Goal: Communication & Community: Answer question/provide support

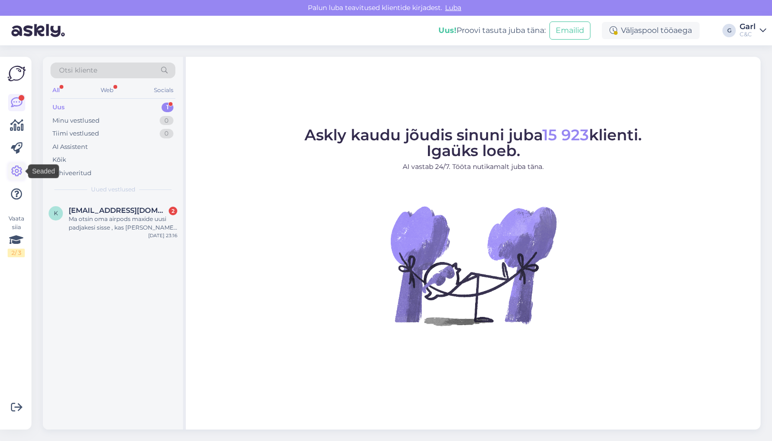
click at [18, 170] on icon at bounding box center [16, 170] width 11 height 11
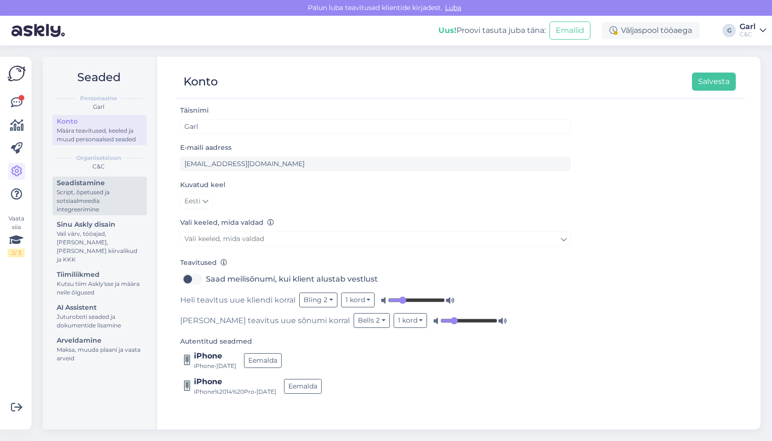
click at [78, 212] on div "Script, õpetused ja sotsiaalmeedia integreerimine" at bounding box center [100, 201] width 86 height 26
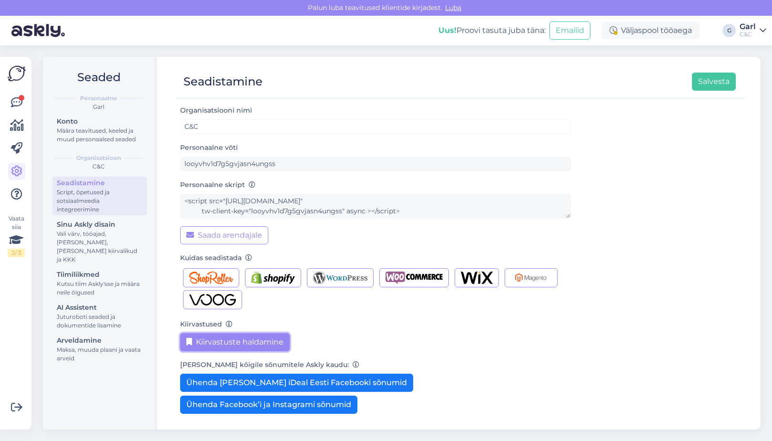
click at [256, 346] on button "Kiirvastuste haldamine" at bounding box center [235, 342] width 110 height 18
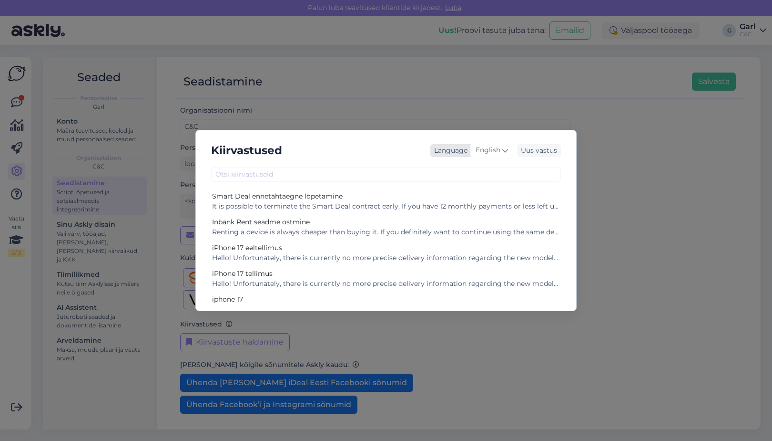
click at [497, 154] on span "English" at bounding box center [488, 150] width 25 height 10
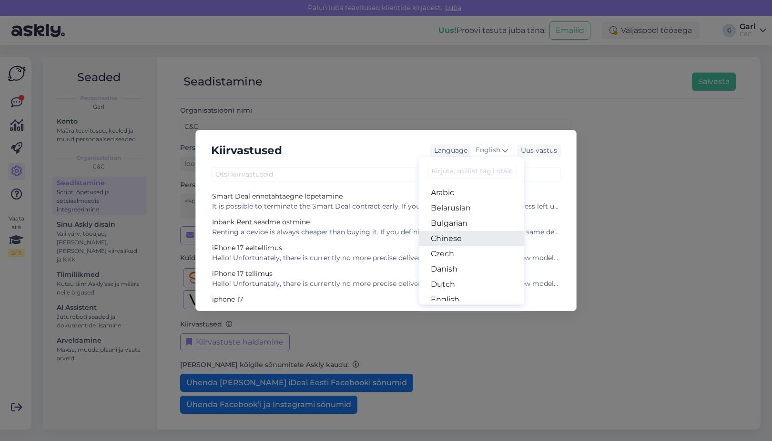
scroll to position [46, 0]
click at [476, 270] on link "Estonian" at bounding box center [472, 268] width 105 height 15
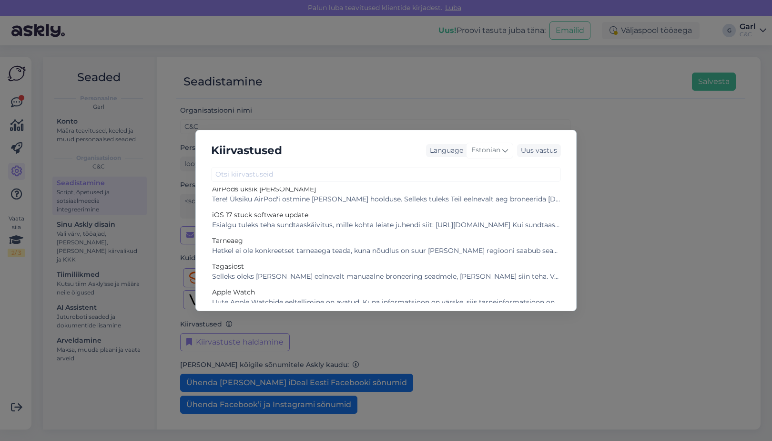
scroll to position [350, 0]
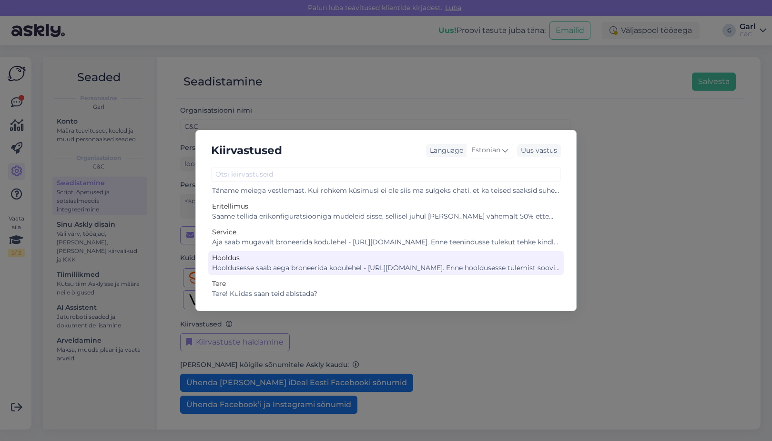
click at [370, 256] on div "Hooldus" at bounding box center [386, 258] width 348 height 10
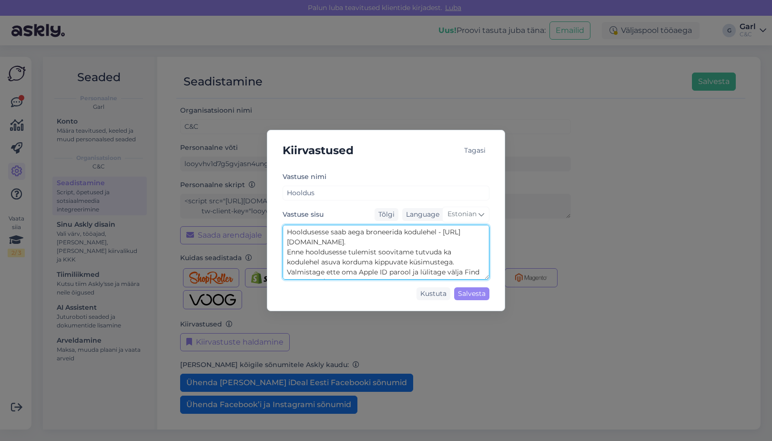
scroll to position [20, 0]
drag, startPoint x: 285, startPoint y: 228, endPoint x: 428, endPoint y: 263, distance: 147.2
click at [428, 263] on textarea "Hooldusesse saab aega broneerida kodulehel - https://cec.ee/hooldus. Enne hoold…" at bounding box center [386, 252] width 207 height 55
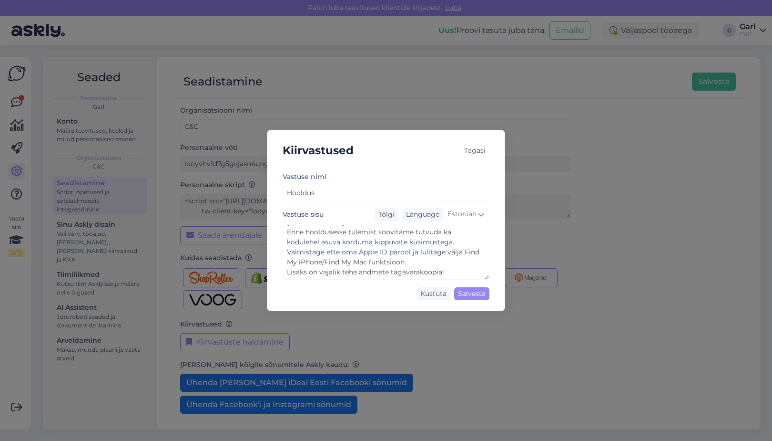
click at [307, 77] on div "Kiirvastused Tagasi Vastuse nimi Hooldus Vastuse sisu Tõlgi Language Estonian H…" at bounding box center [386, 220] width 772 height 441
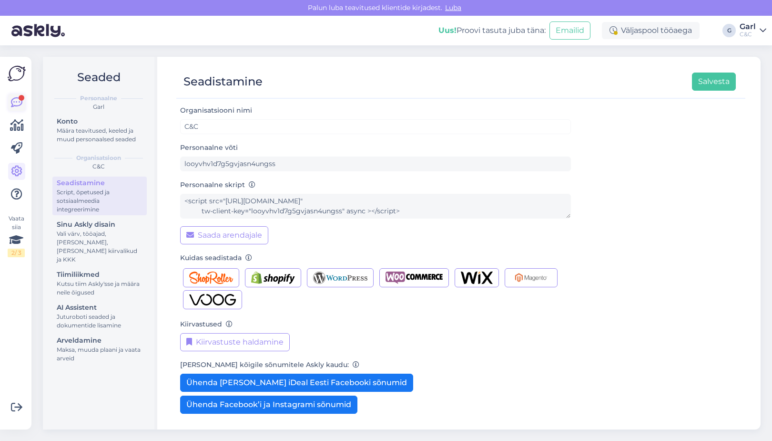
click at [18, 104] on icon at bounding box center [16, 102] width 11 height 11
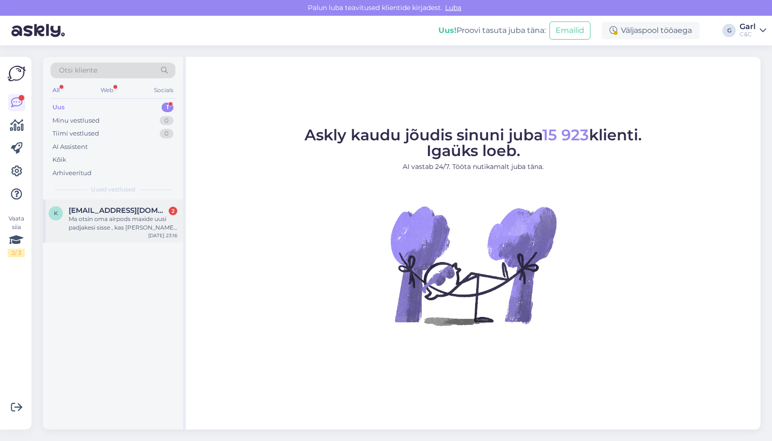
click at [122, 215] on div "Ma otsin oma airpods maxide uusi padjakesi sisse , kas ja kust oleks mul võimal…" at bounding box center [123, 223] width 109 height 17
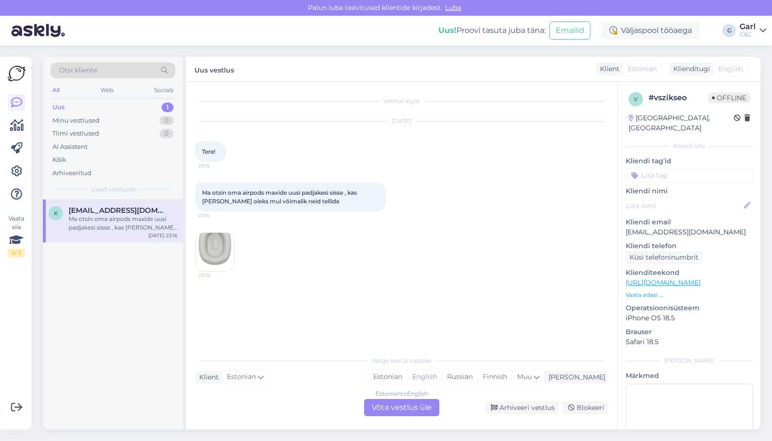
click at [419, 366] on div "Valige keel ja vastake Klient Estonian Mina Estonian English Russian Finnish Mu…" at bounding box center [401, 382] width 413 height 65
click at [407, 380] on div "Estonian" at bounding box center [388, 376] width 39 height 14
click at [419, 402] on div "Estonian to Estonian Võta vestlus üle" at bounding box center [401, 407] width 75 height 17
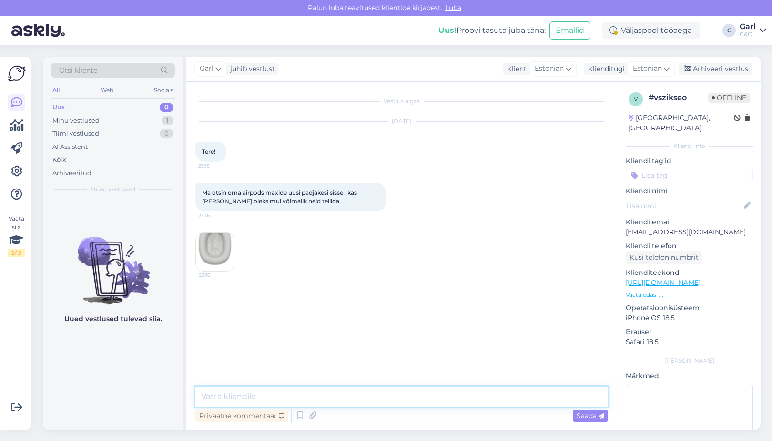
click at [413, 396] on textarea at bounding box center [401, 396] width 413 height 20
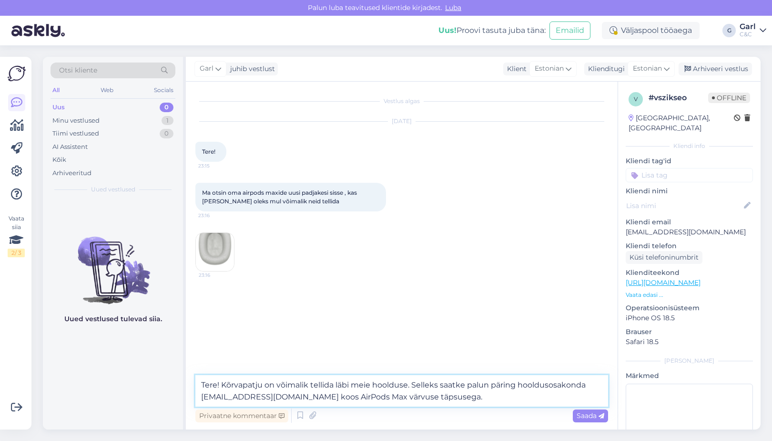
type textarea "Tere! Kõrvapatju on võimalik tellida läbi meie hoolduse. Selleks saatke palun p…"
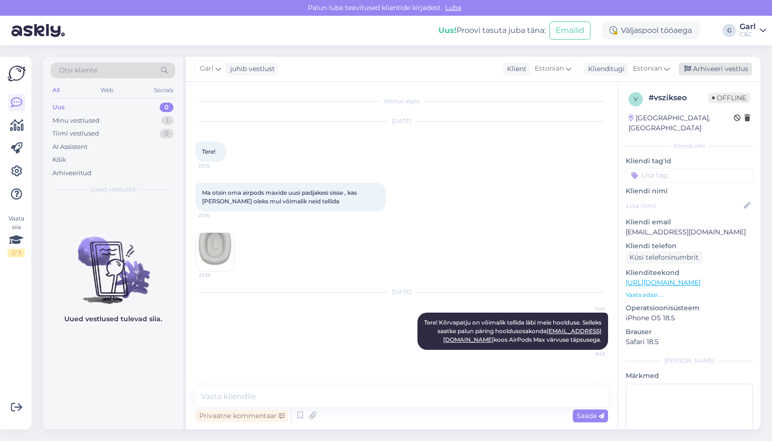
click at [720, 64] on div "Arhiveeri vestlus" at bounding box center [715, 68] width 73 height 13
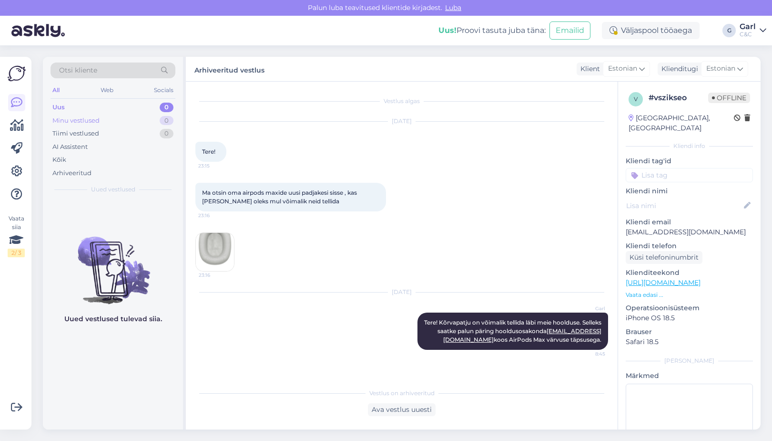
click at [128, 120] on div "Minu vestlused 0" at bounding box center [113, 120] width 125 height 13
click at [128, 131] on div "Tiimi vestlused 0" at bounding box center [113, 133] width 125 height 13
click at [214, 250] on img at bounding box center [215, 252] width 38 height 38
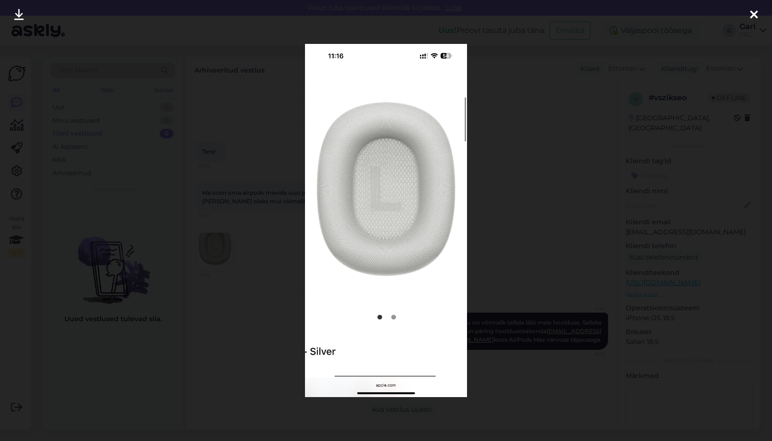
click at [169, 222] on div at bounding box center [386, 220] width 772 height 441
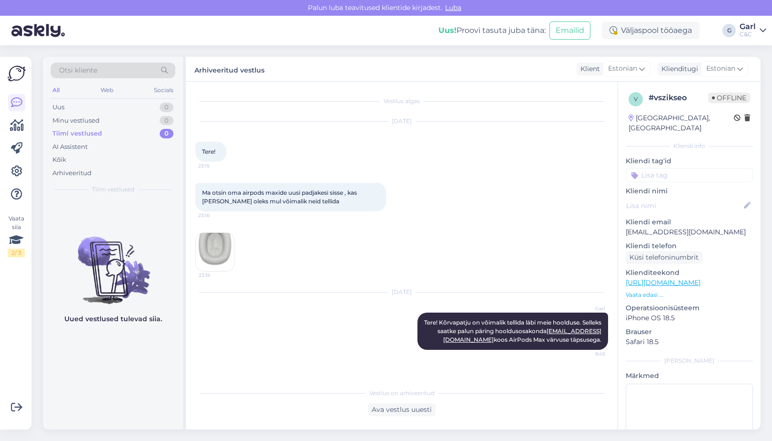
click at [120, 129] on div "Tiimi vestlused 0" at bounding box center [113, 133] width 125 height 13
click at [124, 179] on div "Otsi kliente All Web Socials Uus 0 Minu vestlused 0 Tiimi vestlused 0 AI Assist…" at bounding box center [113, 128] width 140 height 143
click at [124, 171] on div "Arhiveeritud" at bounding box center [113, 172] width 125 height 13
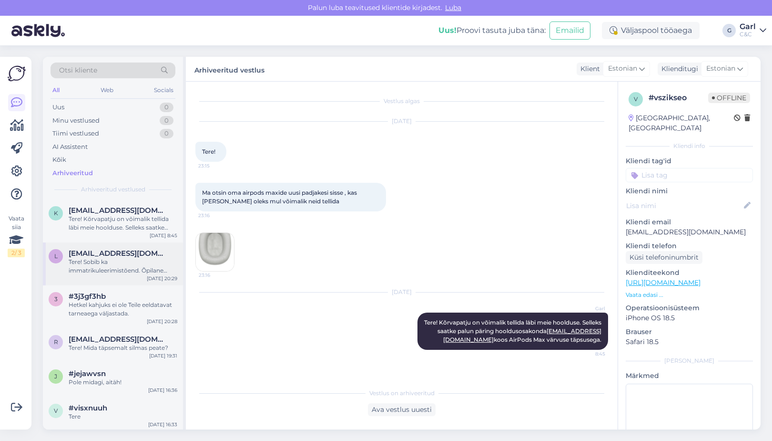
click at [126, 264] on div "Tere! Sobib ka immatrikuleerimistõend. Õpilane saab õppimist tõendava dokumendi…" at bounding box center [123, 265] width 109 height 17
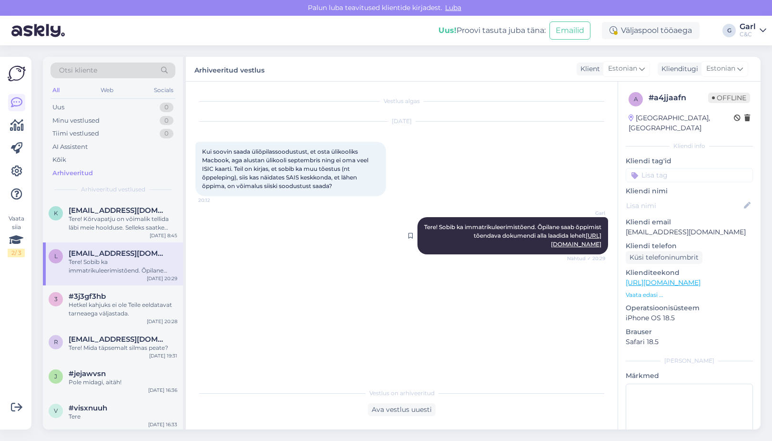
click at [551, 245] on link "https://haridusportaal.edu.ee/minu-andmed/õpingud" at bounding box center [576, 240] width 51 height 16
click at [137, 305] on div "Hetkel kahjuks ei ole Teile eeldatavat tarneaega väljastada." at bounding box center [123, 308] width 109 height 17
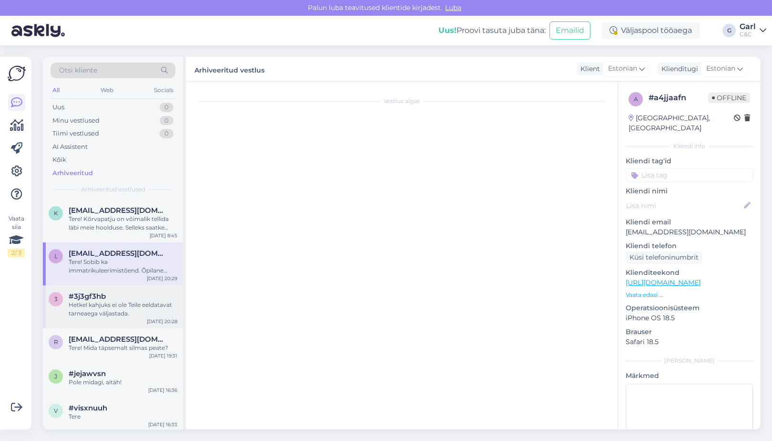
scroll to position [108, 0]
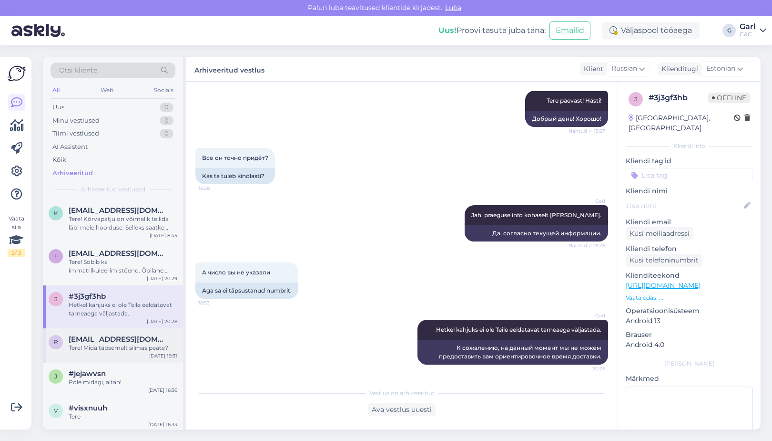
click at [131, 333] on div "r ralfjoonas9@gmail.com Tere! Mida täpsemalt silmas peate? Aug 13 19:31" at bounding box center [113, 345] width 140 height 34
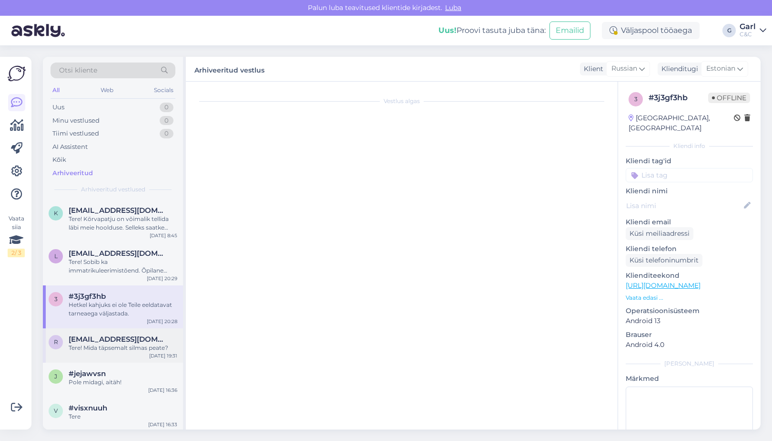
scroll to position [0, 0]
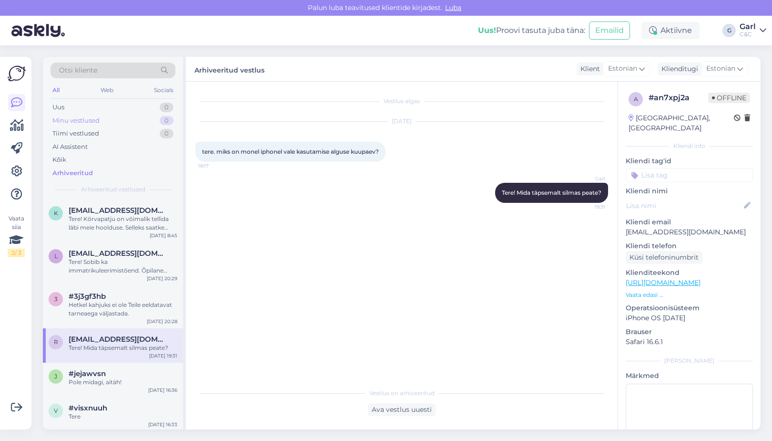
click at [157, 123] on div "Minu vestlused 0" at bounding box center [113, 120] width 125 height 13
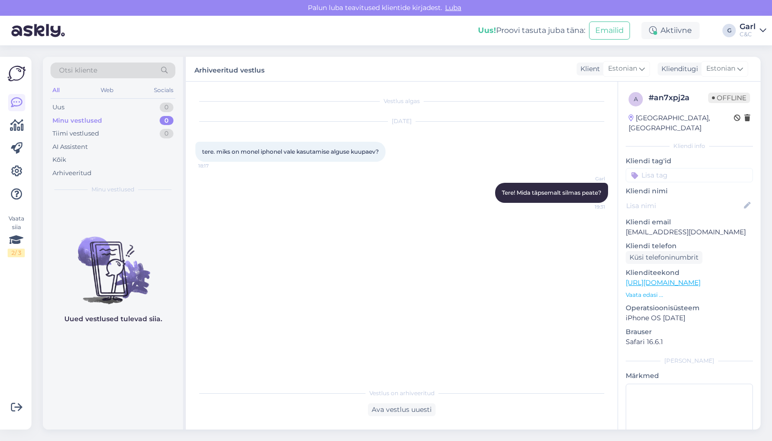
click at [156, 114] on div "Minu vestlused 0" at bounding box center [113, 120] width 125 height 13
click at [156, 110] on div "Uus 0" at bounding box center [113, 107] width 125 height 13
click at [161, 122] on div "0" at bounding box center [167, 121] width 14 height 10
click at [363, 296] on div "Vestlus algas Aug 13 2025 tere. miks on monel iphonel vale kasutamise alguse ku…" at bounding box center [405, 232] width 421 height 283
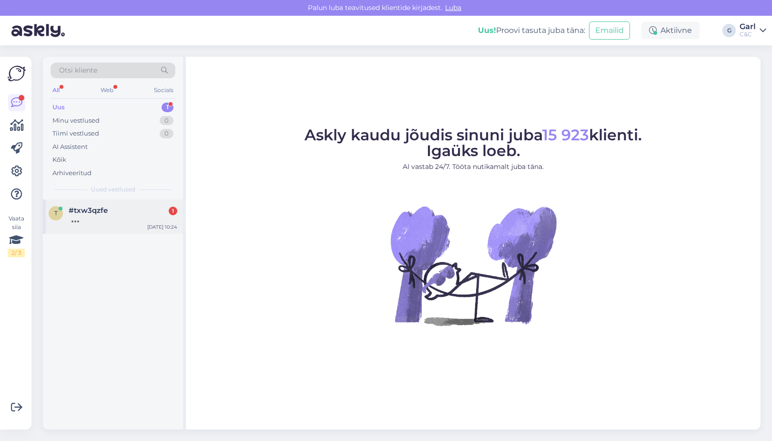
click at [122, 211] on div "#txw3qzfe 1" at bounding box center [123, 210] width 109 height 9
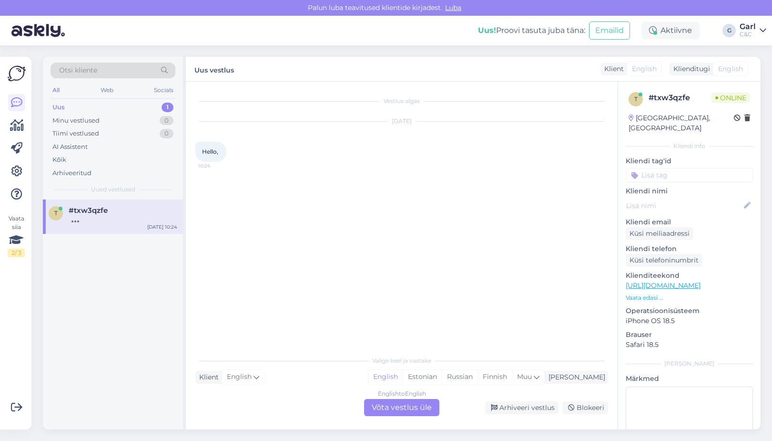
click at [412, 406] on div "English to English Võta vestlus üle" at bounding box center [401, 407] width 75 height 17
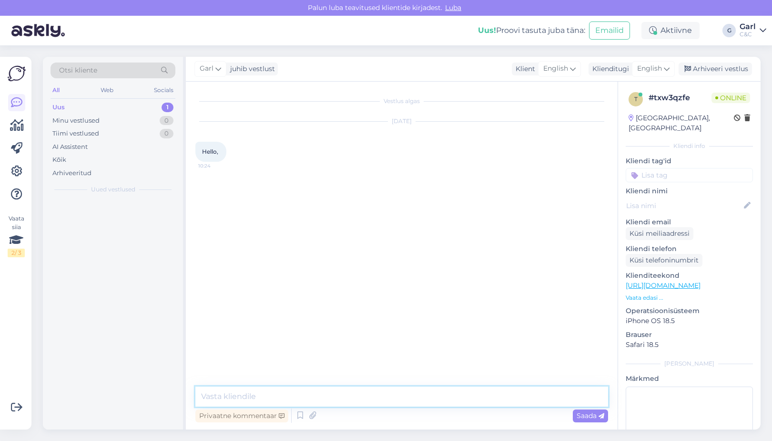
click at [412, 401] on textarea at bounding box center [401, 396] width 413 height 20
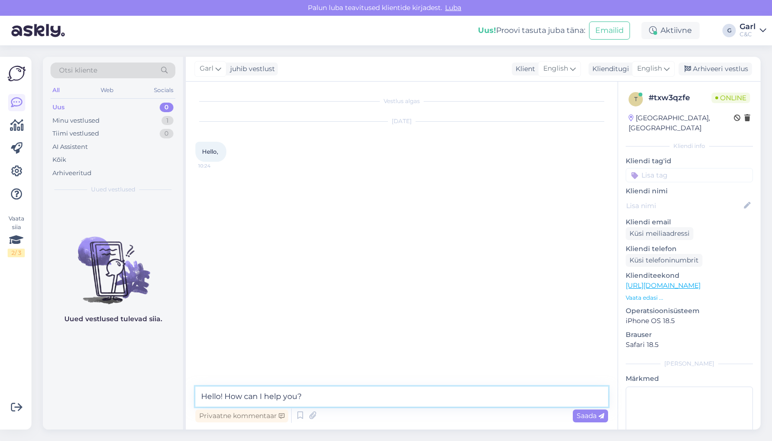
type textarea "Hello! How can I help you?"
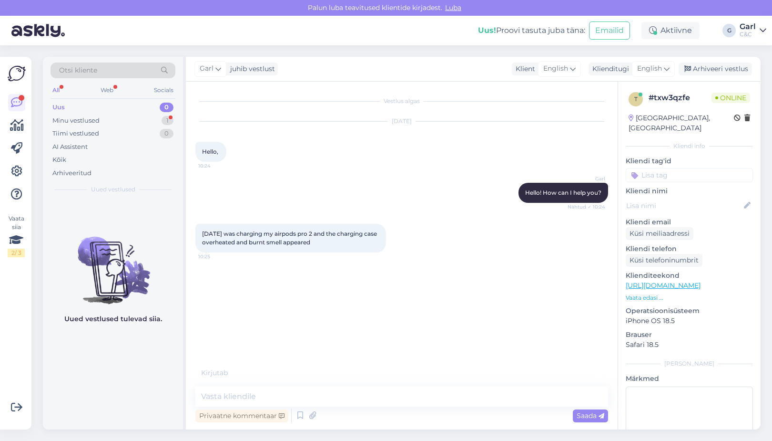
click at [154, 369] on div "Uued vestlused tulevad siia." at bounding box center [113, 314] width 140 height 230
click at [135, 358] on div "Uued vestlused tulevad siia." at bounding box center [113, 314] width 140 height 230
click at [127, 122] on div "Minu vestlused 1" at bounding box center [113, 120] width 125 height 13
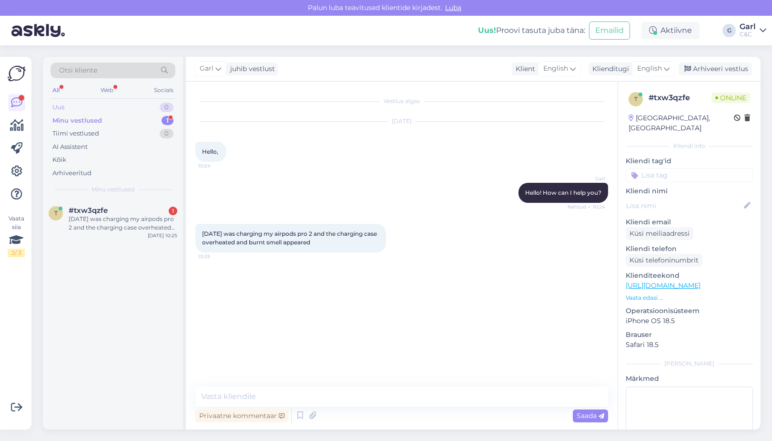
click at [126, 105] on div "Uus 0" at bounding box center [113, 107] width 125 height 13
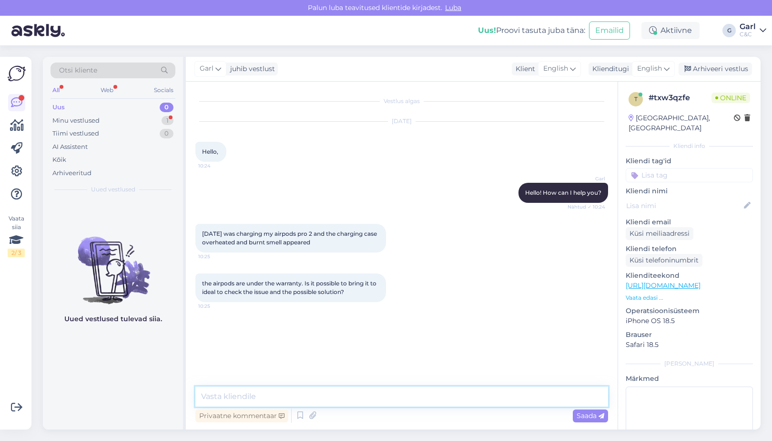
click at [317, 390] on textarea at bounding box center [401, 396] width 413 height 20
paste textarea "Unfortunately, such damage is not covered by the warranty."
type textarea "Unfortunately, such damage is not covered by the warranty."
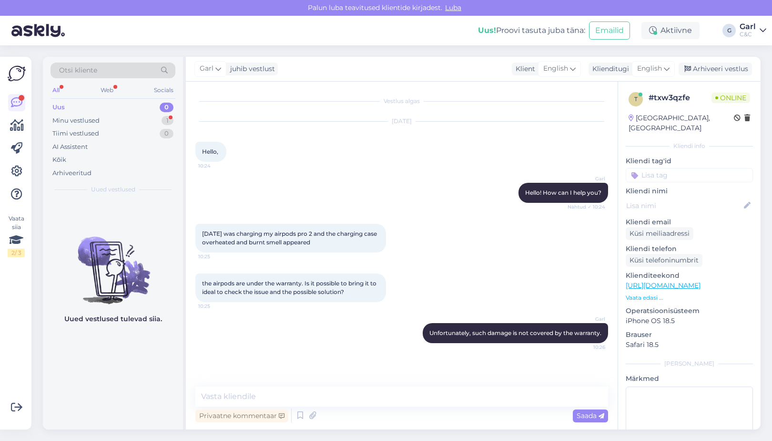
drag, startPoint x: 201, startPoint y: 231, endPoint x: 340, endPoint y: 241, distance: 139.5
click at [340, 241] on div "Yesterday was charging my airpods pro 2 and the charging case overheated and bu…" at bounding box center [290, 238] width 191 height 29
copy span "Yesterday was charging my airpods pro 2 and the charging case overheated and bu…"
click at [468, 394] on textarea at bounding box center [401, 396] width 413 height 20
click at [146, 117] on div "Minu vestlused 1" at bounding box center [113, 120] width 125 height 13
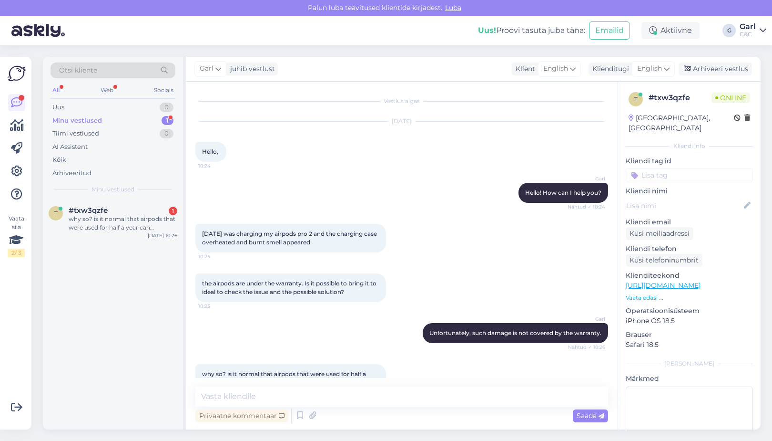
scroll to position [33, 0]
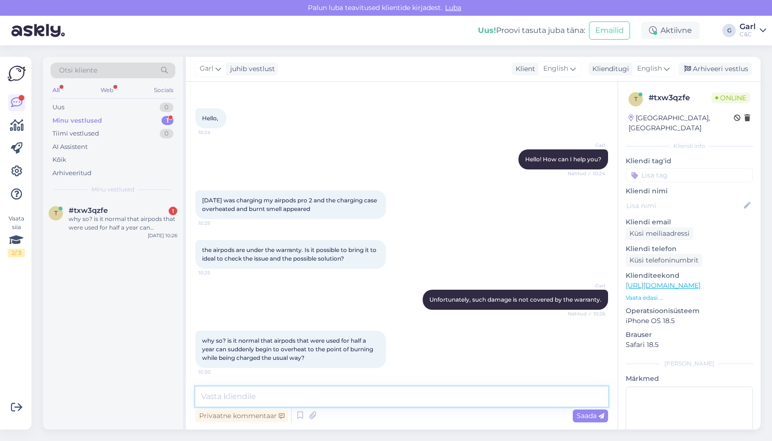
click at [259, 389] on textarea at bounding box center [401, 396] width 413 height 20
paste textarea "Unfortunately, we cannot guarantee that this will be covered under warranty at …"
type textarea "Unfortunately, we cannot guarantee that this will be covered under warranty at …"
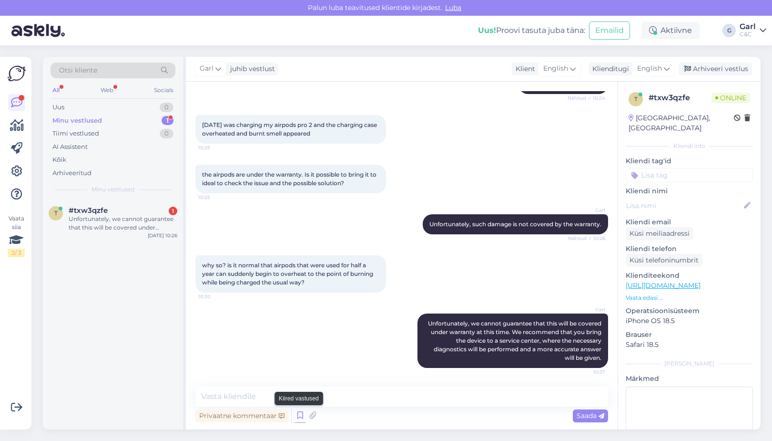
click at [302, 414] on icon at bounding box center [300, 415] width 11 height 14
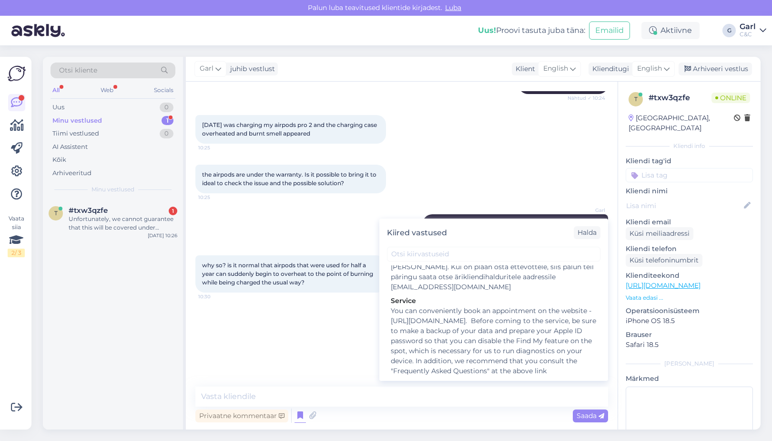
scroll to position [1312, 0]
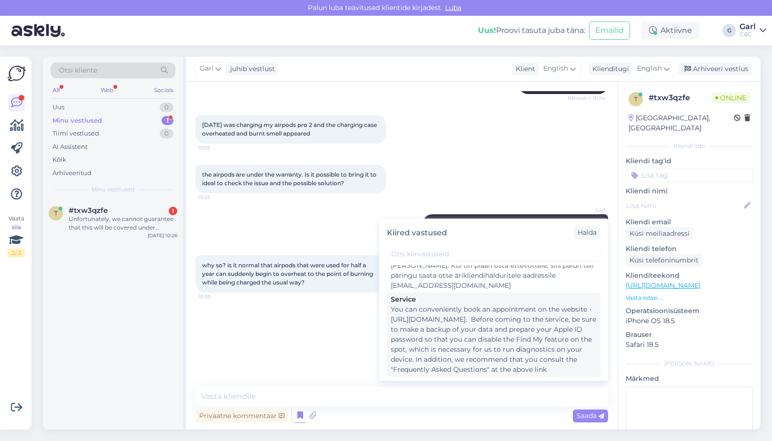
click at [430, 309] on div "You can conveniently book an appointment on the website - https://www.cec.ee/ho…" at bounding box center [494, 339] width 206 height 70
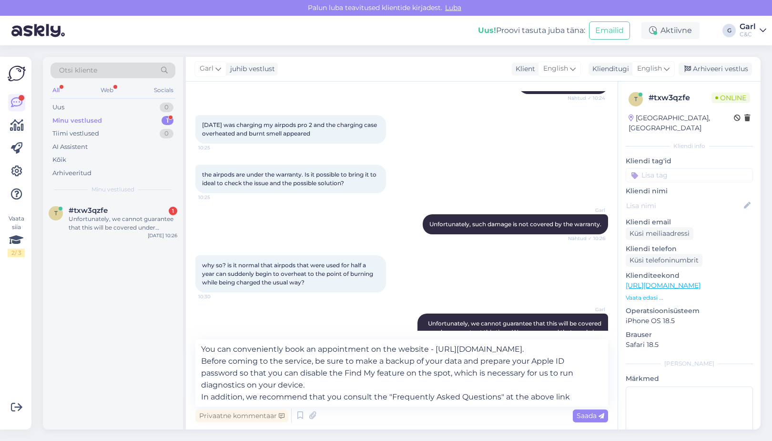
scroll to position [132, 0]
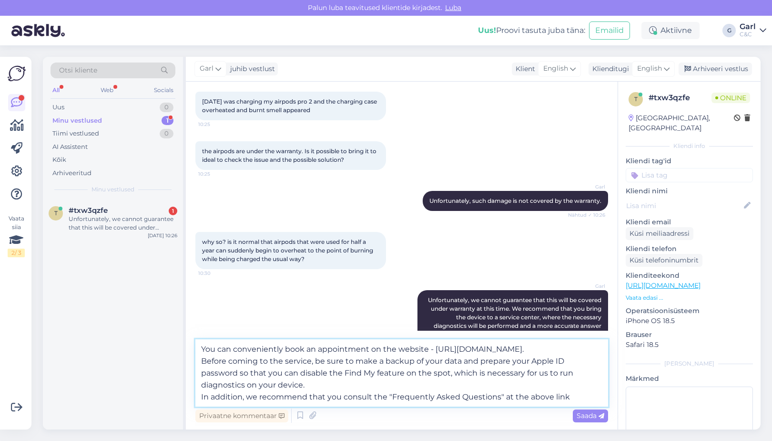
click at [398, 391] on textarea "You can conveniently book an appointment on the website - https://www.cec.ee/ho…" at bounding box center [401, 372] width 413 height 67
click at [434, 380] on textarea "You can conveniently book an appointment on the website - https://www.cec.ee/ho…" at bounding box center [401, 372] width 413 height 67
click at [202, 359] on textarea "You can conveniently book an appointment on the website - https://www.cec.ee/ho…" at bounding box center [401, 372] width 413 height 67
drag, startPoint x: 354, startPoint y: 360, endPoint x: 480, endPoint y: 362, distance: 125.4
click at [480, 362] on textarea "You can conveniently book an appointment on the website - https://www.cec.ee/ho…" at bounding box center [401, 372] width 413 height 67
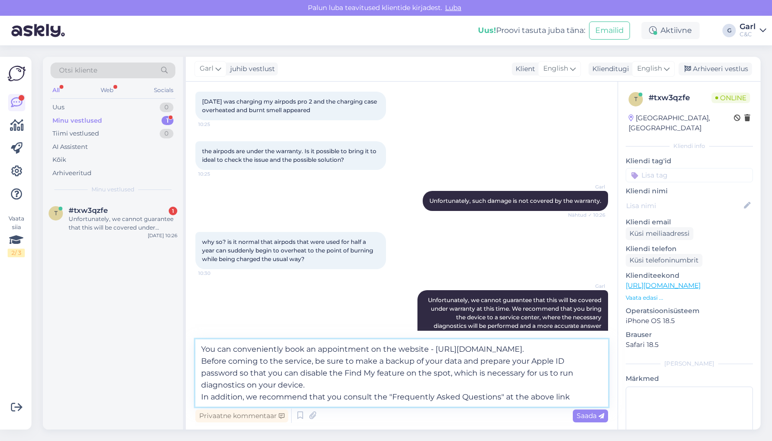
type textarea "You can conveniently book an appointment on the website - https://www.cec.ee/ho…"
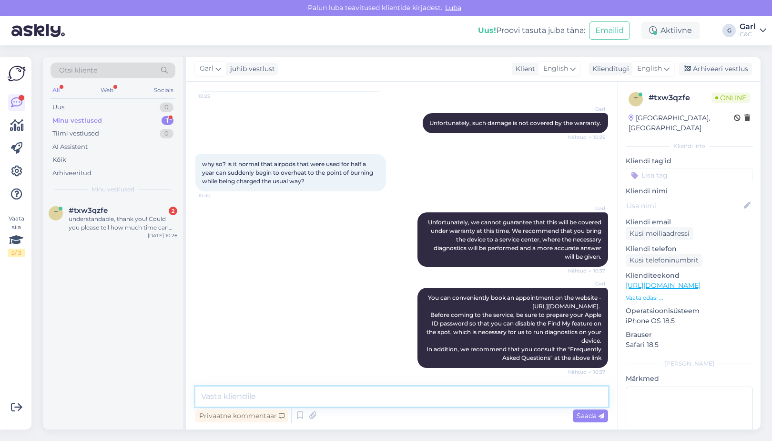
scroll to position [259, 0]
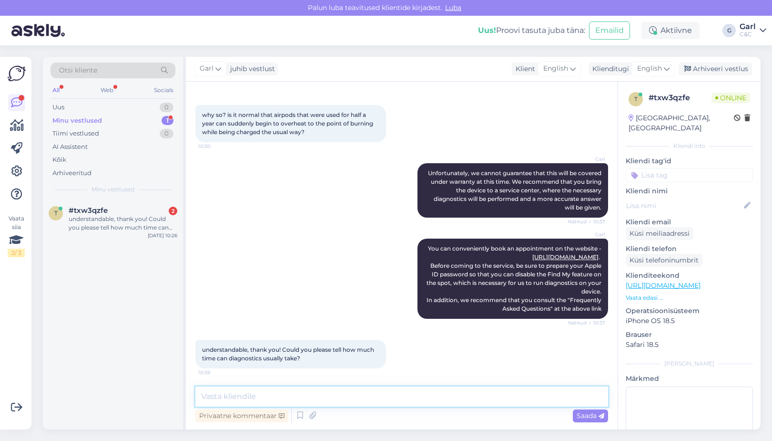
click at [336, 389] on textarea at bounding box center [401, 396] width 413 height 20
click at [336, 388] on textarea at bounding box center [401, 396] width 413 height 20
click at [351, 379] on div "Vestlus algas Aug 14 2025 Hello, 10:24 Garl Hello! How can I help you? Nähtud ✓…" at bounding box center [402, 256] width 432 height 348
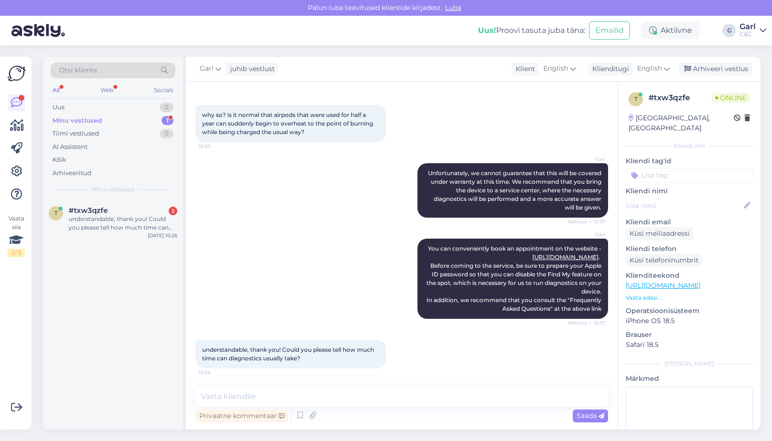
click at [349, 385] on div "Vestlus algas Aug 14 2025 Hello, 10:24 Garl Hello! How can I help you? Nähtud ✓…" at bounding box center [402, 256] width 432 height 348
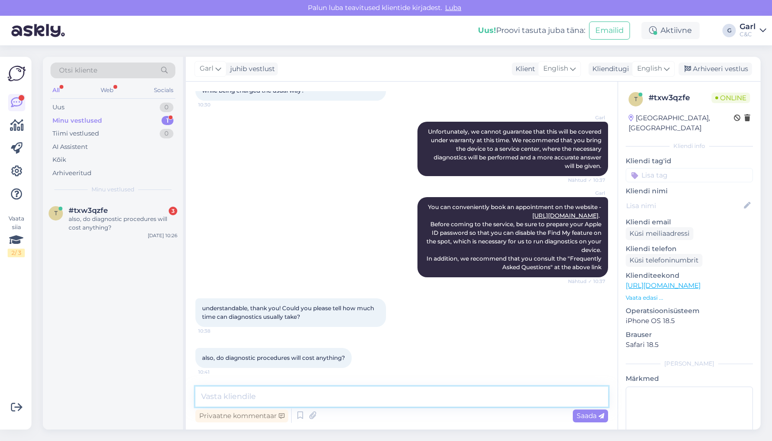
click at [333, 395] on textarea at bounding box center [401, 396] width 413 height 20
click at [333, 394] on textarea at bounding box center [401, 396] width 413 height 20
click at [394, 391] on textarea at bounding box center [401, 396] width 413 height 20
paste textarea "Unfortunately, I can't give you an exact time at this time, as such cases are r…"
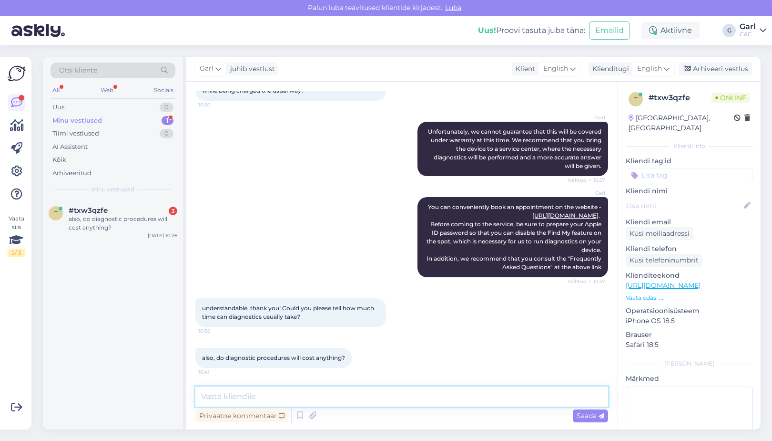
type textarea "Unfortunately, I can't give you an exact time at this time, as such cases are r…"
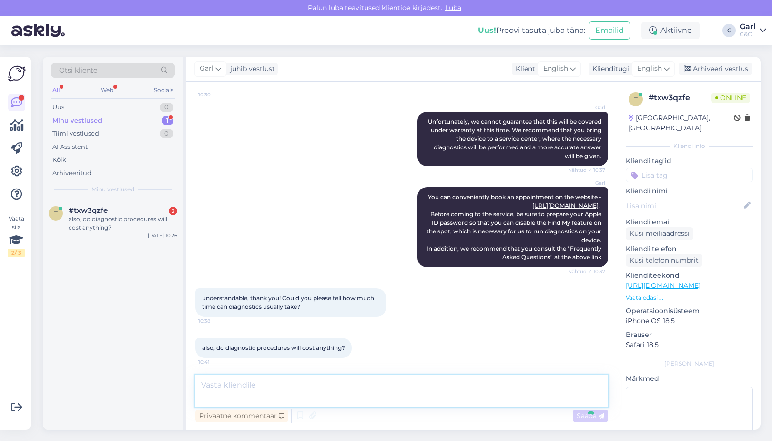
scroll to position [359, 0]
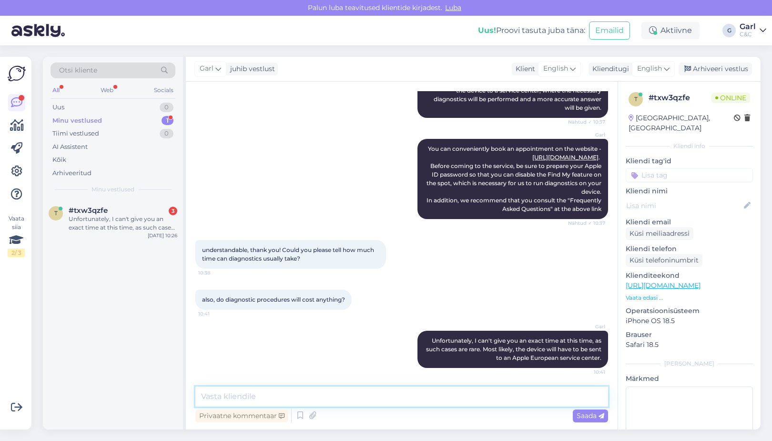
paste textarea "The diagnostic fee is €19, which must be paid only if you do not want us to rep…"
click at [288, 396] on textarea "The diagnostic fee is €19, which must be paid only if you do not want us to rep…" at bounding box center [401, 396] width 413 height 20
type textarea "The diagnostic fee is 19€, which must be paid only if you do not want us to rep…"
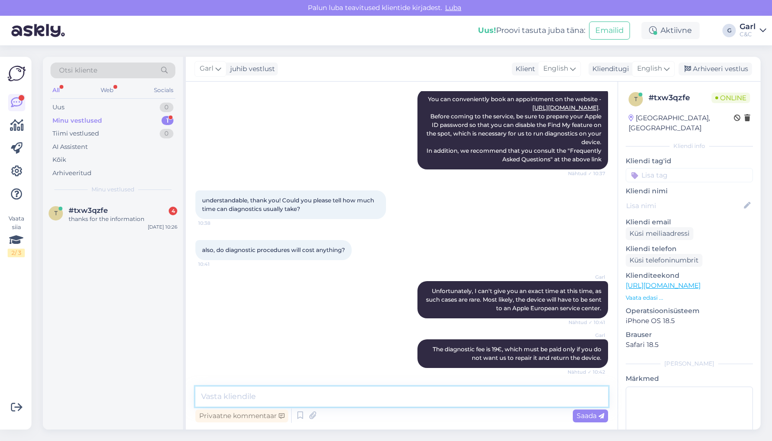
scroll to position [449, 0]
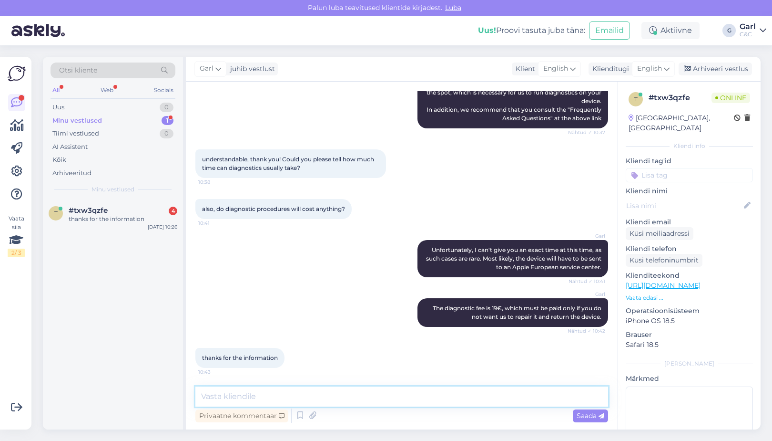
click at [435, 396] on textarea at bounding box center [401, 396] width 413 height 20
click at [395, 393] on textarea at bounding box center [401, 396] width 413 height 20
type textarea "You're welcome!"
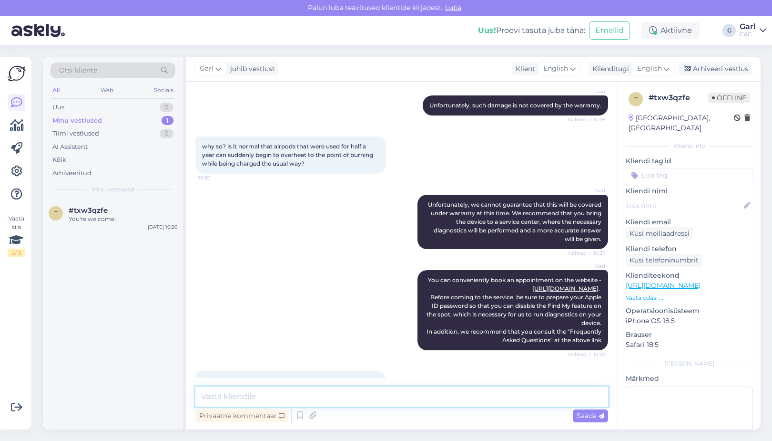
scroll to position [490, 0]
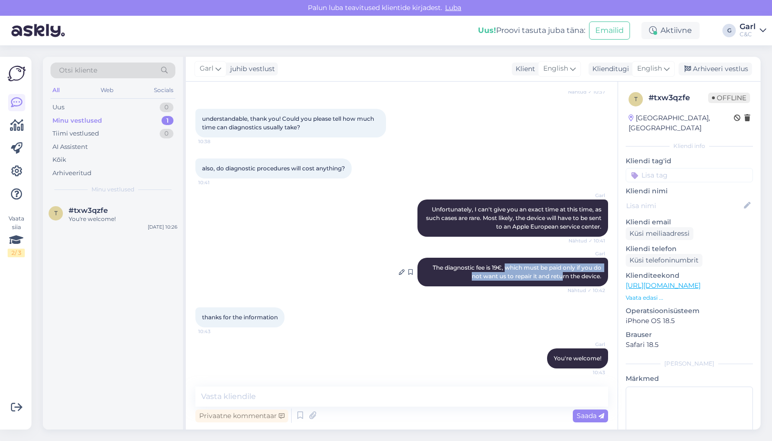
drag, startPoint x: 505, startPoint y: 266, endPoint x: 564, endPoint y: 272, distance: 58.4
click at [564, 272] on span "The diagnostic fee is 19€, which must be paid only if you do not want us to rep…" at bounding box center [518, 272] width 170 height 16
drag, startPoint x: 542, startPoint y: 266, endPoint x: 556, endPoint y: 276, distance: 17.6
click at [556, 276] on span "The diagnostic fee is 19€, which must be paid only if you do not want us to rep…" at bounding box center [518, 272] width 170 height 16
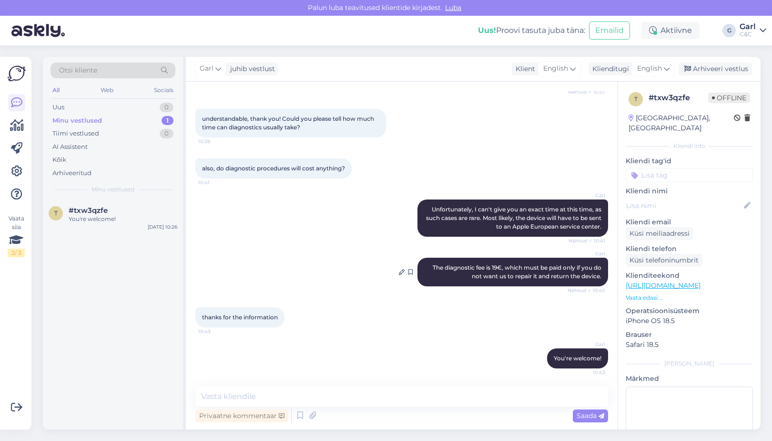
click at [556, 276] on span "The diagnostic fee is 19€, which must be paid only if you do not want us to rep…" at bounding box center [518, 272] width 170 height 16
drag, startPoint x: 549, startPoint y: 275, endPoint x: 565, endPoint y: 276, distance: 16.2
click at [565, 276] on span "The diagnostic fee is 19€, which must be paid only if you do not want us to rep…" at bounding box center [518, 272] width 170 height 16
click at [692, 71] on div "Arhiveeri vestlus" at bounding box center [715, 68] width 73 height 13
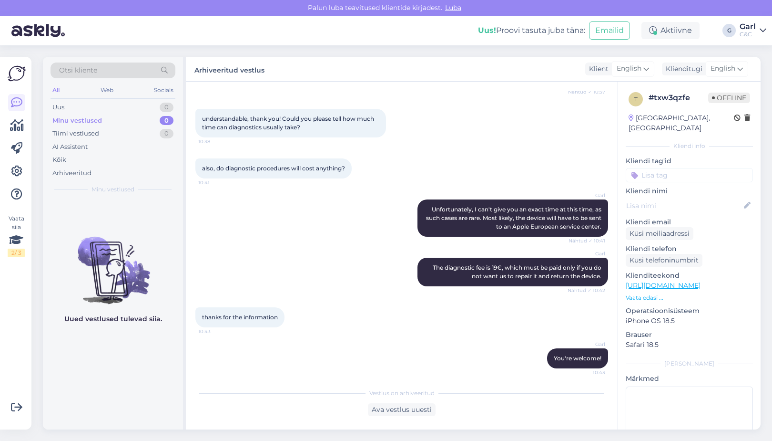
click at [404, 355] on div "Garl You're welcome! 10:43" at bounding box center [401, 358] width 413 height 41
click at [404, 353] on div "Garl You're welcome! 10:43" at bounding box center [401, 358] width 413 height 41
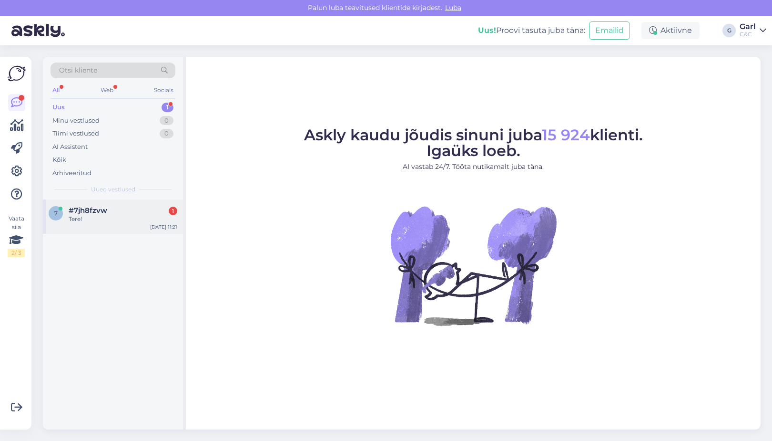
click at [153, 227] on div "[DATE] 11:21" at bounding box center [163, 226] width 27 height 7
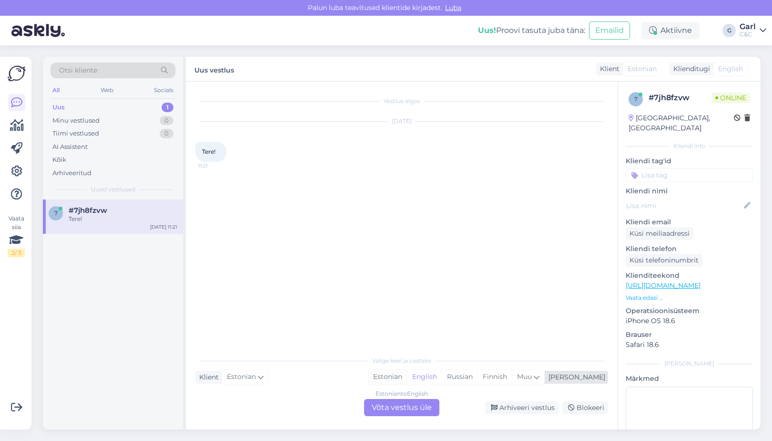
click at [407, 379] on div "Estonian" at bounding box center [388, 376] width 39 height 14
click at [399, 404] on div "Estonian to Estonian Võta vestlus üle" at bounding box center [401, 407] width 75 height 17
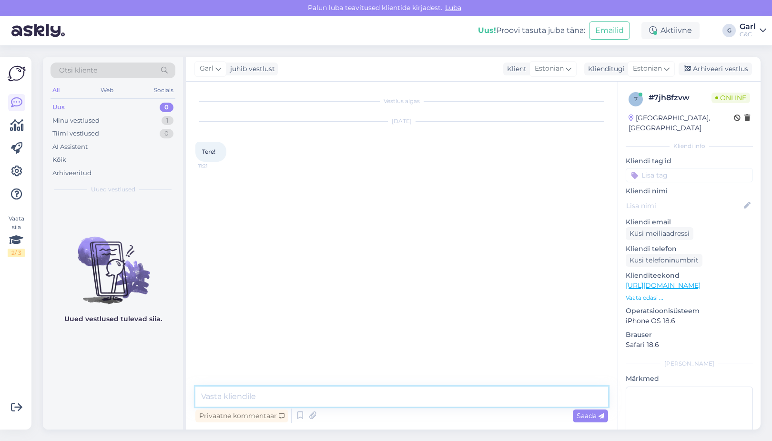
click at [399, 400] on textarea at bounding box center [401, 396] width 413 height 20
type textarea "Tere! Kuidas saan Teile abiks olla?"
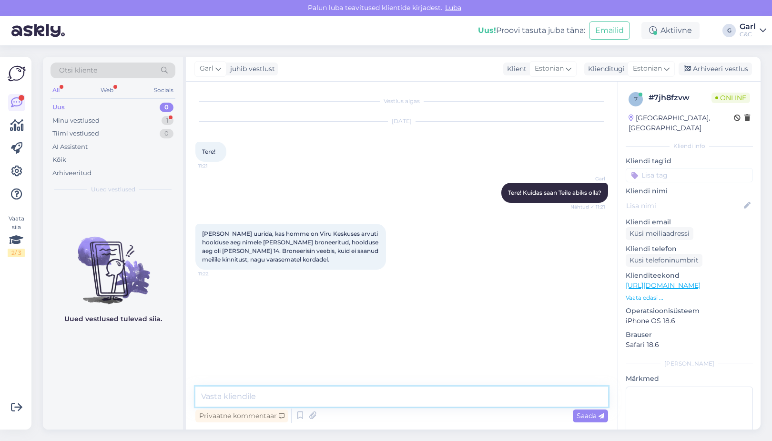
click at [419, 398] on textarea at bounding box center [401, 396] width 413 height 20
type textarea "Hooldusaeg olemas täitsa homme kella 14ks Viru keskuse esinduses."
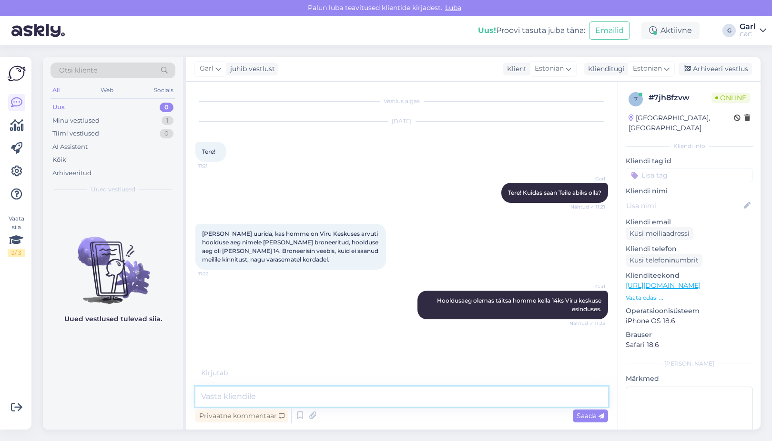
click at [319, 399] on textarea at bounding box center [401, 396] width 413 height 20
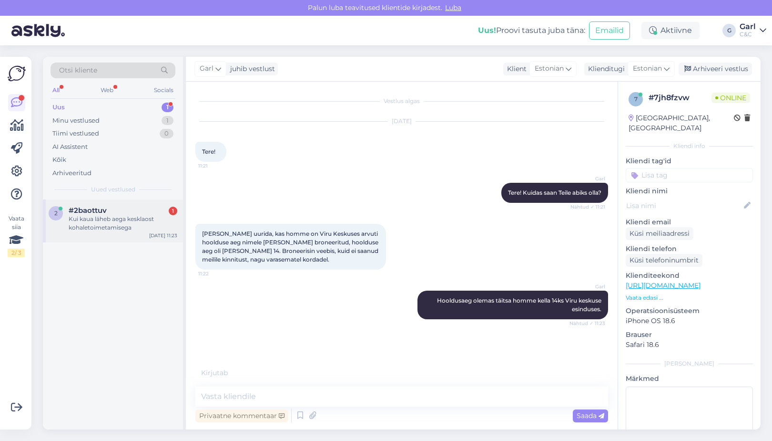
click at [98, 225] on div "Kui kaua läheb aega kesklaost kohaletoimetamisega" at bounding box center [123, 223] width 109 height 17
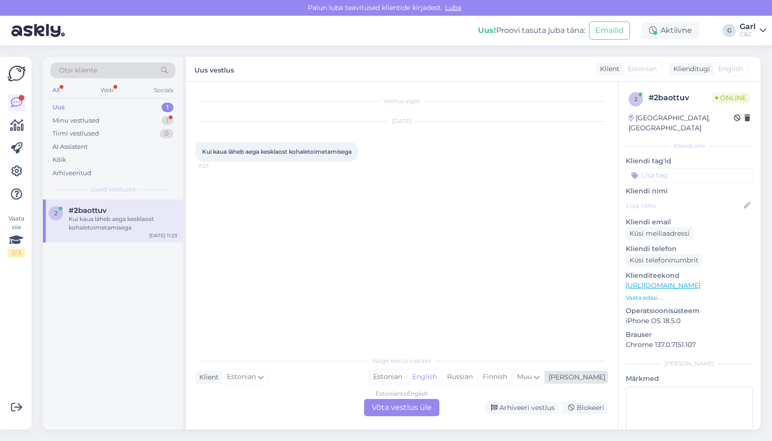
click at [407, 377] on div "Estonian" at bounding box center [388, 376] width 39 height 14
click at [405, 402] on div "Estonian to Estonian Võta vestlus üle" at bounding box center [401, 407] width 75 height 17
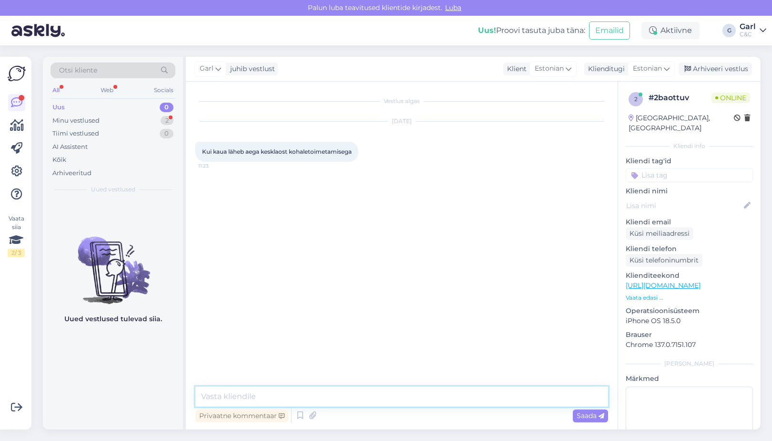
click at [405, 399] on textarea at bounding box center [401, 396] width 413 height 20
type textarea "Tere! Kui toode on kesklaos saadaval, siis tarne [GEOGRAPHIC_DATA] on keskmisel…"
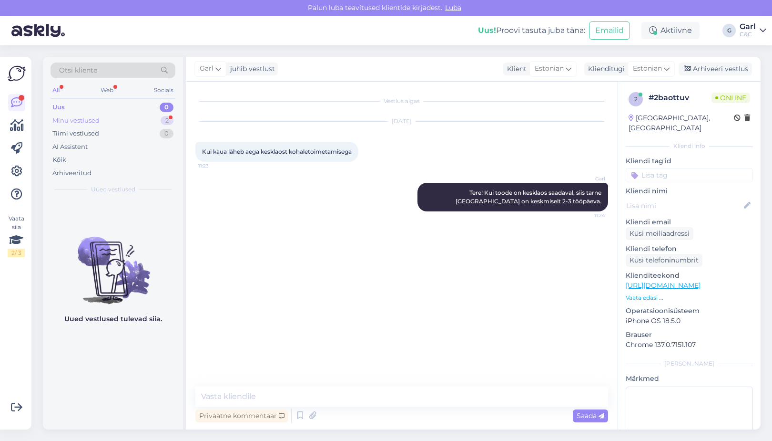
click at [150, 114] on div "Minu vestlused 2" at bounding box center [113, 120] width 125 height 13
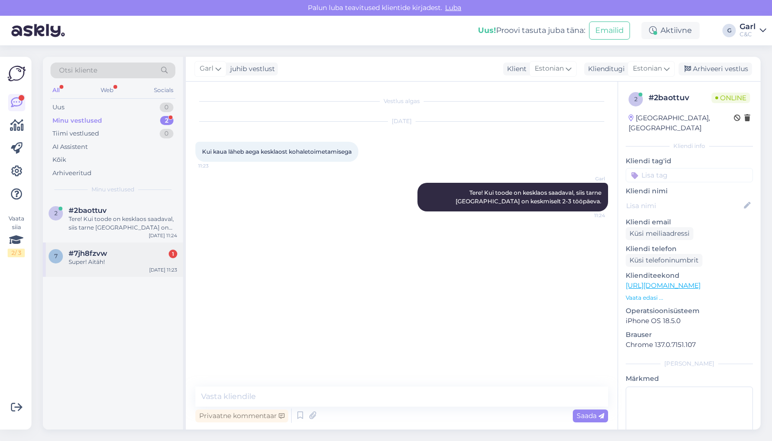
click at [135, 257] on div "Super! Aitäh!" at bounding box center [123, 261] width 109 height 9
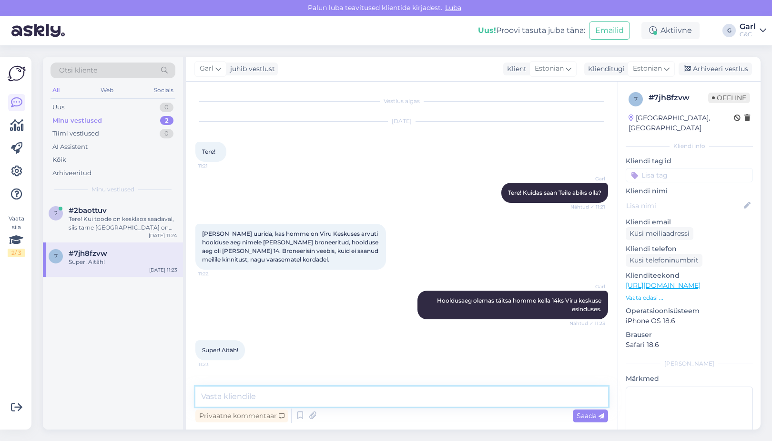
click at [271, 395] on textarea at bounding box center [401, 396] width 413 height 20
type textarea "[PERSON_NAME], võtke heaks!"
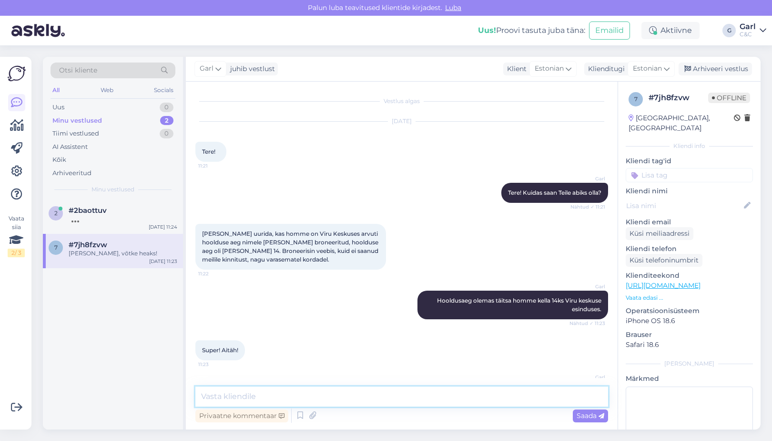
scroll to position [33, 0]
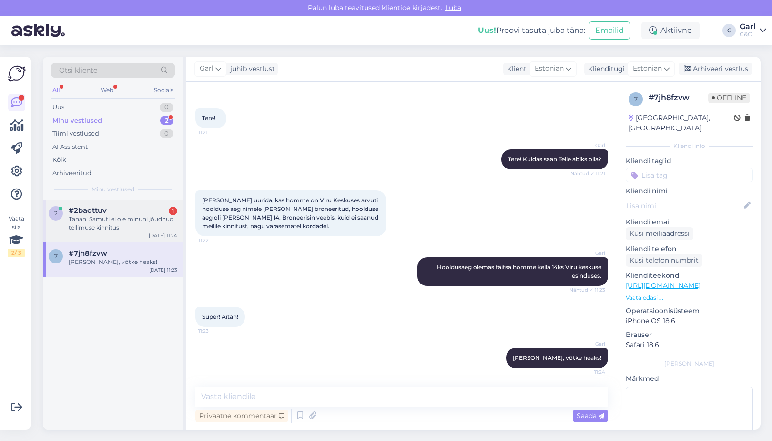
click at [143, 220] on div "Tänan! Samuti ei ole minuni jõudnud tellimuse kinnitus" at bounding box center [123, 223] width 109 height 17
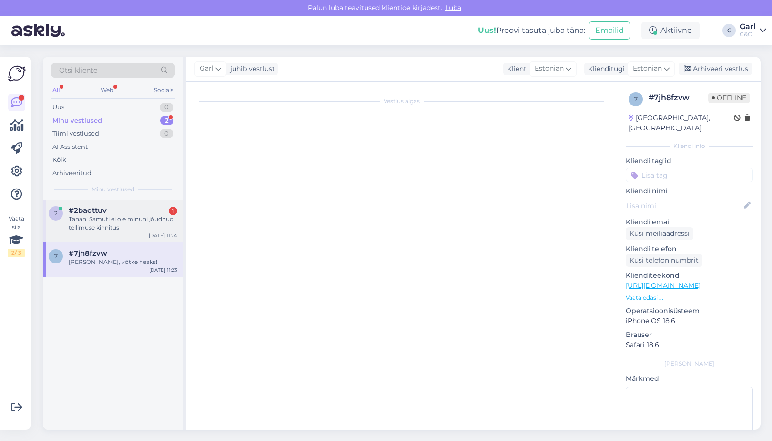
scroll to position [0, 0]
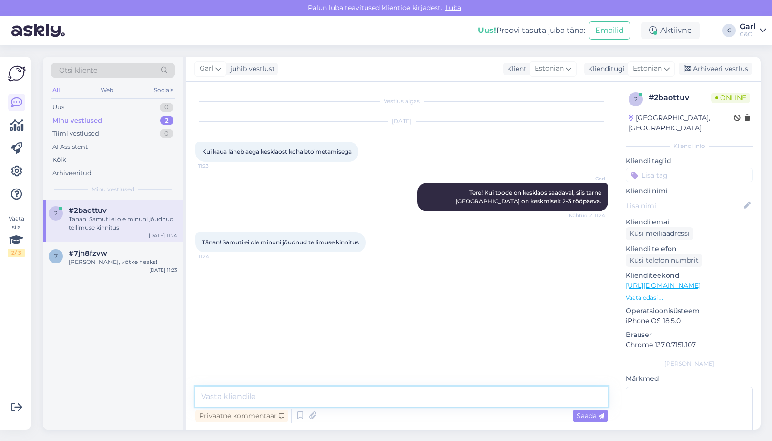
click at [325, 403] on textarea at bounding box center [401, 396] width 413 height 20
type textarea "Kelle nimele sai tellimus vormistatud?"
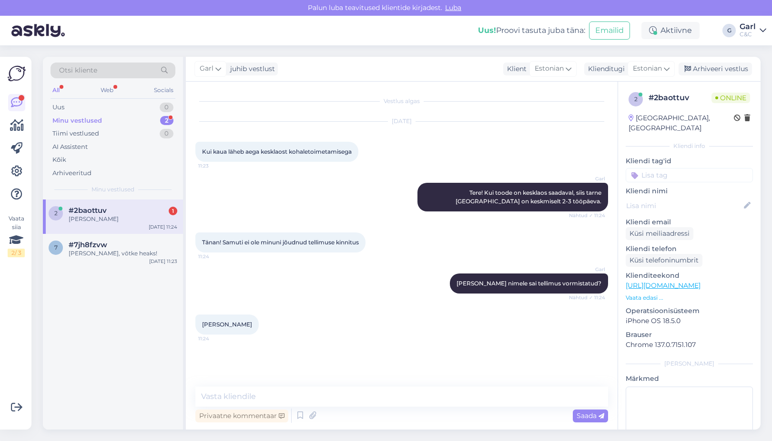
drag, startPoint x: 201, startPoint y: 323, endPoint x: 265, endPoint y: 324, distance: 63.9
click at [259, 324] on div "Stanislav Ševtšenko 11:24" at bounding box center [226, 324] width 63 height 20
copy span "Stanislav Ševtšenko"
click at [260, 391] on textarea at bounding box center [401, 396] width 413 height 20
type textarea "Saatsin tellimuse kinnituse Teile e-mailile."
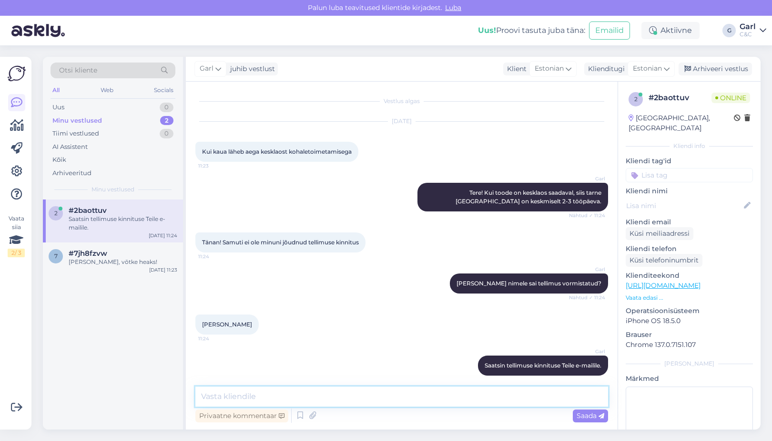
scroll to position [8, 0]
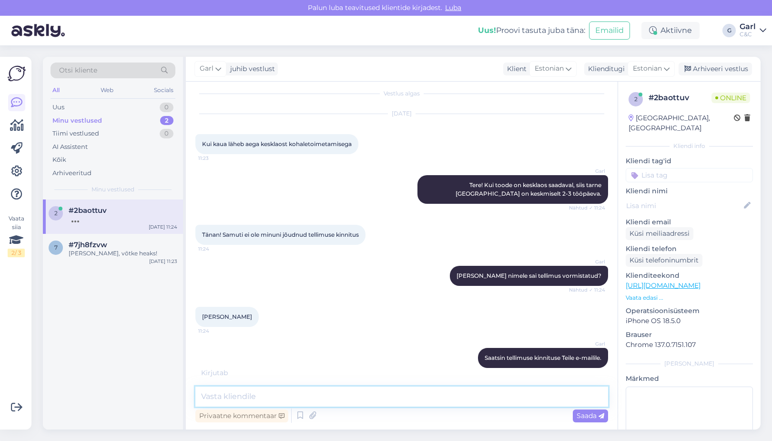
click at [307, 396] on textarea at bounding box center [401, 396] width 413 height 20
click at [154, 358] on div "2 #2baottuv Aug 14 11:24 7 #7jh8fzvw Ikka, võtke heaks! Aug 14 11:23" at bounding box center [113, 314] width 140 height 230
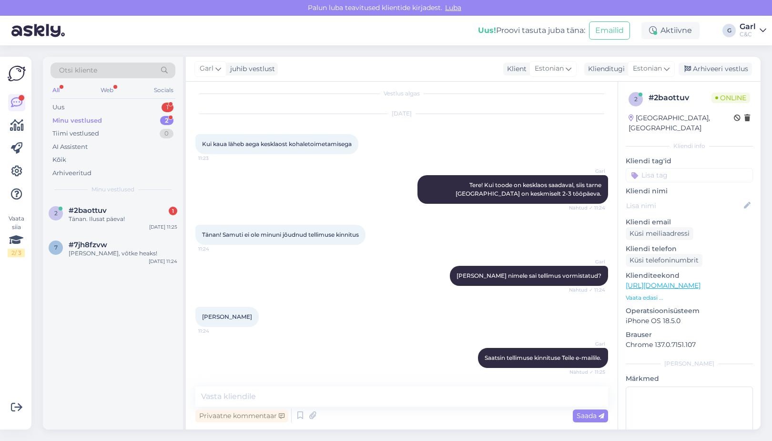
scroll to position [49, 0]
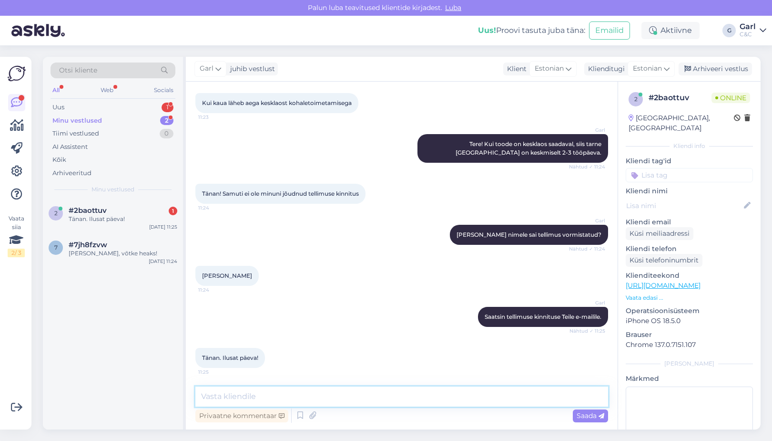
click at [312, 402] on textarea at bounding box center [401, 396] width 413 height 20
type textarea "Ikka! Teilegi!"
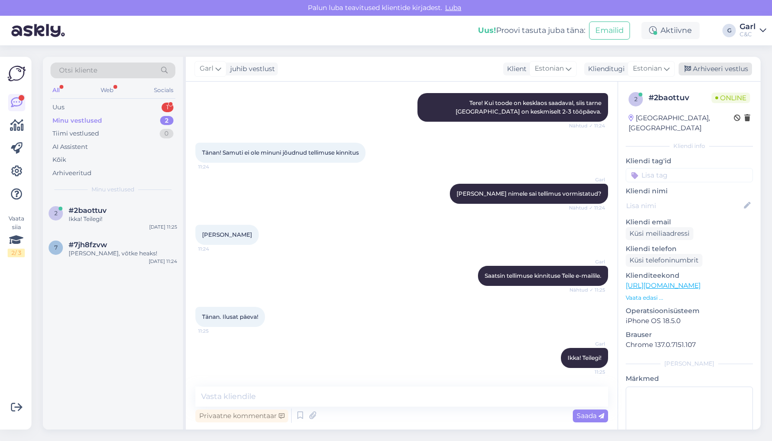
click at [703, 72] on div "Arhiveeri vestlus" at bounding box center [715, 68] width 73 height 13
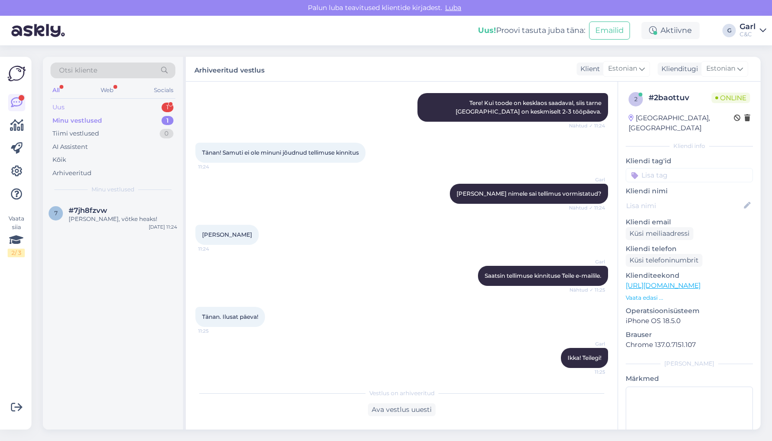
click at [164, 108] on div "1" at bounding box center [168, 108] width 12 height 10
click at [133, 232] on div "p #pejqmvpe 1 Tere. Mul on smartdeal leping kuni 19.09 ning viimane makse oli t…" at bounding box center [113, 220] width 140 height 43
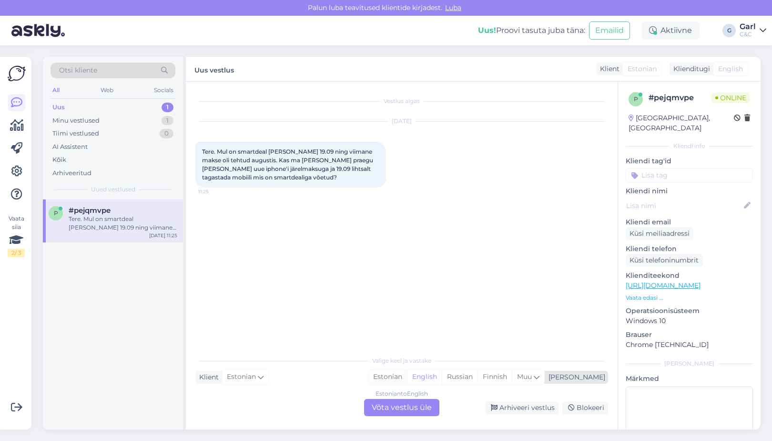
click at [407, 371] on div "Estonian" at bounding box center [388, 376] width 39 height 14
click at [416, 406] on div "Estonian to Estonian Võta vestlus üle" at bounding box center [401, 407] width 75 height 17
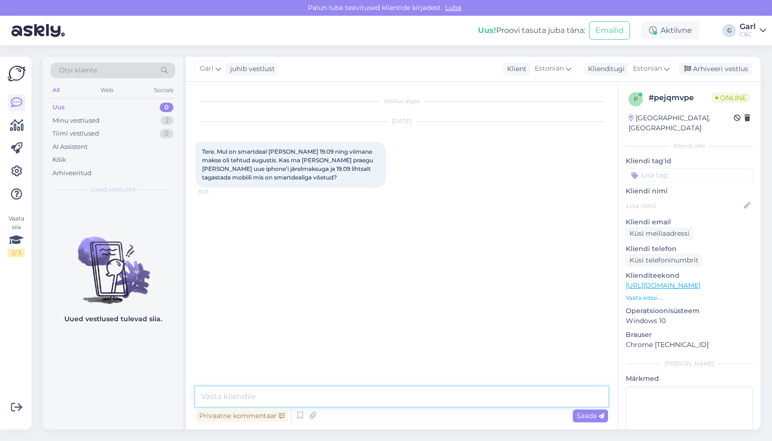
click at [416, 404] on textarea at bounding box center [401, 396] width 413 height 20
click at [378, 395] on textarea "Tere! Juhul, kui Teile võimaldatakse järelmaksu, siis on see võimalik." at bounding box center [401, 396] width 413 height 20
click at [336, 396] on textarea "Tere! Juhul, kui Teile võimaldatakse järelmaksu, siis on see võimalik." at bounding box center [401, 396] width 413 height 20
type textarea "Tere! Juhul, kui Teile võimaldatakse topelt järelmaksulepingut, siis on see või…"
click at [542, 405] on textarea "Tere! Juhul, kui Teile võimaldatakse topelt järelmaksulepingut, siis on see või…" at bounding box center [401, 396] width 413 height 20
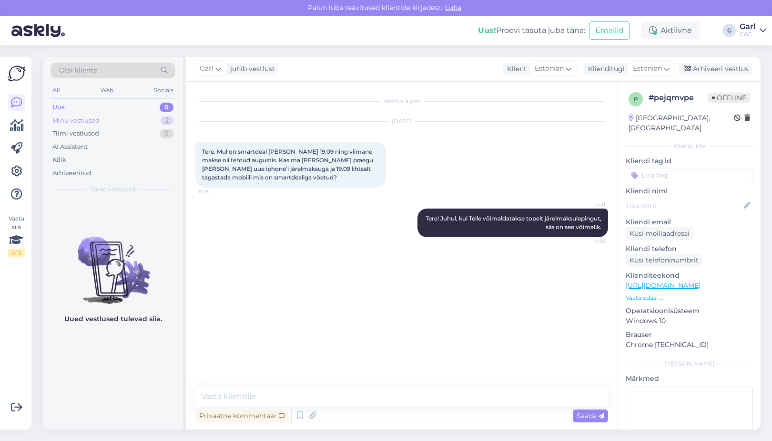
click at [115, 118] on div "Minu vestlused 2" at bounding box center [113, 120] width 125 height 13
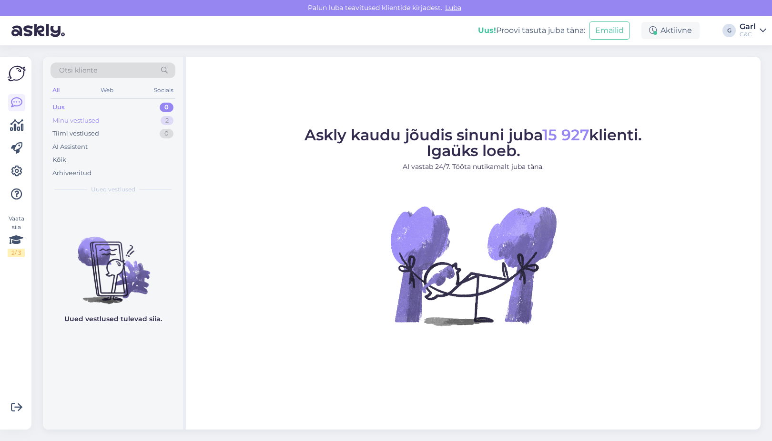
click at [155, 119] on div "Minu vestlused 2" at bounding box center [113, 120] width 125 height 13
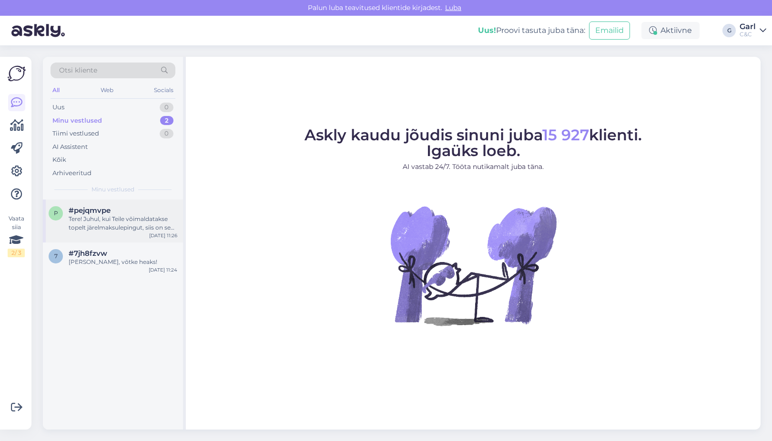
click at [131, 220] on div "Tere! Juhul, kui Teile võimaldatakse topelt järelmaksulepingut, siis on see või…" at bounding box center [123, 223] width 109 height 17
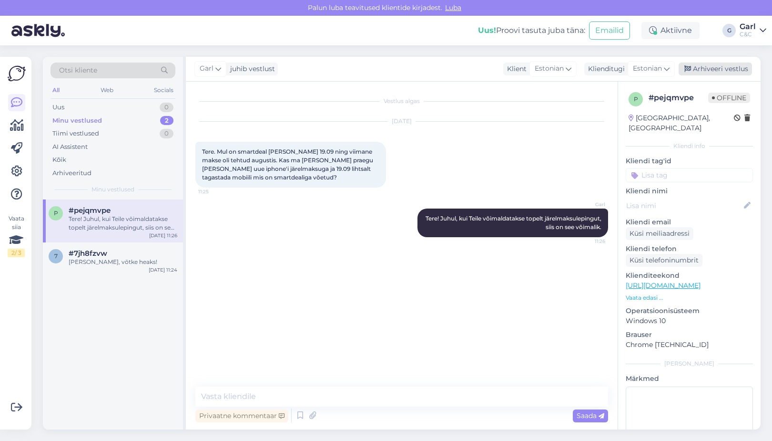
click at [732, 69] on div "Arhiveeri vestlus" at bounding box center [715, 68] width 73 height 13
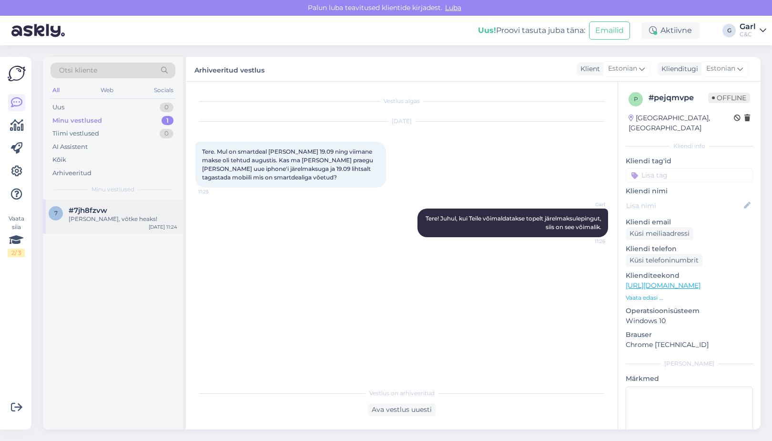
click at [132, 209] on div "#7jh8fzvw" at bounding box center [123, 210] width 109 height 9
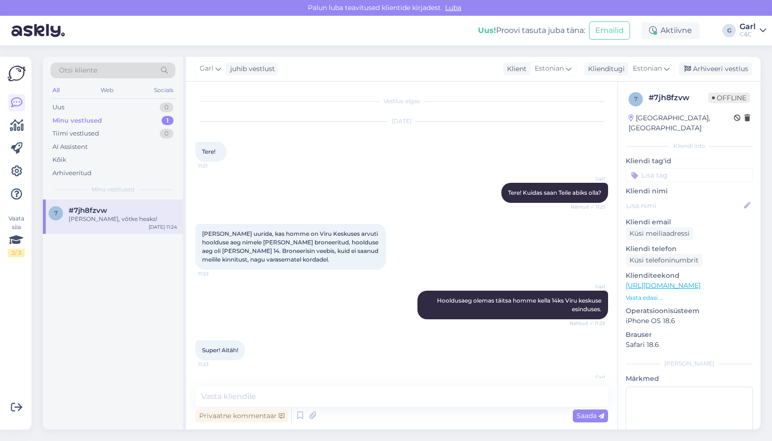
scroll to position [33, 0]
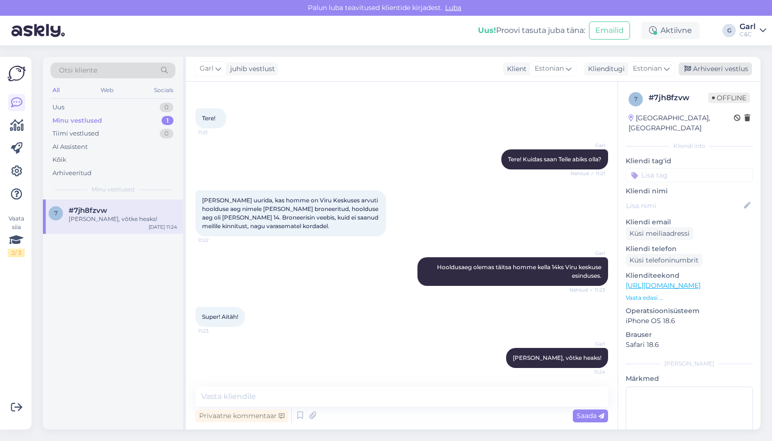
click at [701, 67] on div "Arhiveeri vestlus" at bounding box center [715, 68] width 73 height 13
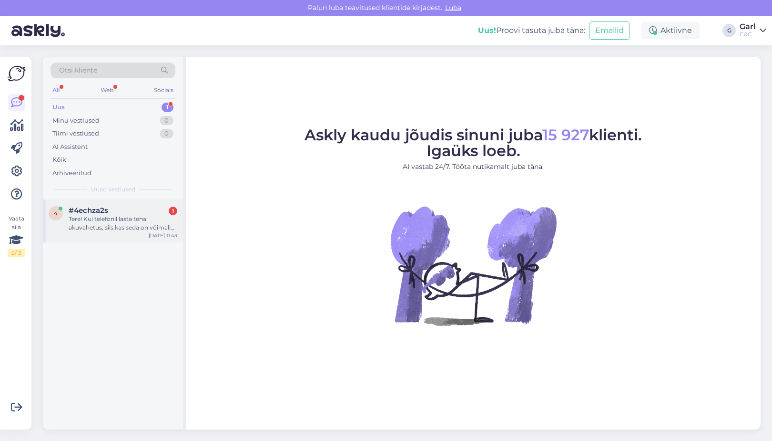
click at [144, 210] on div "#4echza2s 1" at bounding box center [123, 210] width 109 height 9
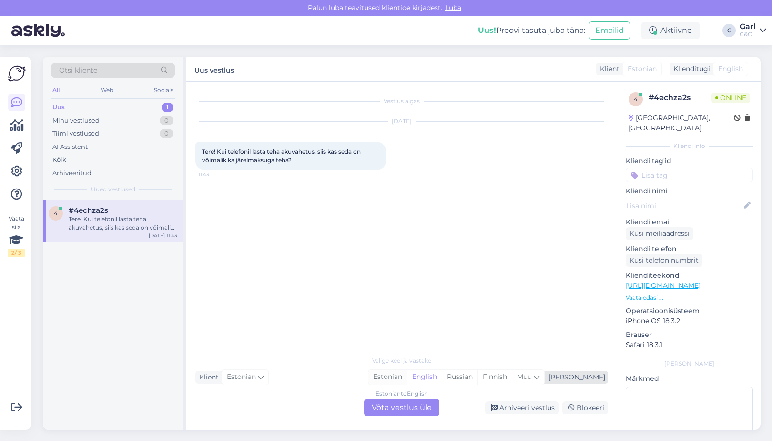
click at [407, 377] on div "Estonian" at bounding box center [388, 376] width 39 height 14
click at [407, 405] on div "Estonian to Estonian Võta vestlus üle" at bounding box center [401, 407] width 75 height 17
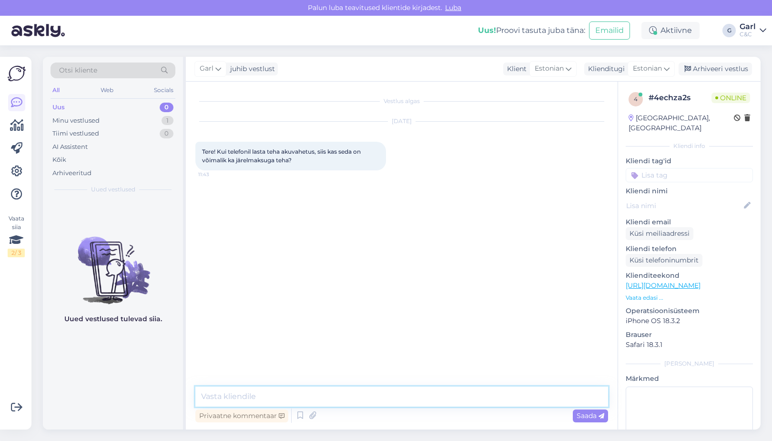
click at [407, 405] on textarea at bounding box center [401, 396] width 413 height 20
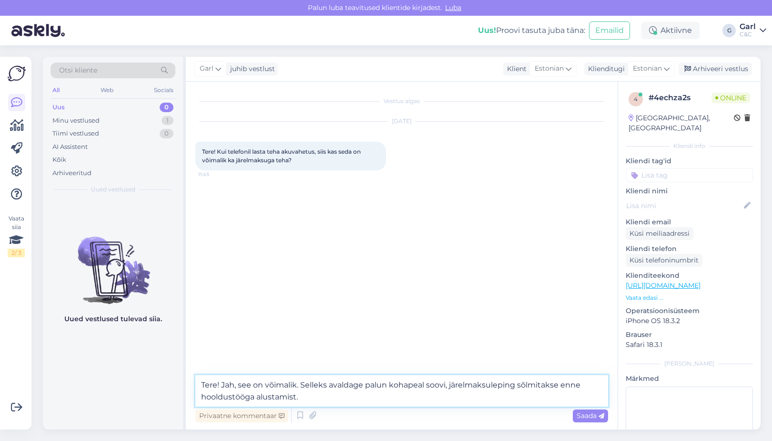
type textarea "Tere! Jah, see on võimalik. Selleks avaldage palun kohapeal soovi, järelmaksule…"
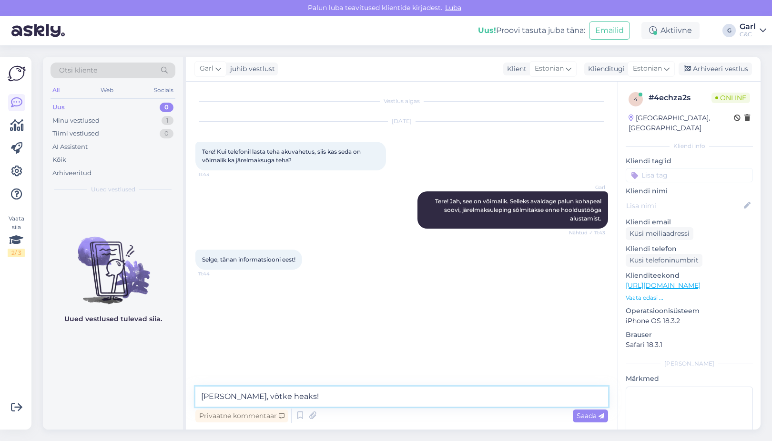
type textarea "[PERSON_NAME], võtke heaks!"
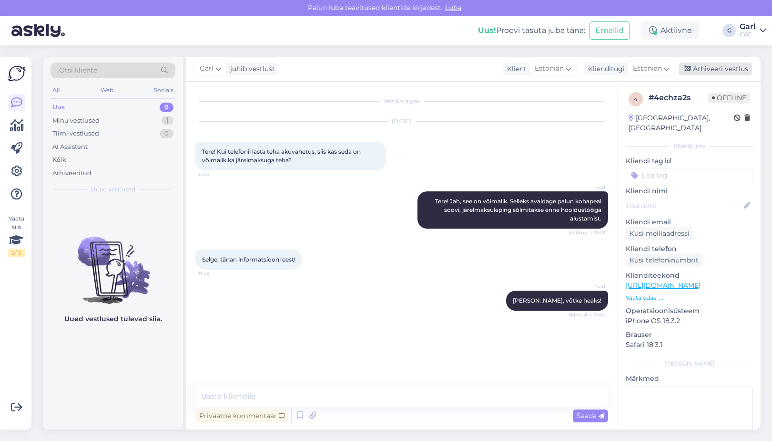
click at [703, 72] on div "Arhiveeri vestlus" at bounding box center [715, 68] width 73 height 13
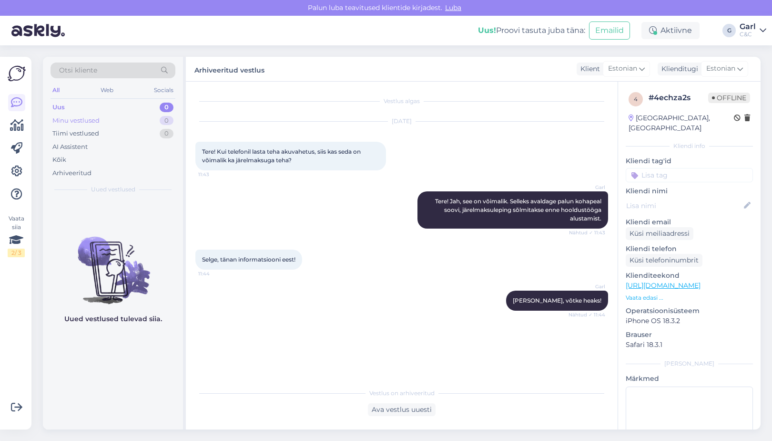
click at [133, 123] on div "Minu vestlused 0" at bounding box center [113, 120] width 125 height 13
click at [134, 133] on div "Tiimi vestlused 0" at bounding box center [113, 133] width 125 height 13
click at [144, 103] on div "Uus 1" at bounding box center [113, 107] width 125 height 13
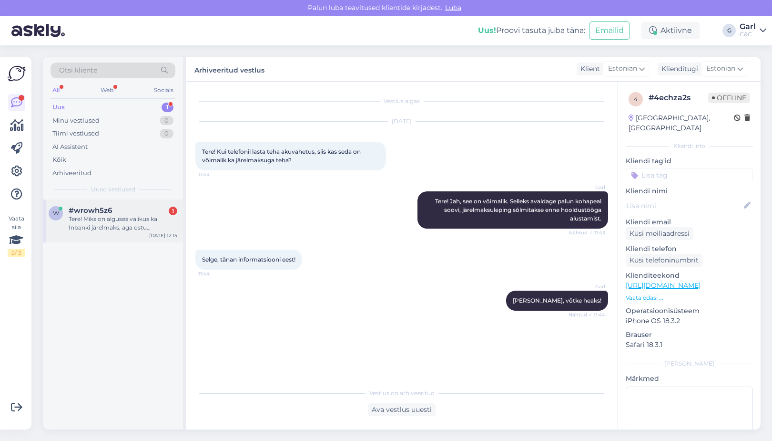
click at [154, 206] on div "#wrowh5z6 1" at bounding box center [123, 210] width 109 height 9
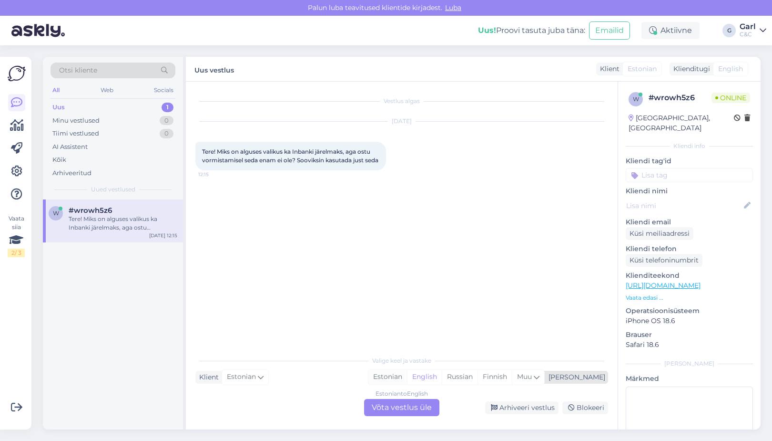
click at [407, 374] on div "Estonian" at bounding box center [388, 376] width 39 height 14
click at [400, 404] on div "Estonian to Estonian Võta vestlus üle" at bounding box center [401, 407] width 75 height 17
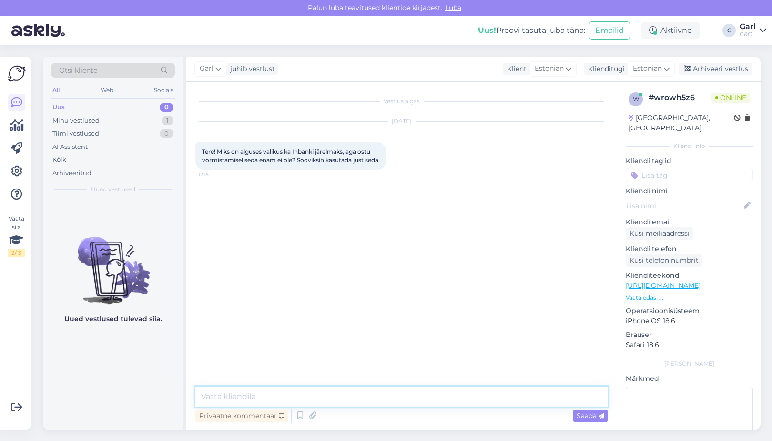
click at [400, 400] on textarea at bounding box center [401, 396] width 413 height 20
type textarea "Tere! Inbank ja C&C järelmaks on sama makseviis - võite makseviisidest valida C…"
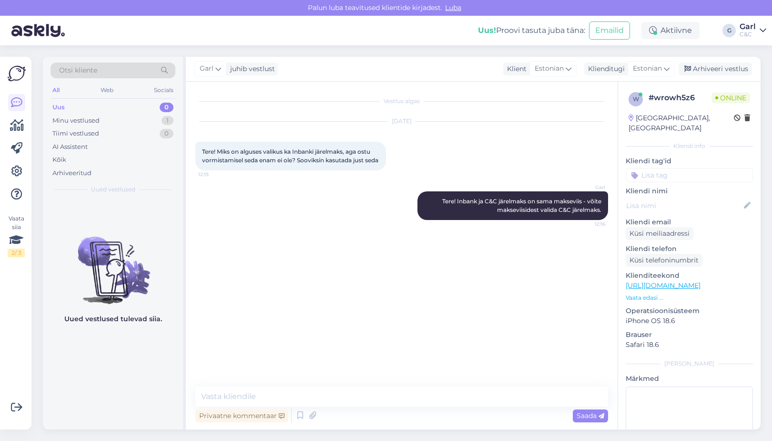
click at [453, 408] on div "Privaatne kommentaar Saada" at bounding box center [401, 415] width 413 height 18
click at [452, 401] on textarea at bounding box center [401, 396] width 413 height 20
drag, startPoint x: 497, startPoint y: 217, endPoint x: 538, endPoint y: 220, distance: 41.6
click at [538, 213] on span "Tere! Inbank ja C&C järelmaks on sama makseviis - võite makseviisidest valida C…" at bounding box center [522, 205] width 161 height 16
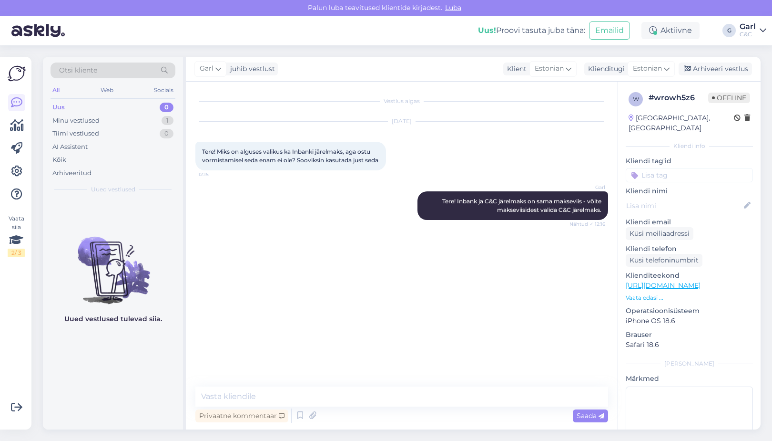
click at [163, 356] on div "Uued vestlused tulevad siia." at bounding box center [113, 314] width 140 height 230
click at [154, 119] on div "Minu vestlused 1" at bounding box center [113, 120] width 125 height 13
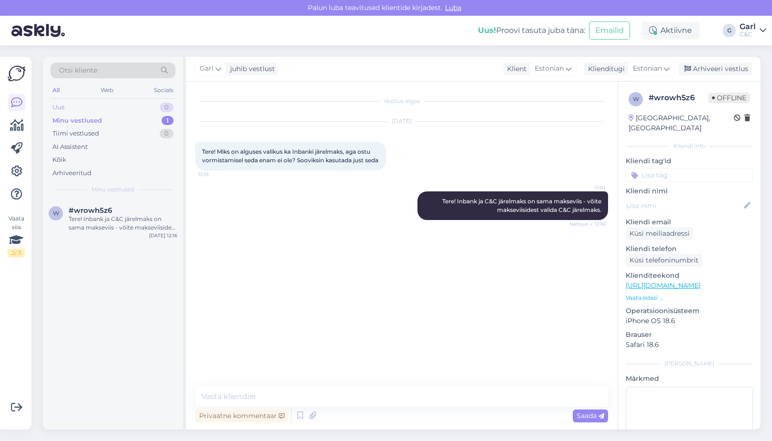
click at [150, 105] on div "Uus 0" at bounding box center [113, 107] width 125 height 13
click at [120, 222] on div "tere" at bounding box center [123, 219] width 109 height 9
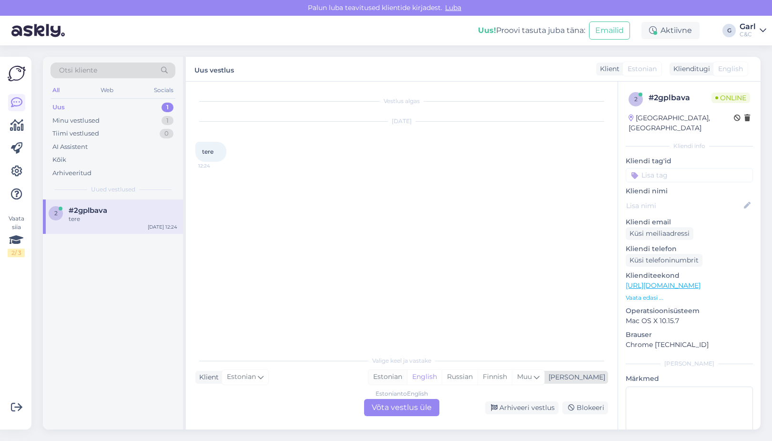
click at [407, 380] on div "Estonian" at bounding box center [388, 376] width 39 height 14
click at [415, 400] on div "Estonian to Estonian Võta vestlus üle" at bounding box center [401, 407] width 75 height 17
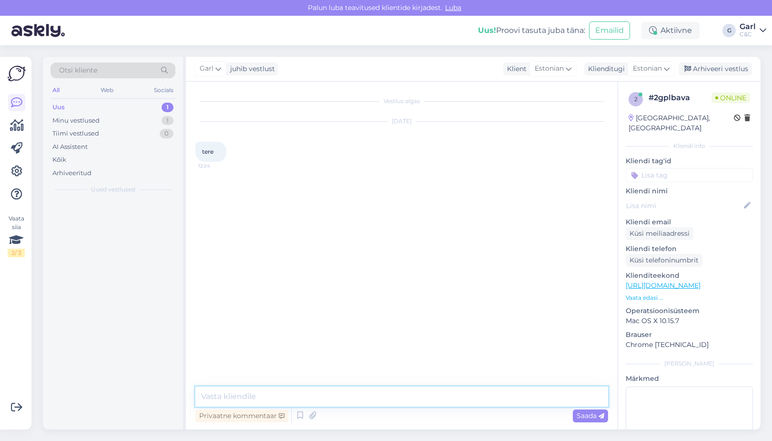
click at [415, 394] on textarea at bounding box center [401, 396] width 413 height 20
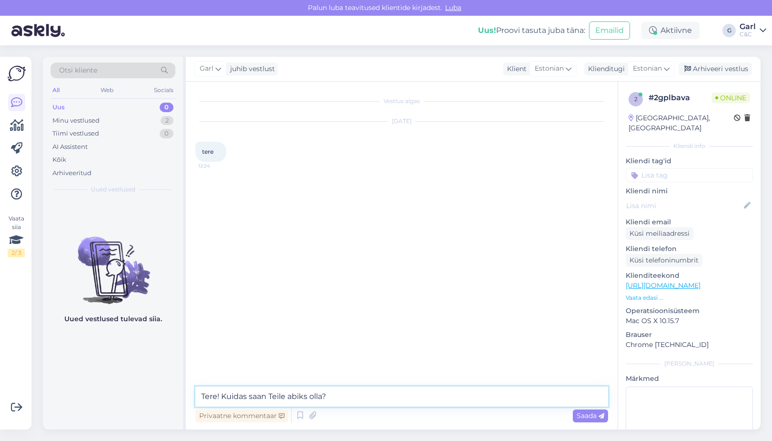
type textarea "Tere! Kuidas saan Teile abiks olla?"
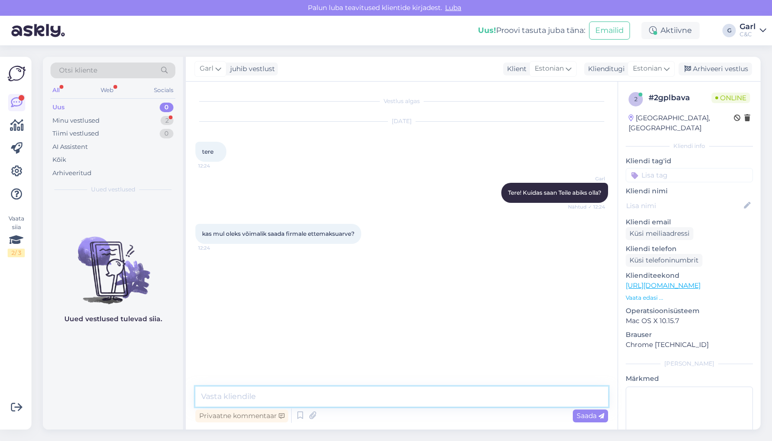
click at [300, 391] on textarea at bounding box center [401, 396] width 413 height 20
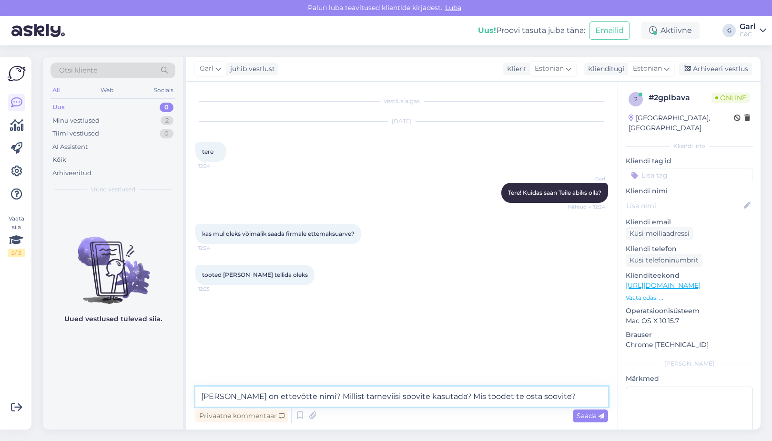
type textarea "Kuidas on ettevõtte nimi? Millist tarneviisi soovite kasutada? Mis toodet te os…"
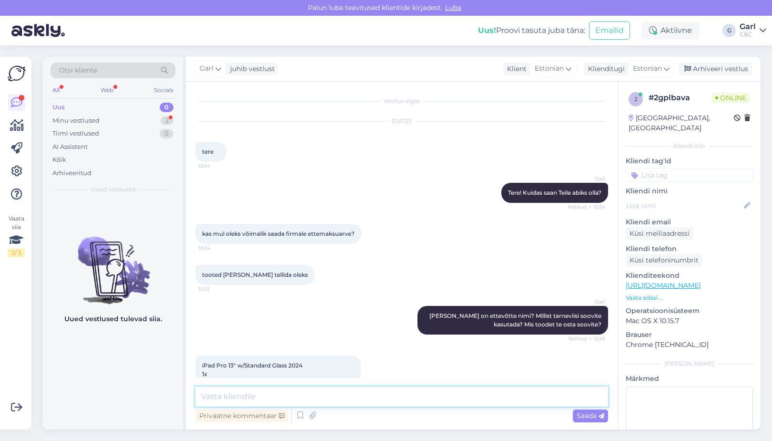
scroll to position [51, 0]
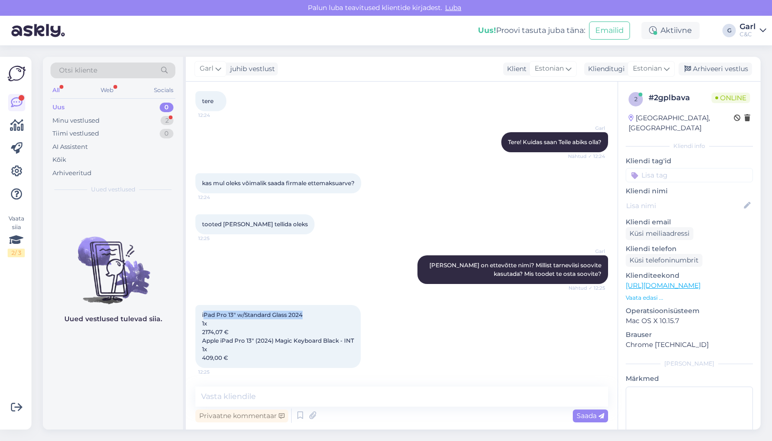
drag, startPoint x: 203, startPoint y: 313, endPoint x: 312, endPoint y: 314, distance: 108.7
click at [312, 314] on div "iPad Pro 13" w/Standard Glass 2024 1x 2174,07 € Apple iPad Pro 13" (2024) Magic…" at bounding box center [277, 336] width 165 height 63
drag, startPoint x: 308, startPoint y: 312, endPoint x: 196, endPoint y: 314, distance: 112.1
click at [196, 314] on div "iPad Pro 13" w/Standard Glass 2024 1x 2174,07 € Apple iPad Pro 13" (2024) Magic…" at bounding box center [277, 336] width 165 height 63
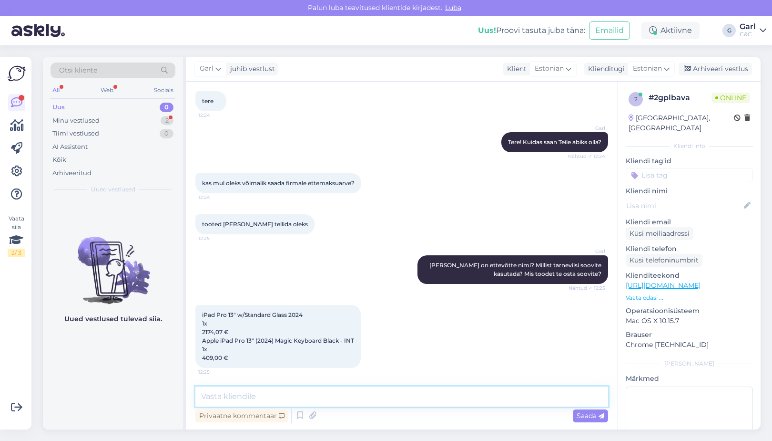
click at [311, 395] on textarea at bounding box center [401, 396] width 413 height 20
click at [311, 394] on textarea at bounding box center [401, 396] width 413 height 20
type textarea "M"
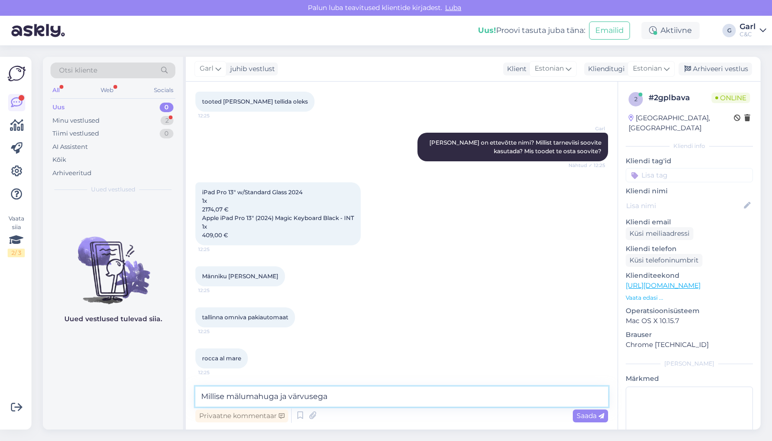
scroll to position [215, 0]
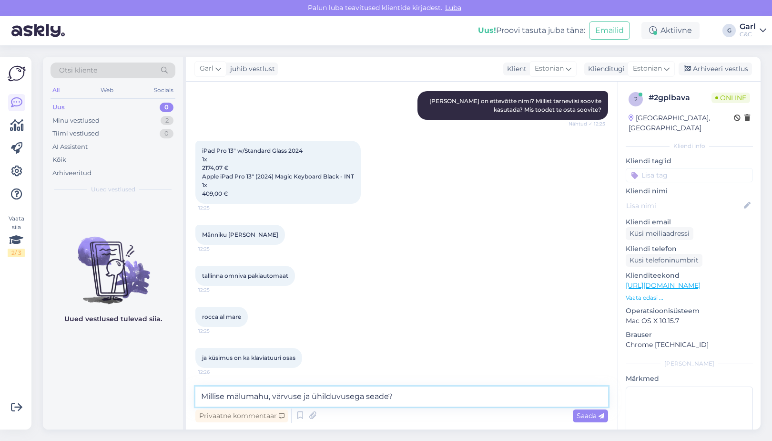
type textarea "Millise mälumahu, värvuse ja ühilduvusega seade?"
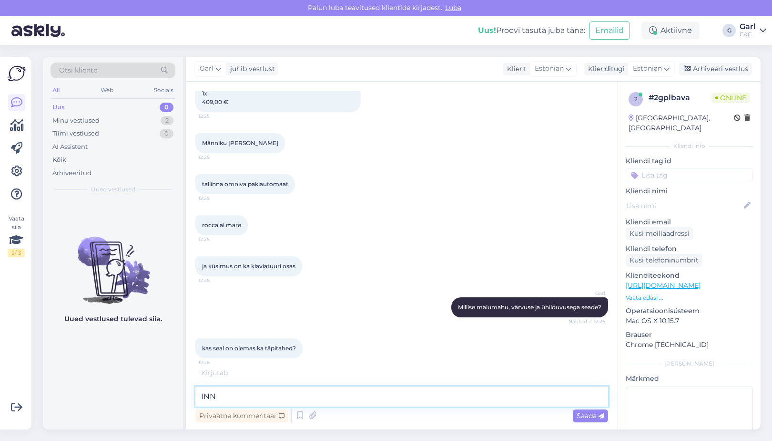
scroll to position [337, 0]
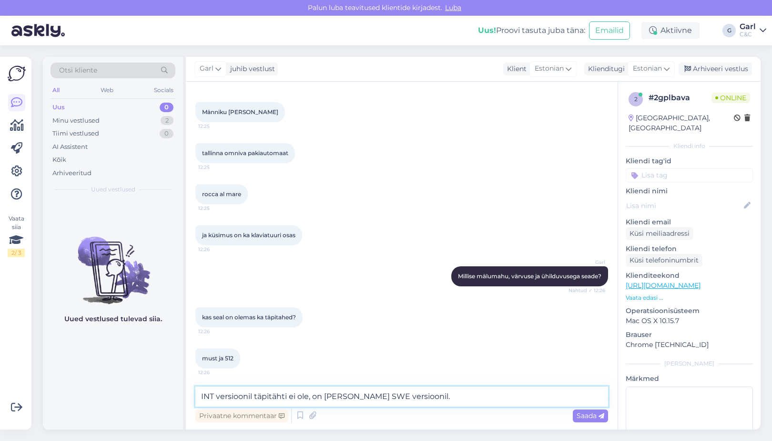
type textarea "INT versioonil täpitähti ei ole, on vaid SWE versioonil."
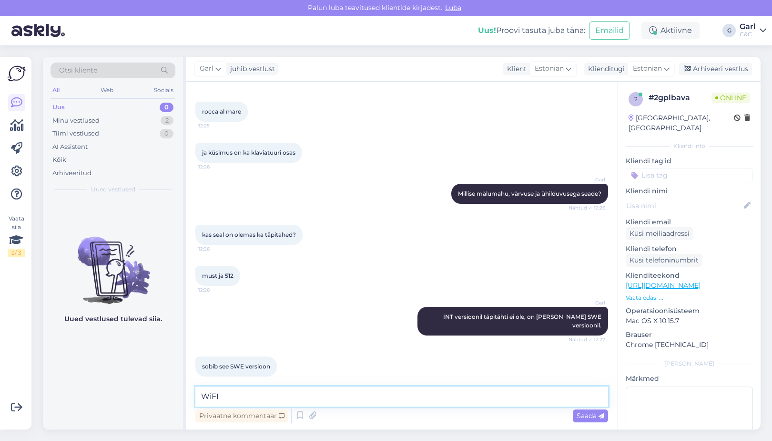
scroll to position [461, 0]
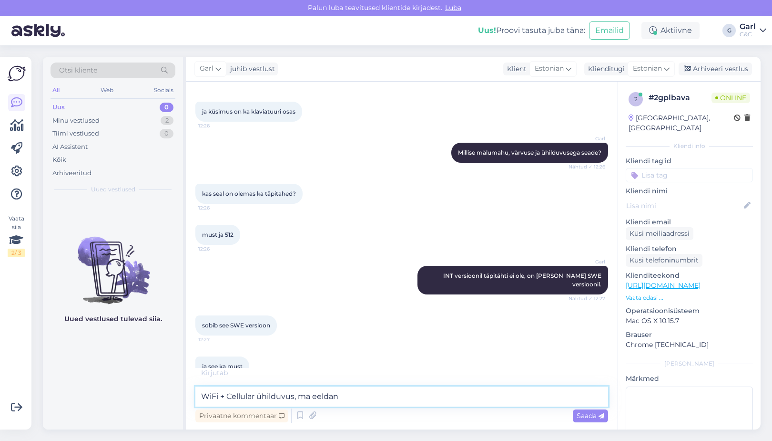
type textarea "WiFi + Cellular ühilduvus, ma eeldan?"
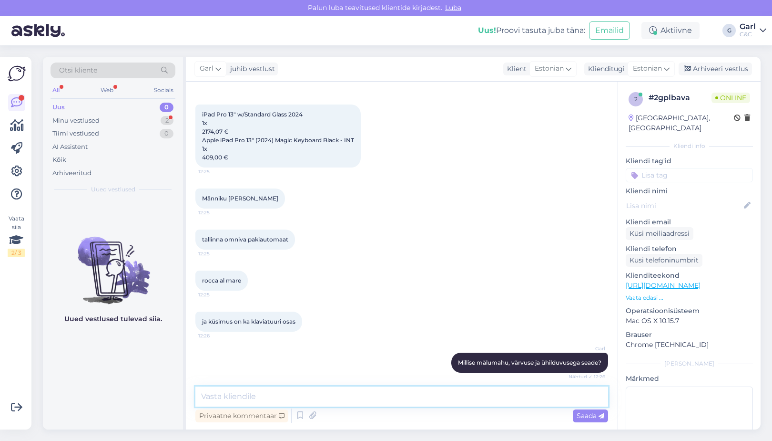
scroll to position [207, 0]
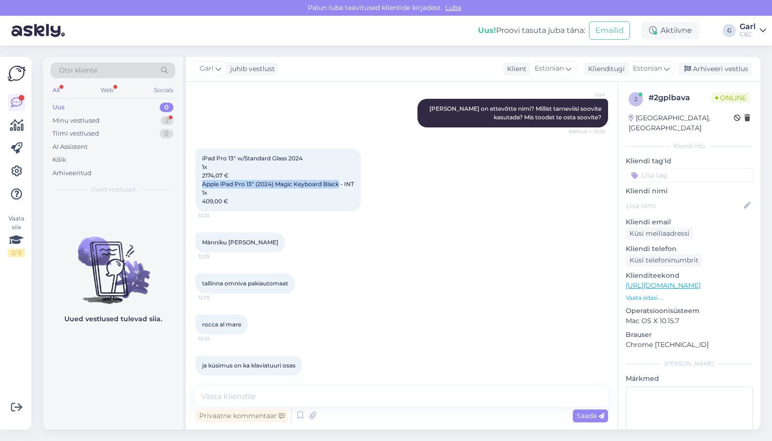
drag, startPoint x: 200, startPoint y: 182, endPoint x: 339, endPoint y: 183, distance: 139.7
click at [339, 183] on div "iPad Pro 13" w/Standard Glass 2024 1x 2174,07 € Apple iPad Pro 13" (2024) Magic…" at bounding box center [277, 179] width 165 height 63
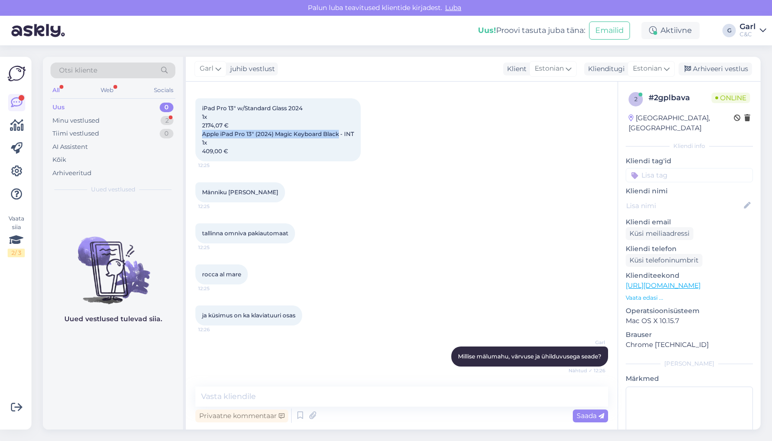
scroll to position [238, 0]
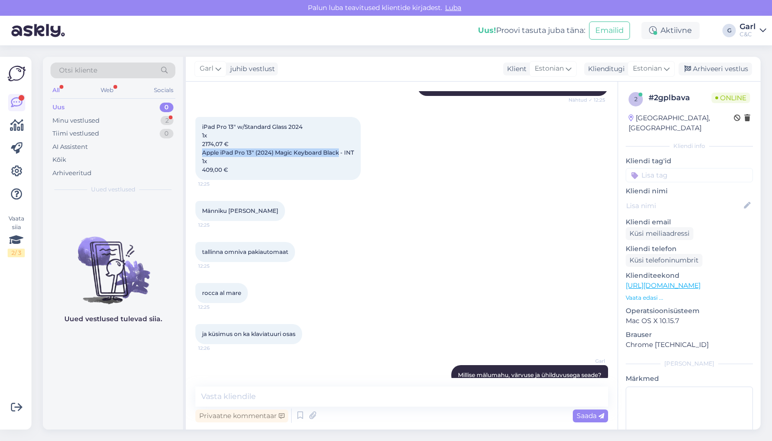
copy span "Apple iPad Pro 13" (2024) Magic Keyboard Black"
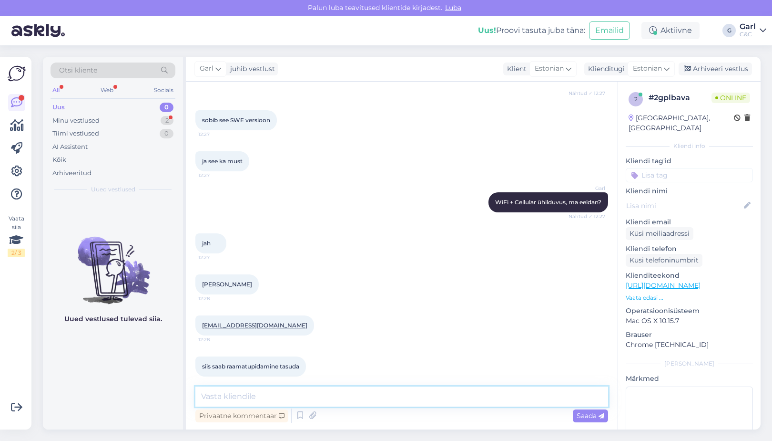
click at [281, 390] on textarea at bounding box center [401, 396] width 413 height 20
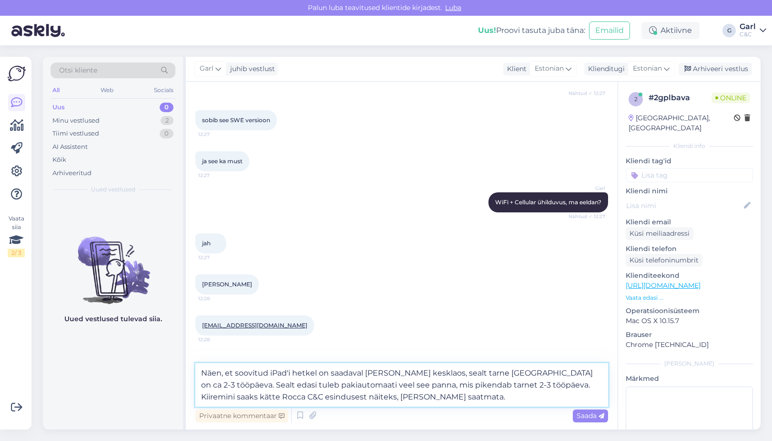
type textarea "Näen, et soovitud iPad'i hetkel on saadaval vaid kesklaos, sealt tarne Eestisse…"
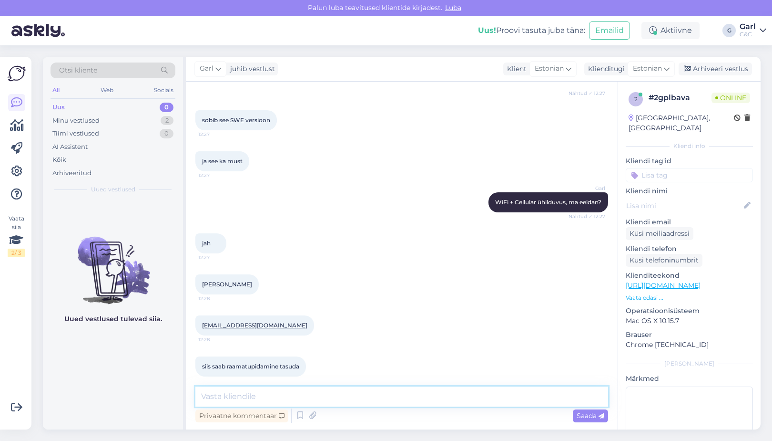
scroll to position [740, 0]
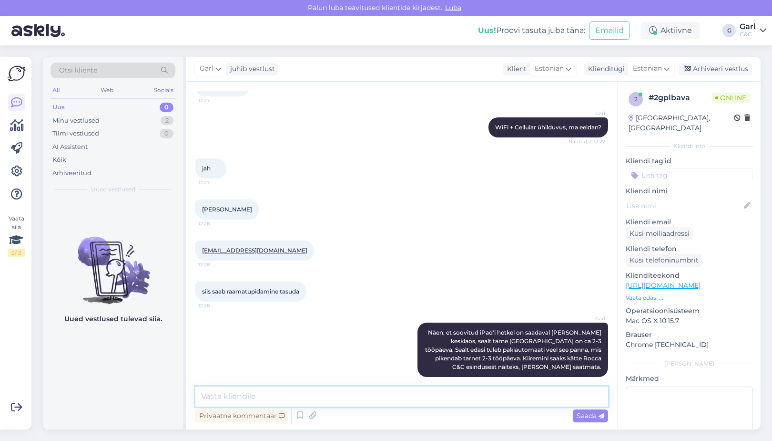
click at [358, 404] on textarea at bounding box center [401, 396] width 413 height 20
drag, startPoint x: 532, startPoint y: 340, endPoint x: 537, endPoint y: 347, distance: 8.5
click at [537, 347] on span "Näen, et soovitud iPad'i hetkel on saadaval [PERSON_NAME] kesklaos, sealt tarne…" at bounding box center [514, 348] width 178 height 41
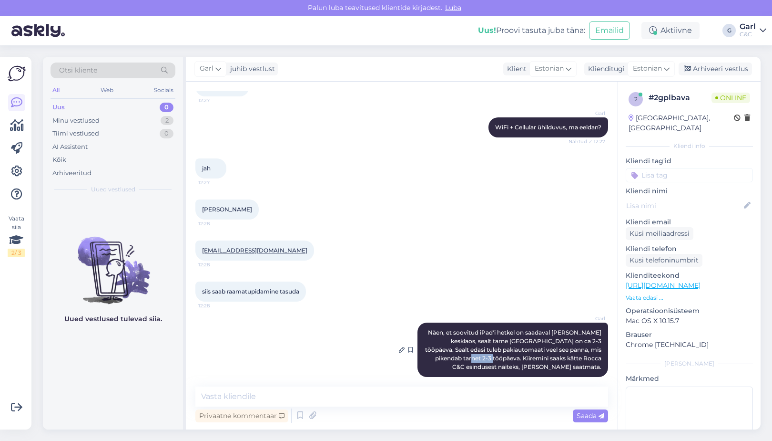
drag, startPoint x: 477, startPoint y: 349, endPoint x: 502, endPoint y: 349, distance: 24.3
click at [501, 349] on span "Näen, et soovitud iPad'i hetkel on saadaval [PERSON_NAME] kesklaos, sealt tarne…" at bounding box center [514, 348] width 178 height 41
click at [502, 349] on span "Näen, et soovitud iPad'i hetkel on saadaval [PERSON_NAME] kesklaos, sealt tarne…" at bounding box center [514, 348] width 178 height 41
click at [284, 391] on textarea at bounding box center [401, 396] width 413 height 20
type textarea "k"
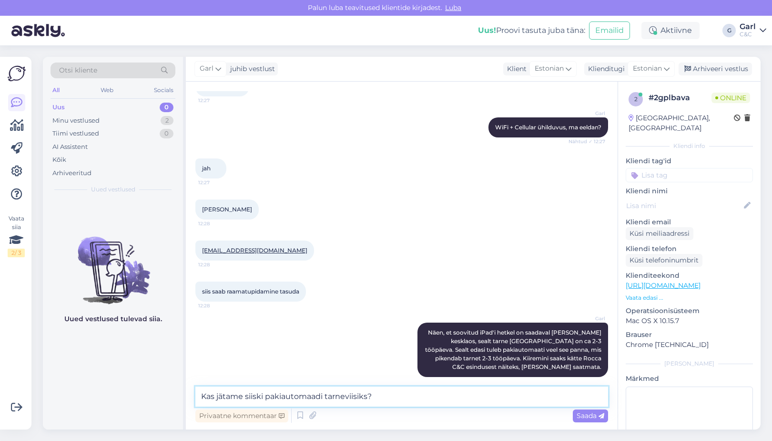
type textarea "Kas jätame siiski pakiautomaadi tarneviisiks?"
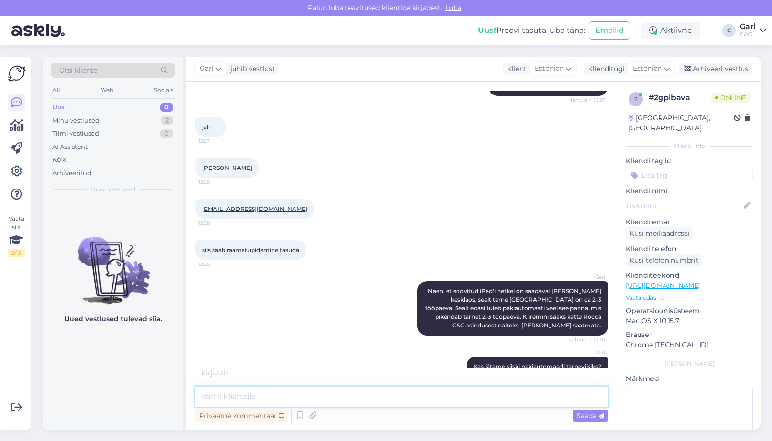
click at [355, 403] on textarea at bounding box center [401, 396] width 413 height 20
click at [342, 392] on textarea at bounding box center [401, 396] width 413 height 20
click at [341, 392] on textarea at bounding box center [401, 396] width 413 height 20
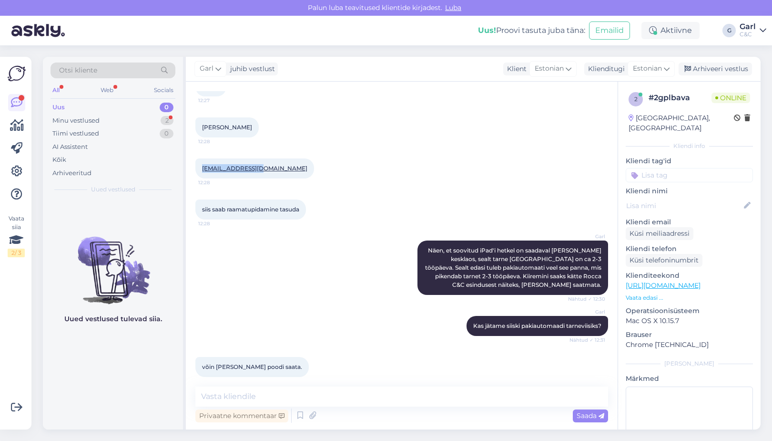
drag, startPoint x: 200, startPoint y: 158, endPoint x: 260, endPoint y: 162, distance: 60.2
click at [260, 162] on div "catlinr@gmail.com 12:28" at bounding box center [254, 168] width 119 height 20
copy link "[EMAIL_ADDRESS][DOMAIN_NAME]"
click at [282, 394] on textarea at bounding box center [401, 396] width 413 height 20
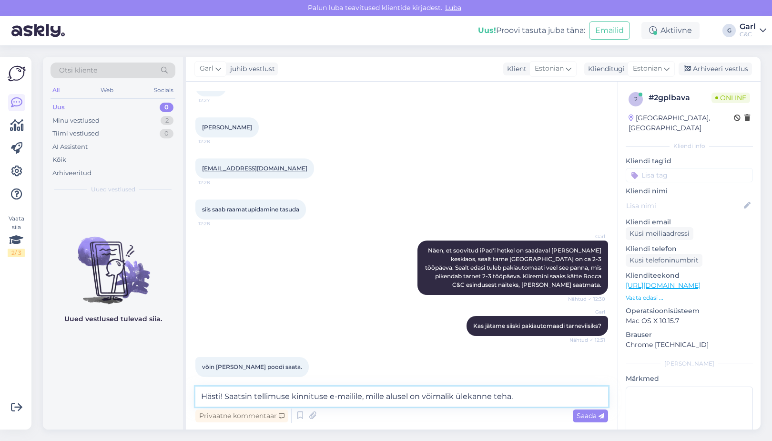
type textarea "Hästi! Saatsin tellimuse kinnituse e-mailile, mille alusel on võimalik ülekanne…"
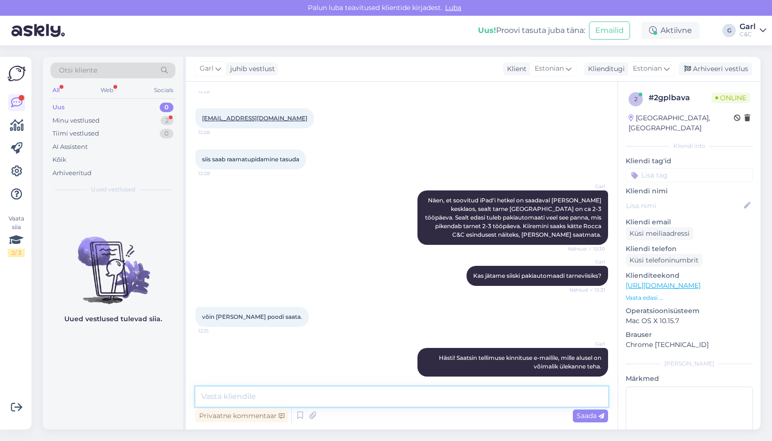
scroll to position [913, 0]
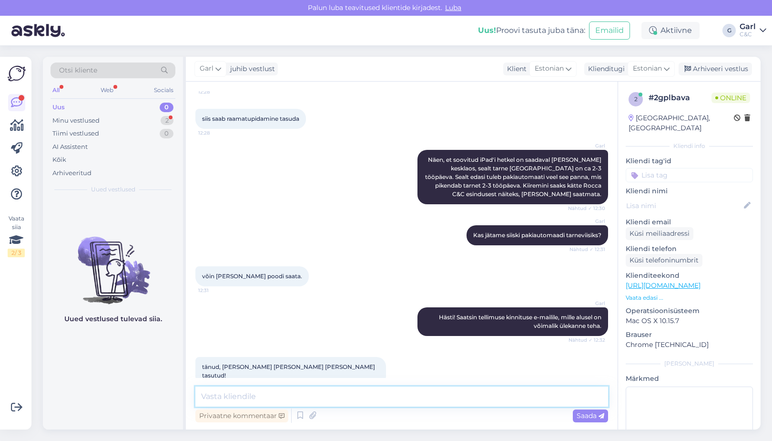
click at [308, 388] on textarea at bounding box center [401, 396] width 413 height 20
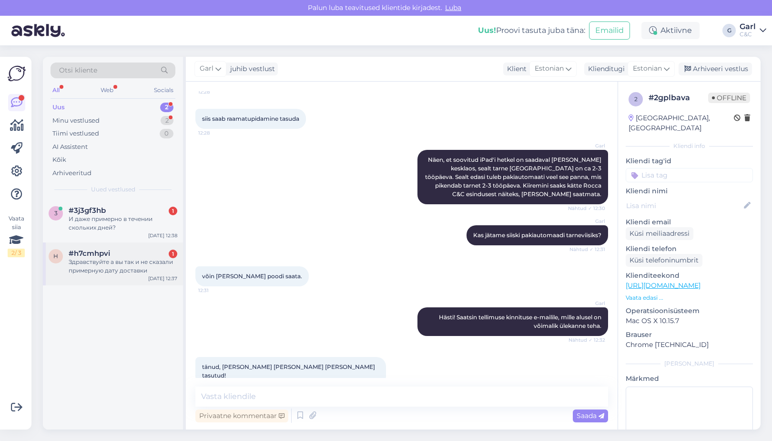
click at [130, 259] on div "Здравствуйте а вы так и не сказали примерную дату доставки" at bounding box center [123, 265] width 109 height 17
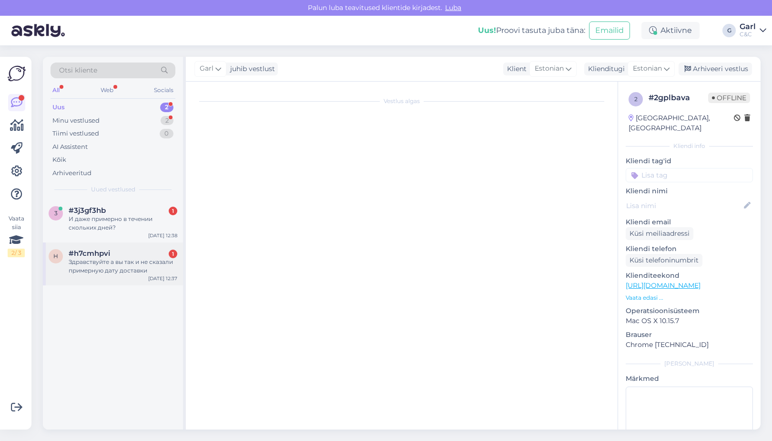
scroll to position [590, 0]
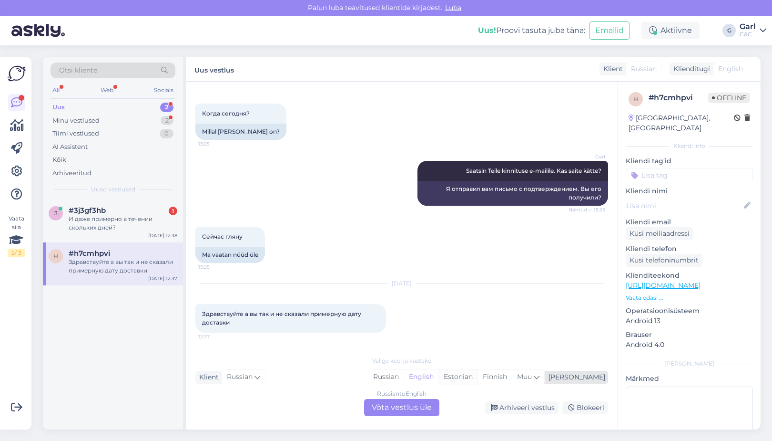
click at [478, 379] on div "Estonian" at bounding box center [458, 376] width 39 height 14
click at [409, 408] on div "Russian to Estonian Võta vestlus üle" at bounding box center [401, 407] width 75 height 17
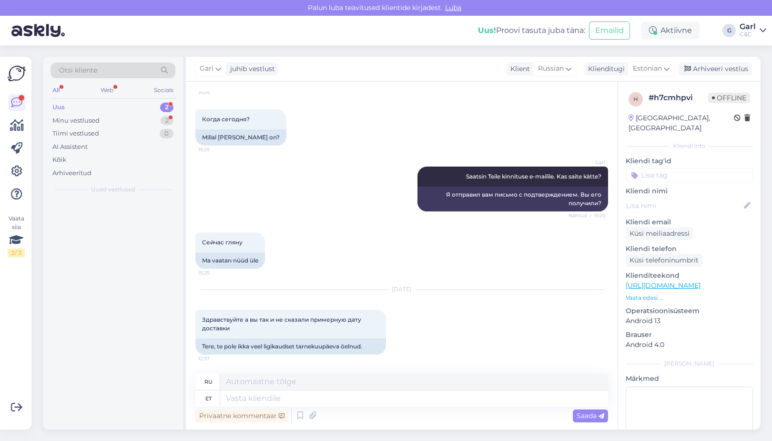
scroll to position [584, 0]
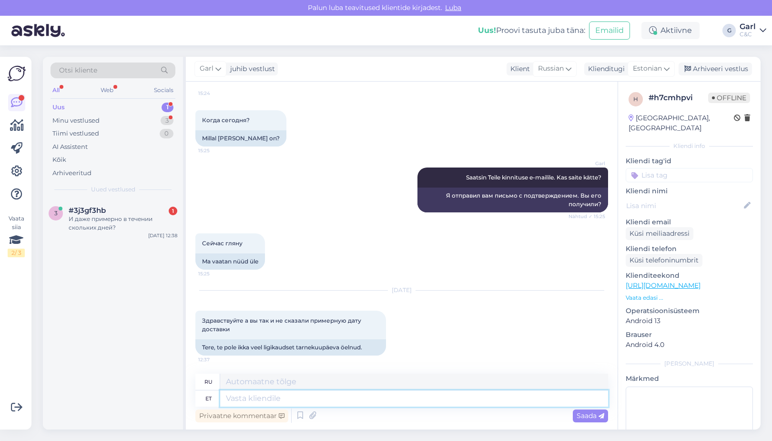
click at [399, 404] on textarea at bounding box center [414, 398] width 388 height 16
type textarea "Tere!"
type textarea "Привет!"
type textarea "Tere! Hetkel e"
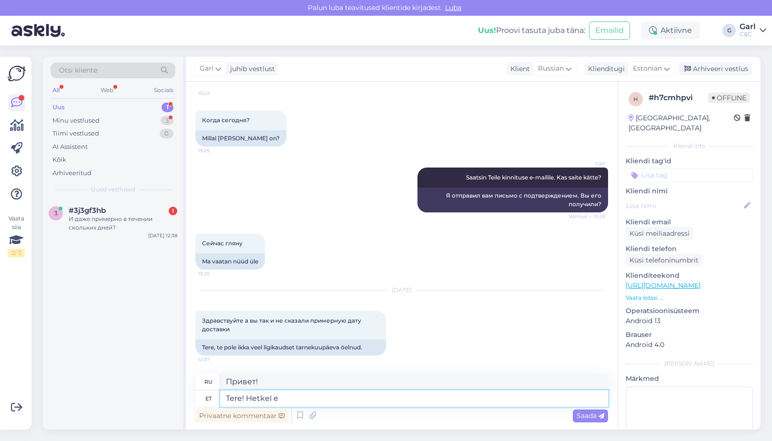
type textarea "Привет! В настоящее время"
type textarea "Tere! Hetkel ei ole"
type textarea "Привет! Сейчас нет."
type textarea "Tere! Hetkel ei ole me"
type textarea "Здравствуйте! В данный момент недоступно."
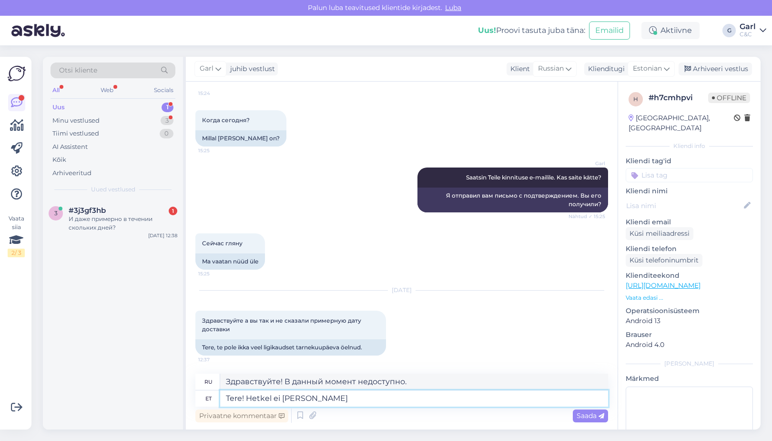
type textarea "Tere! Hetkel ei ole meil"
type textarea "Здравствуйте! В настоящее время у нас нет"
type textarea "Tere! Hetkel ei ole meil Teile ka"
type textarea "Здравствуйте! В данный момент у нас нет предложений для вас."
type textarea "Tere! Hetkel ei ole meil Teile kahjuks"
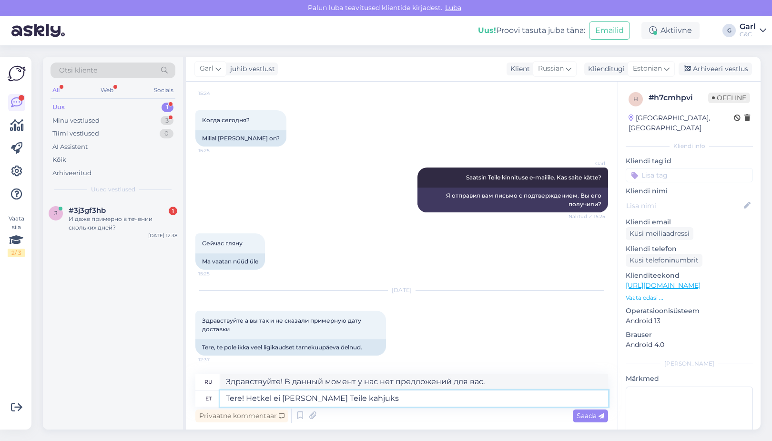
type textarea "Здравствуйте! К сожалению, на данный момент у нас нет подходящего для вас вариа…"
type textarea "Tere! Hetkel ei ole meil Teile kahjuks ligikaudset t"
type textarea "Здравствуйте! К сожалению, на данный момент у нас нет приблизительной цены для …"
type textarea "Tere! Hetkel ei ole meil Teile kahjuks ligikaudset tarnekuupäeva vä"
type textarea "Здравствуйте! К сожалению, на данный момент у нас нет приблизительной даты дост…"
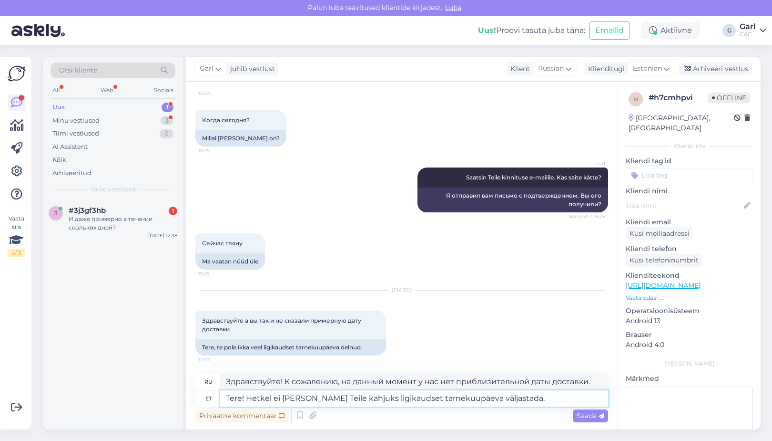
type textarea "Tere! Hetkel ei ole meil Teile kahjuks ligikaudset tarnekuupäeva väljastada."
type textarea "Здравствуйте! К сожалению, в настоящее время мы не можем сообщить вам примерную…"
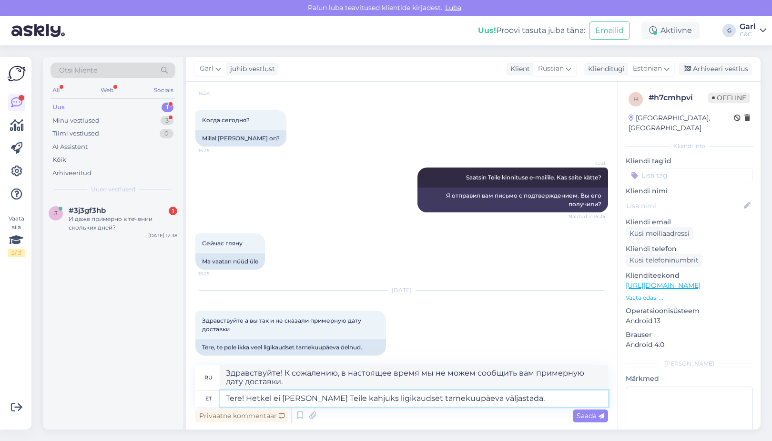
scroll to position [590, 0]
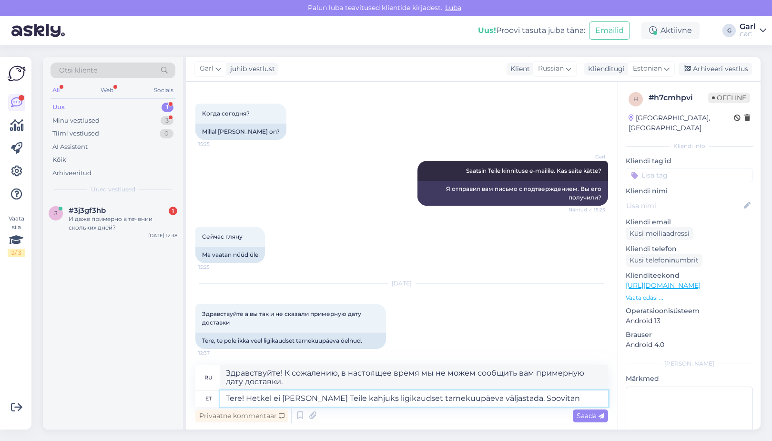
type textarea "Tere! Hetkel ei ole meil Teile kahjuks ligikaudset tarnekuupäeva väljastada. So…"
type textarea "Здравствуйте! К сожалению, в настоящее время мы не можем сообщить вам примерную…"
type textarea "Tere! Hetkel ei ole meil Teile kahjuks ligikaudset tarnekuupäeva väljastada. So…"
type textarea "Здравствуйте! К сожалению, в настоящее время мы не можем сообщить вам примерную…"
type textarea "Tere! Hetkel ei ole meil Teile kahjuks ligikaudset tarnekuupäeva väljastada. So…"
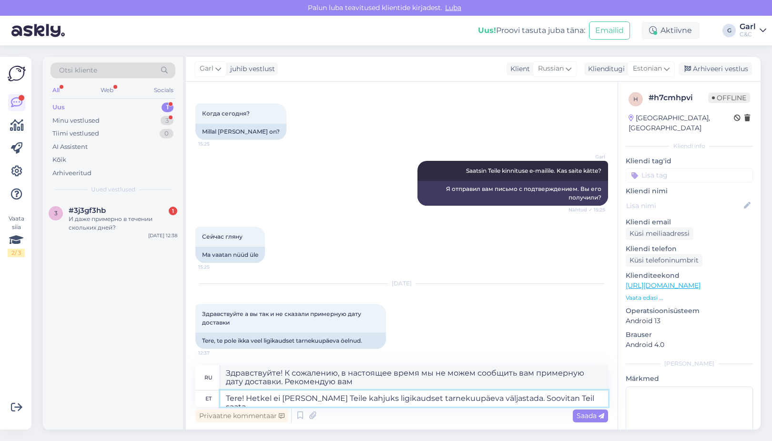
type textarea "Здравствуйте! К сожалению, в настоящее время мы не можем сообщить вам примерную…"
type textarea "Tere! Hetkel ei ole meil Teile kahjuks ligikaudset tarnekuupäeva väljastada. So…"
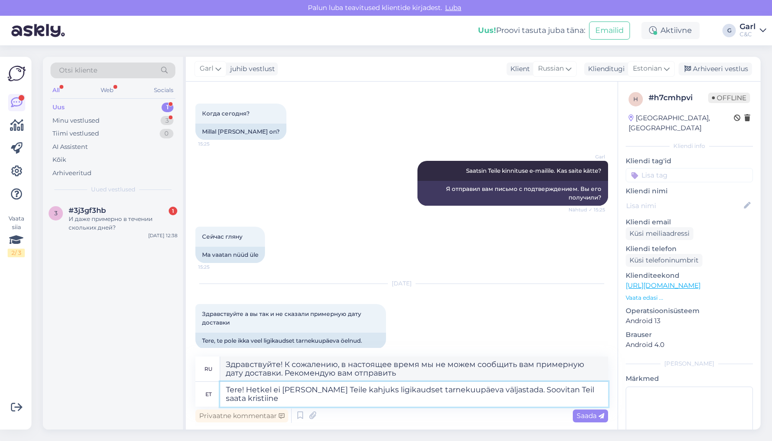
type textarea "Здравствуйте! К сожалению, в настоящее время мы не можем сообщить вам примерную…"
type textarea "Tere! Hetkel ei ole meil Teile kahjuks ligikaudset tarnekuupäeva väljastada. So…"
type textarea "Здравствуйте! К сожалению, на данный момент мы не можем сообщить вам примерную …"
type textarea "Tere! Hetkel ei ole meil Teile kahjuks ligikaudset tarnekuupäeva väljastada. So…"
type textarea "Здравствуйте! К сожалению, мы пока не можем сообщить вам примерную дату доставк…"
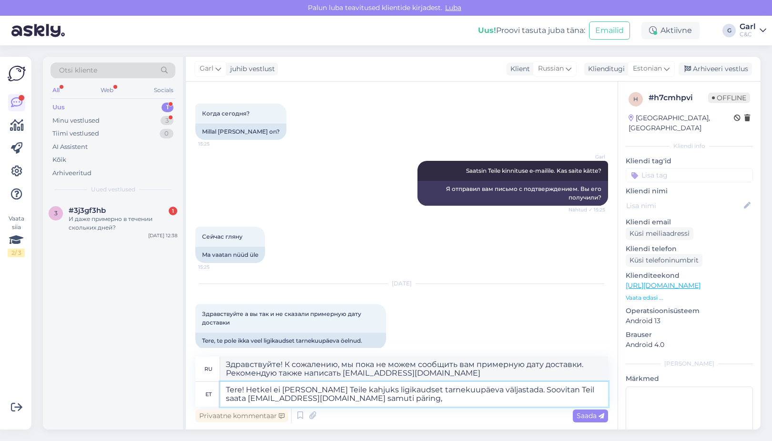
type textarea "Tere! Hetkel ei ole meil Teile kahjuks ligikaudset tarnekuupäeva väljastada. So…"
type textarea "Здравствуйте! К сожалению, в настоящее время мы не можем сообщить вам примерную…"
type textarea "Tere! Hetkel ei ole meil Teile kahjuks ligikaudset tarnekuupäeva väljastada. So…"
type textarea "Здравствуйте! К сожалению, в настоящее время мы не можем сообщить вам примерную…"
type textarea "Tere! Hetkel ei ole meil Teile kahjuks ligikaudset tarnekuupäeva väljastada. So…"
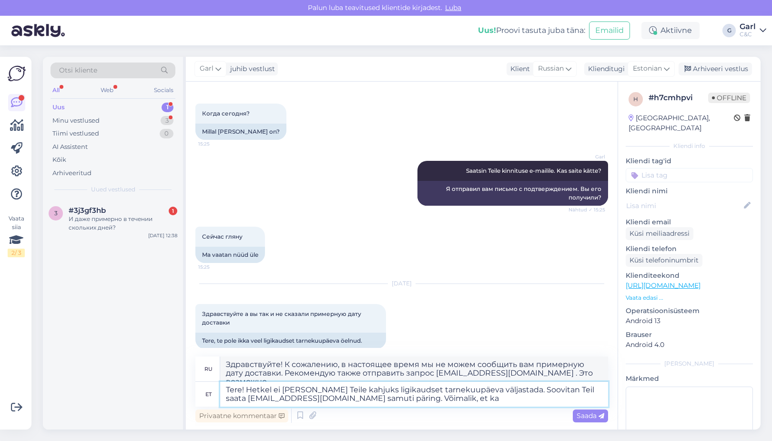
type textarea "Здравствуйте! К сожалению, в настоящее время мы не можем сообщить вам примерную…"
type textarea "Tere! Hetkel ei ole meil Teile kahjuks ligikaudset tarnekuupäeva väljastada. So…"
type textarea "Здравствуйте! К сожалению, в настоящее время мы не можем сообщить вам примерную…"
type textarea "Tere! Hetkel ei ole meil Teile kahjuks ligikaudset tarnekuupäeva väljastada. So…"
type textarea "Здравствуйте! К сожалению, в настоящее время мы не можем сообщить вам примерную…"
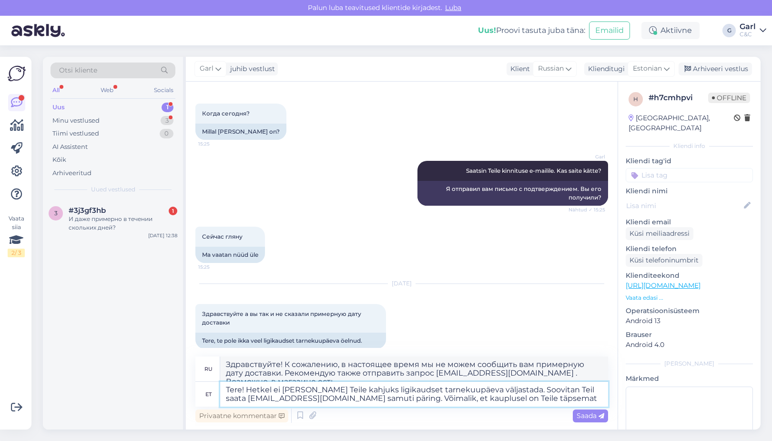
type textarea "Tere! Hetkel ei ole meil Teile kahjuks ligikaudset tarnekuupäeva väljastada. So…"
type textarea "Здравствуйте! К сожалению, в настоящее время мы не можем сообщить вам примерную…"
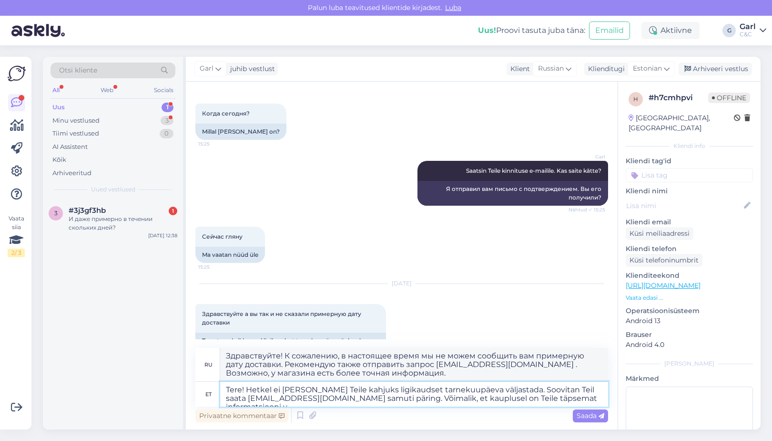
type textarea "Tere! Hetkel ei ole meil Teile kahjuks ligikaudset tarnekuupäeva väljastada. So…"
type textarea "Здравствуйте! К сожалению, в настоящее время мы не можем сообщить вам примерную…"
type textarea "Tere! Hetkel ei ole meil Teile kahjuks ligikaudset tarnekuupäeva väljastada. So…"
type textarea "Здравствуйте! К сожалению, в настоящее время мы не можем сообщить вам примерную…"
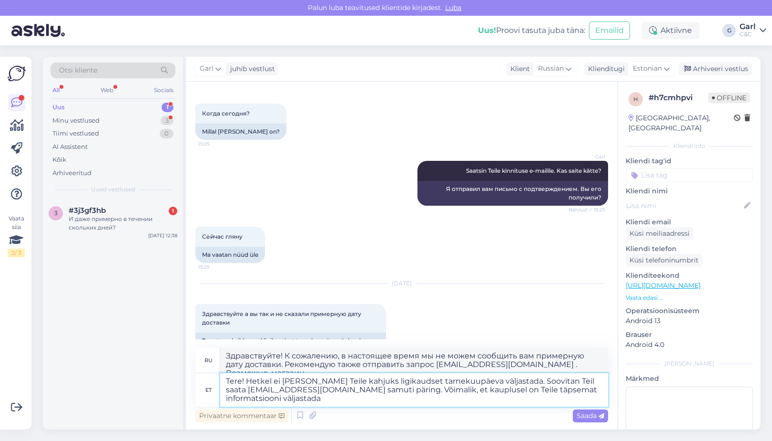
type textarea "Tere! Hetkel ei ole meil Teile kahjuks ligikaudset tarnekuupäeva väljastada. So…"
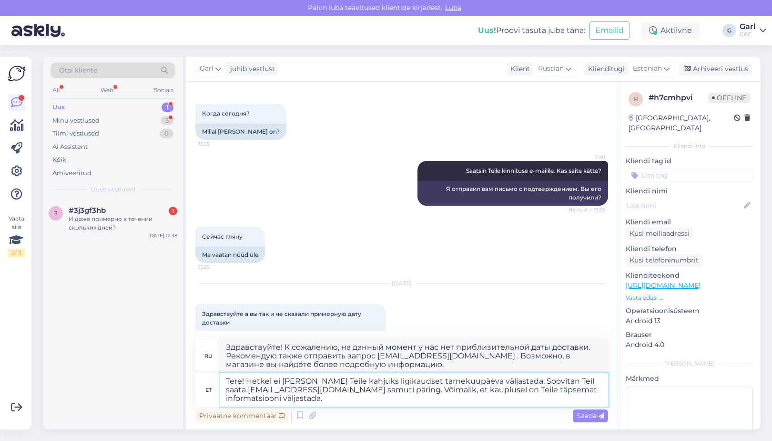
type textarea "Здравствуйте! К сожалению, в настоящее время мы не можем сообщить вам примерную…"
click at [383, 401] on textarea "Tere! Hetkel ei ole meil Teile kahjuks ligikaudset tarnekuupäeva väljastada. So…" at bounding box center [414, 389] width 388 height 33
drag, startPoint x: 382, startPoint y: 401, endPoint x: 200, endPoint y: 369, distance: 184.6
click at [200, 369] on div "ru Здравствуйте! К сожалению, в настоящее время мы не можем сообщить вам пример…" at bounding box center [401, 372] width 413 height 67
click at [349, 404] on textarea "Tere! Hetkel ei ole meil Teile kahjuks ligikaudset tarnekuupäeva väljastada. So…" at bounding box center [414, 389] width 388 height 33
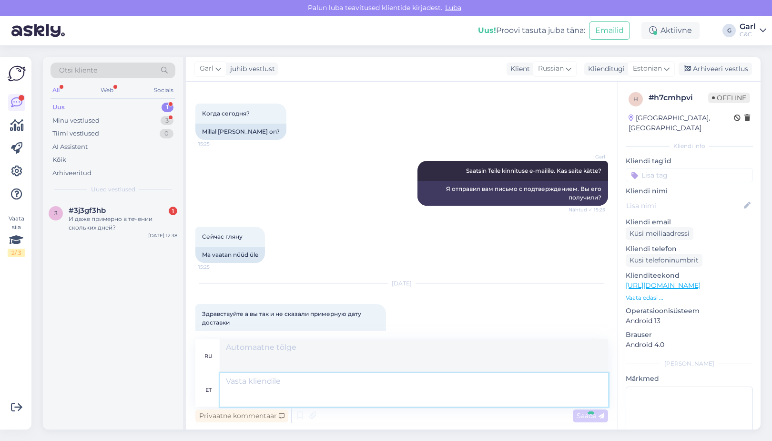
scroll to position [701, 0]
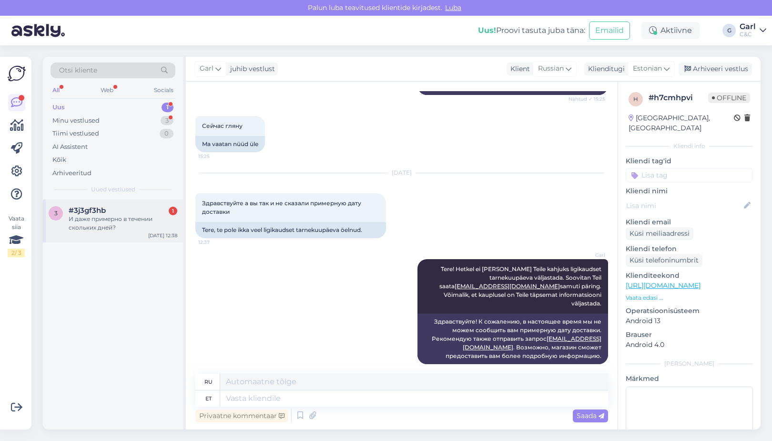
click at [150, 235] on div "Aug 14 12:38" at bounding box center [162, 235] width 29 height 7
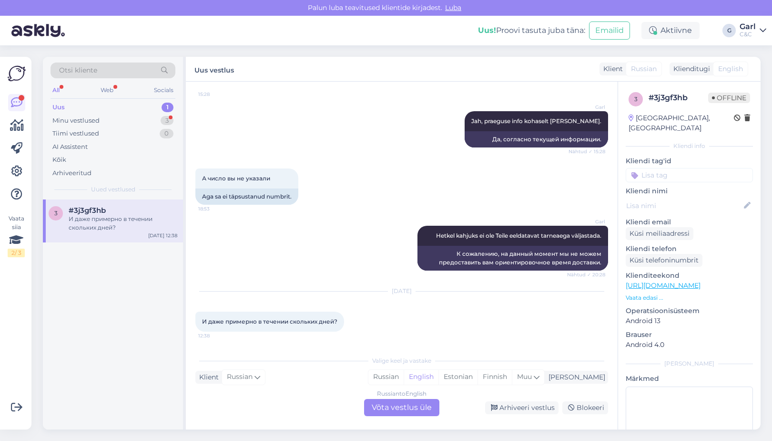
scroll to position [202, 0]
click at [478, 382] on div "Estonian" at bounding box center [458, 376] width 39 height 14
click at [407, 407] on div "Russian to Estonian Võta vestlus üle" at bounding box center [401, 407] width 75 height 17
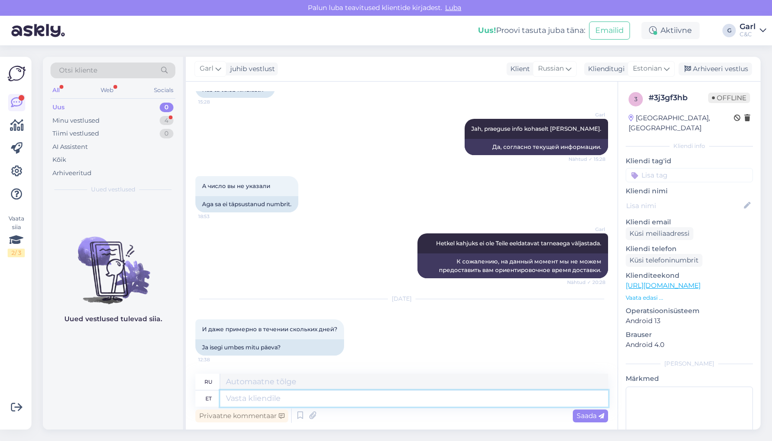
click at [386, 402] on textarea at bounding box center [414, 398] width 388 height 16
paste textarea "Tere! Hetkel ei ole meil Teile kahjuks ligikaudset tarnekuupäeva väljastada. So…"
type textarea "Tere! Hetkel ei ole meil Teile kahjuks ligikaudset tarnekuupäeva väljastada. So…"
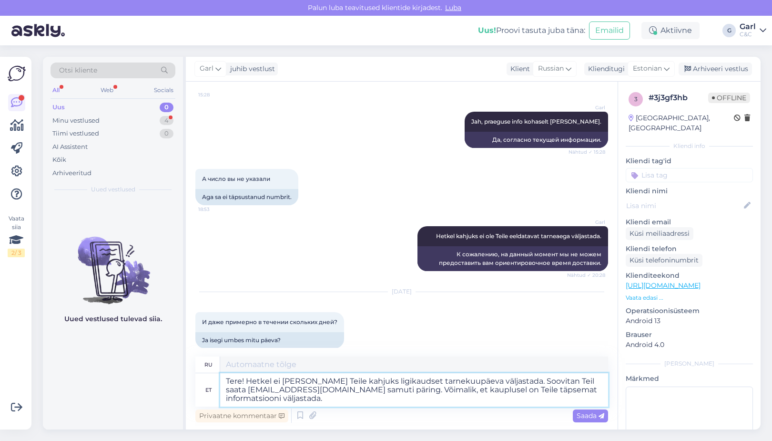
type textarea "Здравствуйте! К сожалению, в настоящее время мы не можем сообщить вам примерную…"
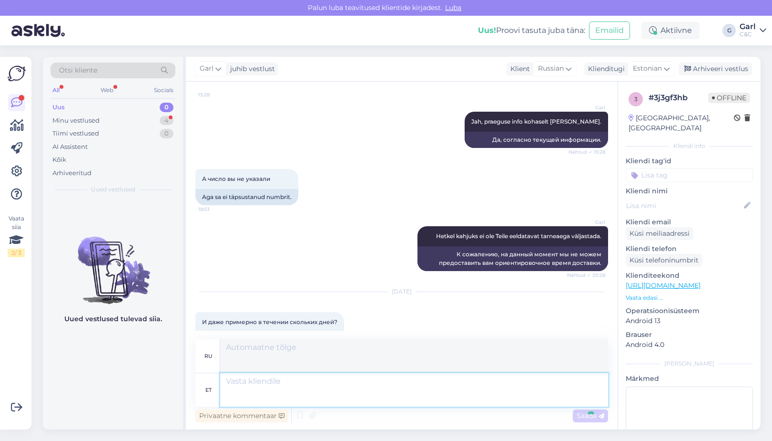
scroll to position [312, 0]
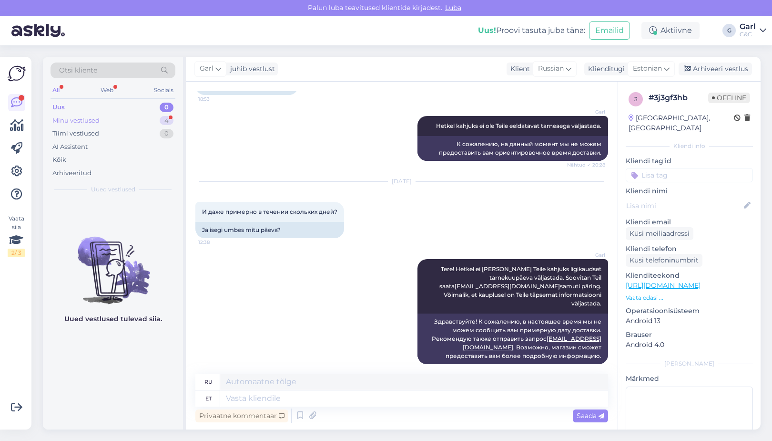
click at [156, 116] on div "Minu vestlused 4" at bounding box center [113, 120] width 125 height 13
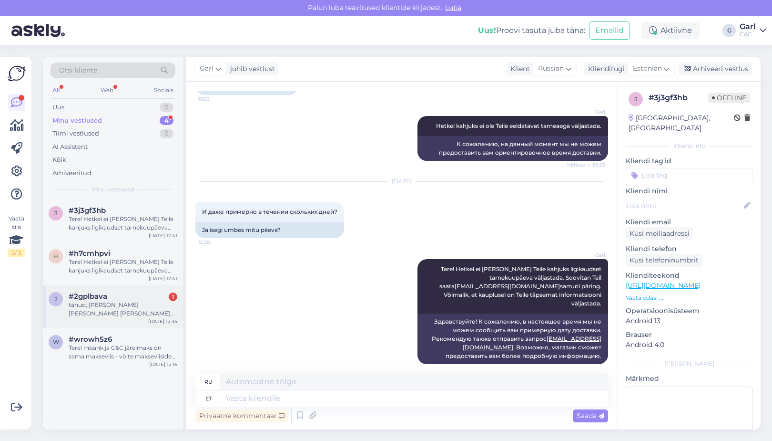
click at [130, 297] on div "#2gplbava 1" at bounding box center [123, 296] width 109 height 9
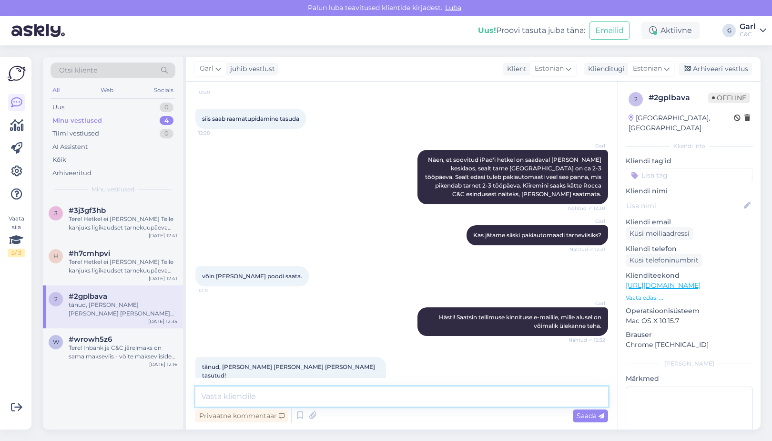
click at [344, 390] on textarea at bounding box center [401, 396] width 413 height 20
click at [134, 208] on div "#3j3gf3hb" at bounding box center [123, 210] width 109 height 9
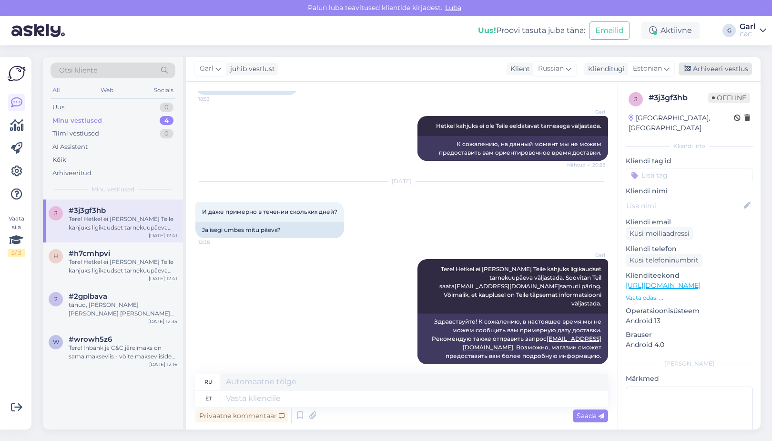
click at [710, 69] on div "Arhiveeri vestlus" at bounding box center [715, 68] width 73 height 13
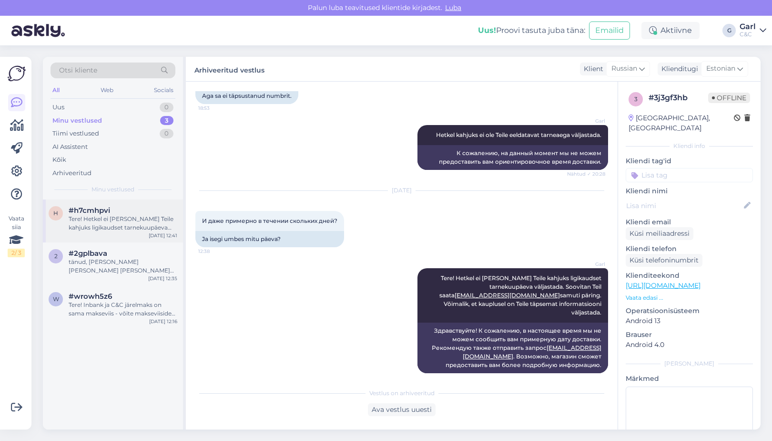
click at [144, 205] on div "h #h7cmhpvi Tere! Hetkel ei ole meil Teile kahjuks ligikaudset tarnekuupäeva vä…" at bounding box center [113, 220] width 140 height 43
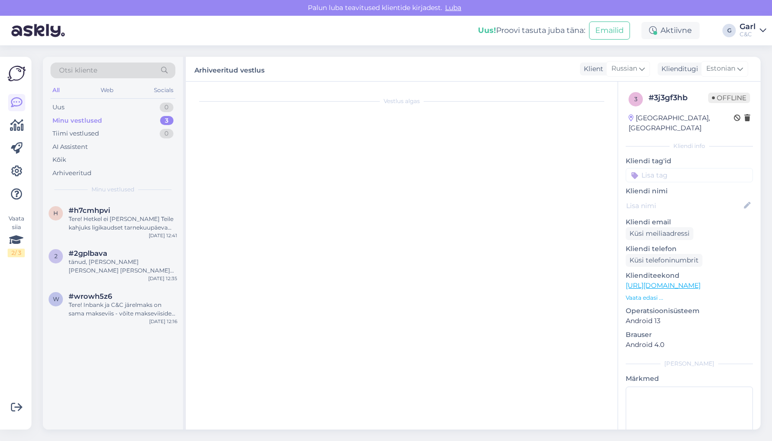
scroll to position [701, 0]
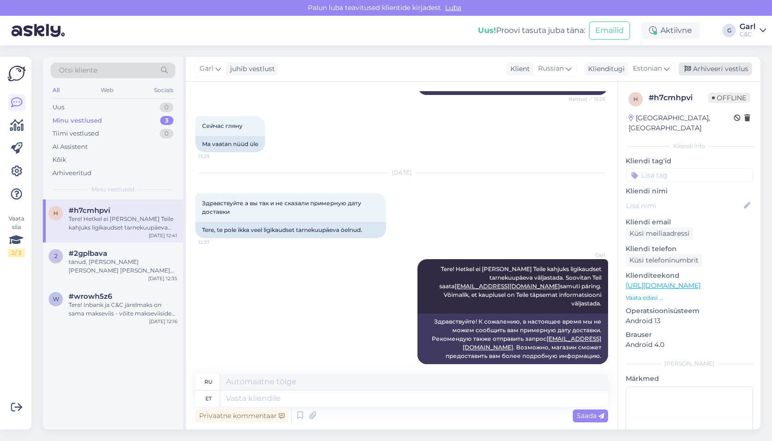
click at [735, 72] on div "Arhiveeri vestlus" at bounding box center [715, 68] width 73 height 13
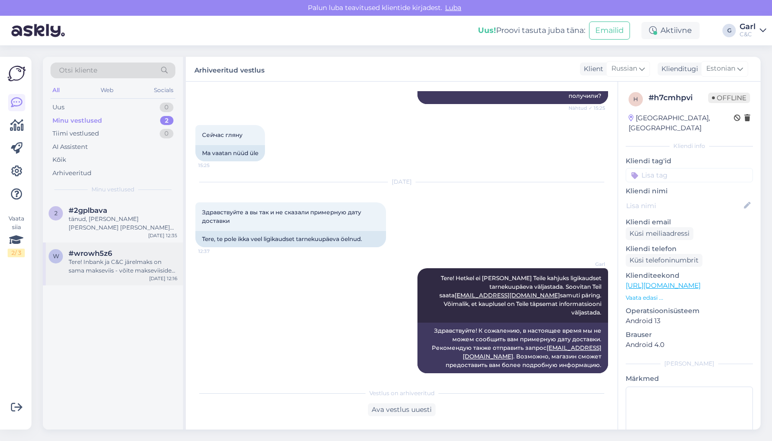
click at [129, 250] on div "#wrowh5z6" at bounding box center [123, 253] width 109 height 9
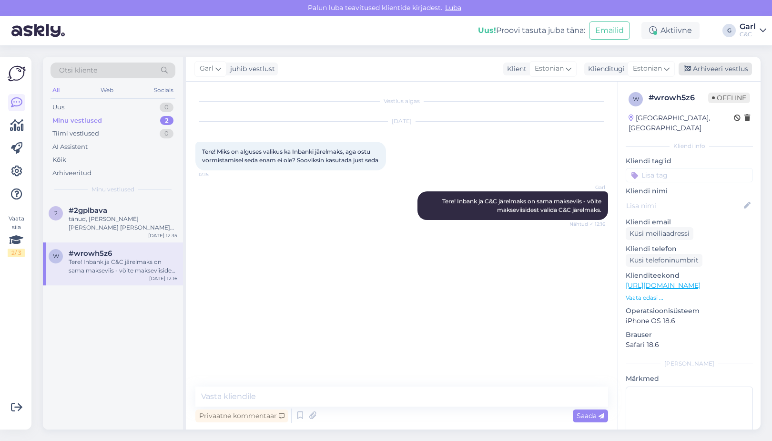
click at [699, 63] on div "Arhiveeri vestlus" at bounding box center [715, 68] width 73 height 13
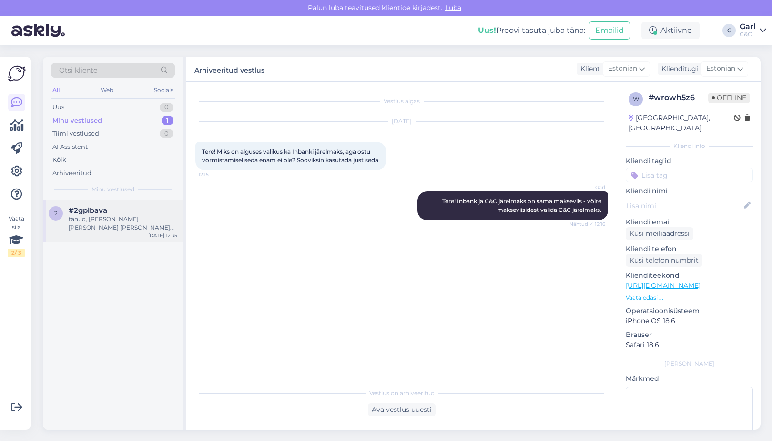
click at [129, 227] on div "tänud, arve käes ja annan märku kui tasutud!" at bounding box center [123, 223] width 109 height 17
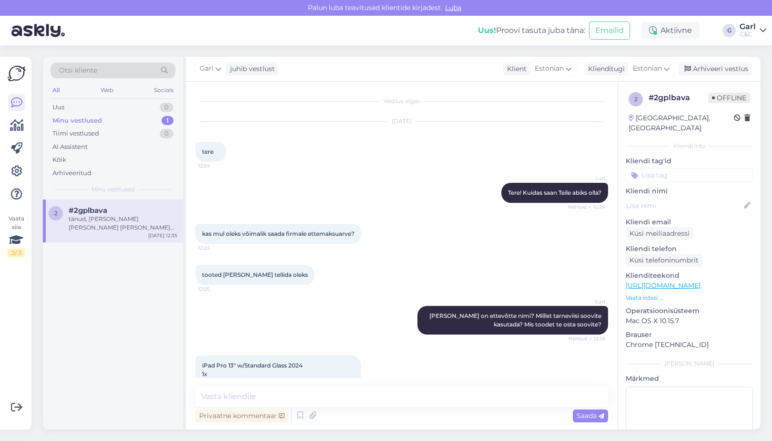
scroll to position [913, 0]
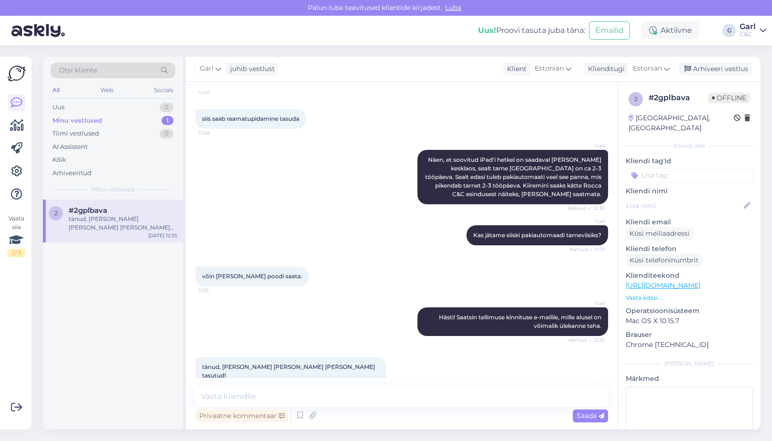
drag, startPoint x: 727, startPoint y: 68, endPoint x: 385, endPoint y: 161, distance: 354.1
click at [385, 161] on div "Garl juhib vestlust Klient Estonian Klienditugi Estonian Arhiveeri vestlus Vest…" at bounding box center [473, 243] width 575 height 372
click at [14, 121] on icon at bounding box center [17, 125] width 14 height 11
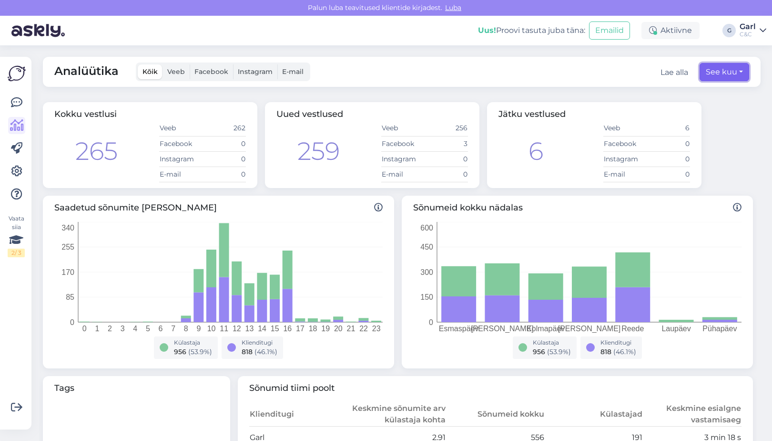
click at [718, 69] on button "See kuu" at bounding box center [725, 72] width 50 height 18
select select "7"
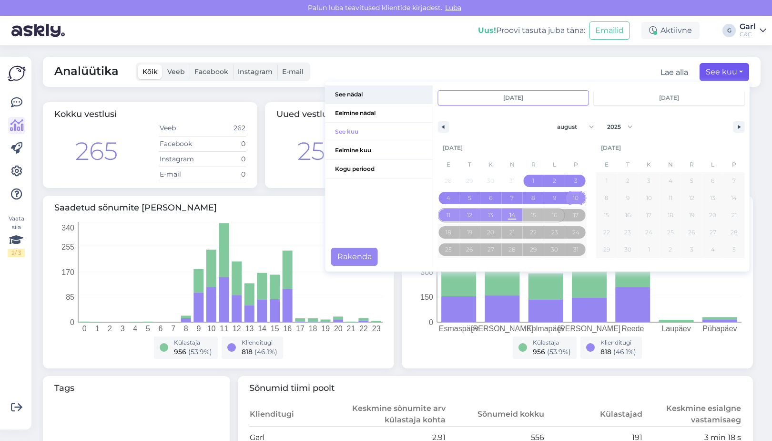
click at [371, 100] on span "See nädal" at bounding box center [379, 94] width 107 height 18
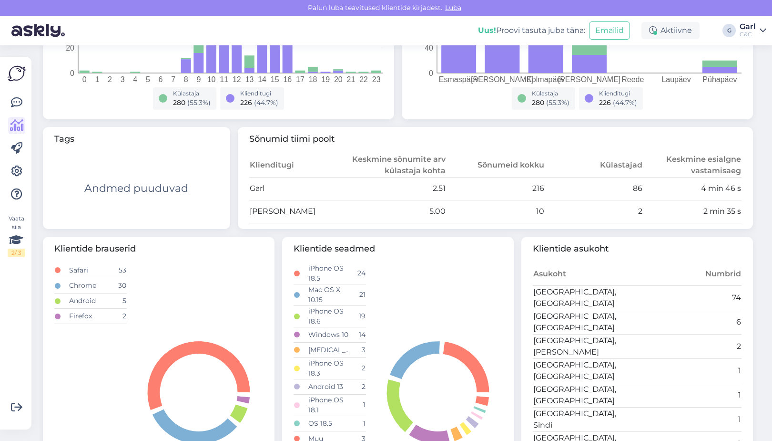
scroll to position [195, 0]
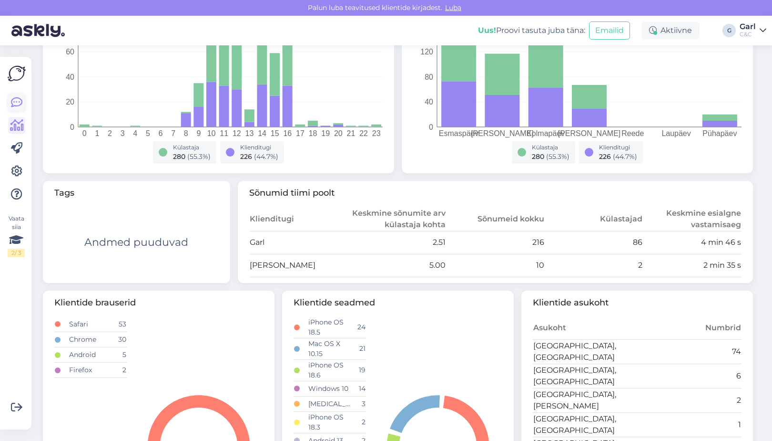
click at [24, 99] on link at bounding box center [16, 102] width 17 height 17
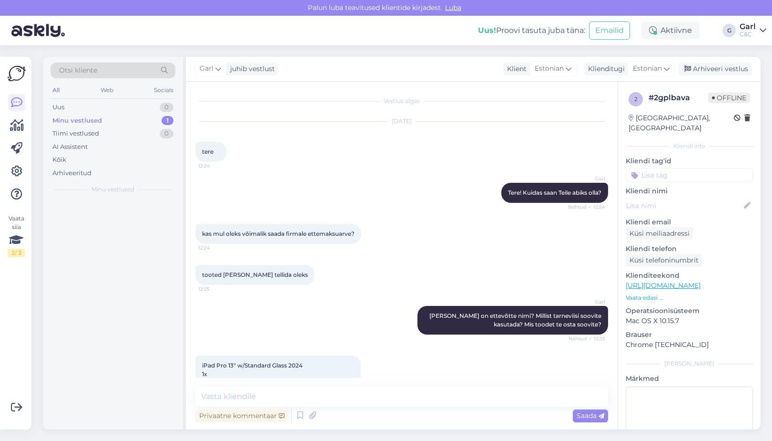
scroll to position [913, 0]
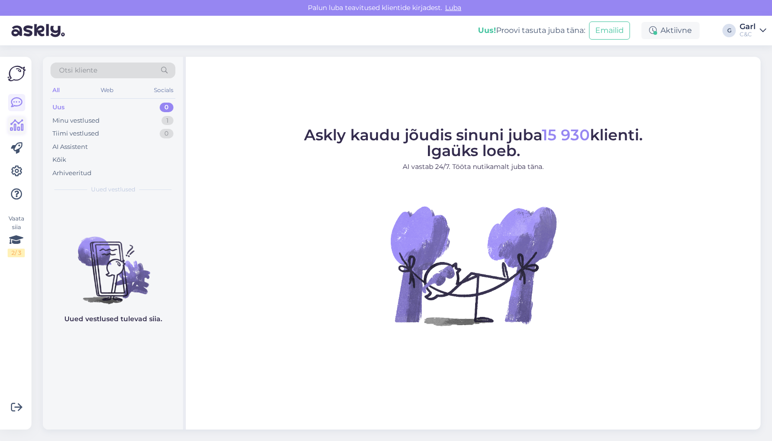
click at [23, 124] on icon at bounding box center [17, 125] width 14 height 11
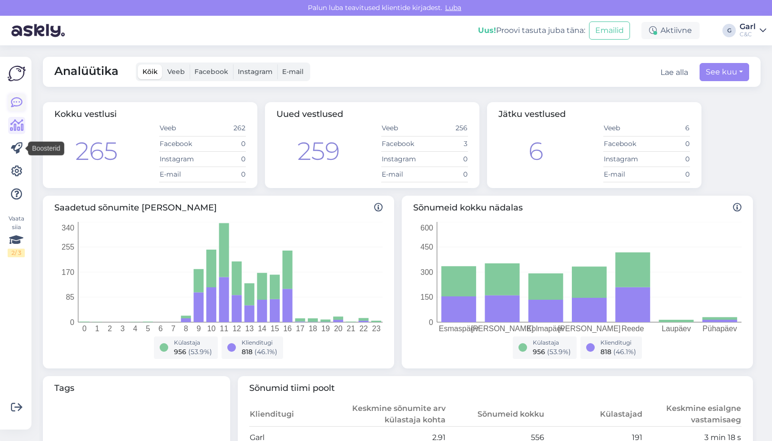
click at [18, 98] on icon at bounding box center [16, 102] width 11 height 11
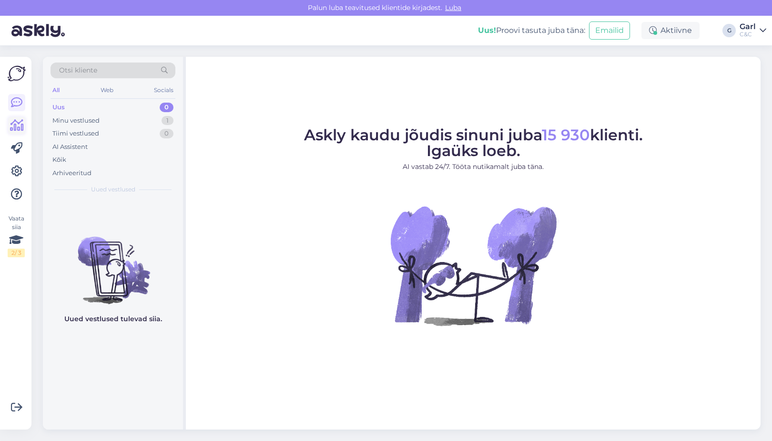
click at [17, 131] on icon at bounding box center [17, 125] width 14 height 11
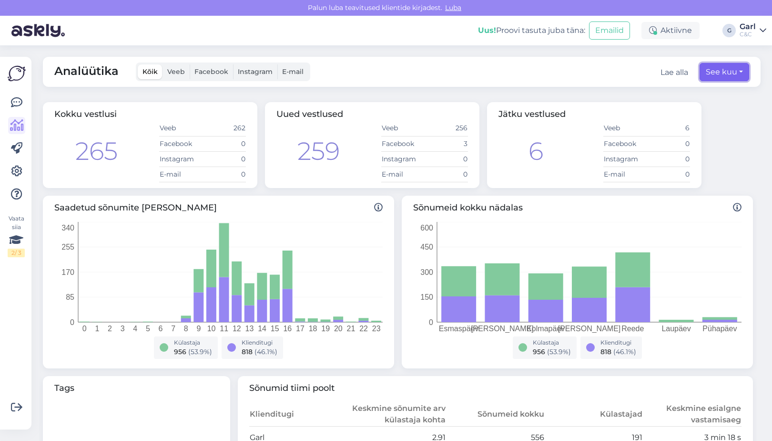
click at [721, 71] on button "See kuu" at bounding box center [725, 72] width 50 height 18
select select "7"
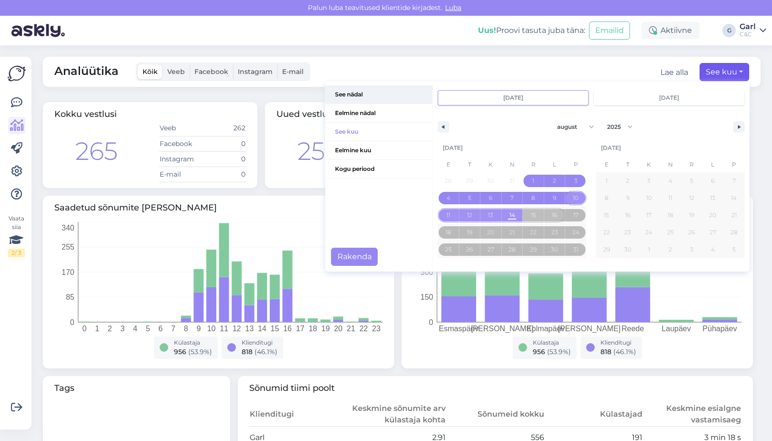
click at [372, 100] on span "See nädal" at bounding box center [379, 94] width 107 height 18
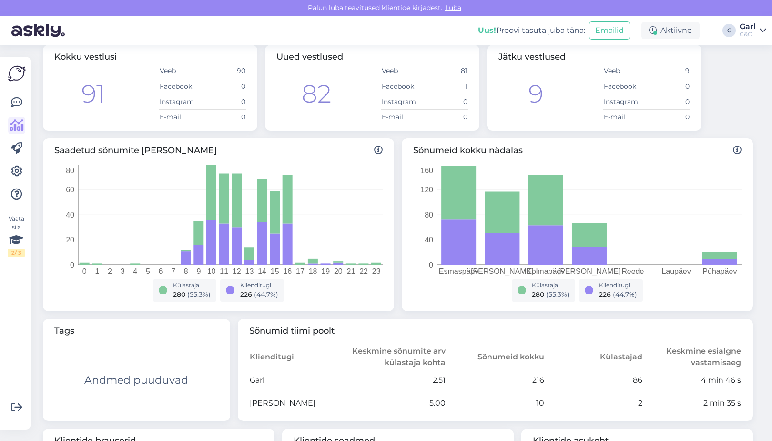
scroll to position [28, 0]
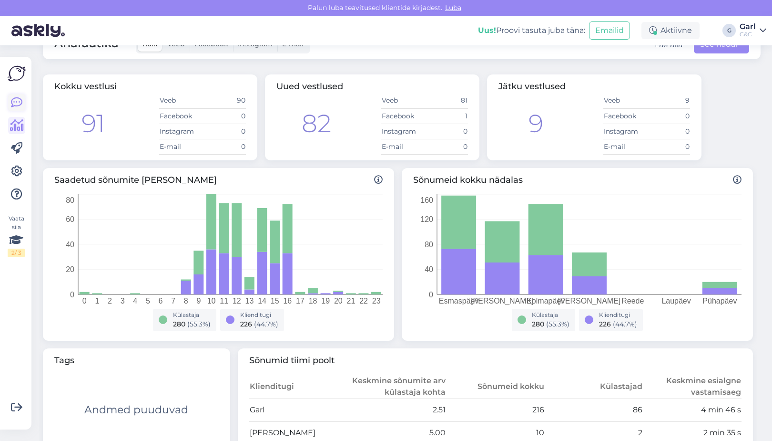
click at [21, 102] on icon at bounding box center [16, 102] width 11 height 11
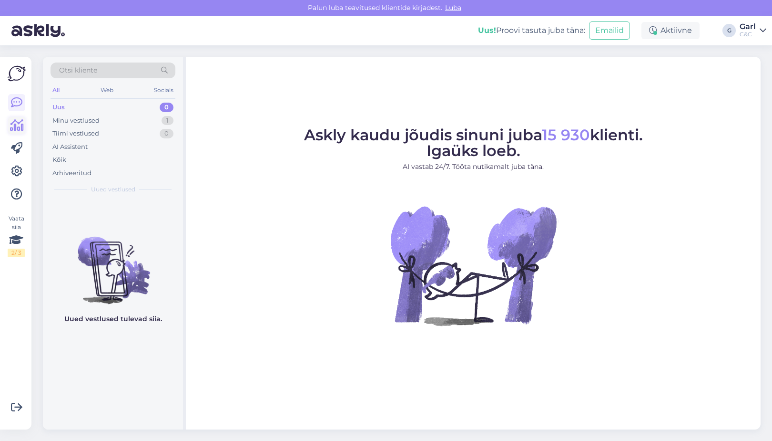
click at [17, 123] on icon at bounding box center [17, 125] width 14 height 11
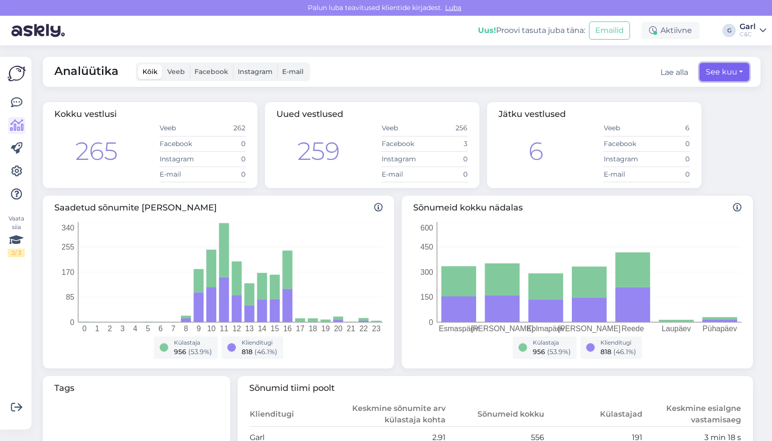
click at [711, 68] on button "See kuu" at bounding box center [725, 72] width 50 height 18
select select "7"
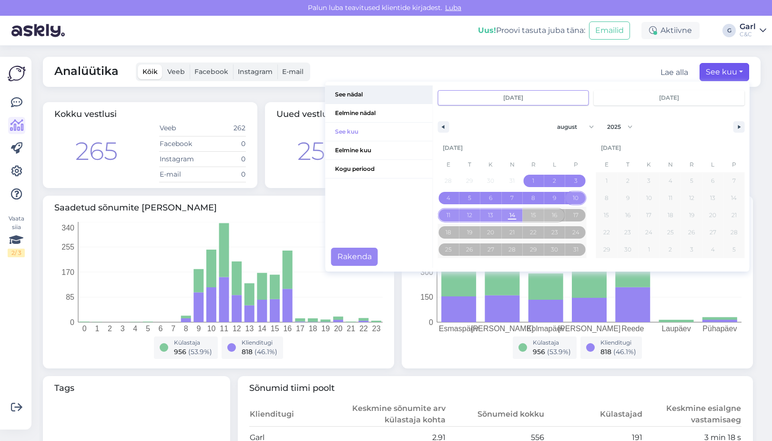
click at [357, 95] on span "See nädal" at bounding box center [379, 94] width 107 height 18
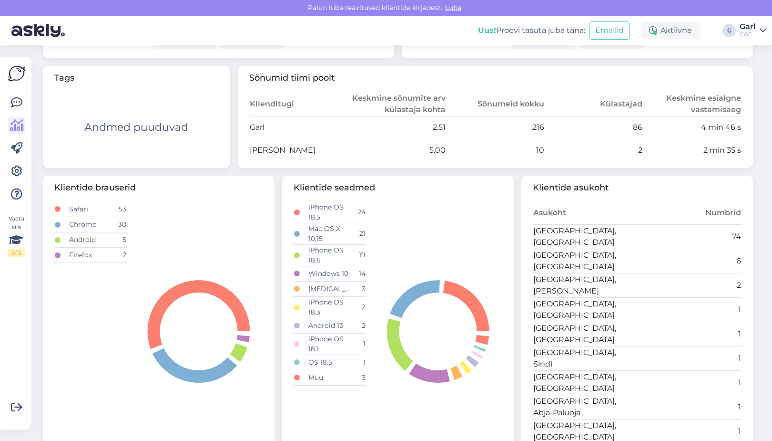
scroll to position [342, 0]
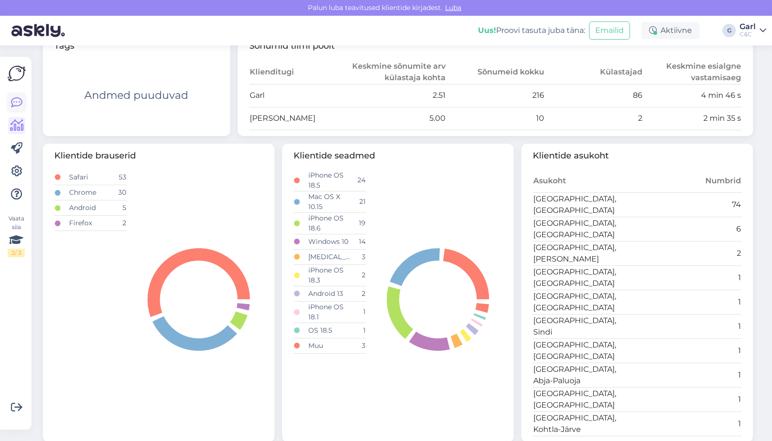
click at [18, 101] on icon at bounding box center [16, 102] width 11 height 11
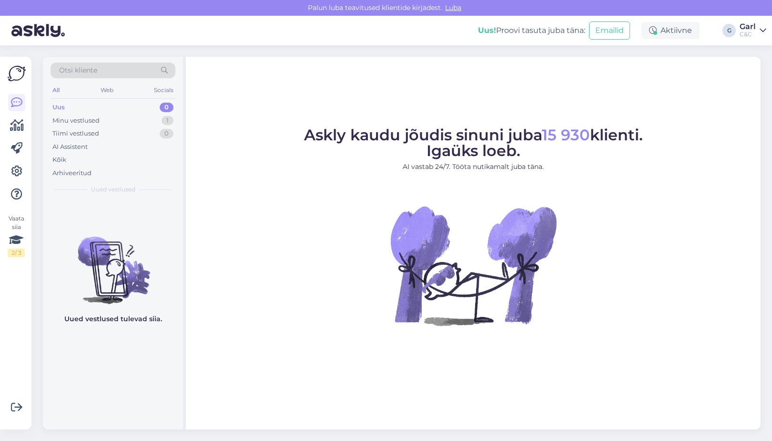
click at [19, 68] on img at bounding box center [17, 73] width 18 height 18
click at [143, 118] on div "Minu vestlused 1" at bounding box center [113, 120] width 125 height 13
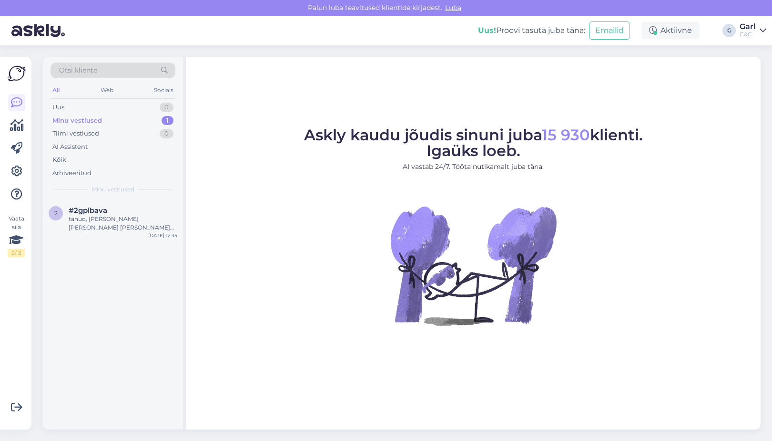
click at [114, 193] on div "Otsi kliente All Web Socials Uus 0 Minu vestlused 1 Tiimi vestlused 0 AI Assist…" at bounding box center [113, 128] width 140 height 143
click at [110, 220] on div "tänud, [PERSON_NAME] [PERSON_NAME] [PERSON_NAME] tasutud!" at bounding box center [123, 223] width 109 height 17
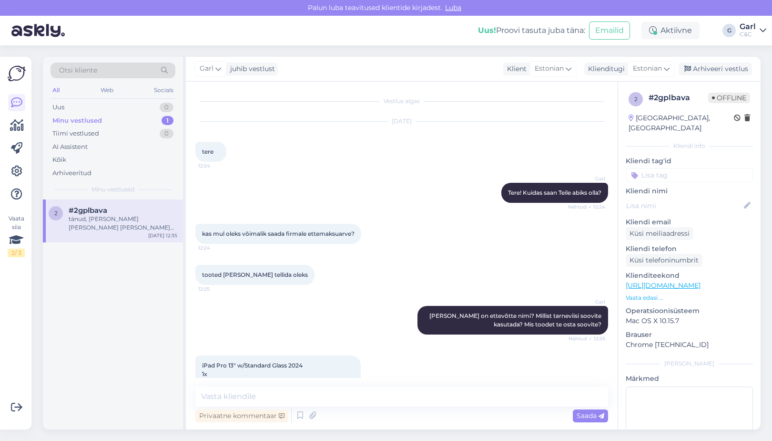
scroll to position [913, 0]
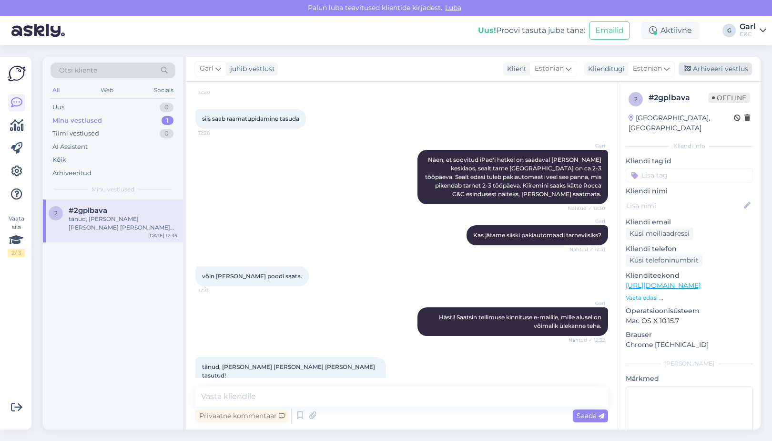
click at [697, 70] on div "Arhiveeri vestlus" at bounding box center [715, 68] width 73 height 13
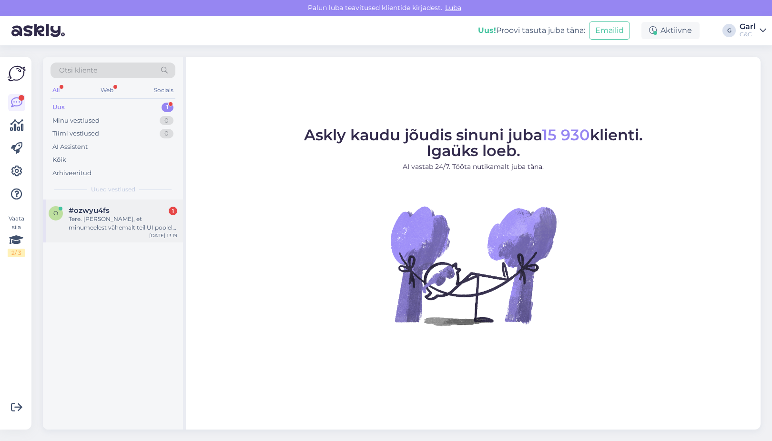
click at [135, 208] on div "#ozwyu4fs 1" at bounding box center [123, 210] width 109 height 9
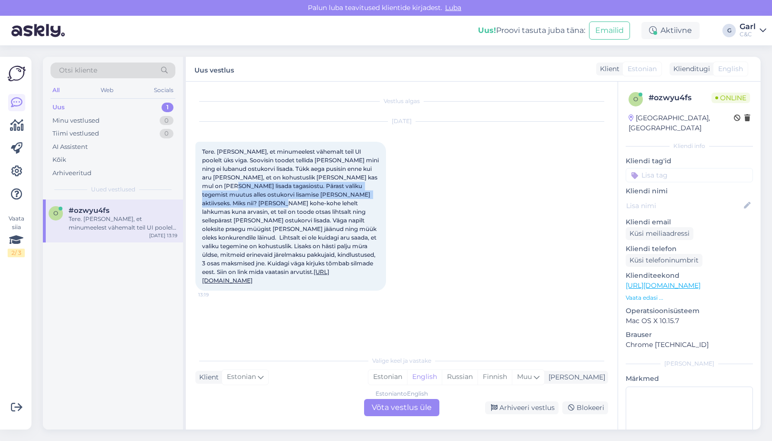
drag, startPoint x: 231, startPoint y: 186, endPoint x: 258, endPoint y: 206, distance: 34.4
click at [258, 206] on div "Tere. [PERSON_NAME], et minumeelest vähemalt teil UI poolelt üks viga. Soovisin…" at bounding box center [290, 216] width 191 height 149
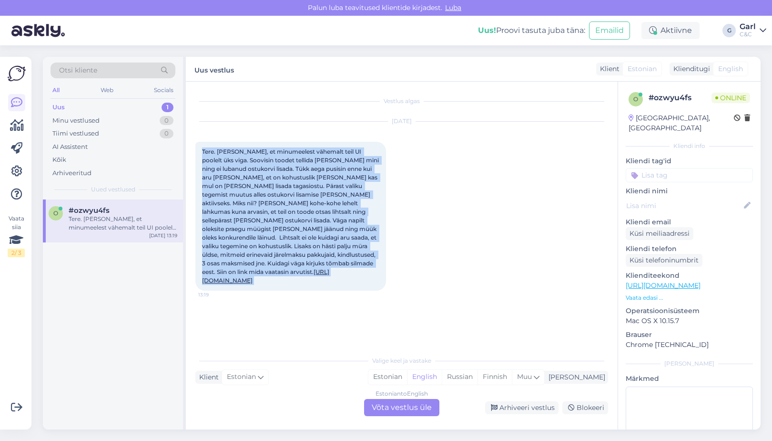
drag, startPoint x: 199, startPoint y: 148, endPoint x: 339, endPoint y: 281, distance: 193.2
click at [339, 281] on div "Tere. [PERSON_NAME], et minumeelest vähemalt teil UI poolelt üks viga. Soovisin…" at bounding box center [290, 216] width 191 height 149
copy span "Tere. [PERSON_NAME], et minumeelest vähemalt teil UI poolelt üks viga. Soovisin…"
click at [407, 376] on div "Estonian" at bounding box center [388, 376] width 39 height 14
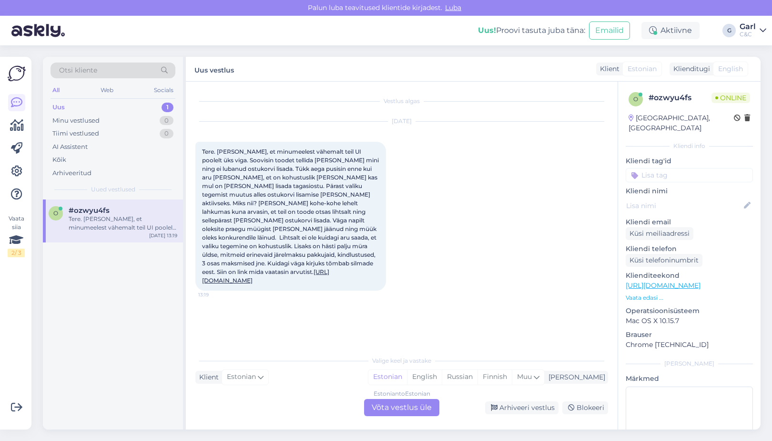
click at [389, 404] on div "Estonian to Estonian Võta vestlus üle" at bounding box center [401, 407] width 75 height 17
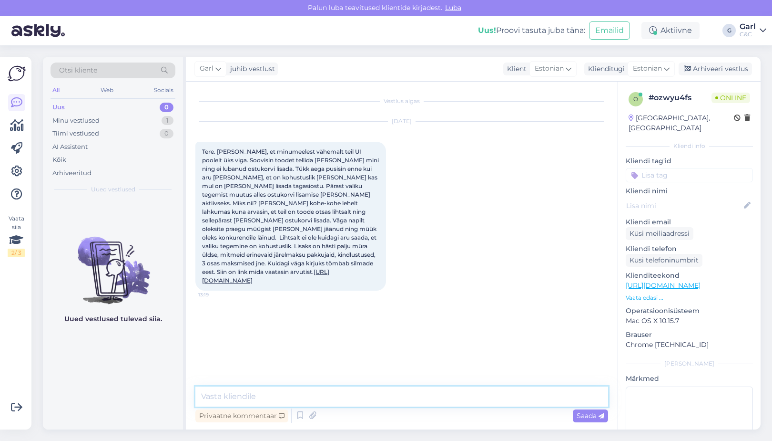
click at [388, 400] on textarea at bounding box center [401, 396] width 413 height 20
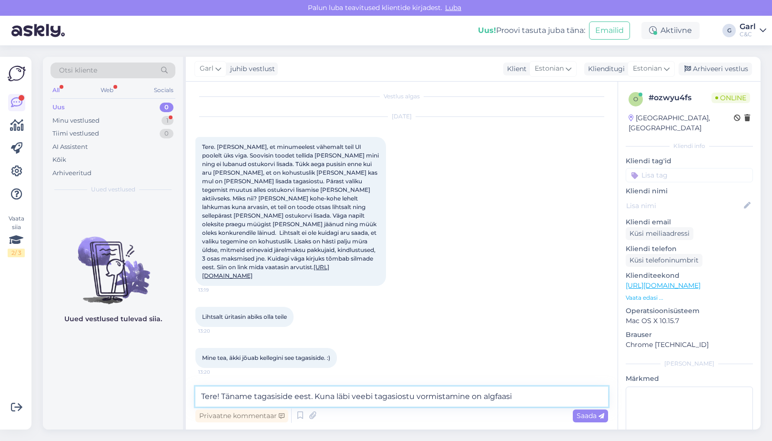
scroll to position [46, 0]
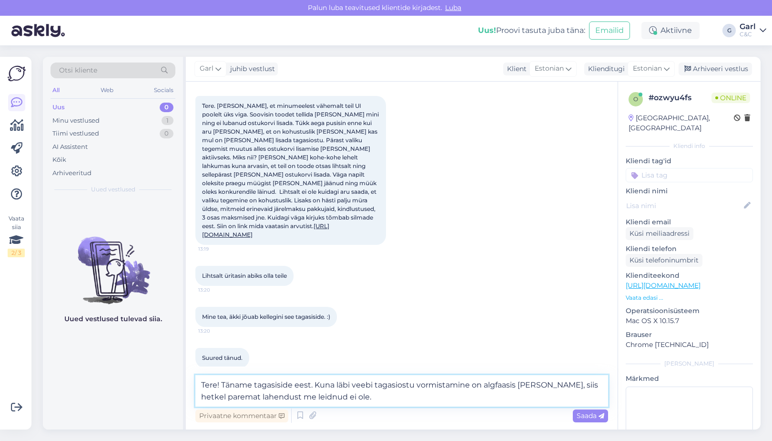
click at [250, 385] on textarea "Tere! Täname tagasiside eest. Kuna läbi veebi tagasiostu vormistamine on algfaa…" at bounding box center [401, 390] width 413 height 31
click at [398, 400] on textarea "Tere! Täname Teid tagasiside eest. Kuna läbi veebi tagasiostu vormistamine on a…" at bounding box center [401, 390] width 413 height 31
click at [488, 383] on textarea "Tere! Täname Teid tagasiside eest. Kuna läbi veebi tagasiostu vormistamine on a…" at bounding box center [401, 390] width 413 height 31
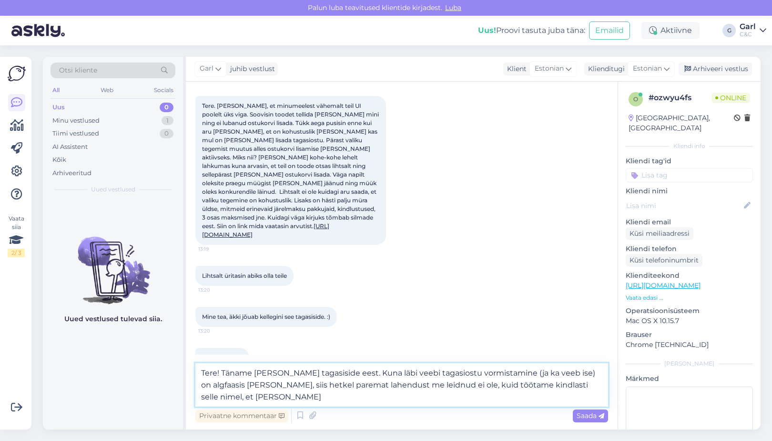
click at [427, 391] on textarea "Tere! Täname Teid tagasiside eest. Kuna läbi veebi tagasiostu vormistamine (ja …" at bounding box center [401, 384] width 413 height 43
type textarea "Tere! Täname Teid tagasiside eest. Kuna läbi veebi tagasiostu vormistamine (ja …"
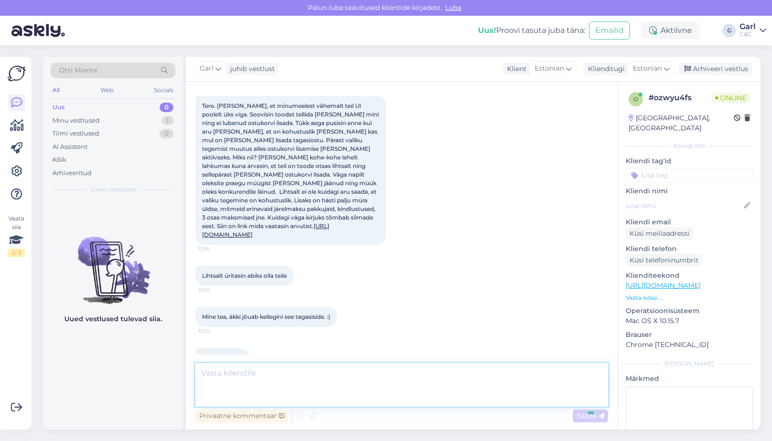
scroll to position [121, 0]
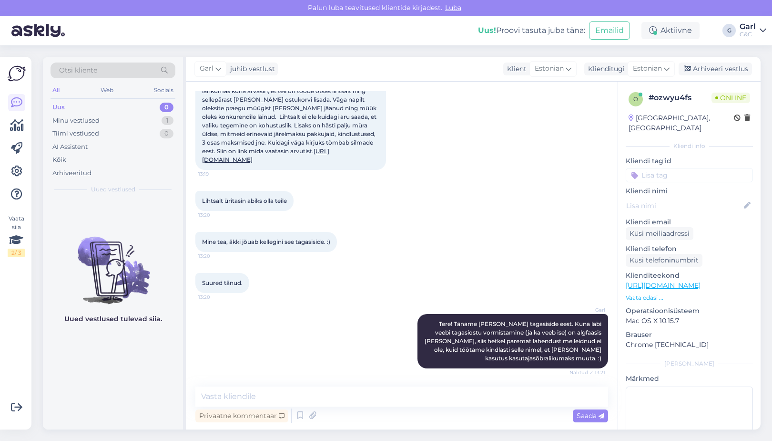
click at [380, 284] on div "Suured tänud. 13:20" at bounding box center [401, 282] width 413 height 41
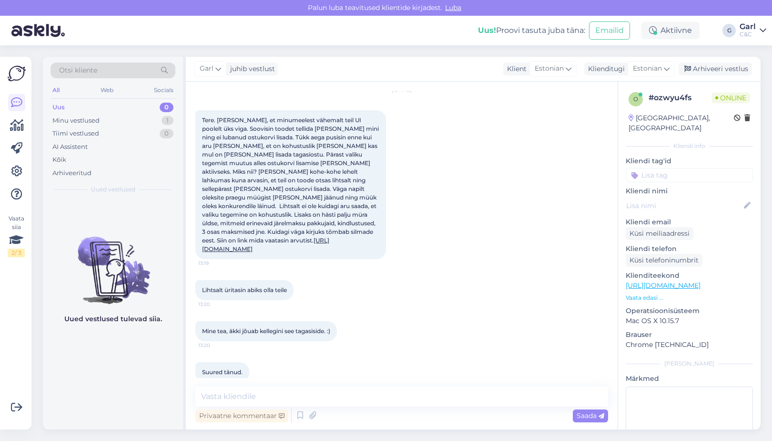
scroll to position [28, 0]
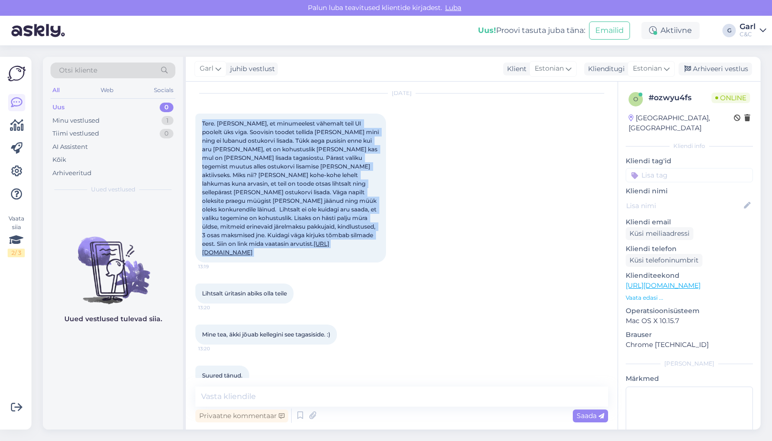
drag, startPoint x: 204, startPoint y: 118, endPoint x: 348, endPoint y: 264, distance: 204.6
click at [348, 264] on div "Aug 14 2025 Tere. Annan teada, et minumeelest vähemalt teil UI poolelt üks viga…" at bounding box center [401, 178] width 413 height 190
copy span "Tere. Annan teada, et minumeelest vähemalt teil UI poolelt üks viga. Soovisin t…"
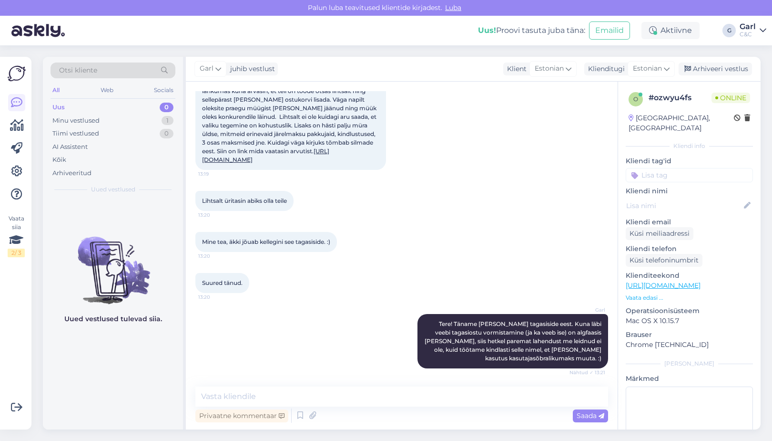
click at [361, 346] on div "Garl Tere! Täname Teid tagasiside eest. Kuna läbi veebi tagasiostu vormistamine…" at bounding box center [401, 340] width 413 height 75
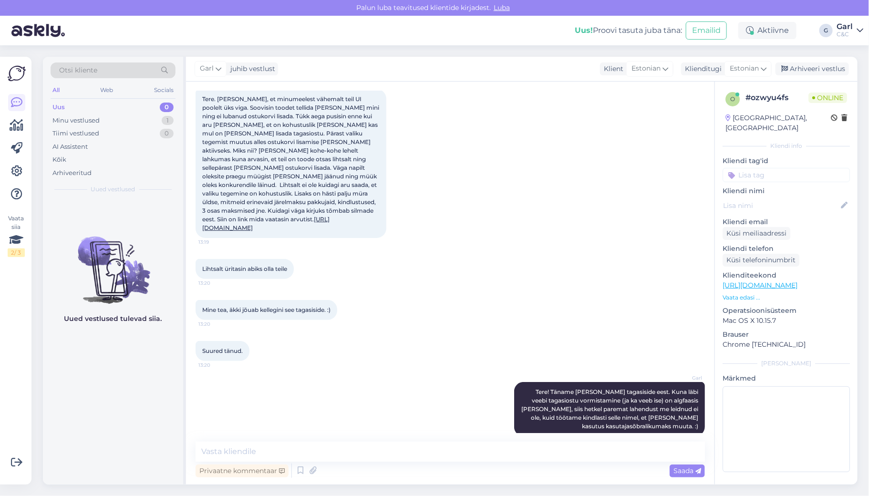
scroll to position [53, 0]
click at [515, 212] on div "Aug 14 2025 Tere. Annan teada, et minumeelest vähemalt teil UI poolelt üks viga…" at bounding box center [449, 153] width 509 height 190
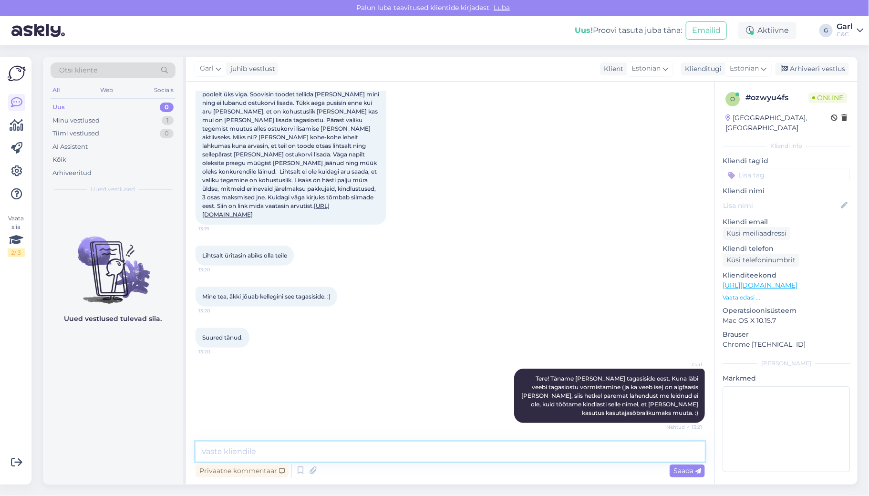
click at [461, 440] on textarea at bounding box center [449, 451] width 509 height 20
type textarea "Edastasin Teie tagasiside omalt poolt ka veebihalduritele."
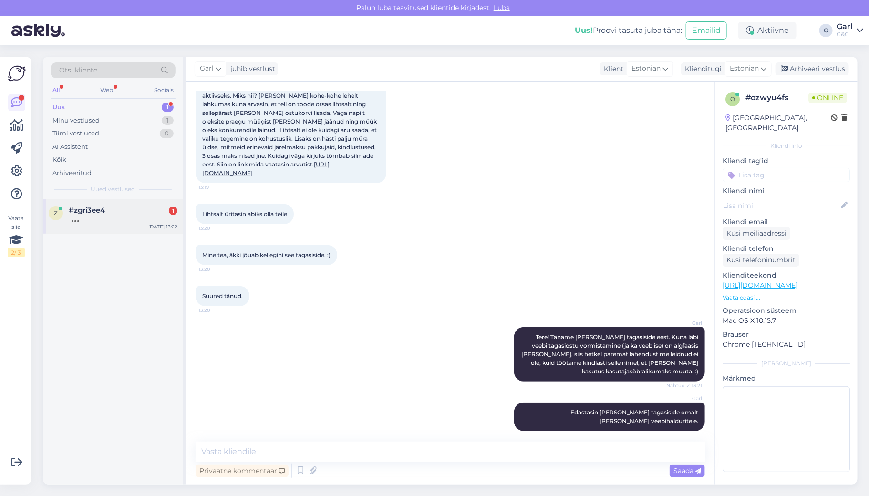
click at [133, 215] on div at bounding box center [123, 219] width 109 height 9
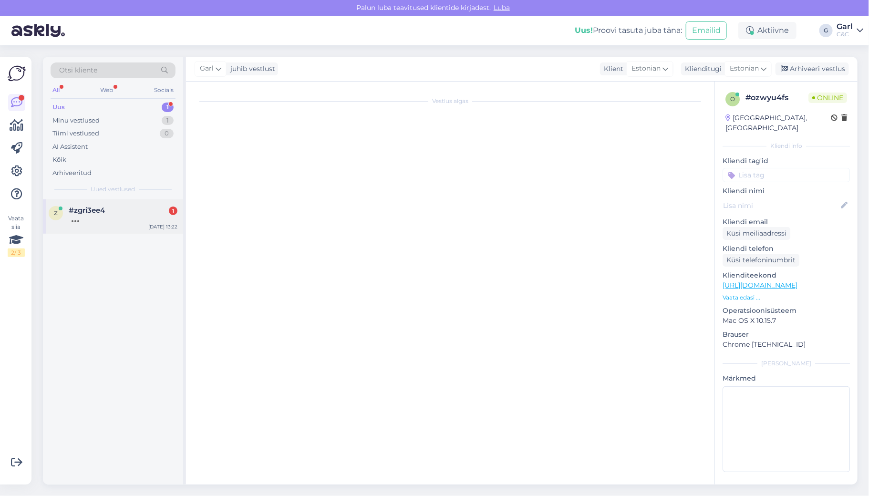
scroll to position [0, 0]
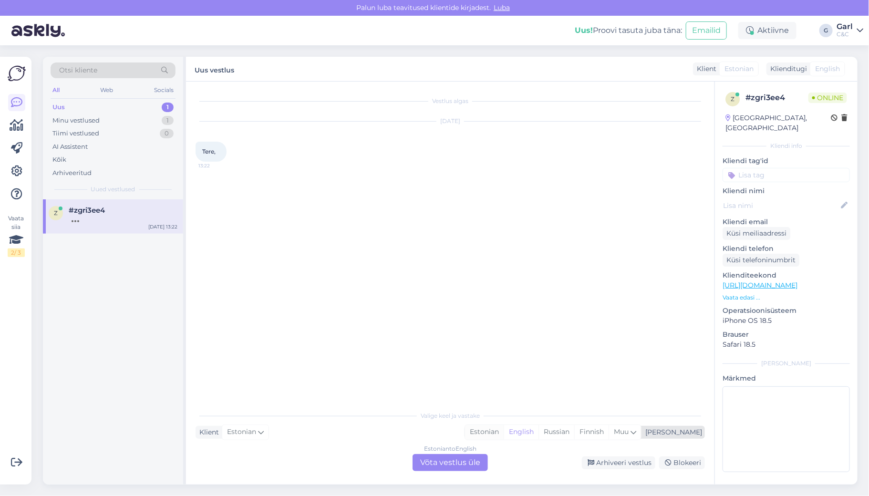
click at [503, 435] on div "Estonian" at bounding box center [484, 432] width 39 height 14
click at [452, 440] on div "Estonian to Estonian Võta vestlus üle" at bounding box center [449, 462] width 75 height 17
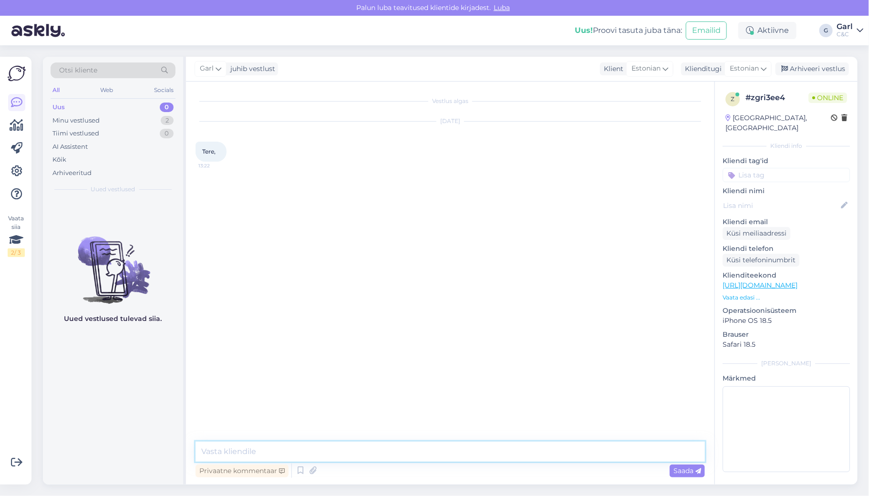
click at [451, 440] on textarea at bounding box center [449, 451] width 509 height 20
type textarea "Tere! Kuidas saan Teile abiks olla?"
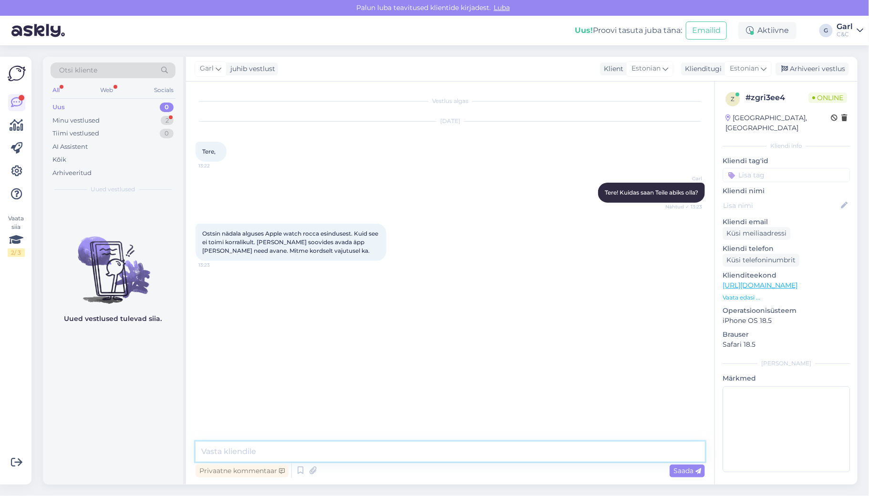
click at [325, 440] on textarea at bounding box center [449, 451] width 509 height 20
type textarea "Soovitame võimalusel esindusest läbi astuda ning ette näidata kirjeldatud probl…"
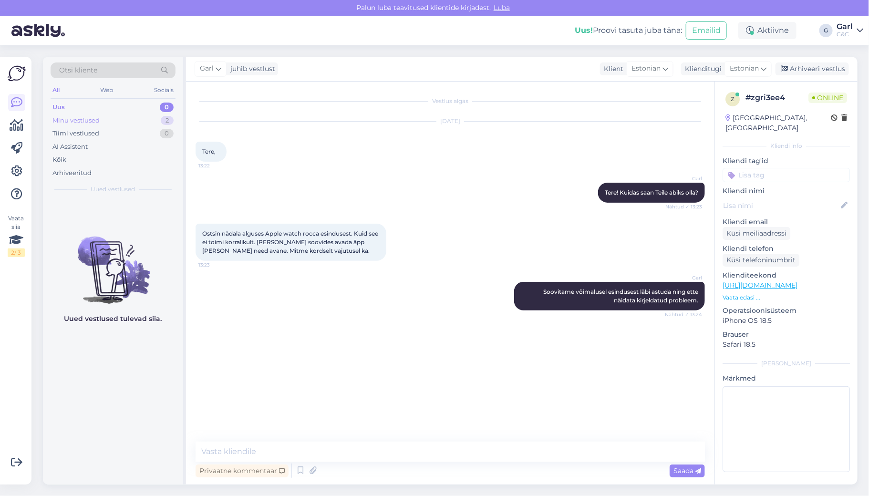
click at [154, 119] on div "Minu vestlused 2" at bounding box center [113, 120] width 125 height 13
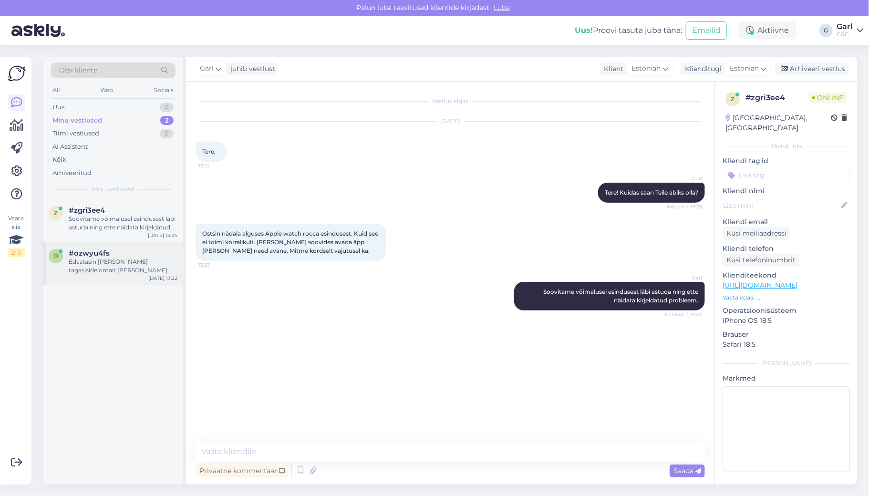
click at [156, 262] on div "Edastasin Teie tagasiside omalt poolt ka veebihalduritele." at bounding box center [123, 265] width 109 height 17
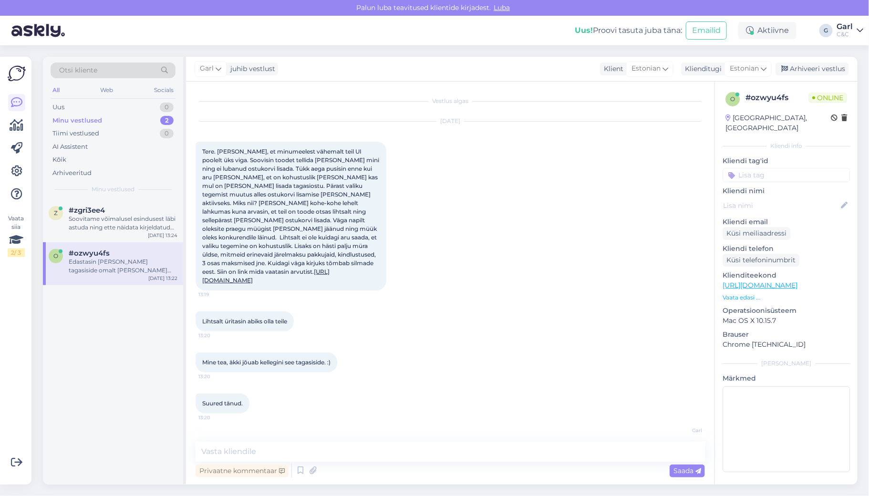
scroll to position [107, 0]
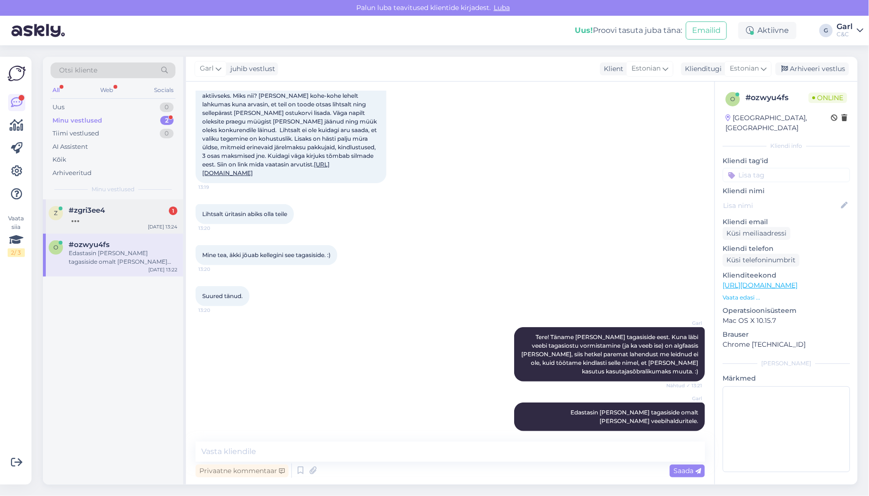
click at [145, 217] on div at bounding box center [123, 219] width 109 height 9
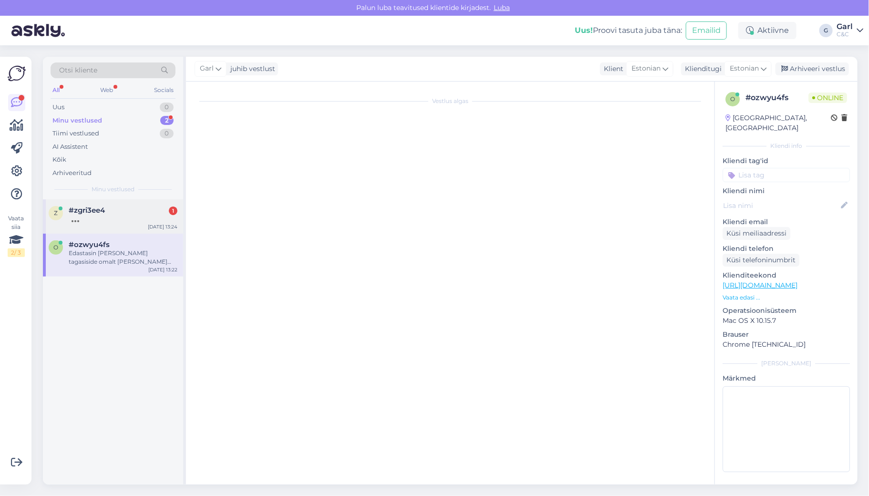
scroll to position [0, 0]
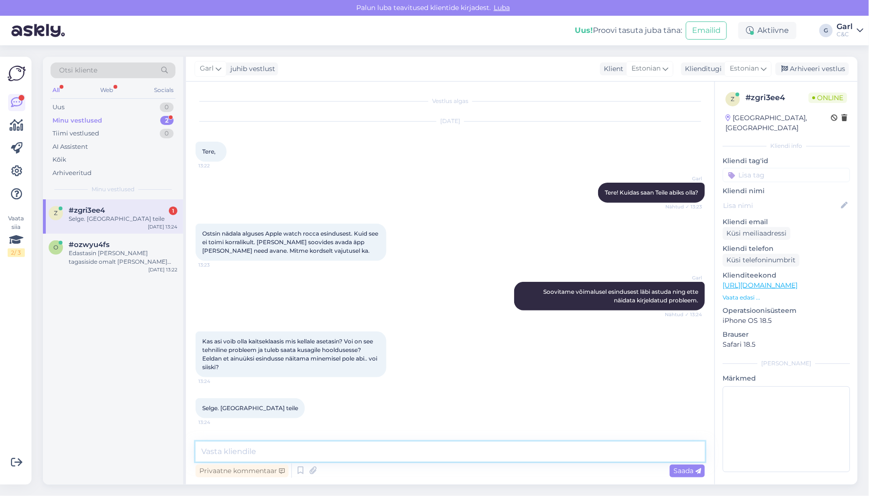
click at [314, 440] on textarea at bounding box center [449, 451] width 509 height 20
type textarea "V"
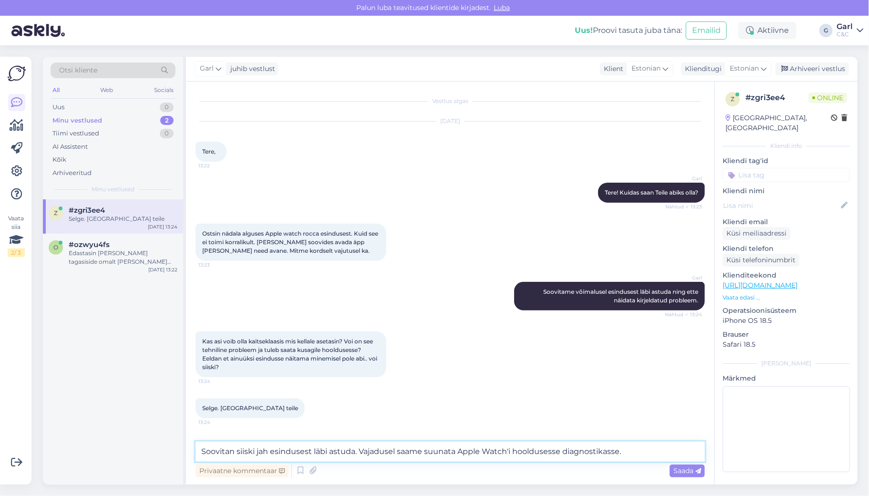
type textarea "Soovitan siiski jah esindusest läbi astuda. Vajadusel saame suunata Apple Watch…"
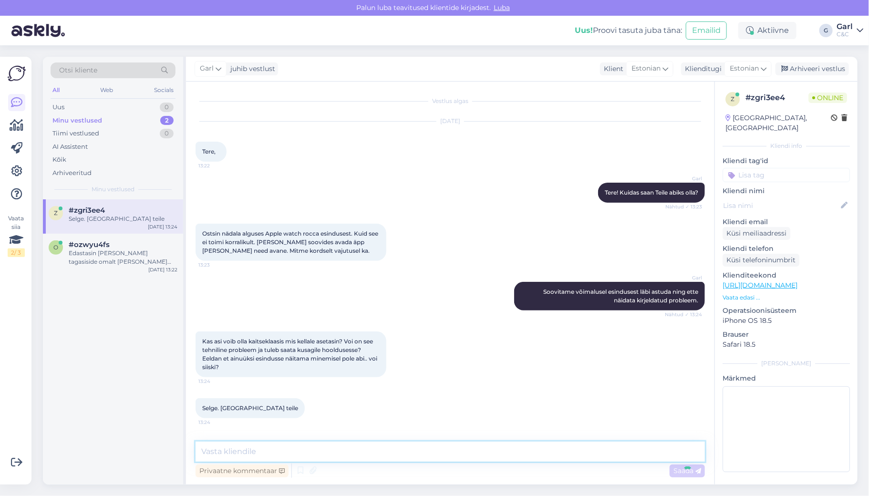
scroll to position [45, 0]
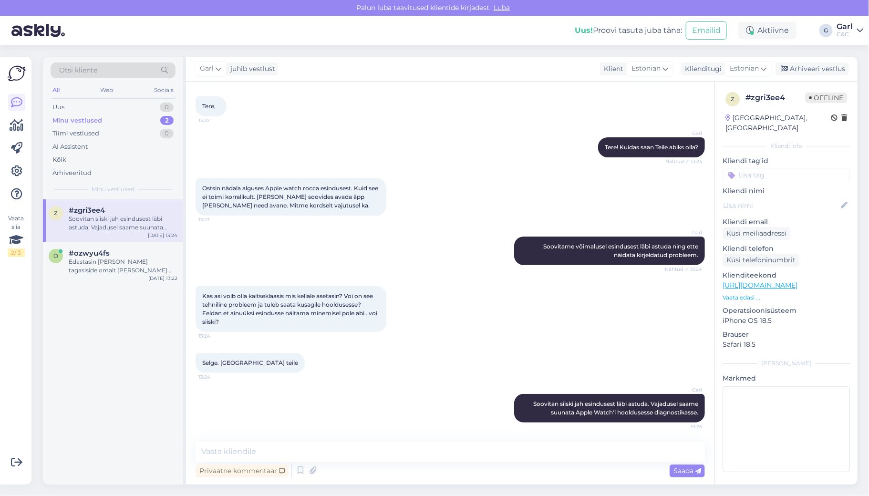
click at [772, 62] on div "Arhiveeri vestlus" at bounding box center [811, 68] width 73 height 13
click at [772, 71] on div "Arhiveeri vestlus" at bounding box center [811, 68] width 73 height 13
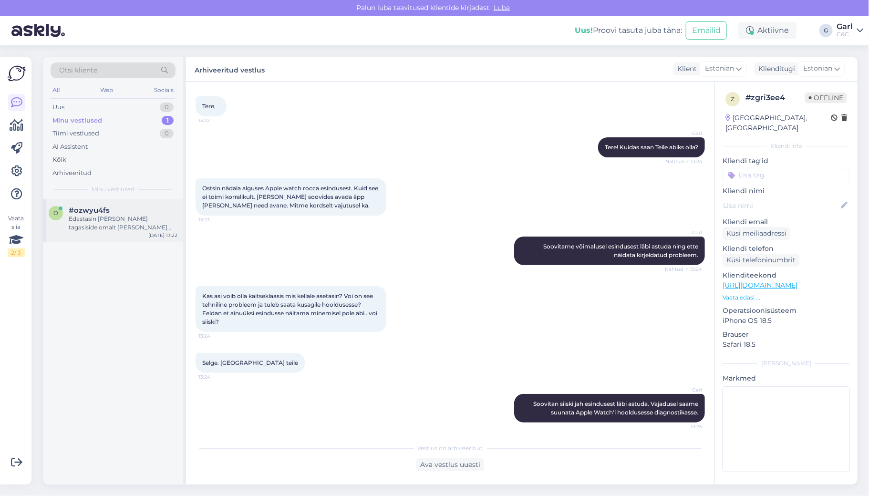
click at [91, 231] on div "o #ozwyu4fs Edastasin Teie tagasiside omalt poolt ka veebihalduritele. Aug 14 1…" at bounding box center [113, 220] width 140 height 43
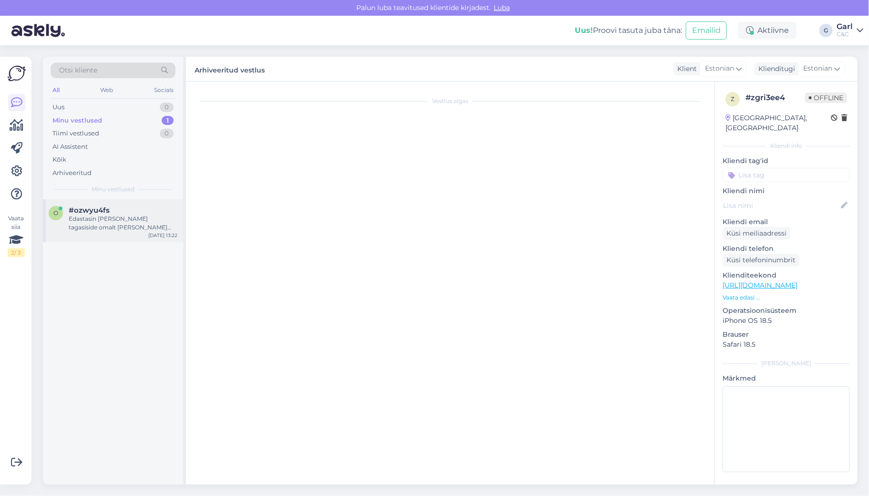
scroll to position [107, 0]
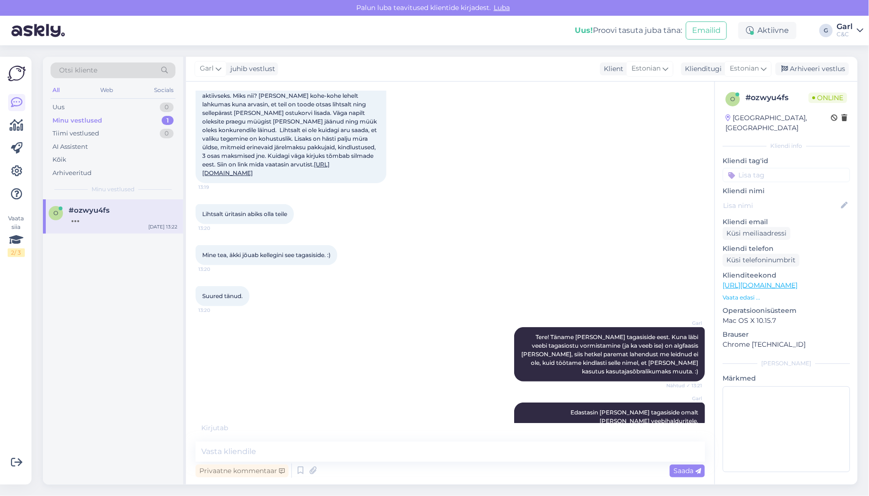
click at [139, 272] on div "o #ozwyu4fs Aug 14 13:22" at bounding box center [113, 341] width 140 height 285
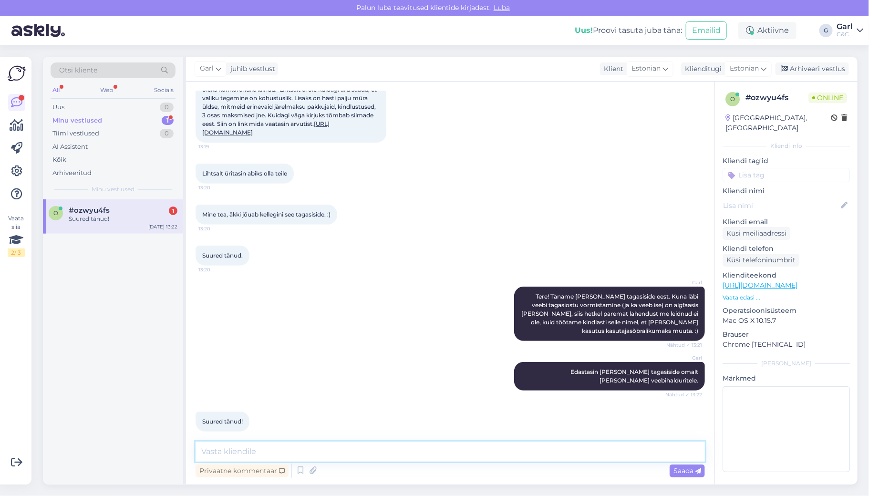
click at [431, 440] on textarea at bounding box center [449, 451] width 509 height 20
type textarea "Aitäh Teile!"
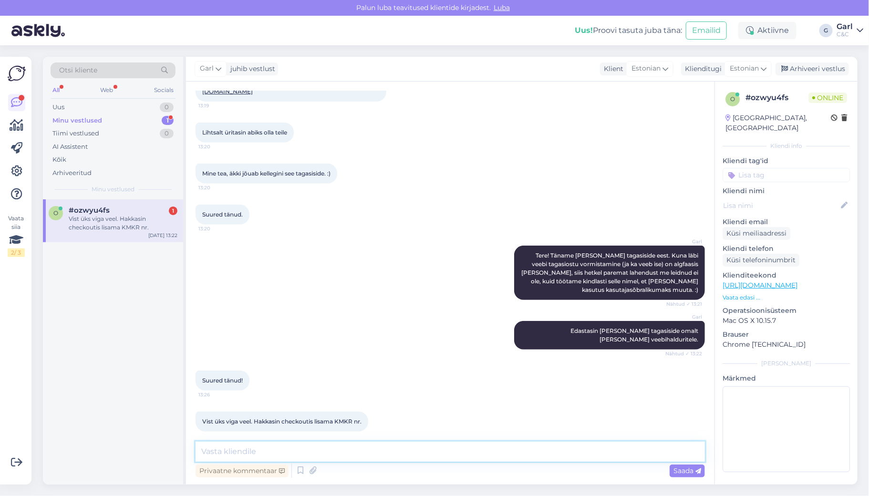
click at [407, 440] on textarea at bounding box center [449, 451] width 509 height 20
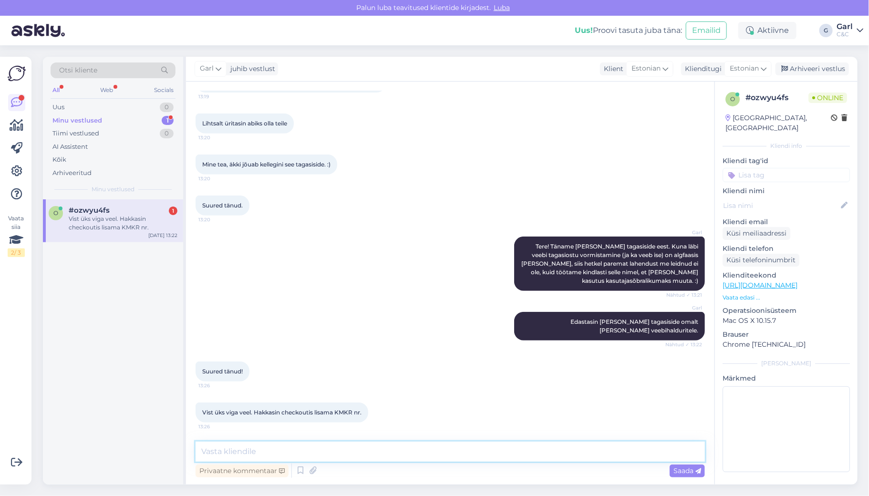
click at [407, 440] on textarea at bounding box center [449, 451] width 509 height 20
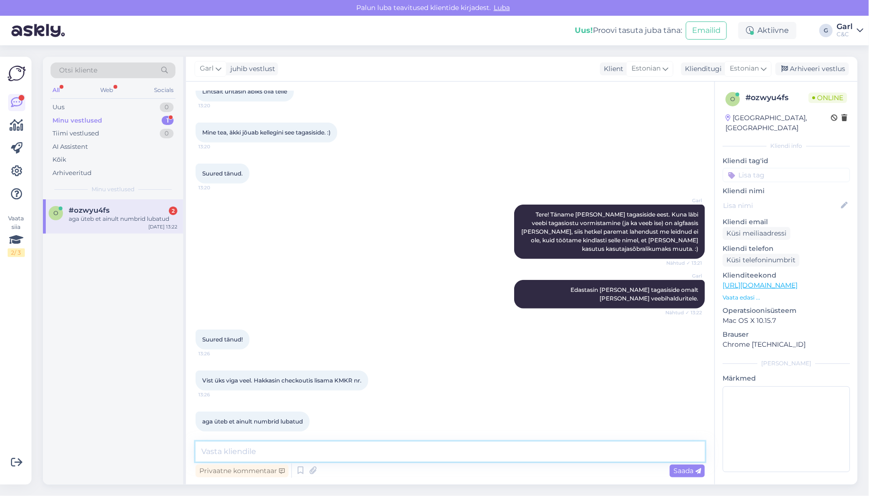
click at [396, 440] on textarea at bounding box center [449, 451] width 509 height 20
click at [393, 440] on textarea at bounding box center [449, 451] width 509 height 20
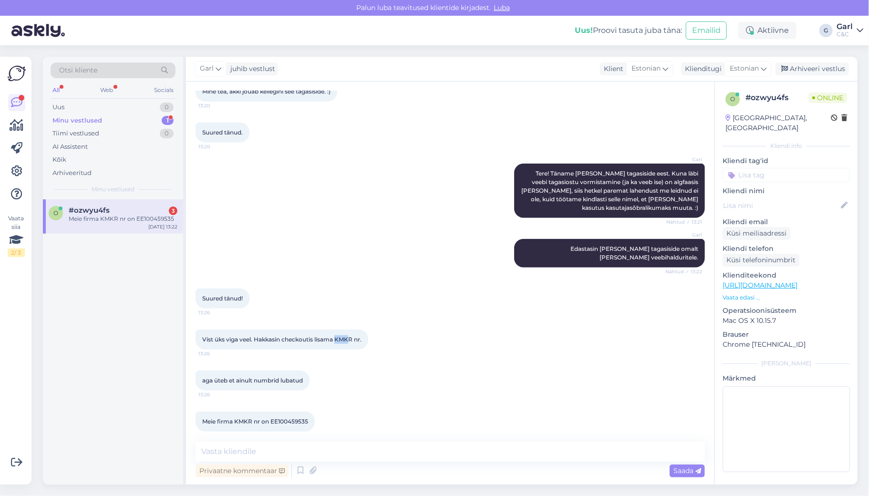
drag, startPoint x: 336, startPoint y: 369, endPoint x: 351, endPoint y: 330, distance: 42.2
click at [351, 336] on span "Vist üks viga veel. Hakkasin checkoutis lisama KMKR nr." at bounding box center [281, 339] width 159 height 7
click at [320, 440] on textarea at bounding box center [449, 451] width 509 height 20
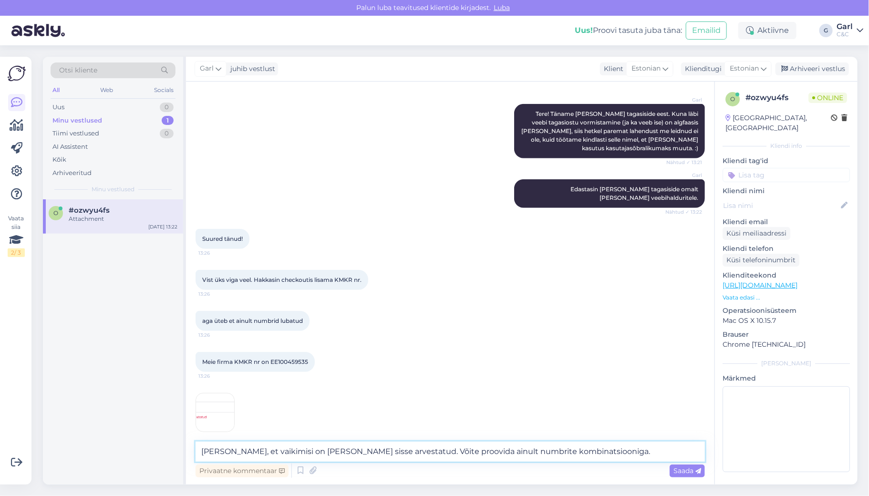
type textarea "[PERSON_NAME], et vaikimisi on [PERSON_NAME] sisse arvestatud. Võite proovida a…"
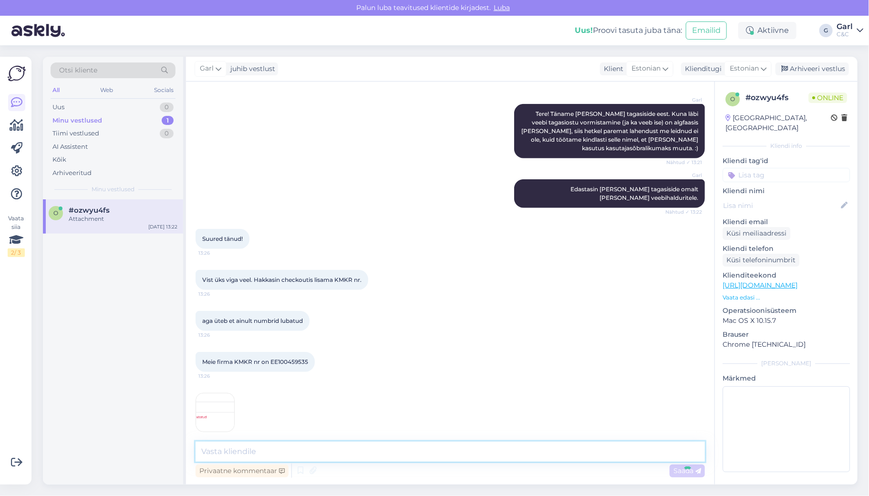
scroll to position [380, 0]
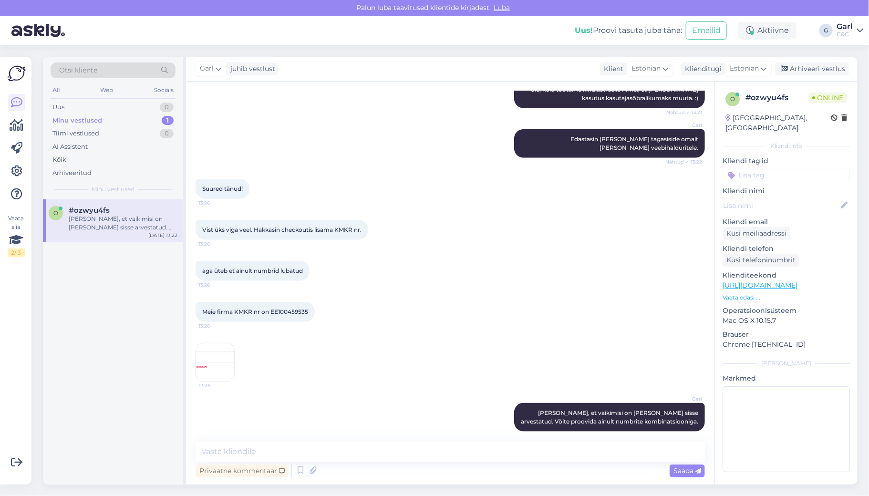
click at [209, 364] on img at bounding box center [215, 362] width 38 height 38
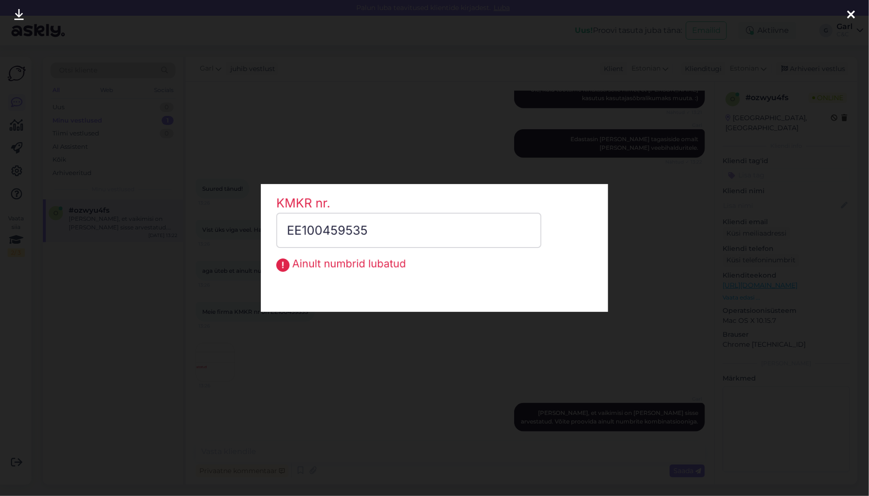
click at [181, 359] on div at bounding box center [434, 248] width 869 height 496
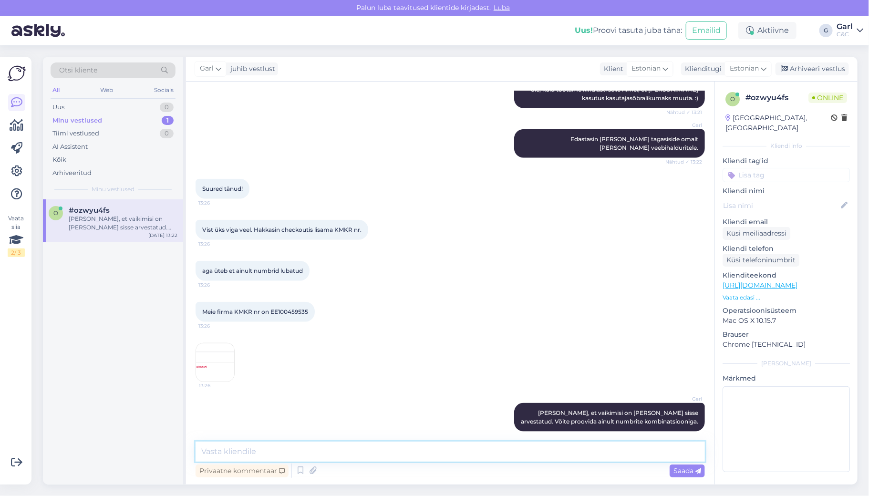
click at [350, 440] on textarea at bounding box center [449, 451] width 509 height 20
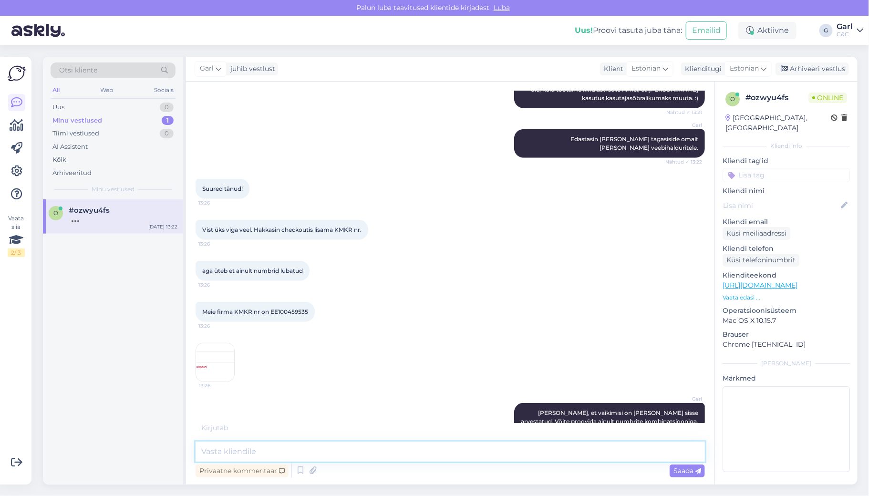
click at [398, 440] on textarea at bounding box center [449, 451] width 509 height 20
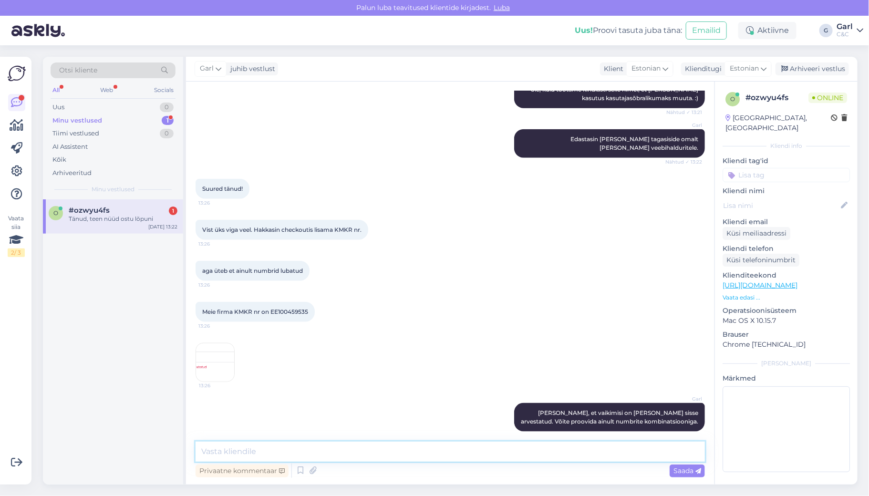
scroll to position [421, 0]
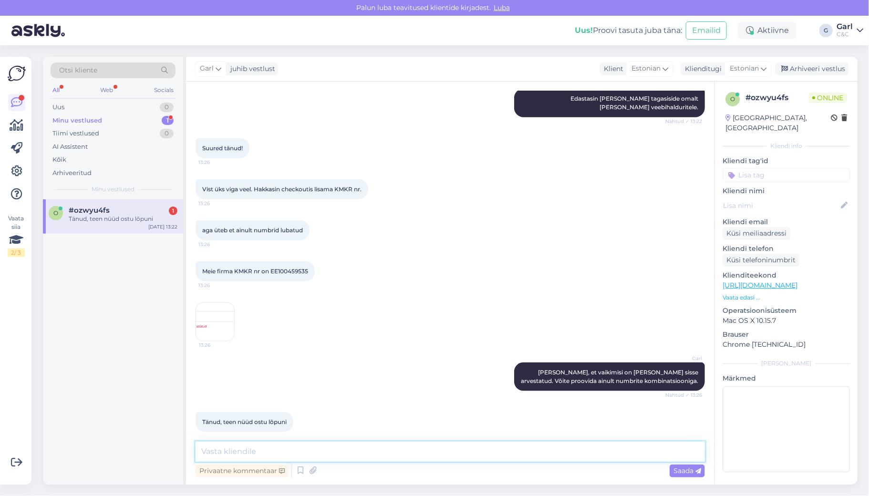
click at [398, 440] on textarea at bounding box center [449, 451] width 509 height 20
type textarea "Hästi! Andke teada, kui peaks tekkima veel probleeme tellimuse vormistamisel."
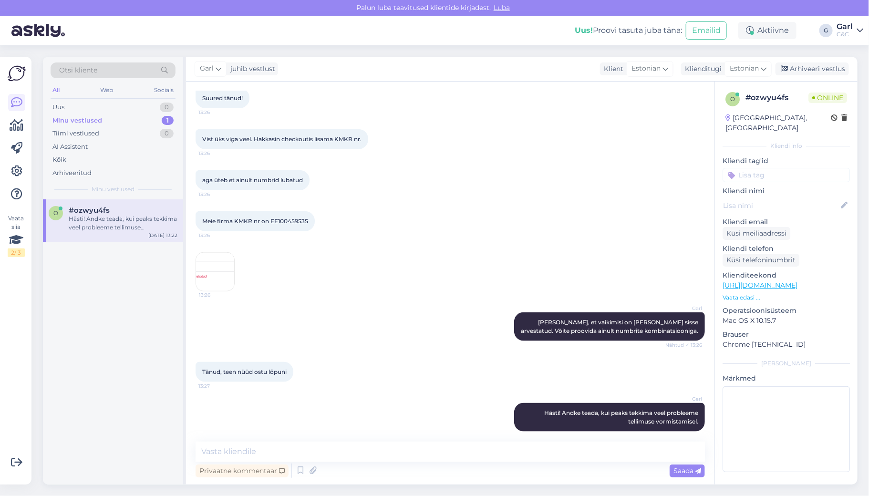
click at [116, 361] on div "o #ozwyu4fs Hästi! Andke teada, kui peaks tekkima veel probleeme tellimuse vorm…" at bounding box center [113, 341] width 140 height 285
drag, startPoint x: 616, startPoint y: 315, endPoint x: 629, endPoint y: 315, distance: 12.9
click at [629, 318] on span "[PERSON_NAME], et vaikimisi on [PERSON_NAME] sisse arvestatud. Võite proovida a…" at bounding box center [610, 326] width 179 height 16
click at [167, 344] on div "o #ozwyu4fs Hästi! Andke teada, kui peaks tekkima veel probleeme tellimuse vorm…" at bounding box center [113, 341] width 140 height 285
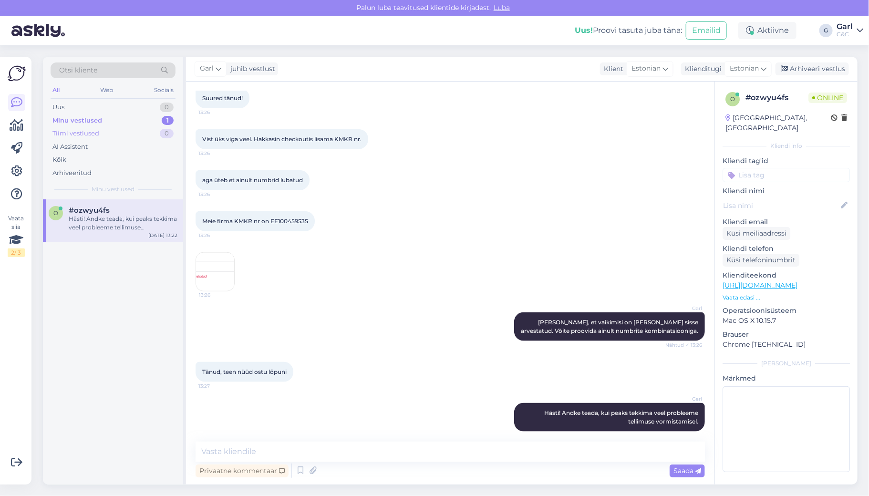
click at [153, 128] on div "Tiimi vestlused 0" at bounding box center [113, 133] width 125 height 13
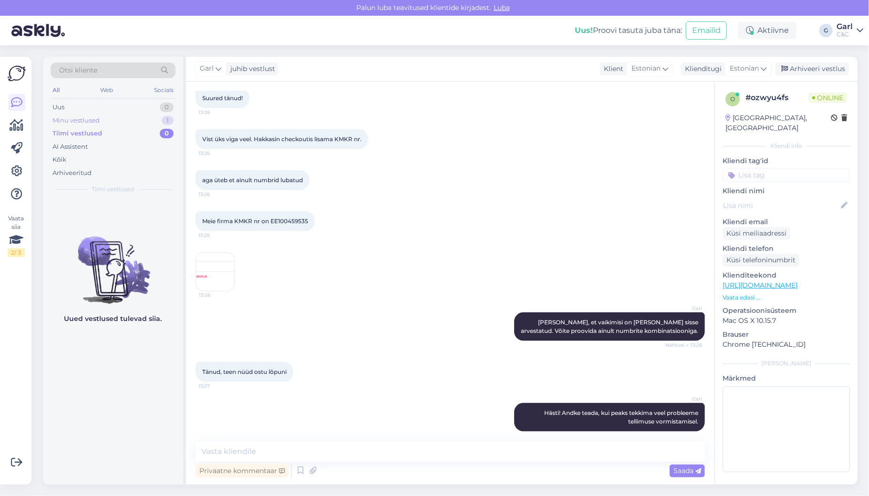
click at [153, 120] on div "Minu vestlused 1" at bounding box center [113, 120] width 125 height 13
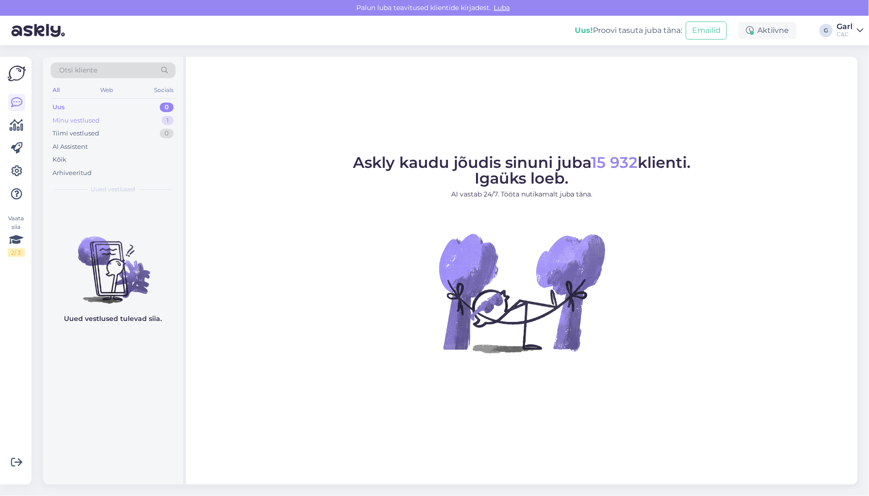
click at [159, 121] on div "Minu vestlused 1" at bounding box center [113, 120] width 125 height 13
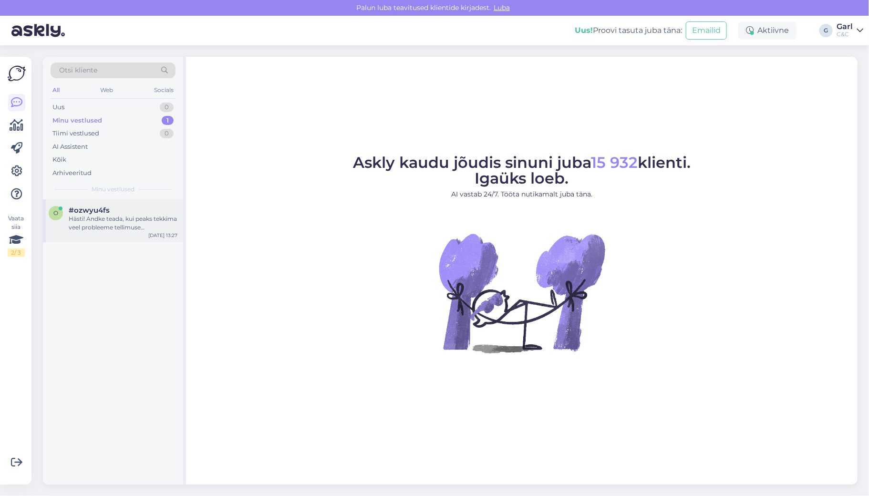
click at [134, 217] on div "Hästi! Andke teada, kui peaks tekkima veel probleeme tellimuse vormistamisel." at bounding box center [123, 223] width 109 height 17
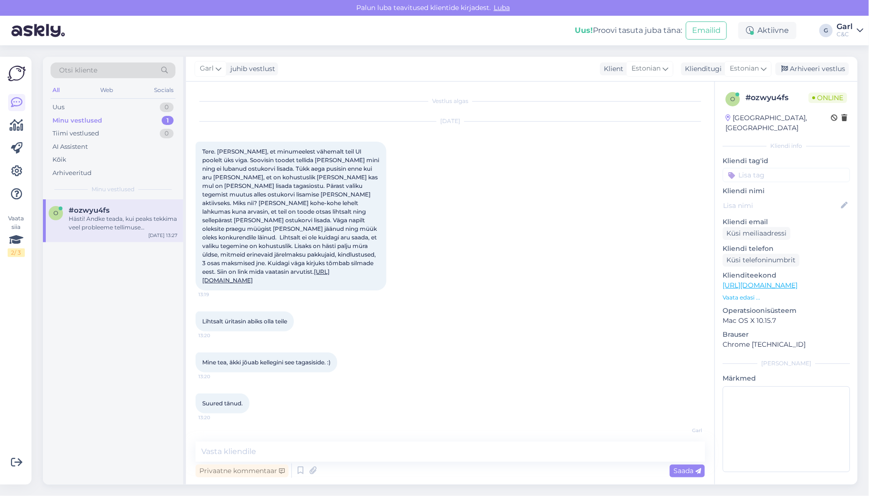
scroll to position [471, 0]
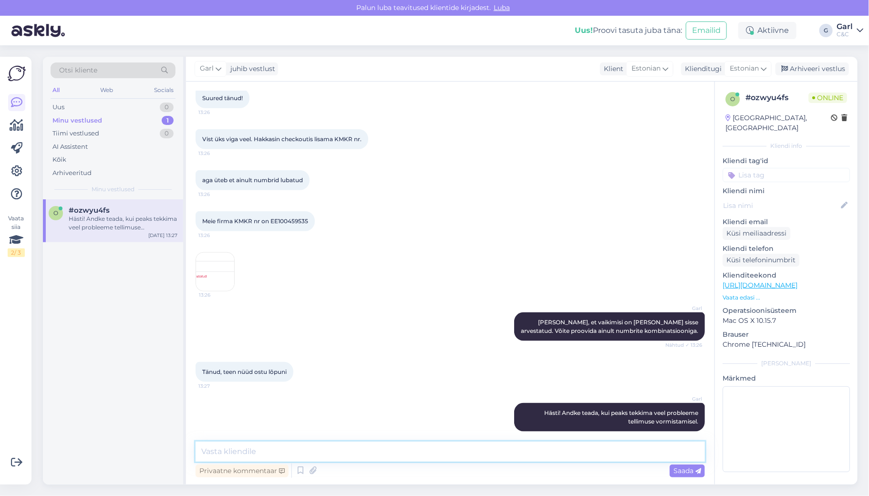
click at [364, 454] on textarea at bounding box center [449, 451] width 509 height 20
paste textarea "makseviiside [PERSON_NAME] kuvamine on tungiv äriline vajadus ning kahjuks võib…"
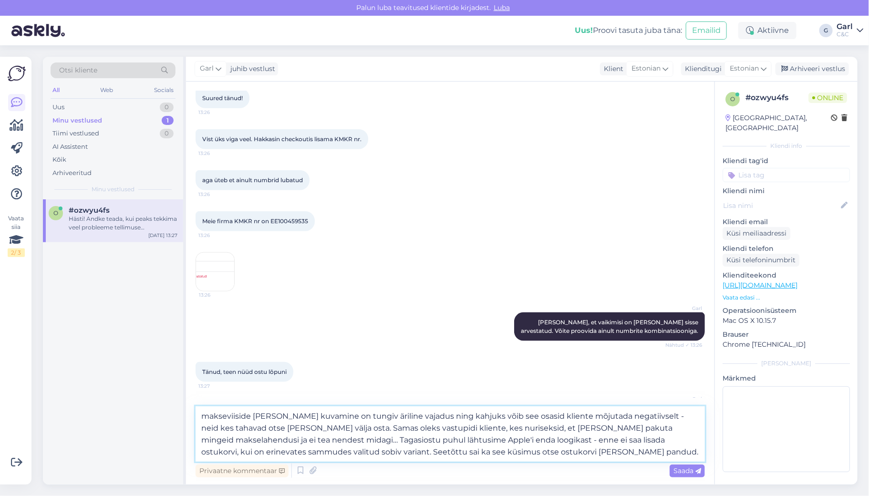
click at [204, 419] on textarea "makseviiside [PERSON_NAME] kuvamine on tungiv äriline vajadus ning kahjuks võib…" at bounding box center [449, 433] width 509 height 55
click at [200, 416] on textarea "Makseviiside [PERSON_NAME] kuvamine on tungiv äriline vajadus ning kahjuks võib…" at bounding box center [449, 433] width 509 height 55
click at [512, 452] on textarea "Makseviiside [PERSON_NAME] kuvamine on tungiv äriline vajadus ning kahjuks võib…" at bounding box center [449, 433] width 509 height 55
click at [521, 450] on textarea "Makseviiside [PERSON_NAME] kuvamine on tungiv äriline vajadus ning kahjuks võib…" at bounding box center [449, 433] width 509 height 55
click at [200, 414] on textarea "Makseviiside [PERSON_NAME] kuvamine on tungiv äriline vajadus ning kahjuks võib…" at bounding box center [449, 433] width 509 height 55
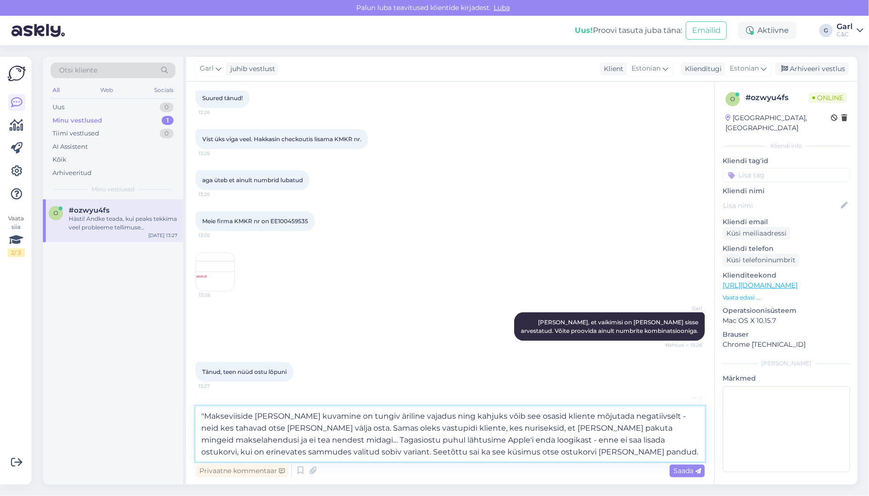
click at [522, 454] on textarea ""Makseviiside [PERSON_NAME] kuvamine on tungiv äriline vajadus ning kahjuks või…" at bounding box center [449, 433] width 509 height 55
click at [199, 415] on textarea ""Makseviiside [PERSON_NAME] kuvamine on tungiv äriline vajadus ning kahjuks või…" at bounding box center [449, 433] width 509 height 55
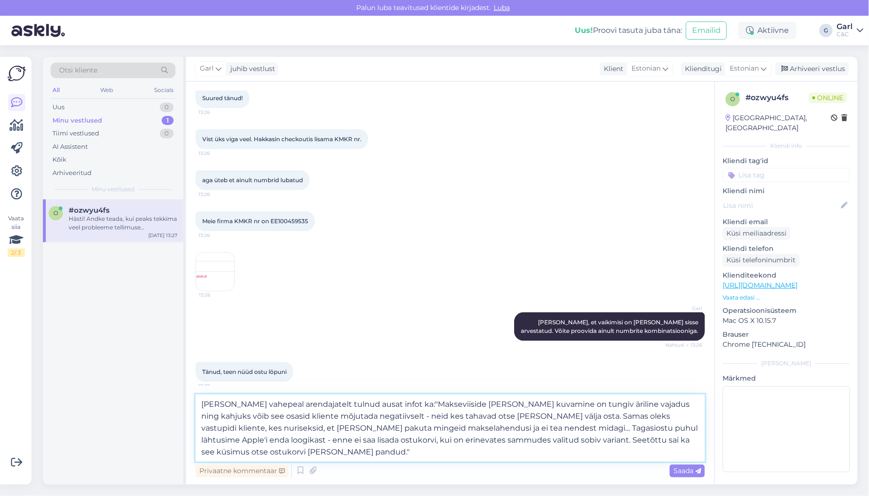
type textarea "[PERSON_NAME] vahepeal arendajatelt tulnud ausat infot ka: "Makseviiside [PERSO…"
click at [344, 451] on textarea "[PERSON_NAME] vahepeal arendajatelt tulnud ausat infot ka: "Makseviiside [PERSO…" at bounding box center [449, 427] width 509 height 67
click at [349, 454] on textarea "[PERSON_NAME] vahepeal arendajatelt tulnud ausat infot ka: "Makseviiside [PERSO…" at bounding box center [449, 427] width 509 height 67
click at [344, 454] on textarea "[PERSON_NAME] vahepeal arendajatelt tulnud ausat infot ka: "Makseviiside [PERSO…" at bounding box center [449, 427] width 509 height 67
click at [407, 403] on textarea "[PERSON_NAME] vahepeal arendajatelt tulnud ausat infot ka: "Makseviiside [PERSO…" at bounding box center [449, 427] width 509 height 67
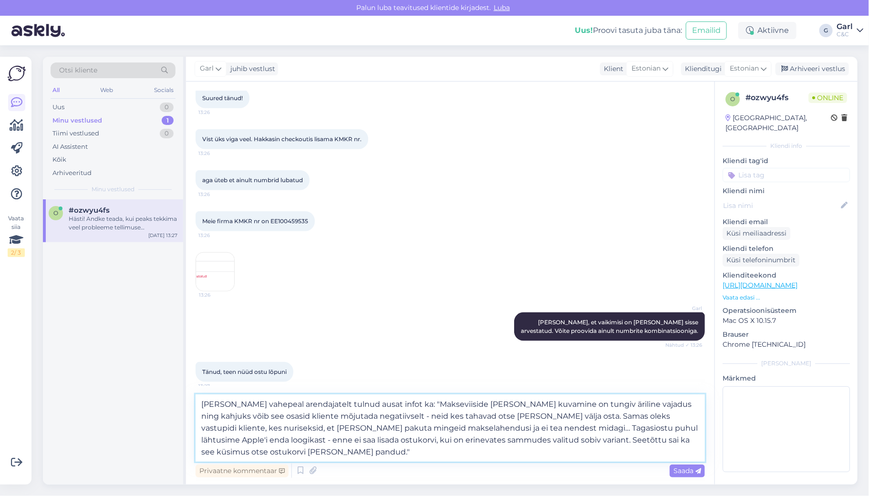
click at [416, 404] on textarea "[PERSON_NAME] vahepeal arendajatelt tulnud ausat infot ka: "Makseviiside [PERSO…" at bounding box center [449, 427] width 509 height 67
click at [411, 450] on textarea "[PERSON_NAME] vahepeal arendajatelt tulnud ausat infot ka: "Makseviiside [PERSO…" at bounding box center [449, 427] width 509 height 67
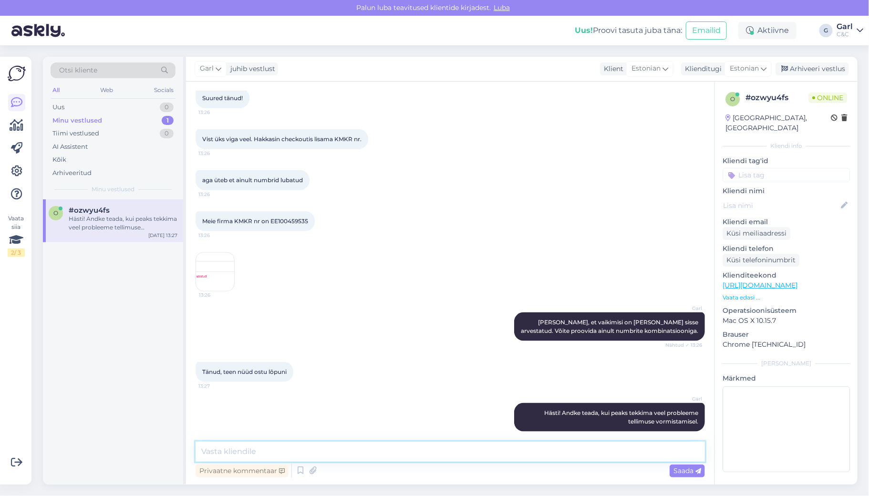
scroll to position [471, 0]
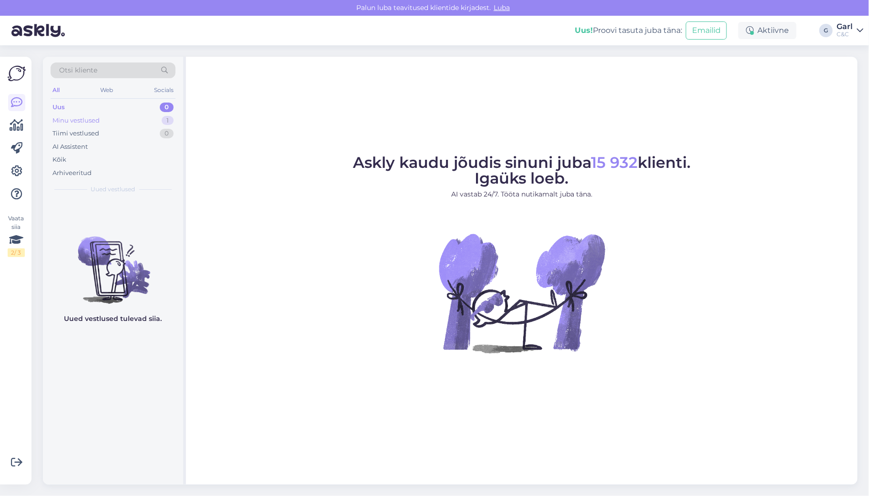
click at [161, 124] on div "Minu vestlused 1" at bounding box center [113, 120] width 125 height 13
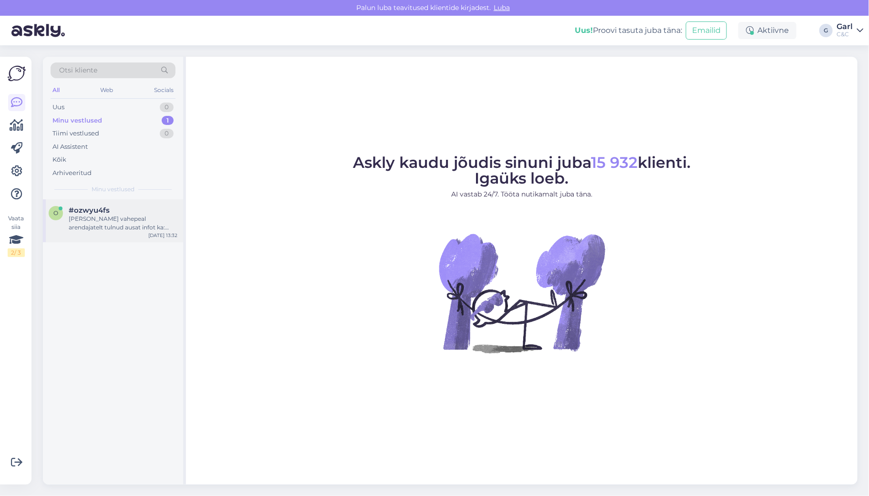
click at [140, 211] on div "#ozwyu4fs" at bounding box center [123, 210] width 109 height 9
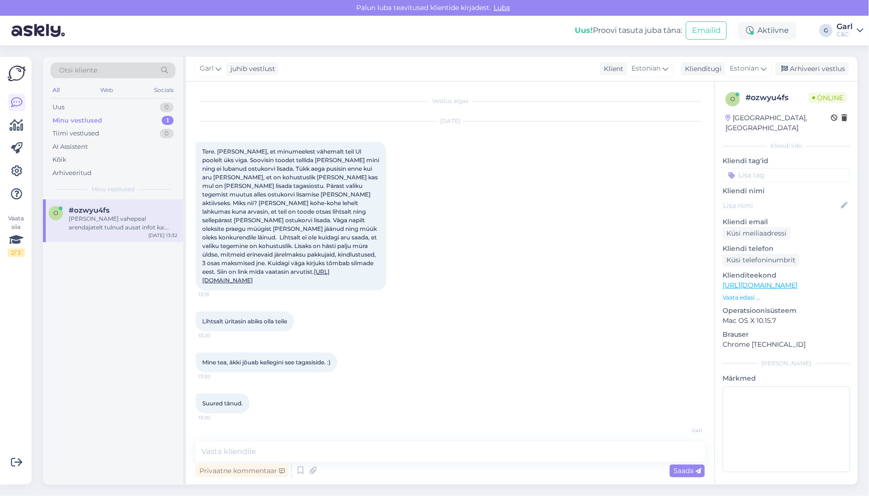
scroll to position [580, 0]
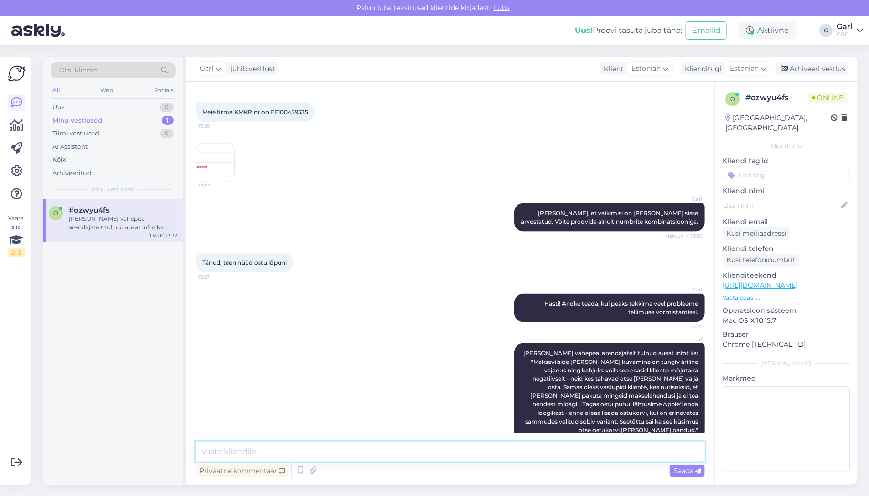
click at [431, 457] on textarea at bounding box center [449, 451] width 509 height 20
drag, startPoint x: 545, startPoint y: 369, endPoint x: 583, endPoint y: 379, distance: 38.5
click at [583, 379] on span "Jagan Teiega vahepeal arendajatelt tulnud ausat infot ka: "Makseviiside ja müra…" at bounding box center [611, 391] width 176 height 84
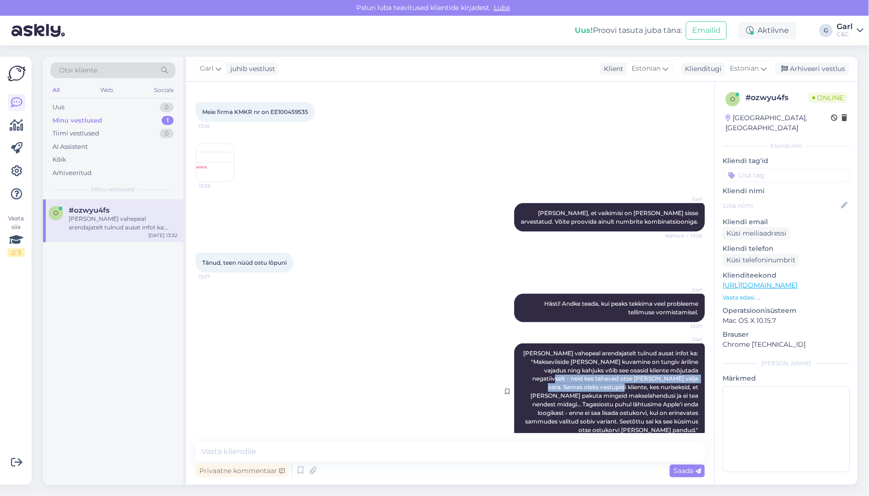
click at [583, 379] on span "Jagan Teiega vahepeal arendajatelt tulnud ausat infot ka: "Makseviiside ja müra…" at bounding box center [611, 391] width 176 height 84
drag, startPoint x: 577, startPoint y: 380, endPoint x: 595, endPoint y: 388, distance: 20.1
click at [595, 388] on span "Jagan Teiega vahepeal arendajatelt tulnud ausat infot ka: "Makseviiside ja müra…" at bounding box center [611, 391] width 176 height 84
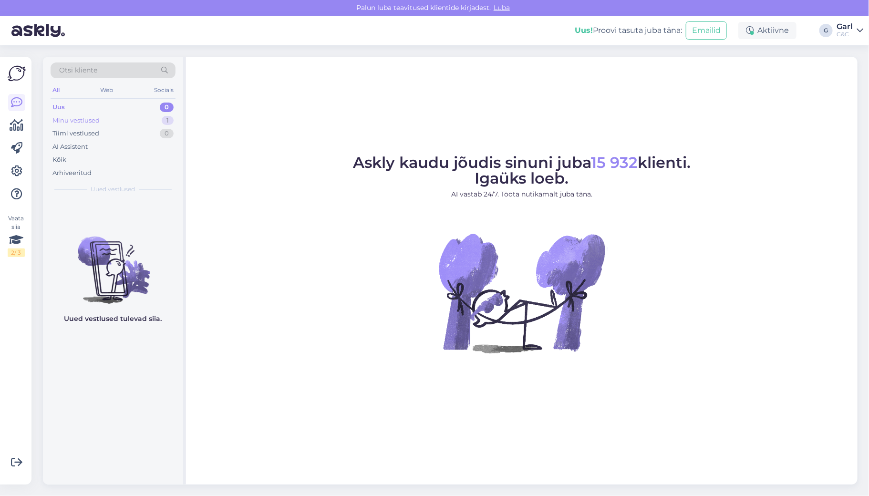
click at [127, 116] on div "Minu vestlused 1" at bounding box center [113, 120] width 125 height 13
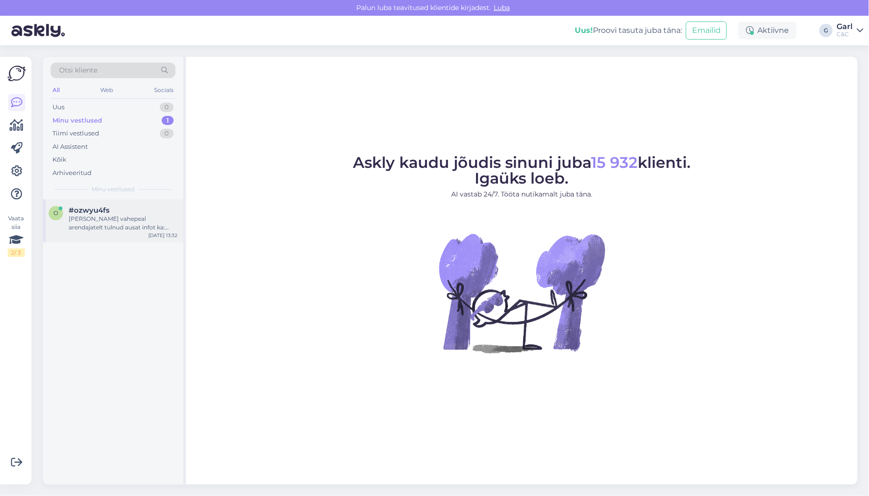
click at [126, 226] on div "[PERSON_NAME] vahepeal arendajatelt tulnud ausat infot ka: "Makseviiside [PERSO…" at bounding box center [123, 223] width 109 height 17
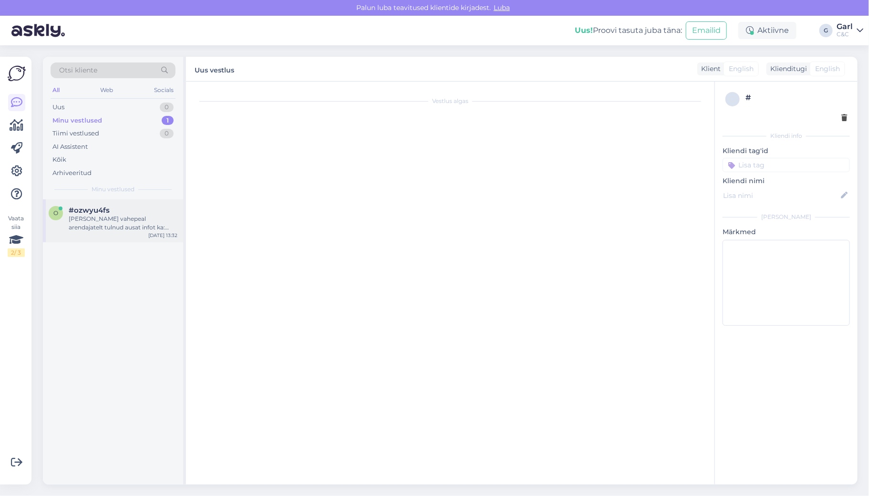
scroll to position [580, 0]
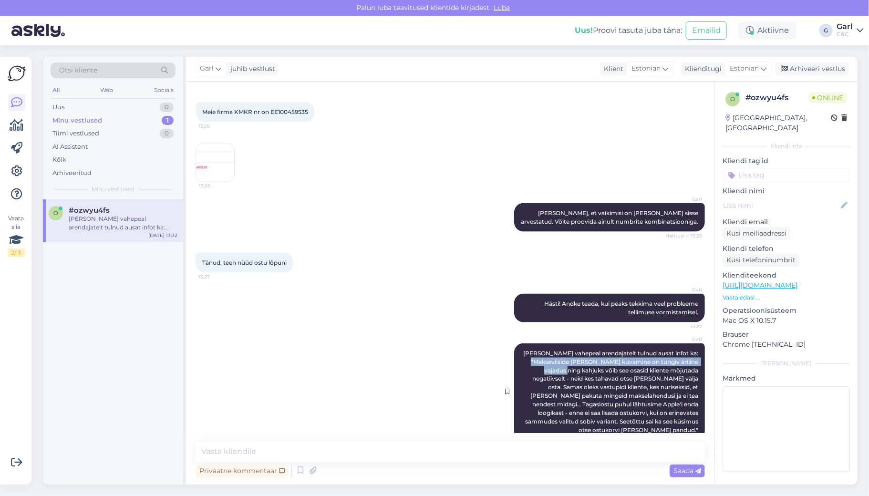
drag, startPoint x: 534, startPoint y: 350, endPoint x: 552, endPoint y: 360, distance: 19.6
click at [551, 359] on span "[PERSON_NAME] vahepeal arendajatelt tulnud ausat infot ka: "Makseviiside [PERSO…" at bounding box center [611, 391] width 176 height 84
click at [552, 360] on span "[PERSON_NAME] vahepeal arendajatelt tulnud ausat infot ka: "Makseviiside [PERSO…" at bounding box center [611, 391] width 176 height 84
click at [762, 39] on div "Aktiivne" at bounding box center [767, 30] width 58 height 17
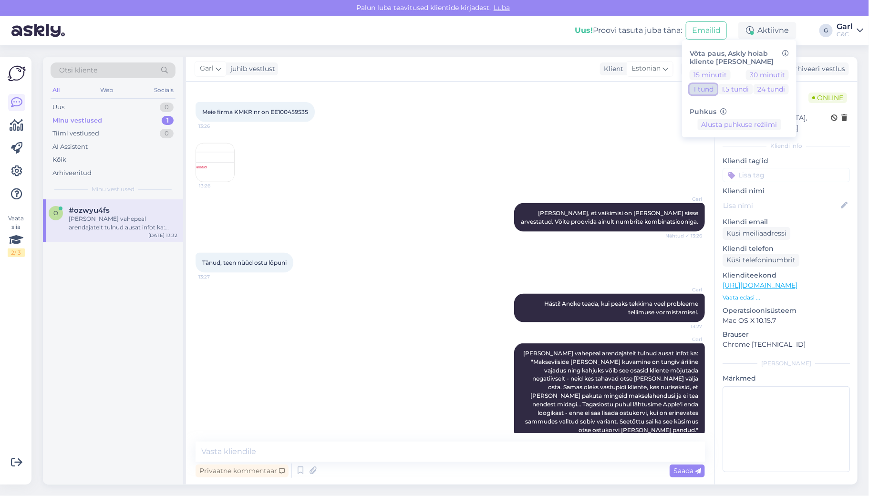
click at [707, 90] on button "1 tund" at bounding box center [703, 89] width 28 height 10
click at [104, 297] on div "o #ozwyu4fs Jagan Teiega vahepeal arendajatelt tulnud ausat infot ka: "Maksevii…" at bounding box center [113, 341] width 140 height 285
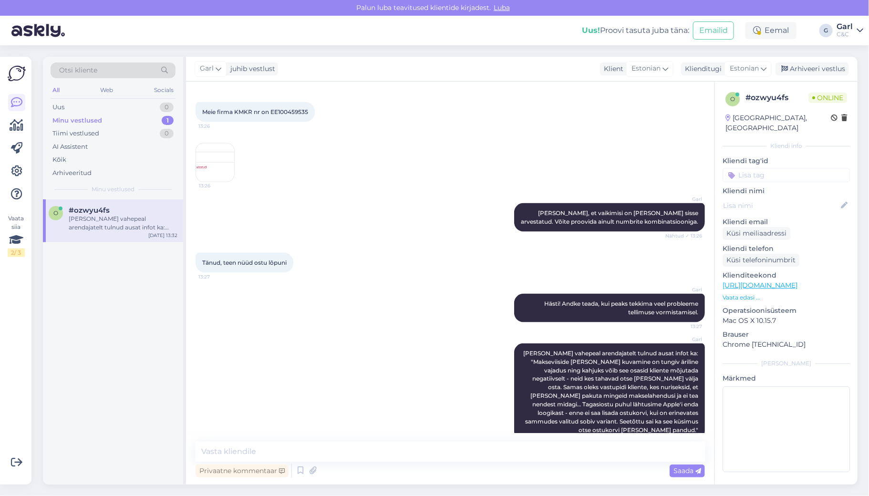
click at [154, 122] on div "Minu vestlused 1" at bounding box center [113, 120] width 125 height 13
click at [154, 111] on div "Uus 0" at bounding box center [113, 107] width 125 height 13
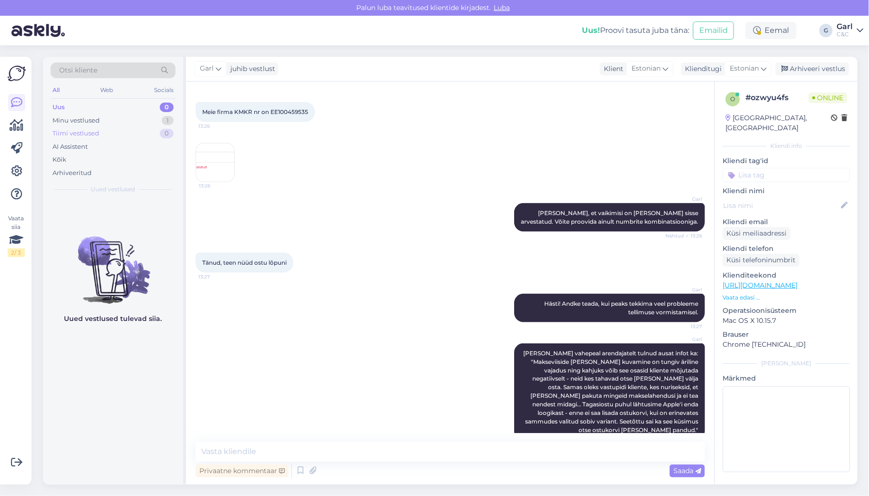
click at [133, 130] on div "Tiimi vestlused 0" at bounding box center [113, 133] width 125 height 13
click at [133, 101] on div "Uus 0" at bounding box center [113, 107] width 125 height 13
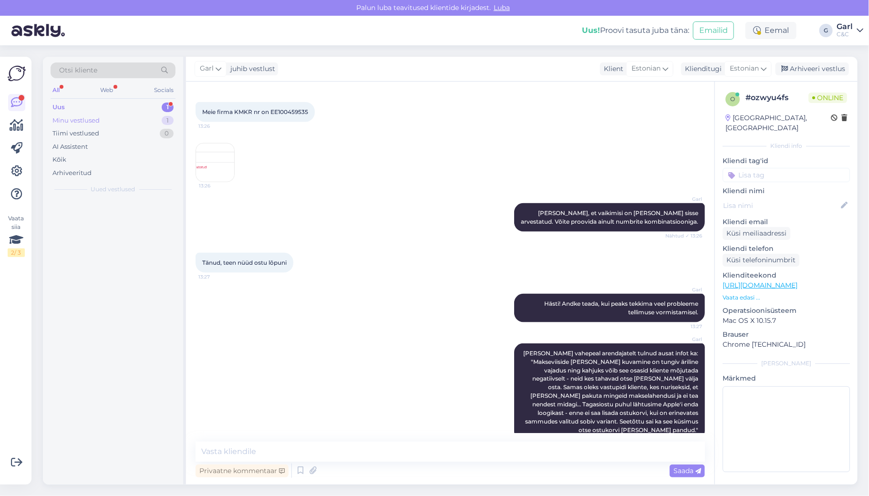
click at [130, 124] on div "Minu vestlused 1" at bounding box center [113, 120] width 125 height 13
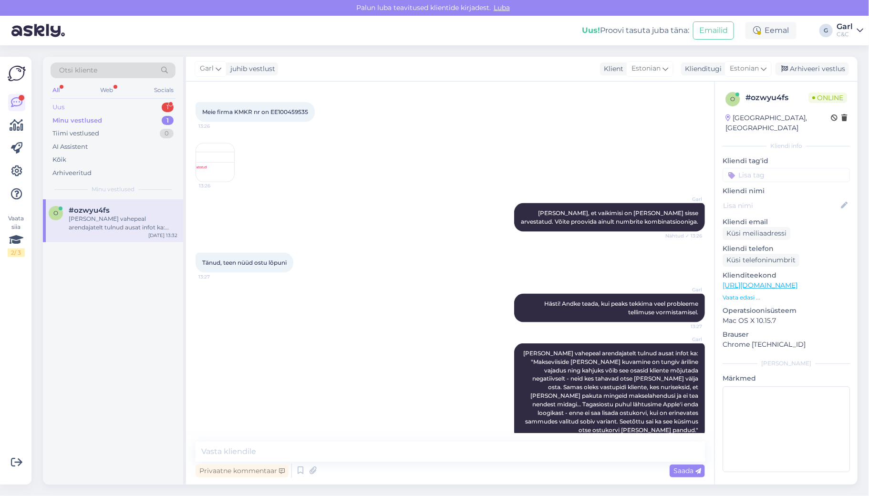
click at [134, 106] on div "Uus 1" at bounding box center [113, 107] width 125 height 13
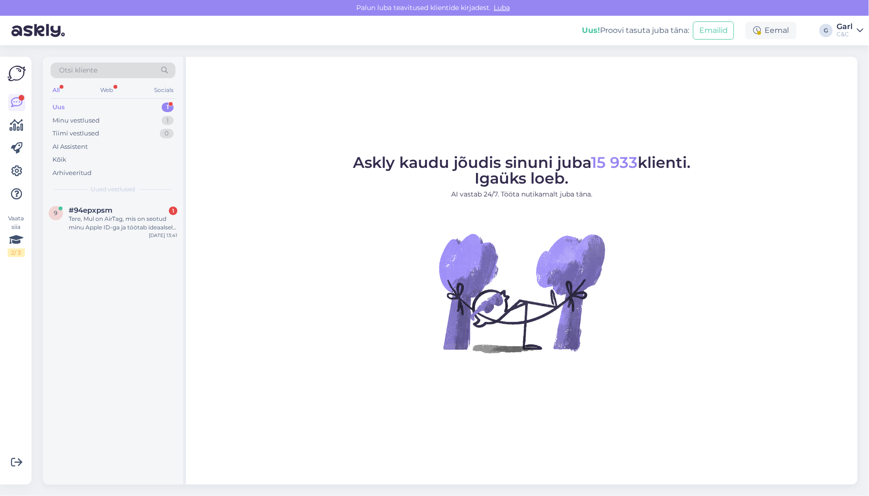
click at [149, 111] on div "Uus 1" at bounding box center [113, 107] width 125 height 13
click at [149, 118] on div "Minu vestlused 1" at bounding box center [113, 120] width 125 height 13
click at [146, 199] on div "o #ozwyu4fs [PERSON_NAME] vahepeal arendajatelt tulnud ausat infot ka: "Maksevi…" at bounding box center [113, 220] width 140 height 43
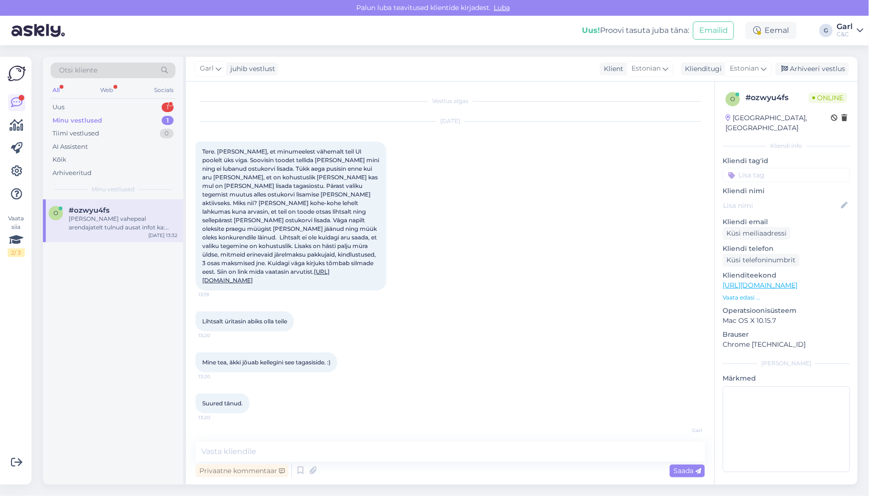
scroll to position [580, 0]
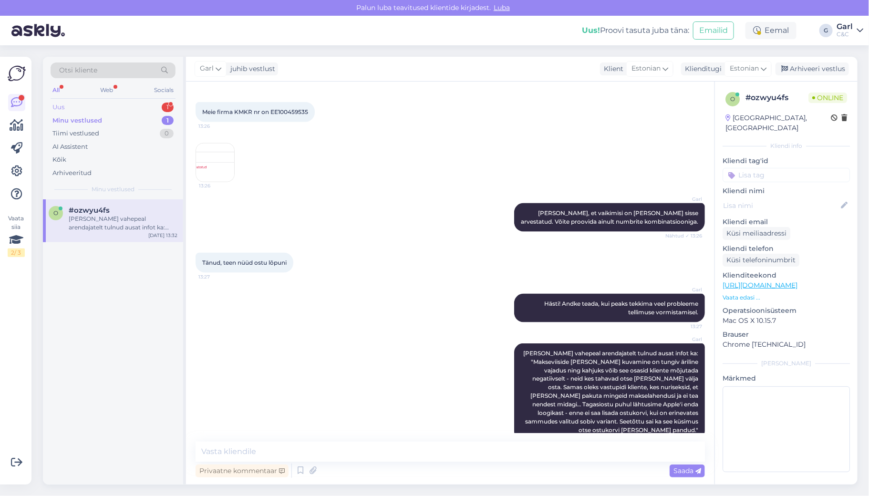
click at [161, 106] on div "Uus 1" at bounding box center [113, 107] width 125 height 13
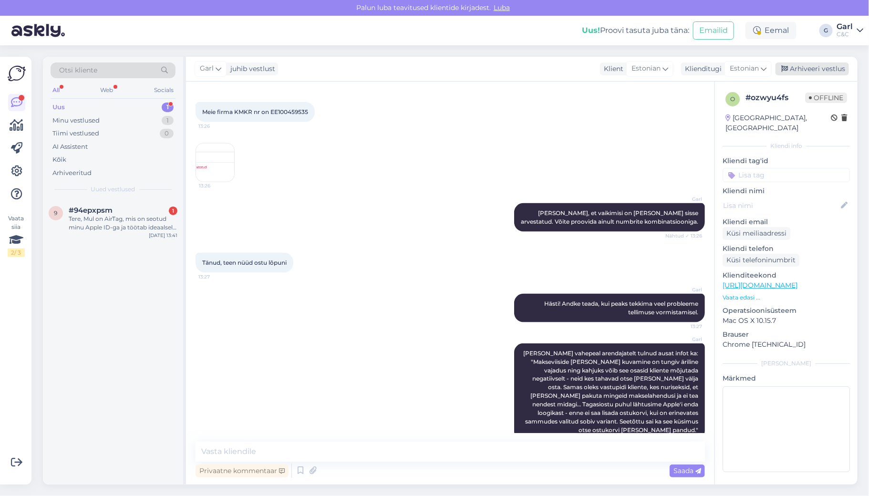
click at [803, 71] on div "Arhiveeri vestlus" at bounding box center [811, 68] width 73 height 13
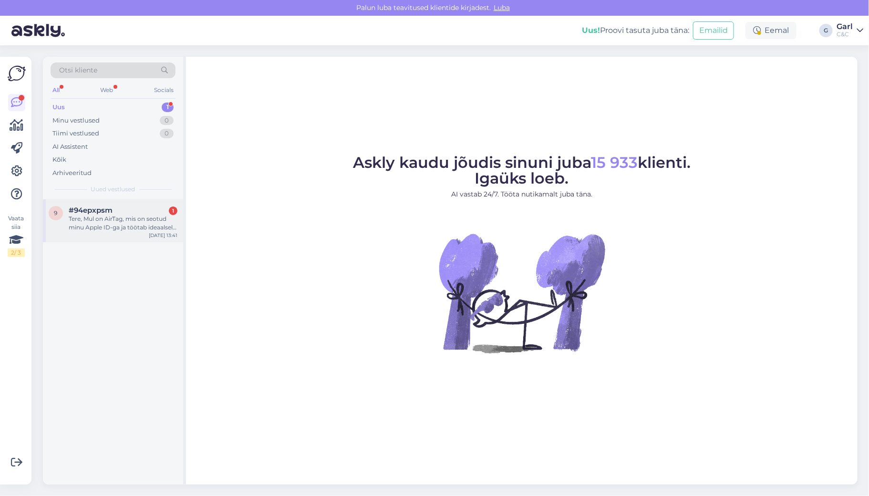
click at [139, 236] on div "9 #94epxpsm 1 Tere, Mul on AirTag, mis on seotud minu Apple ID-ga ja töötab ide…" at bounding box center [113, 220] width 140 height 43
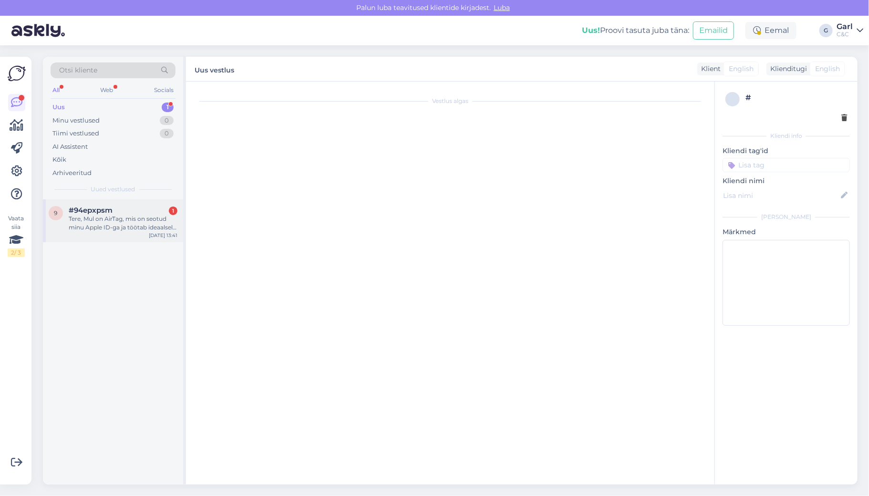
scroll to position [15, 0]
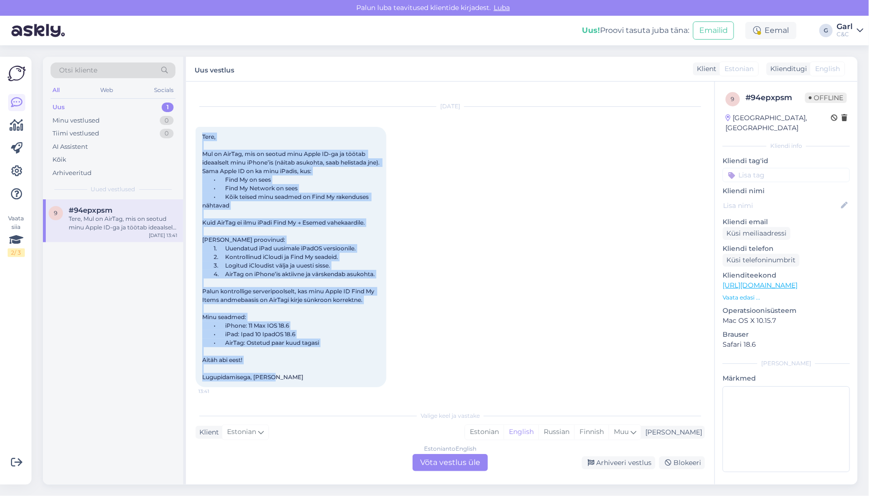
drag, startPoint x: 200, startPoint y: 131, endPoint x: 327, endPoint y: 376, distance: 275.9
click at [327, 376] on div "Tere, Mul on AirTag, mis on seotud minu Apple ID-ga ja töötab ideaalselt minu i…" at bounding box center [290, 257] width 191 height 260
click at [338, 362] on div "Tere, Mul on AirTag, mis on seotud minu Apple ID-ga ja töötab ideaalselt minu i…" at bounding box center [290, 257] width 191 height 260
drag, startPoint x: 338, startPoint y: 362, endPoint x: 208, endPoint y: 130, distance: 266.2
click at [208, 130] on div "Tere, Mul on AirTag, mis on seotud minu Apple ID-ga ja töötab ideaalselt minu i…" at bounding box center [290, 257] width 191 height 260
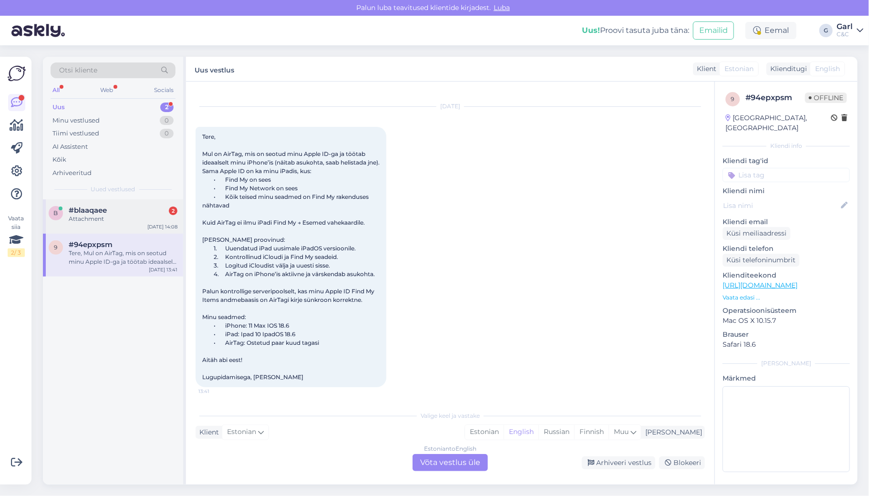
click at [122, 203] on div "b #blaaqaee 2 Attachment [DATE] 14:08" at bounding box center [113, 216] width 140 height 34
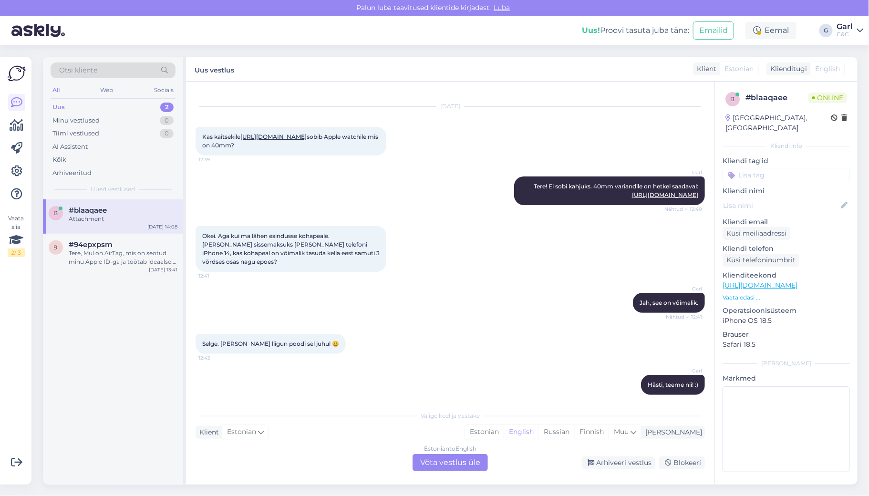
scroll to position [246, 0]
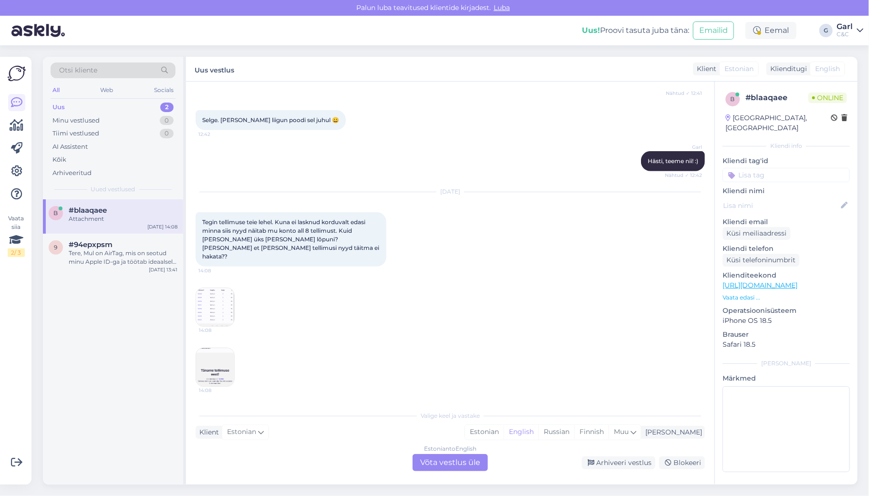
click at [220, 295] on img at bounding box center [215, 307] width 38 height 38
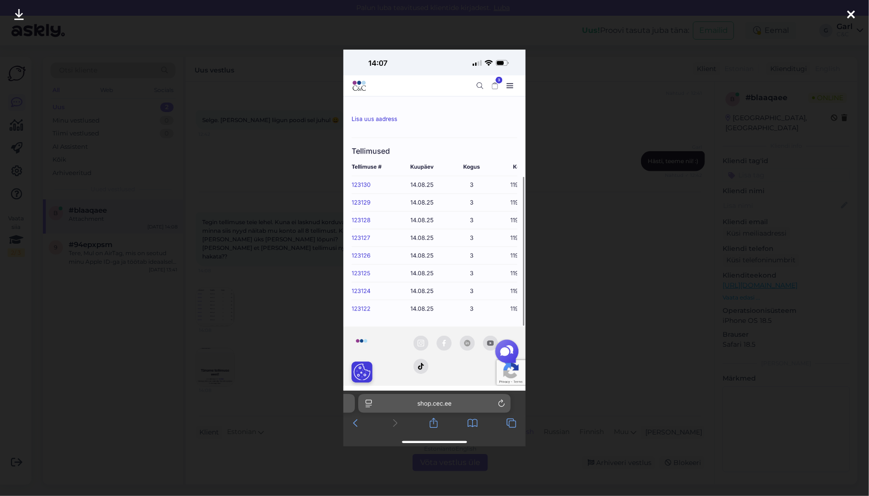
click at [207, 309] on div at bounding box center [434, 248] width 869 height 496
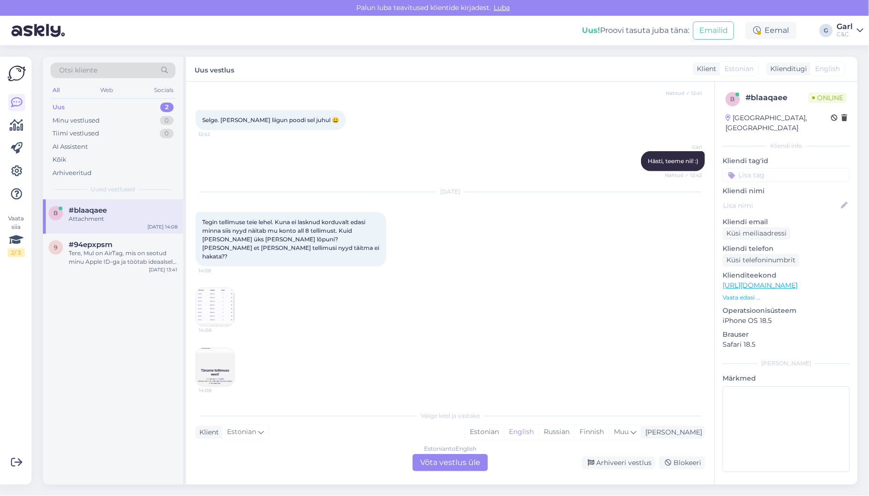
click at [216, 384] on img at bounding box center [215, 367] width 38 height 38
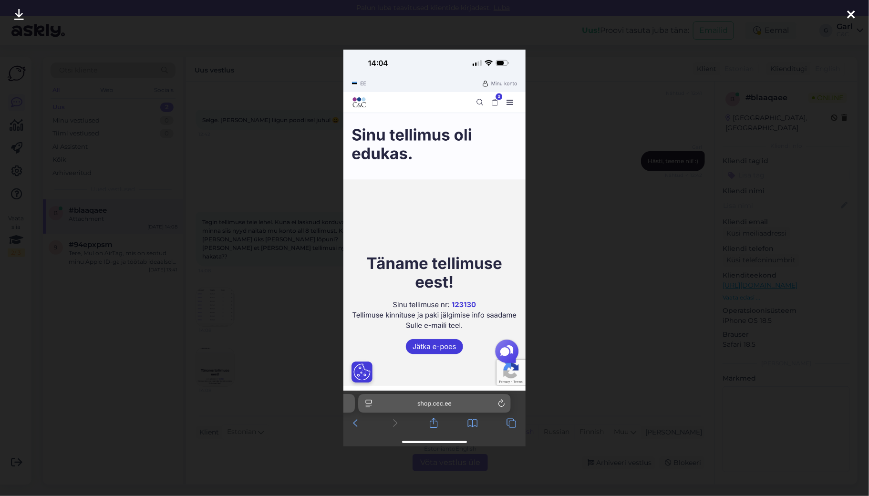
click at [227, 361] on div at bounding box center [434, 248] width 869 height 496
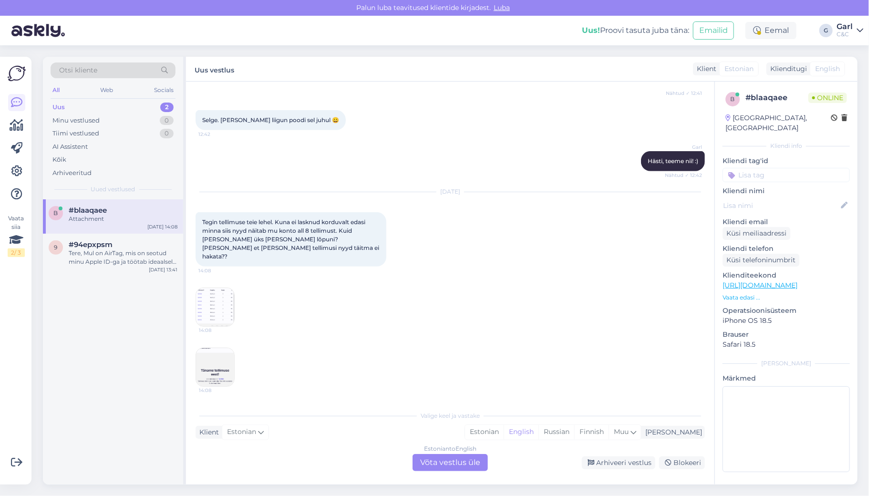
click at [221, 322] on img at bounding box center [215, 307] width 38 height 38
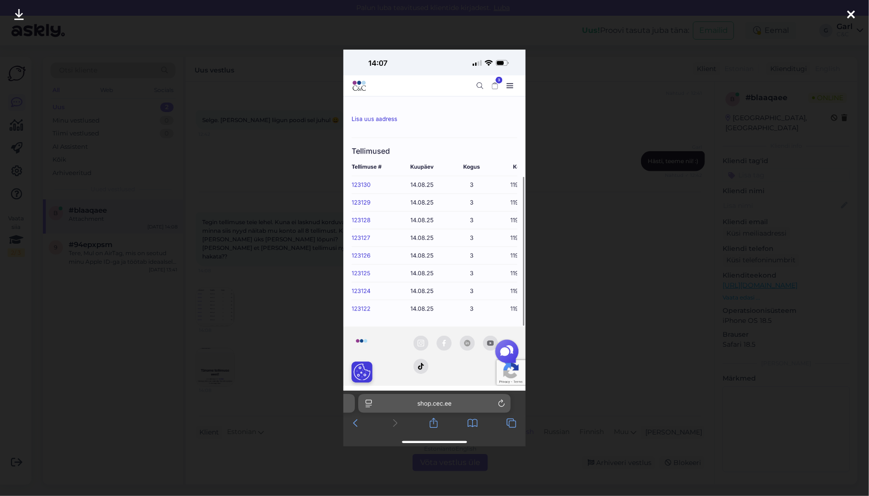
click at [215, 334] on div at bounding box center [434, 248] width 869 height 496
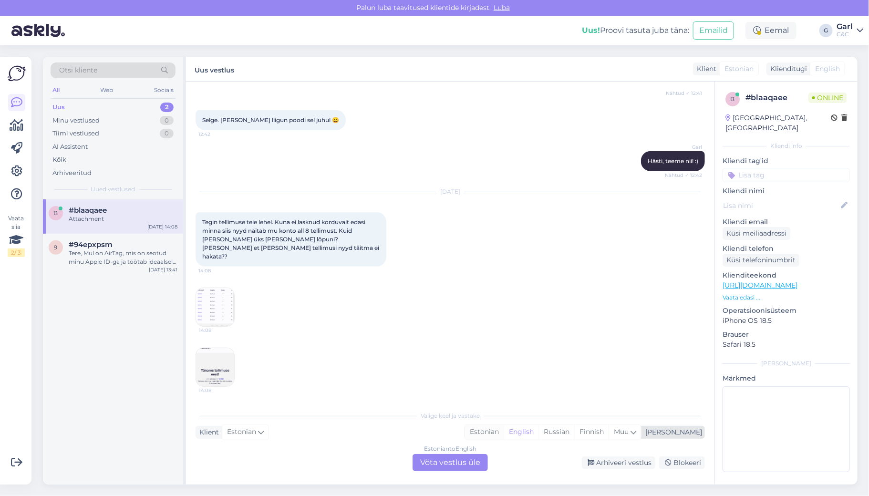
click at [503, 431] on div "Estonian" at bounding box center [484, 432] width 39 height 14
click at [470, 452] on div "Estonian to Estonian" at bounding box center [450, 448] width 57 height 9
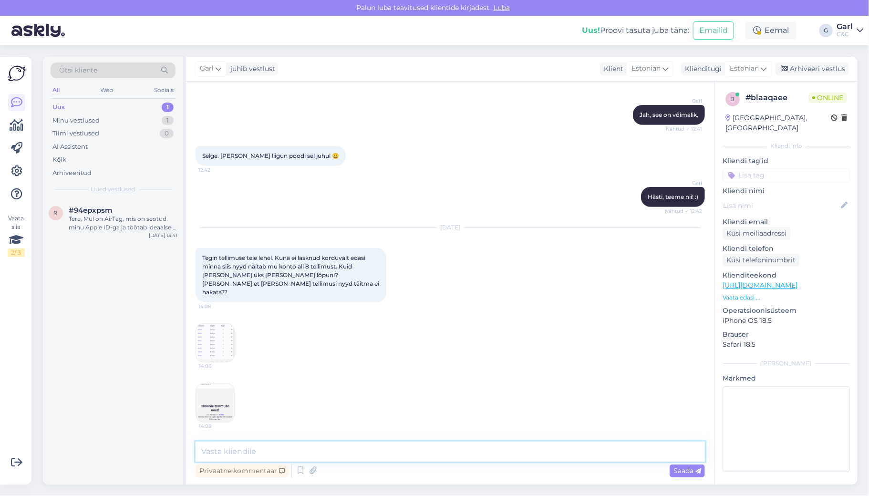
click at [362, 445] on textarea at bounding box center [449, 451] width 509 height 20
paste textarea "123130"
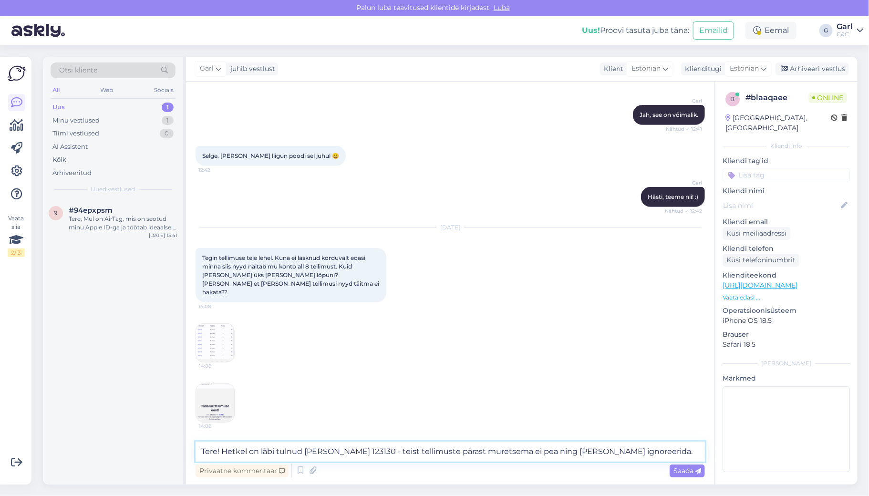
type textarea "Tere! Hetkel on läbi tulnud vaid 123130 - teist tellimuste pärast muretsema ei …"
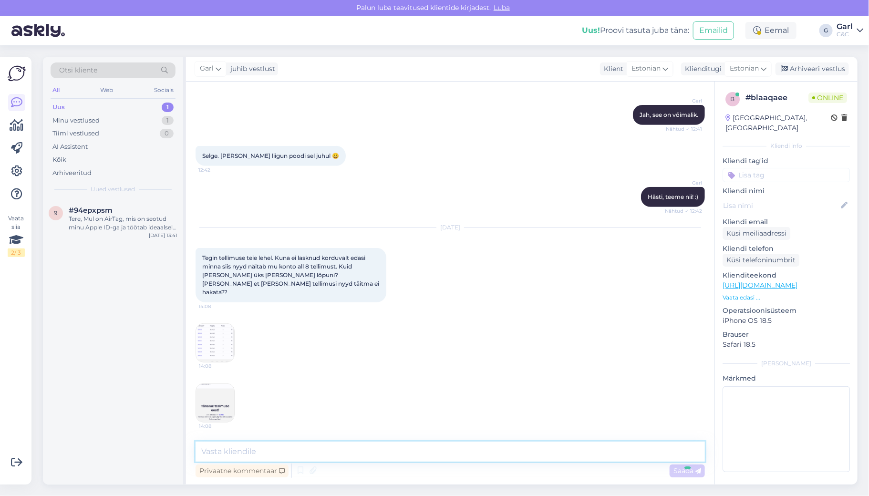
scroll to position [260, 0]
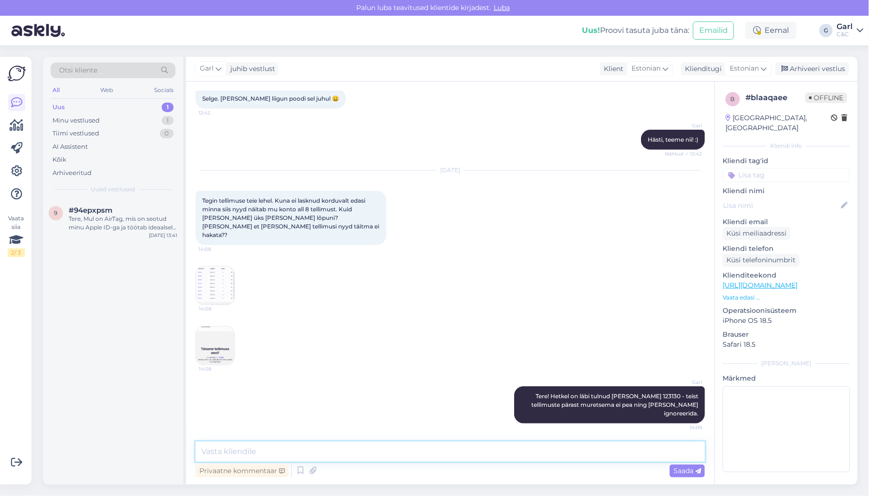
click at [460, 445] on textarea at bounding box center [449, 451] width 509 height 20
click at [121, 209] on div "#94epxpsm" at bounding box center [123, 210] width 109 height 9
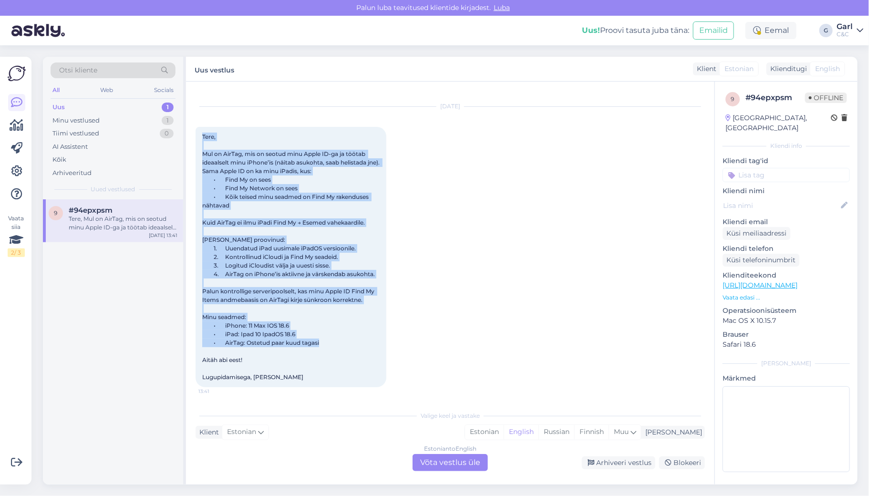
drag, startPoint x: 202, startPoint y: 133, endPoint x: 344, endPoint y: 350, distance: 259.6
click at [344, 350] on div "Tere, Mul on AirTag, mis on seotud minu Apple ID-ga ja töötab ideaalselt minu i…" at bounding box center [290, 257] width 191 height 260
drag, startPoint x: 335, startPoint y: 361, endPoint x: 201, endPoint y: 125, distance: 271.2
click at [201, 125] on div "Aug 14 2025 Tere, Mul on AirTag, mis on seotud minu Apple ID-ga ja töötab ideaa…" at bounding box center [449, 246] width 509 height 301
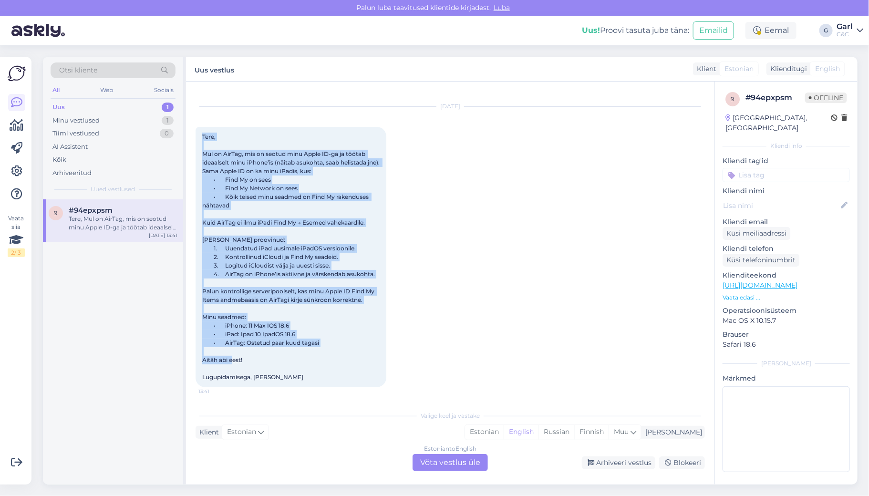
copy span "Tere, Mul on AirTag, mis on seotud minu Apple ID-ga ja töötab ideaalselt minu i…"
click at [378, 208] on div "Tere, Mul on AirTag, mis on seotud minu Apple ID-ga ja töötab ideaalselt minu i…" at bounding box center [290, 257] width 191 height 260
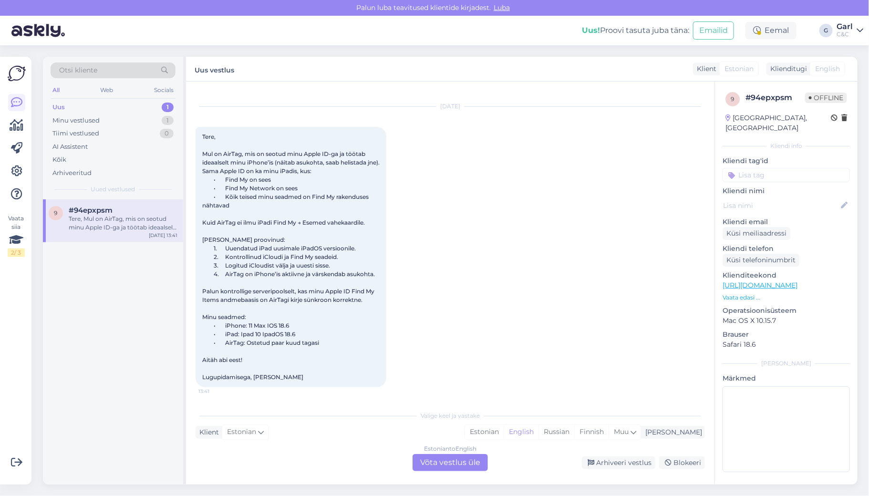
click at [493, 358] on div "Aug 14 2025 Tere, Mul on AirTag, mis on seotud minu Apple ID-ga ja töötab ideaa…" at bounding box center [449, 246] width 509 height 301
click at [503, 426] on div "Estonian" at bounding box center [484, 432] width 39 height 14
click at [459, 460] on div "Estonian to Estonian Võta vestlus üle" at bounding box center [449, 462] width 75 height 17
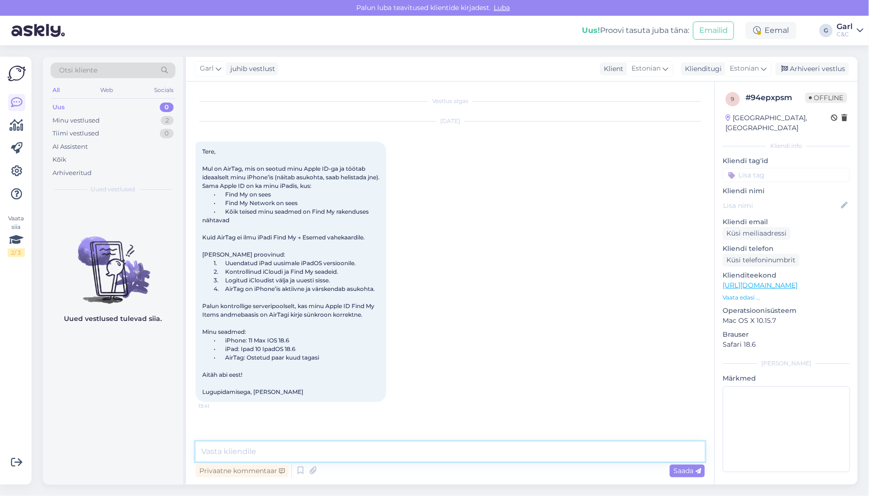
click at [459, 457] on textarea at bounding box center [449, 451] width 509 height 20
click at [330, 451] on textarea "Tere! Kahjuks selliste probleemide puhul jäävad meie käed edasimüüjana" at bounding box center [449, 451] width 509 height 20
click at [571, 451] on textarea "Tere! Kahjuks selliste probleemide lahendamise puhul jäävad meie käed edasimüüj…" at bounding box center [449, 451] width 509 height 20
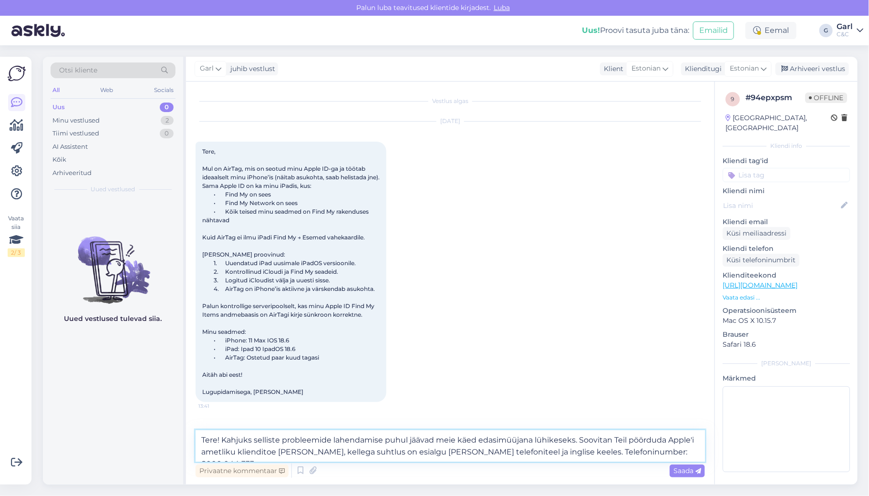
type textarea "Tere! Kahjuks selliste probleemide lahendamise puhul jäävad meie käed edasimüüj…"
click at [525, 447] on textarea "Tere! Kahjuks selliste probleemide lahendamise puhul jäävad meie käed edasimüüj…" at bounding box center [449, 445] width 509 height 31
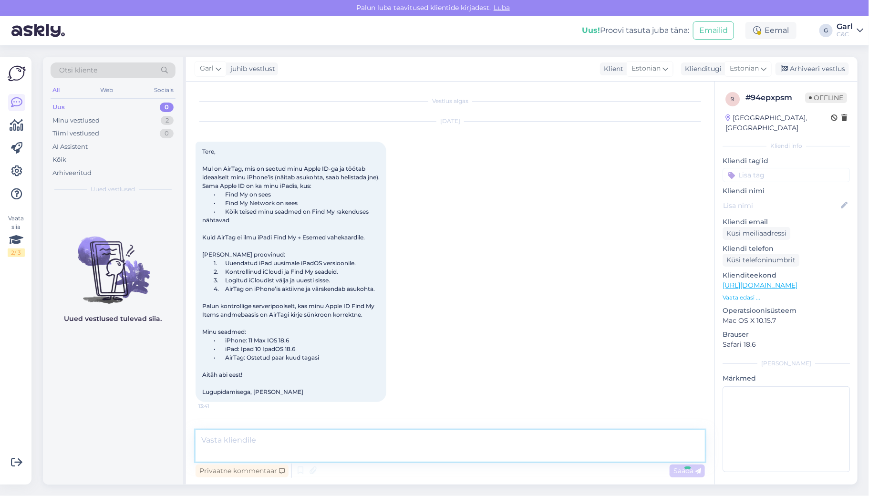
scroll to position [55, 0]
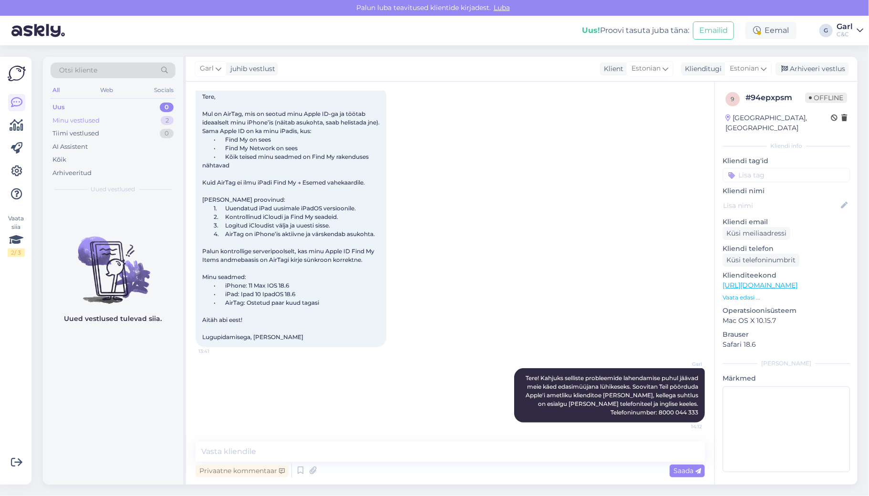
click at [127, 124] on div "Minu vestlused 2" at bounding box center [113, 120] width 125 height 13
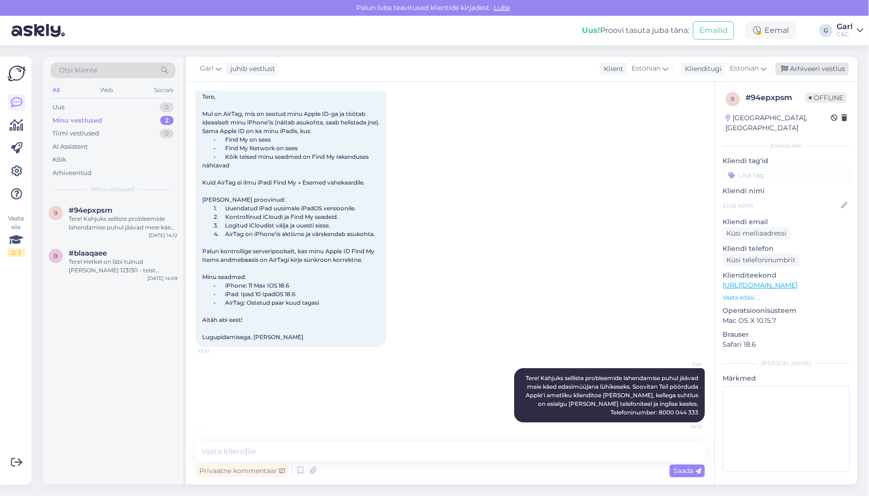
click at [820, 72] on div "Arhiveeri vestlus" at bounding box center [811, 68] width 73 height 13
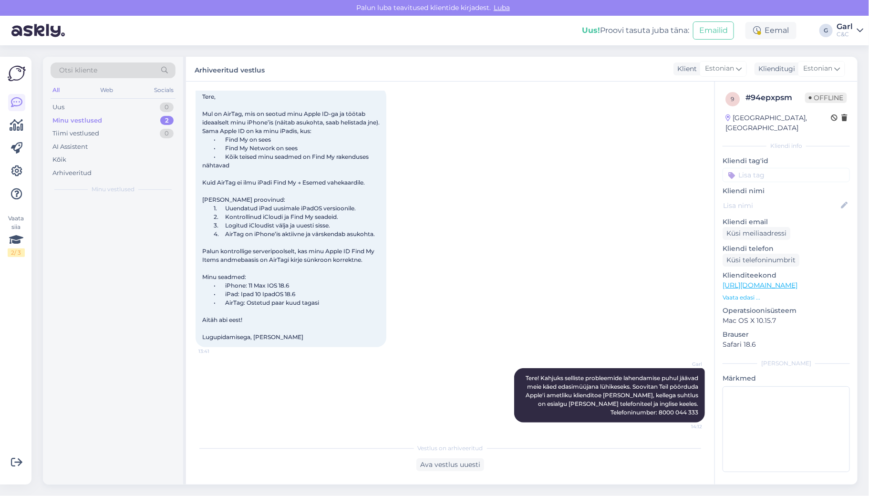
scroll to position [58, 0]
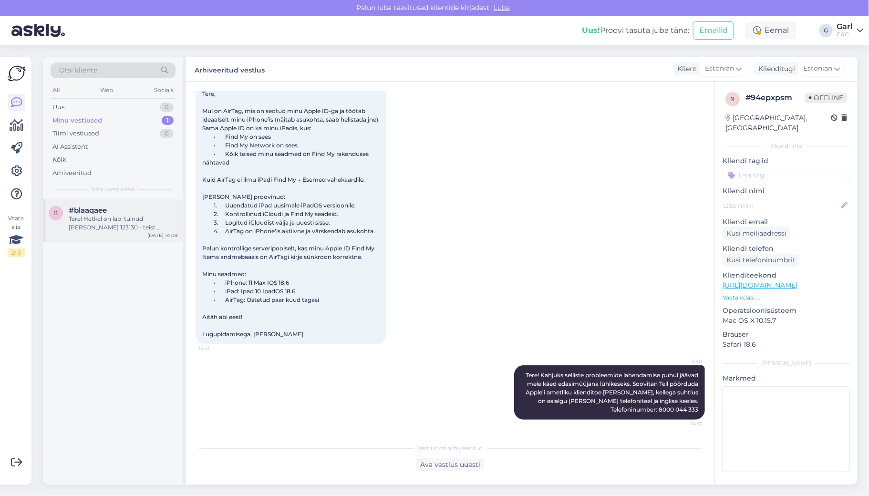
click at [145, 207] on div "#blaaqaee" at bounding box center [123, 210] width 109 height 9
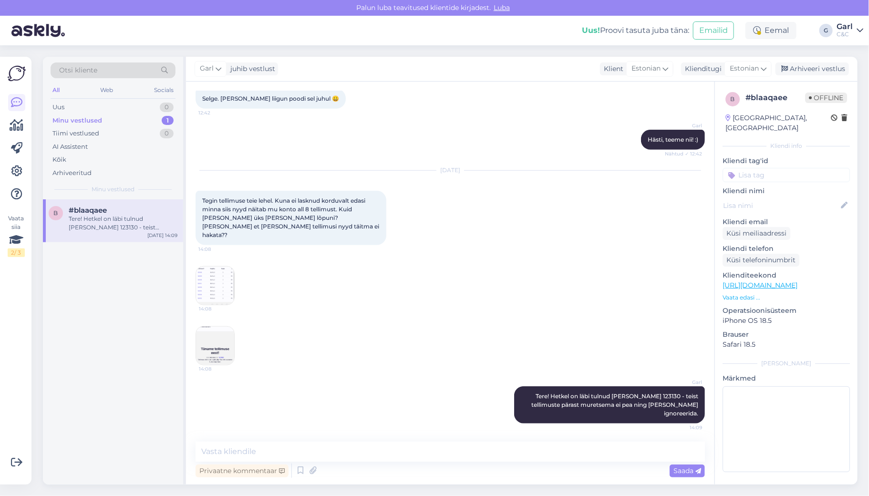
click at [482, 419] on div "Garl Tere! Hetkel on läbi tulnud vaid 123130 - teist tellimuste pärast muretsem…" at bounding box center [449, 405] width 509 height 58
click at [799, 67] on div "Arhiveeri vestlus" at bounding box center [811, 68] width 73 height 13
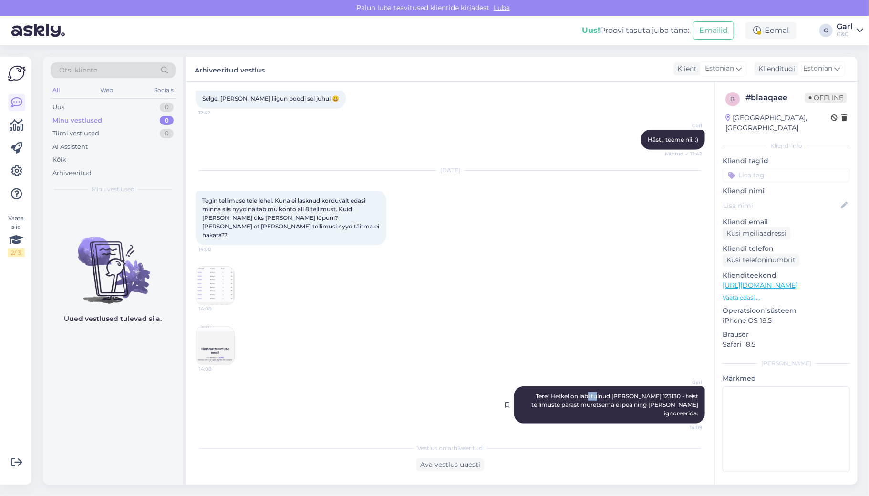
drag, startPoint x: 594, startPoint y: 402, endPoint x: 607, endPoint y: 402, distance: 13.4
click at [607, 402] on span "Tere! Hetkel on läbi tulnud vaid 123130 - teist tellimuste pärast muretsema ei …" at bounding box center [615, 404] width 168 height 24
click at [122, 114] on div "Minu vestlused 0" at bounding box center [113, 120] width 125 height 13
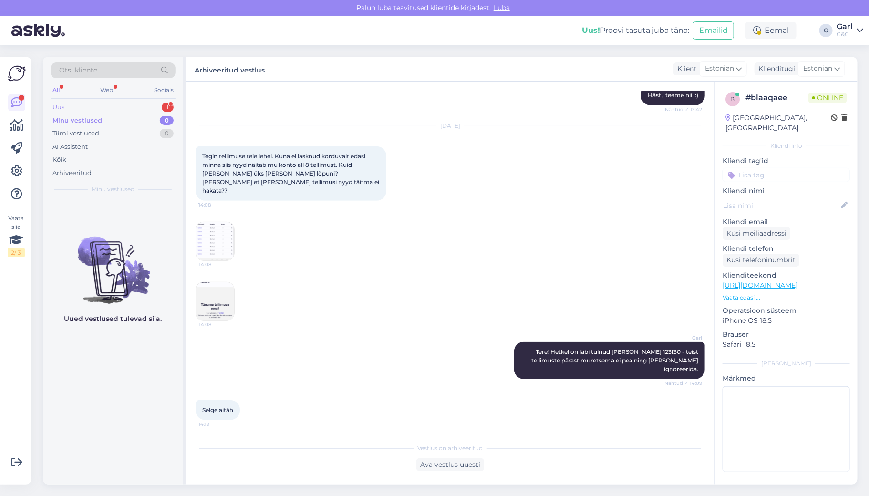
click at [155, 102] on div "Uus 1" at bounding box center [113, 107] width 125 height 13
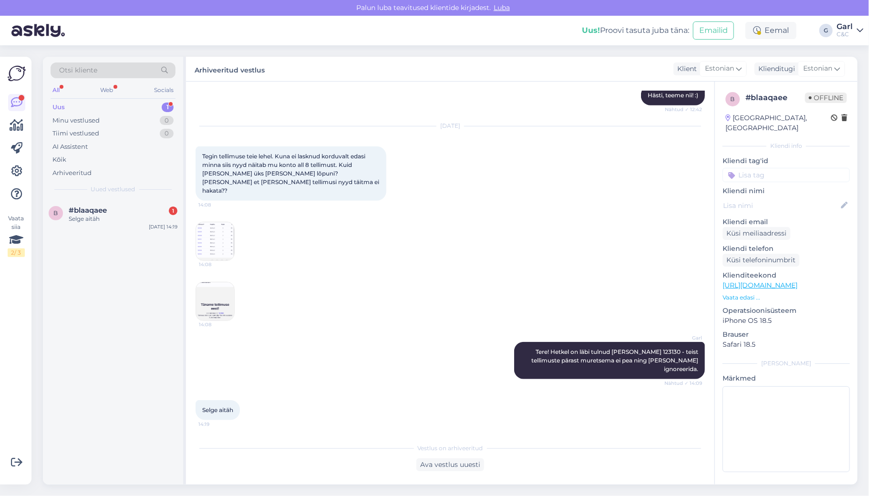
click at [123, 195] on div "Otsi kliente All Web Socials Uus 1 Minu vestlused 0 Tiimi vestlused 0 AI Assist…" at bounding box center [113, 128] width 140 height 143
click at [123, 205] on div "b #blaaqaee 1 Selge aitäh Aug 14 14:19" at bounding box center [113, 216] width 140 height 34
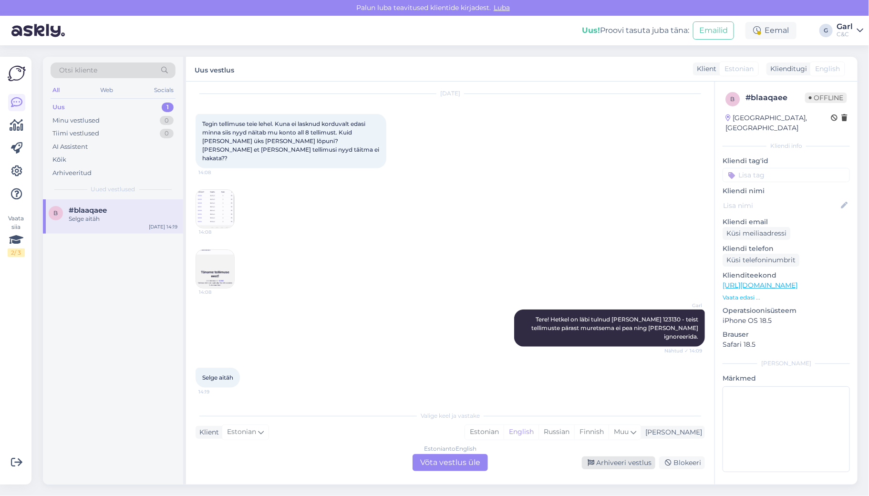
click at [589, 463] on icon at bounding box center [590, 463] width 7 height 7
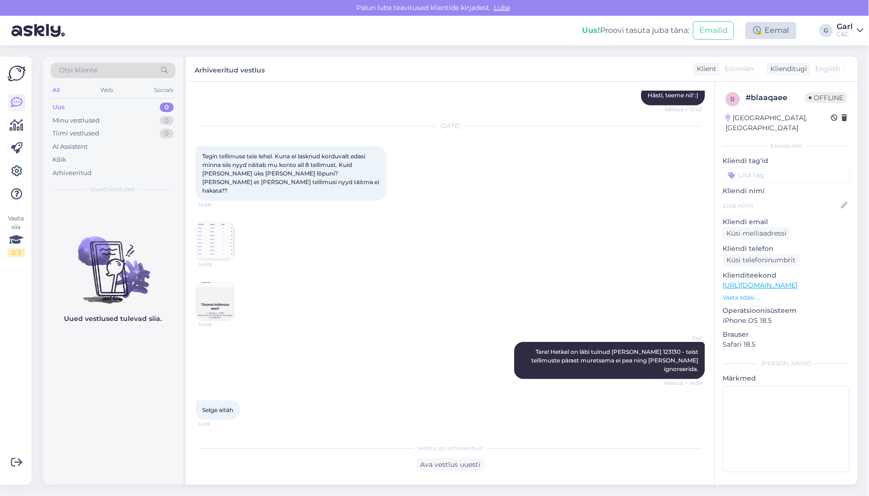
click at [779, 36] on div "Eemal" at bounding box center [770, 30] width 51 height 17
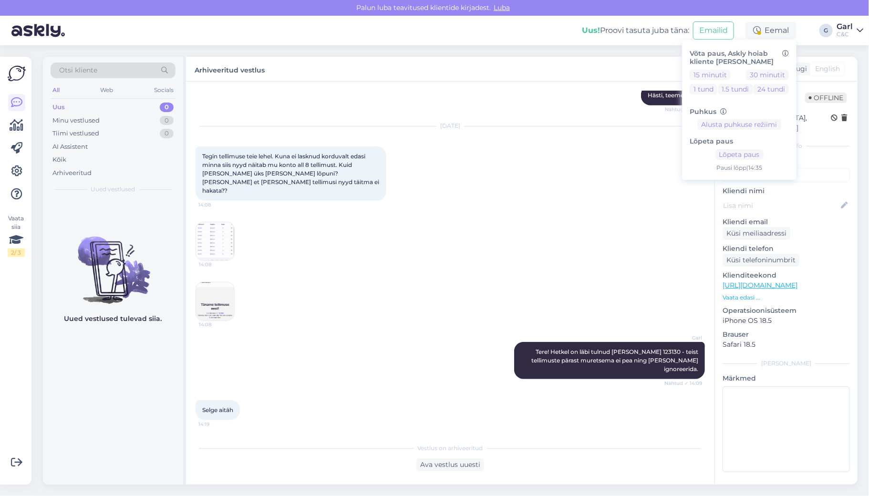
click at [514, 104] on div "Garl Hästi, teeme nii! :) Nähtud ✓ 12:42" at bounding box center [449, 95] width 509 height 41
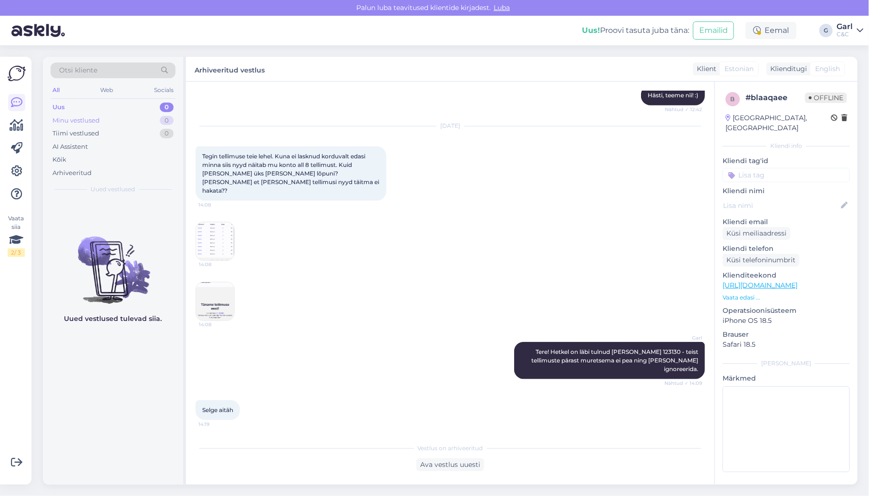
click at [122, 119] on div "Minu vestlused 0" at bounding box center [113, 120] width 125 height 13
click at [143, 104] on div "Uus 1" at bounding box center [113, 107] width 125 height 13
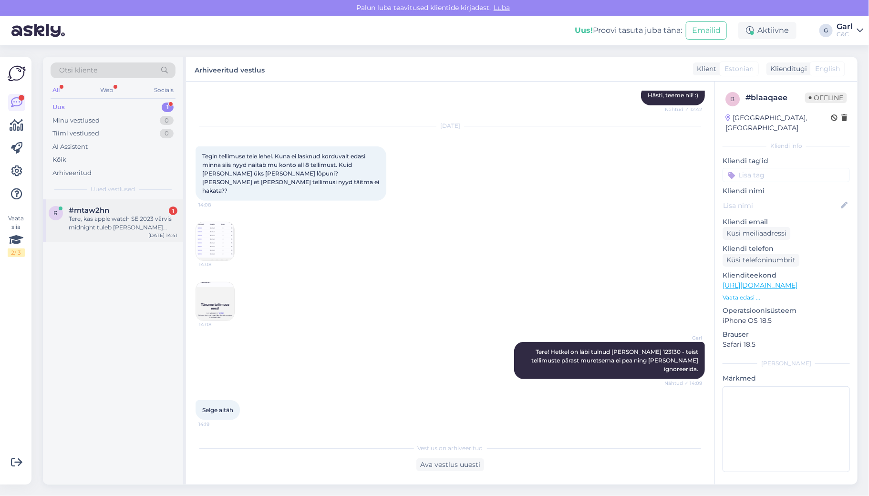
click at [135, 234] on div "r #rntaw2hn 1 Tere, kas apple watch SE 2023 värvis midnight tuleb kaasa silikon…" at bounding box center [113, 220] width 140 height 43
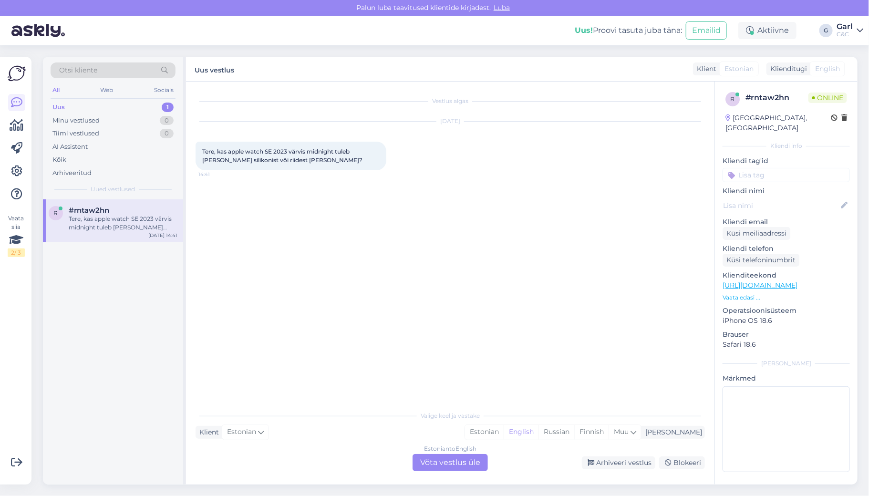
click at [759, 281] on link "https://www.shop.cec.ee/lisavarustus/watch" at bounding box center [759, 285] width 75 height 9
click at [498, 445] on div "Valige keel ja vastake Klient Estonian Mina Estonian English Russian Finnish Mu…" at bounding box center [449, 438] width 509 height 65
click at [503, 432] on div "Estonian" at bounding box center [484, 432] width 39 height 14
click at [461, 456] on div "Estonian to Estonian Võta vestlus üle" at bounding box center [449, 462] width 75 height 17
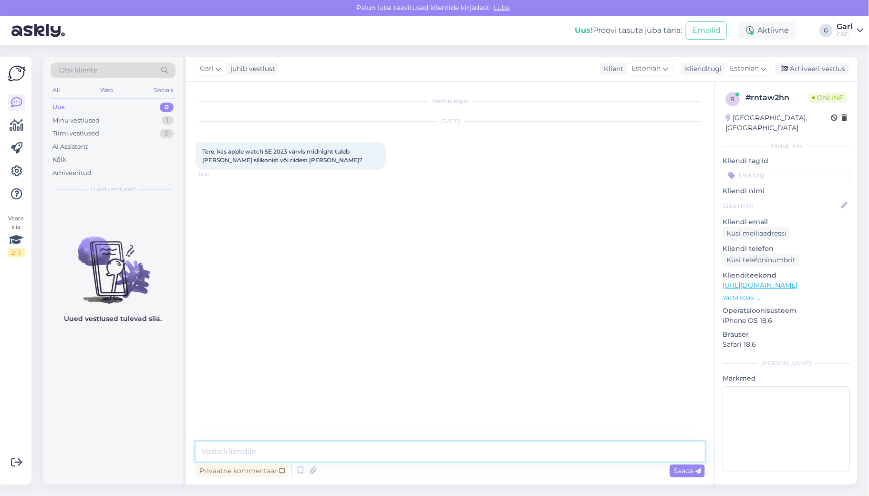
click at [461, 453] on textarea at bounding box center [449, 451] width 509 height 20
drag, startPoint x: 297, startPoint y: 453, endPoint x: 257, endPoint y: 454, distance: 40.5
click at [257, 454] on textarea "Tere! Öösinise variandiga on saadaval hetkel vaid riidest rihmaga variant." at bounding box center [449, 451] width 509 height 20
type textarea "Tere! Öösinise värvusega on saadaval hetkel [PERSON_NAME] riidest rihmaga varia…"
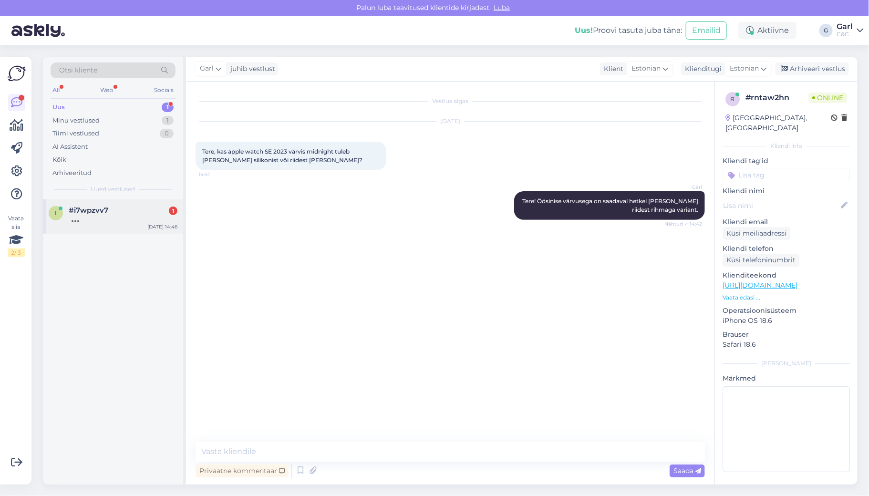
click at [131, 212] on div "#i7wpzvv7 1" at bounding box center [123, 210] width 109 height 9
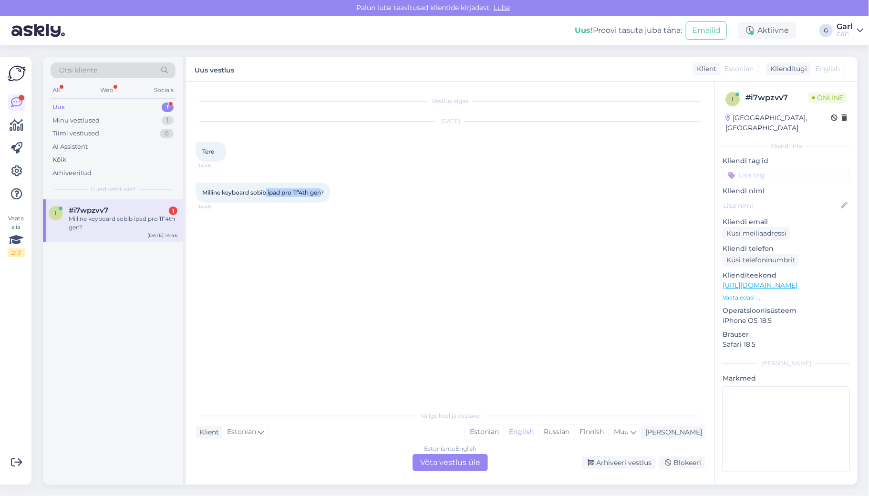
drag, startPoint x: 267, startPoint y: 191, endPoint x: 324, endPoint y: 194, distance: 57.3
click at [324, 194] on span "Milline keyboard sobib ipad pro 11”4th gen?" at bounding box center [263, 192] width 122 height 7
copy span "ipad pro 11”4th gen"
click at [503, 434] on div "Estonian" at bounding box center [484, 432] width 39 height 14
click at [461, 463] on div "Estonian to Estonian Võta vestlus üle" at bounding box center [449, 462] width 75 height 17
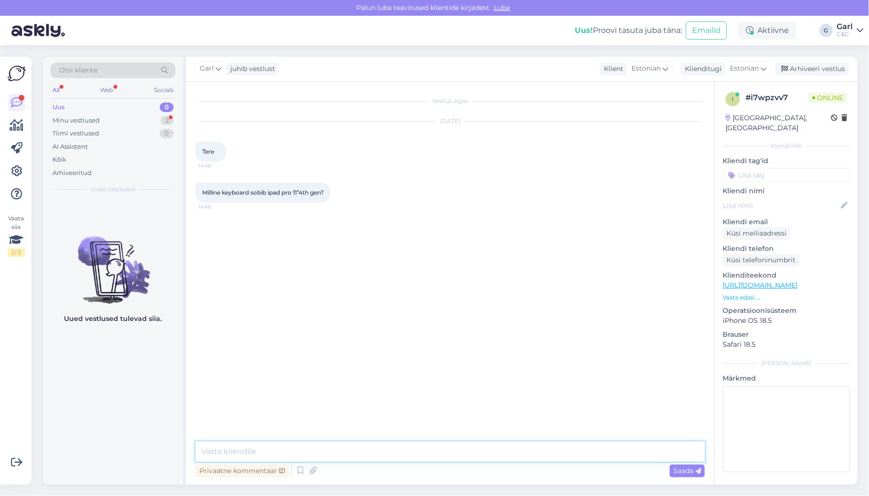
click at [461, 455] on textarea at bounding box center [449, 451] width 509 height 20
paste textarea "[URL][DOMAIN_NAME]"
type textarea "Tere! https://www.shop.cec.ee/apple-ipad-air-10-9-11-2024-pro-11-2018-20-21-22-…"
click at [630, 237] on link "https://www.shop.cec.ee/apple-ipad-air-10-9-11-2024-pro-11-2018-20-21-22-magic-…" at bounding box center [663, 233] width 66 height 7
click at [321, 450] on textarea at bounding box center [449, 451] width 509 height 20
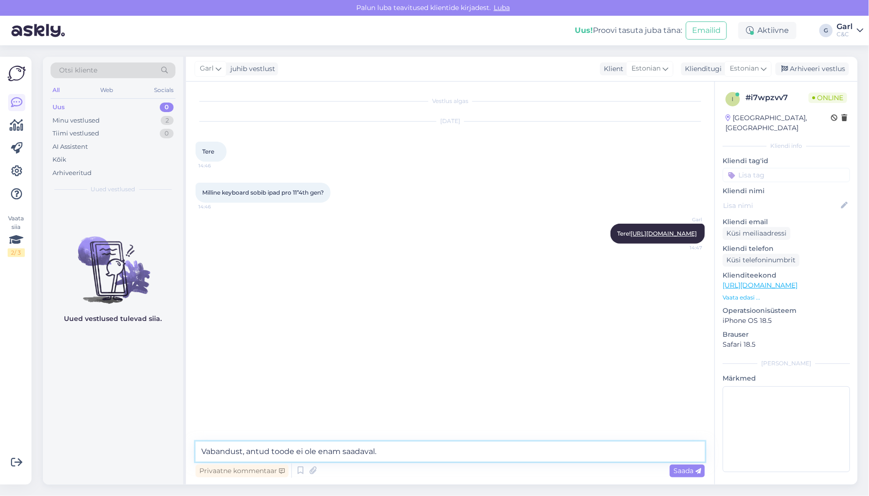
click at [244, 451] on textarea "Vabandust, antud toode ei ole enam saadaval." at bounding box center [449, 451] width 509 height 20
type textarea "Vabandust, minu antud toode ei ole enam saadaval."
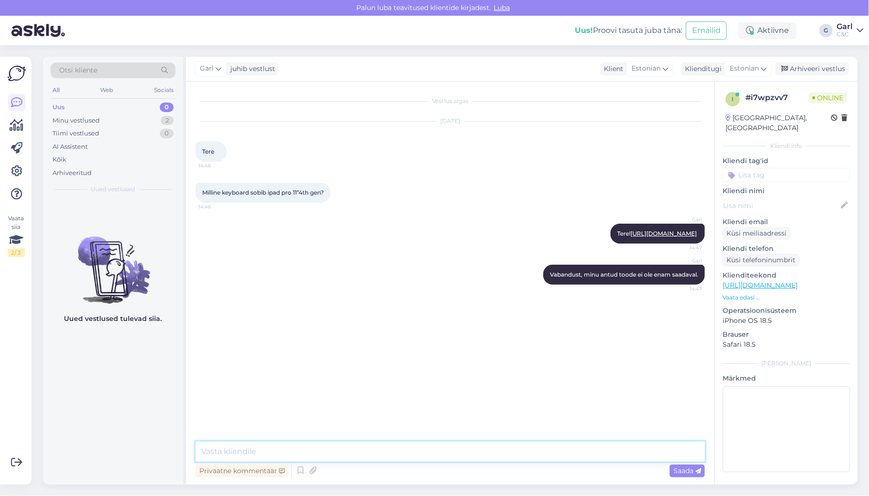
paste textarea "https://www.shop.cec.ee/apple-ipad-air-10-9-pro-11-2018-20-21-22-smart-keyboard…"
click at [198, 454] on textarea "https://www.shop.cec.ee/apple-ipad-air-10-9-pro-11-2018-20-21-22-smart-keyboard…" at bounding box center [449, 451] width 509 height 20
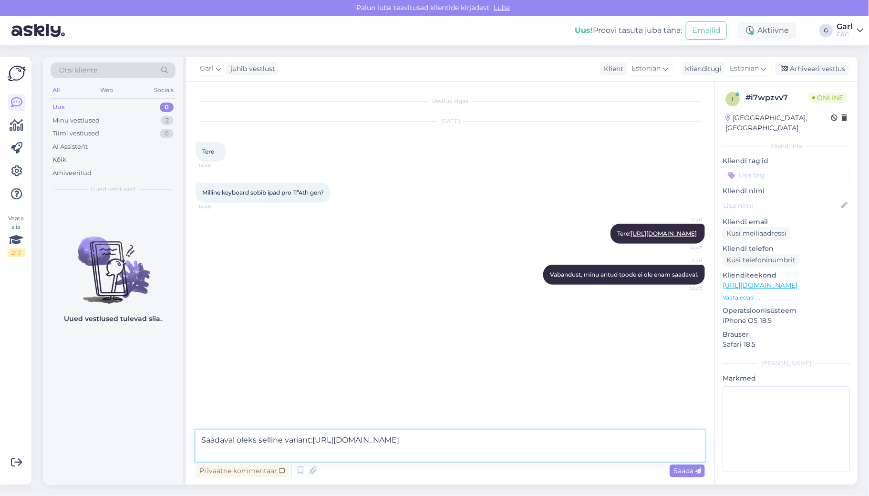
type textarea "Saadaval oleks selline variant: https://www.shop.cec.ee/apple-ipad-air-10-9-pro…"
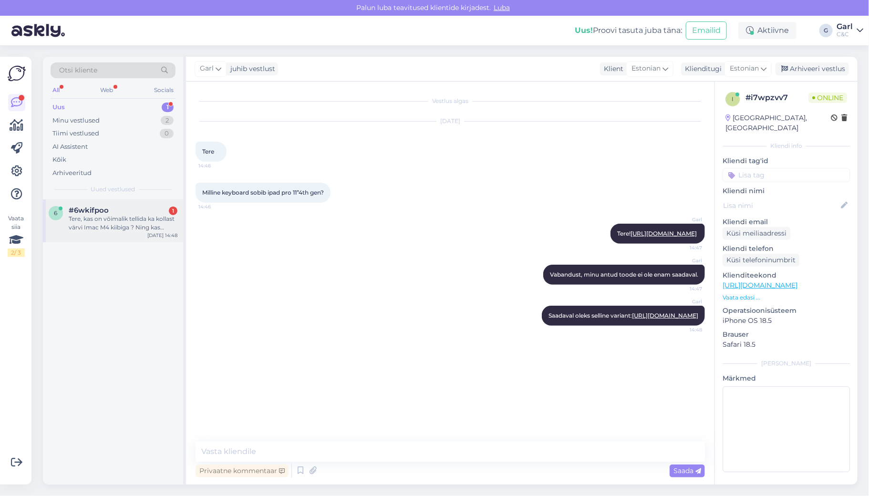
click at [129, 212] on div "#6wkifpoo 1" at bounding box center [123, 210] width 109 height 9
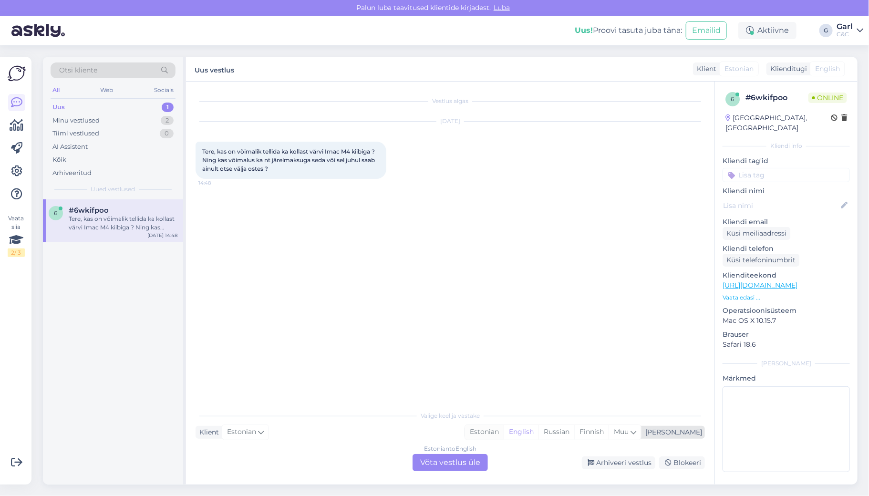
click at [503, 431] on div "Estonian" at bounding box center [484, 432] width 39 height 14
click at [457, 459] on div "Estonian to Estonian Võta vestlus üle" at bounding box center [449, 462] width 75 height 17
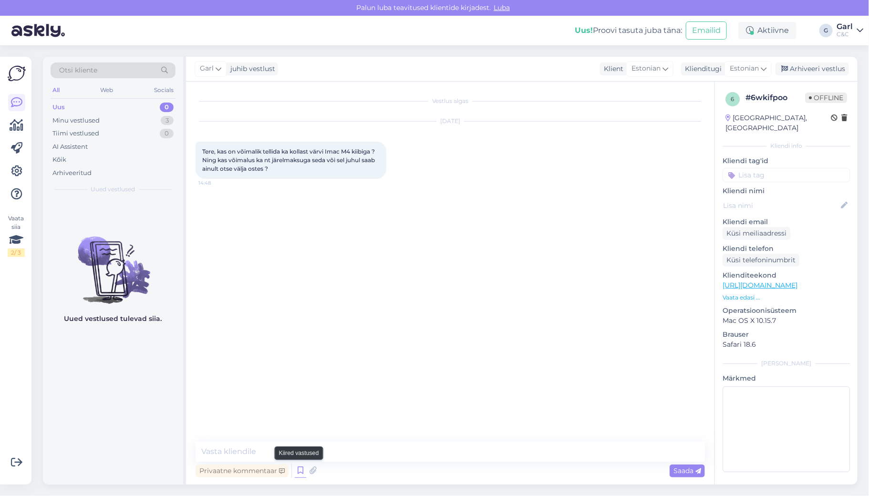
click at [298, 469] on icon at bounding box center [300, 470] width 11 height 14
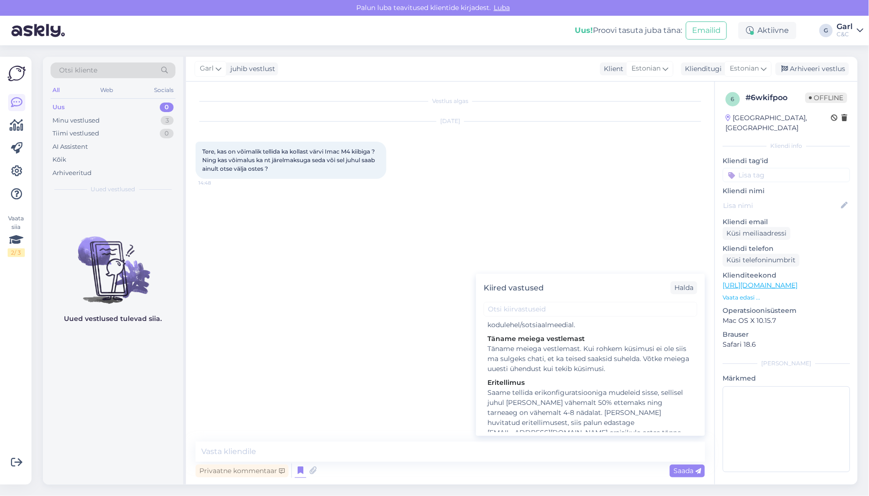
scroll to position [1240, 0]
click at [583, 387] on div "Saame tellida erikonfiguratsiooniga mudeleid sisse, sellisel juhul oleks tarvis…" at bounding box center [590, 442] width 206 height 110
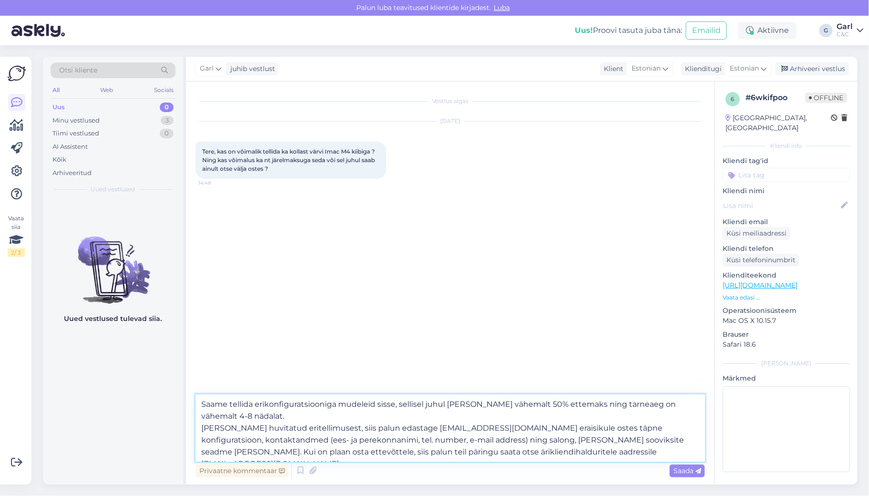
click at [195, 402] on textarea "Saame tellida erikonfiguratsiooniga mudeleid sisse, sellisel juhul oleks tarvis…" at bounding box center [449, 427] width 509 height 67
type textarea "Tere! Saame tellida erikonfiguratsiooniga mudeleid sisse, sellisel juhul oleks …"
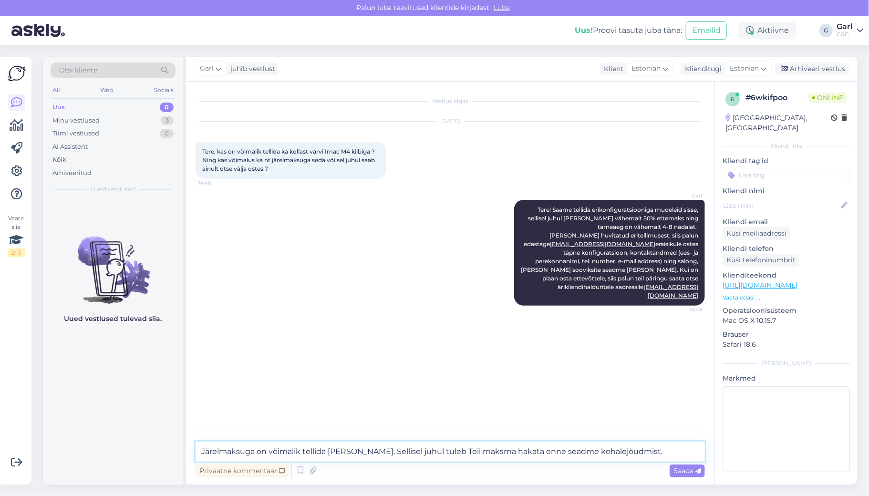
type textarea "Järelmaksuga on võimalik tellida küll. Sellisel juhul tuleb Teil maksma hakata …"
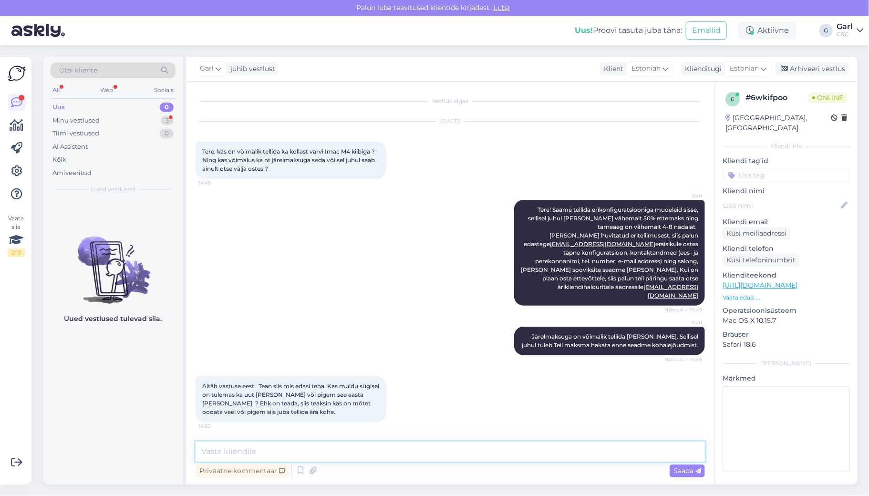
click at [450, 444] on textarea at bounding box center [449, 451] width 509 height 20
type textarea "Pigem ei ole oodata uut iMac'i."
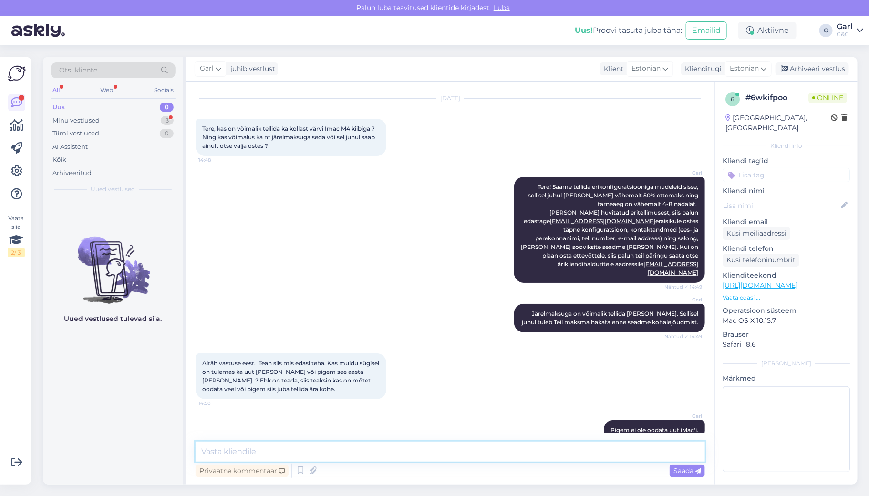
scroll to position [64, 0]
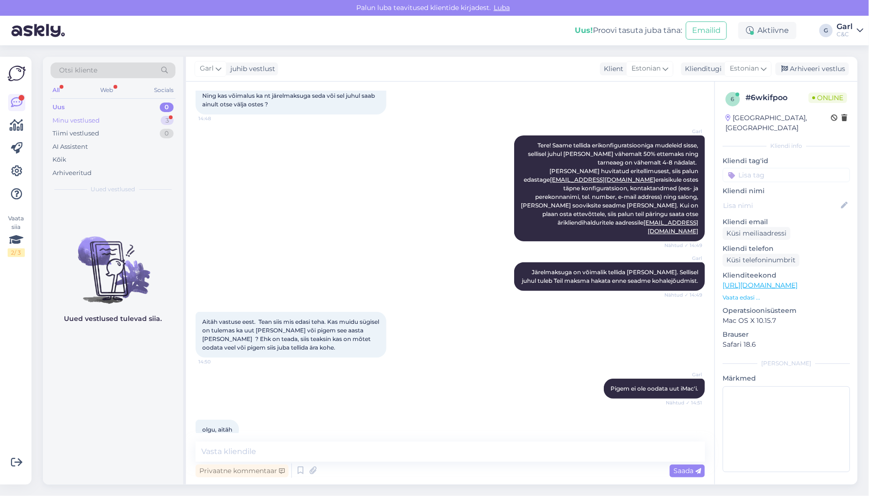
click at [120, 115] on div "Minu vestlused 3" at bounding box center [113, 120] width 125 height 13
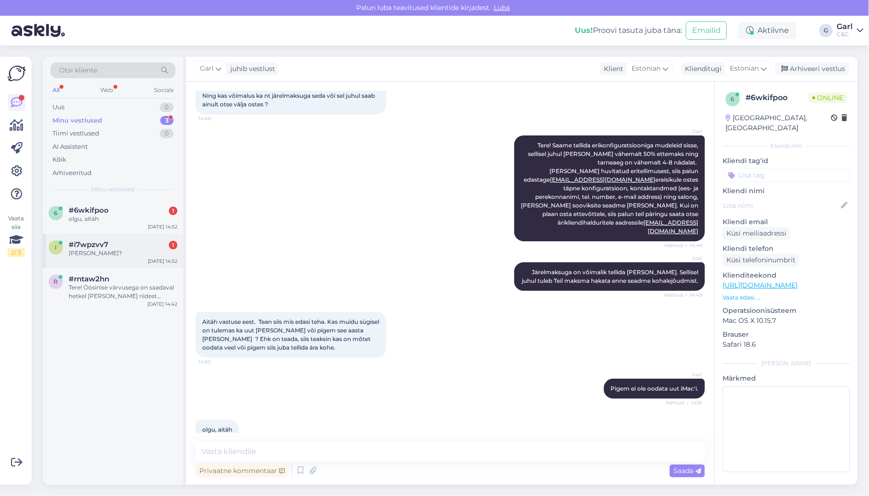
click at [115, 246] on div "#i7wpzvv7 1" at bounding box center [123, 244] width 109 height 9
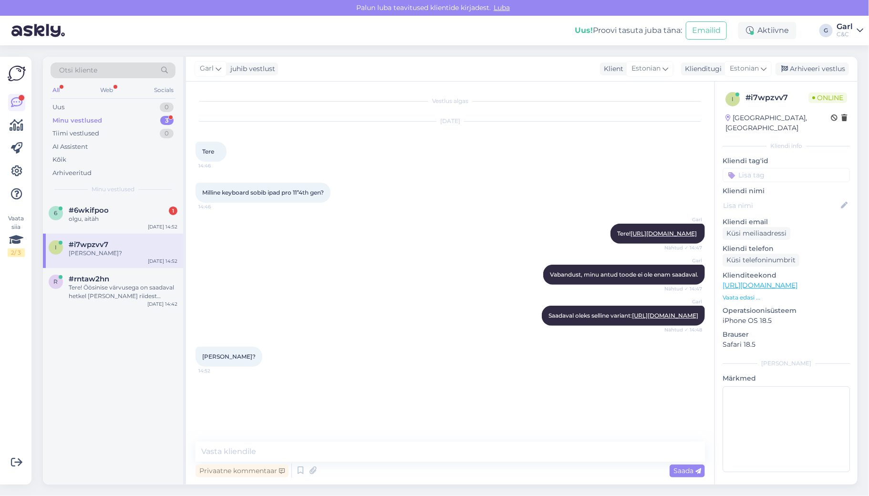
scroll to position [0, 0]
click at [334, 445] on textarea at bounding box center [449, 451] width 509 height 20
type textarea "SWE tüüpi enam saadaval kahjuks ei ole."
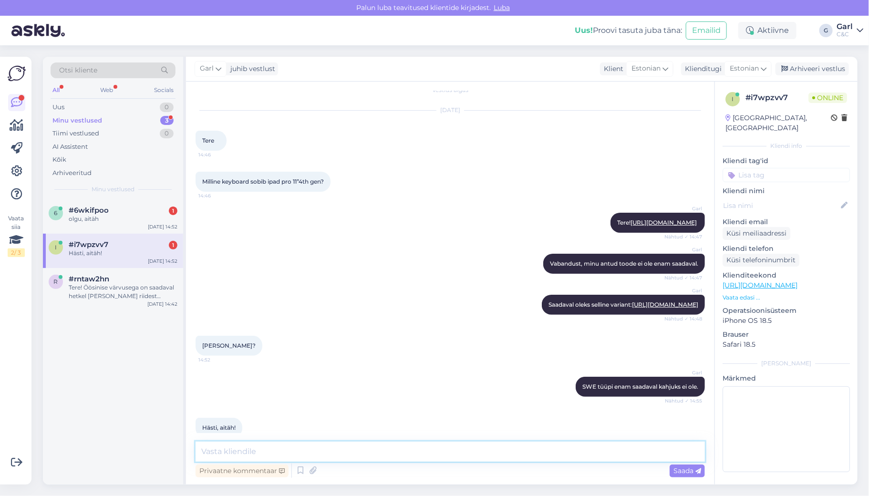
scroll to position [51, 0]
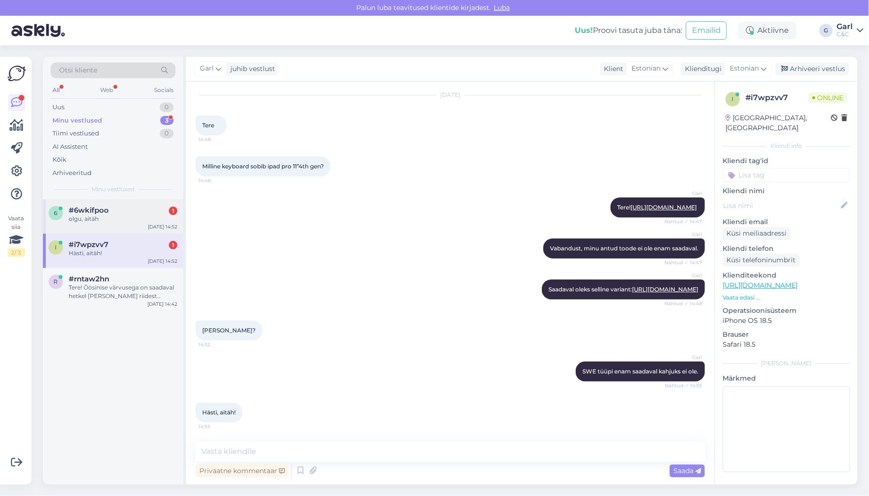
click at [141, 216] on div "olgu, aitäh" at bounding box center [123, 219] width 109 height 9
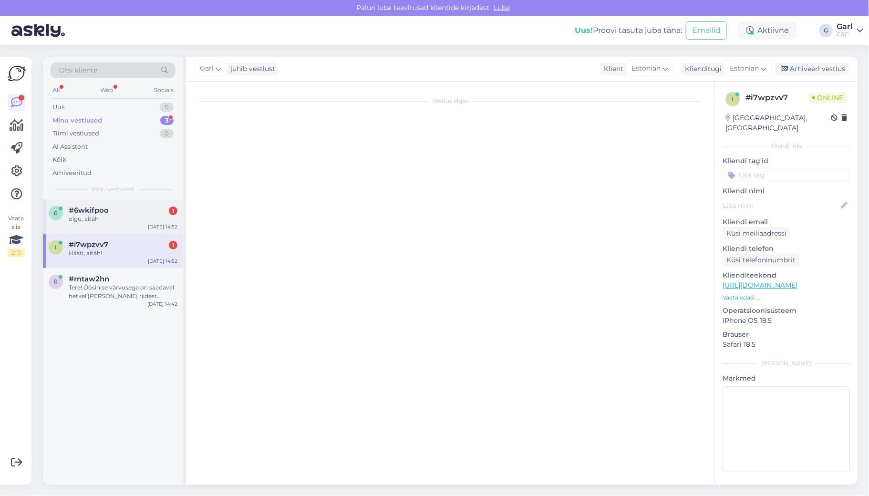
scroll to position [64, 0]
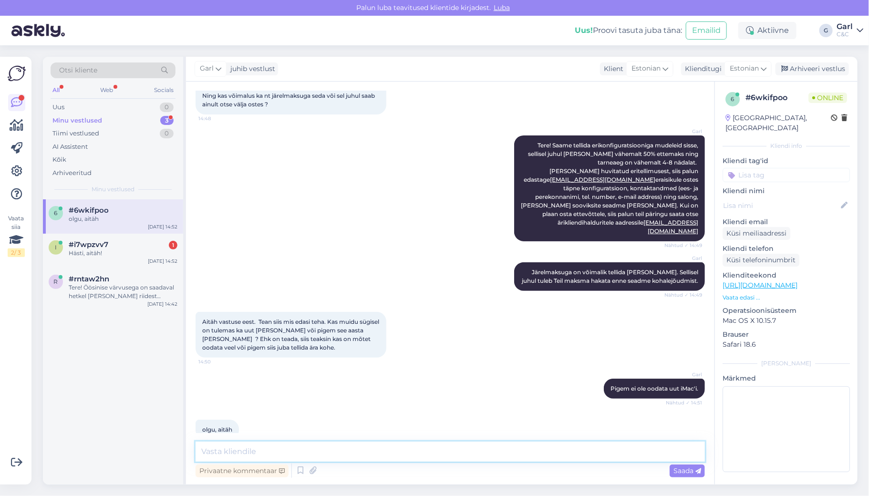
click at [256, 449] on textarea at bounding box center [449, 451] width 509 height 20
click at [123, 254] on div "Hästi, aitäh!" at bounding box center [123, 253] width 109 height 9
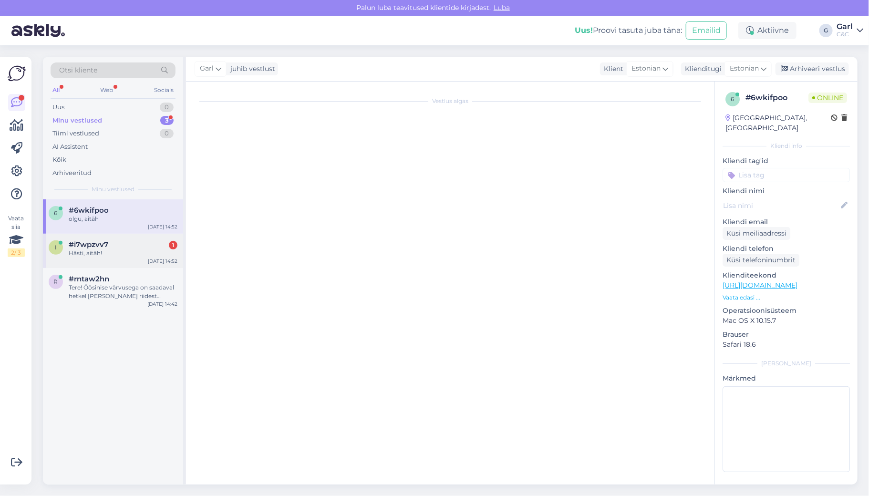
scroll to position [51, 0]
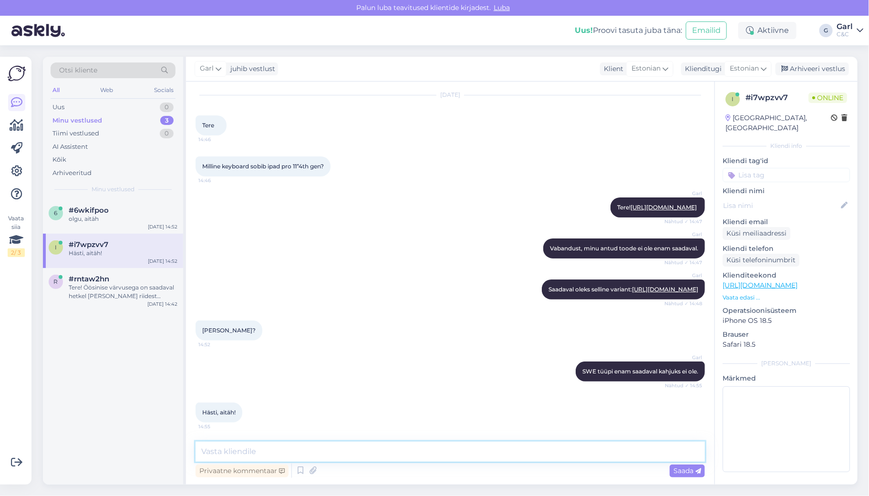
click at [297, 456] on textarea at bounding box center [449, 451] width 509 height 20
click at [133, 110] on div "Uus 1" at bounding box center [113, 107] width 125 height 13
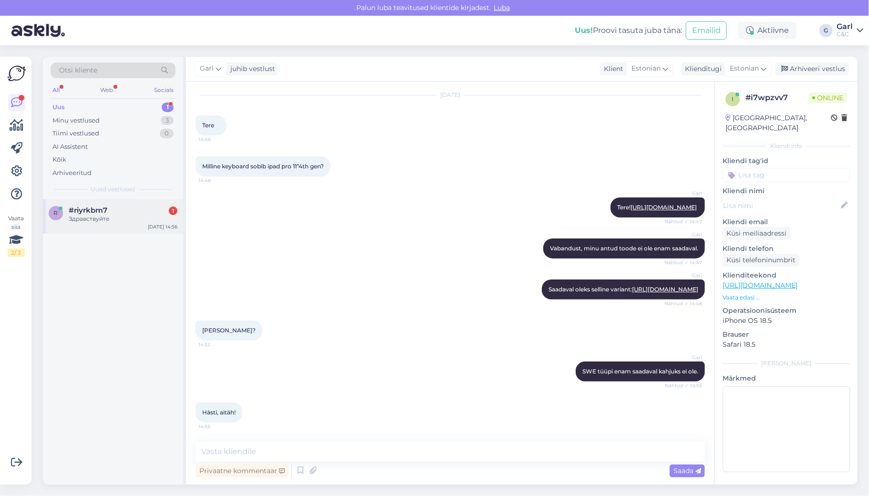
click at [142, 206] on div "#riyrkbm7 1" at bounding box center [123, 210] width 109 height 9
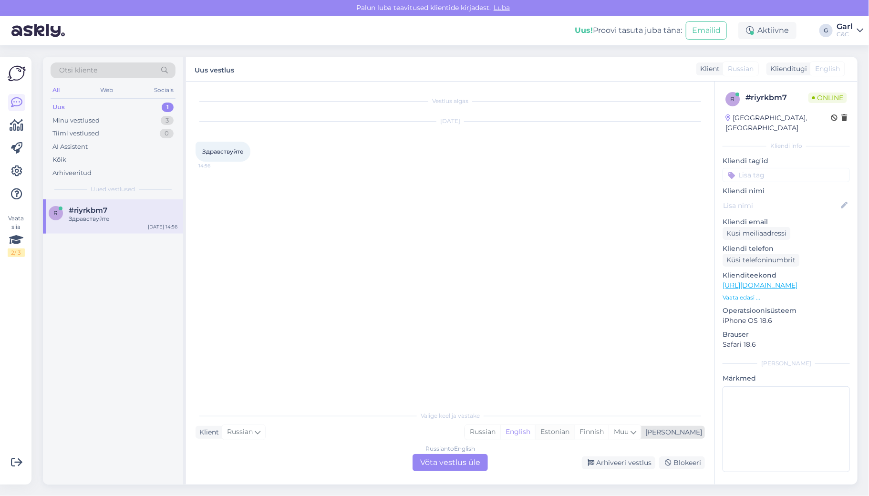
click at [574, 426] on div "Estonian" at bounding box center [554, 432] width 39 height 14
click at [469, 457] on div "Russian to Estonian Võta vestlus üle" at bounding box center [449, 462] width 75 height 17
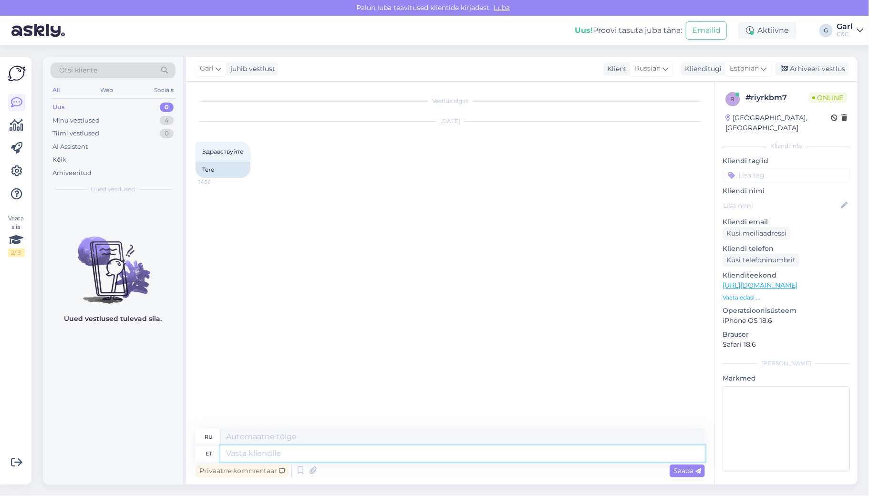
click at [468, 454] on textarea at bounding box center [462, 453] width 484 height 16
type textarea "Tere!"
type textarea "Привет!"
type textarea "Tere! Kuidas sa"
type textarea "Привет, как дела?"
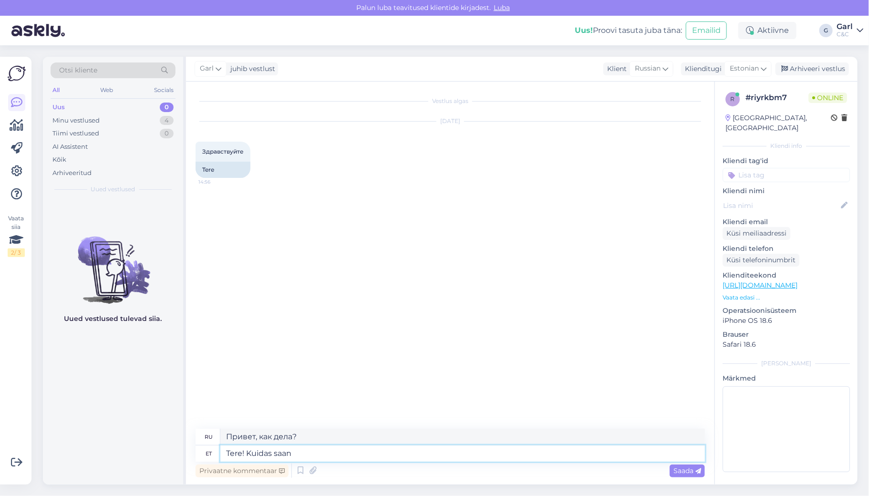
type textarea "Tere! Kuidas saan"
type textarea "Здравствуйте! Как я могу"
type textarea "Tere! Kuidas saan Teile ab"
type textarea "Здравствуйте! Как с вами связаться?"
type textarea "Tere! Kuidas saan Teile abiks o"
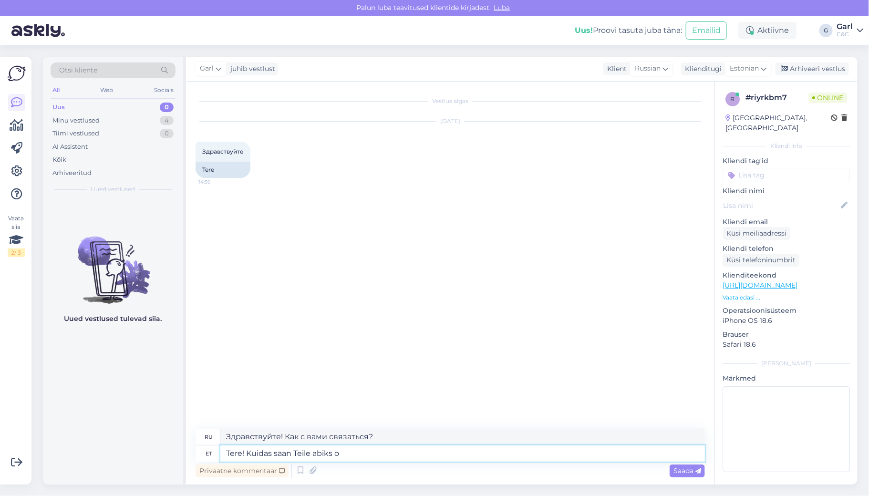
type textarea "Здравствуйте! Чем я могу вам помочь?"
type textarea "Tere! Kuidas saan Teile abiks olla?"
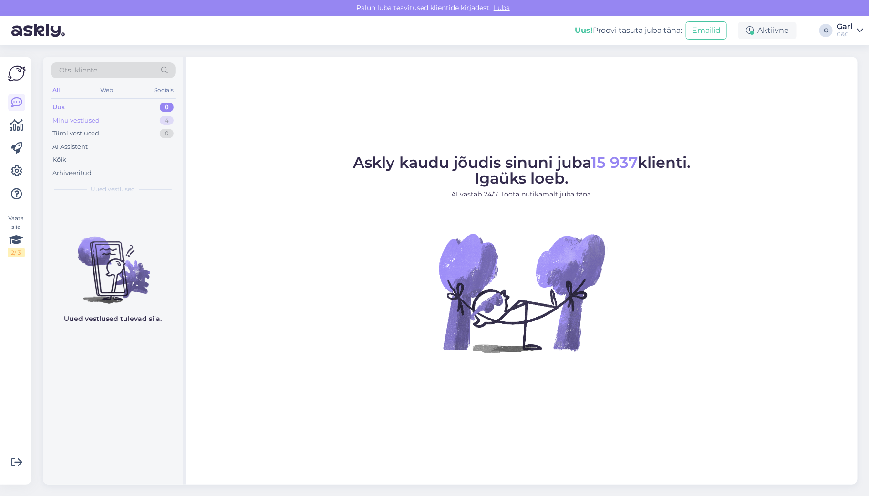
click at [146, 123] on div "Minu vestlused 4" at bounding box center [113, 120] width 125 height 13
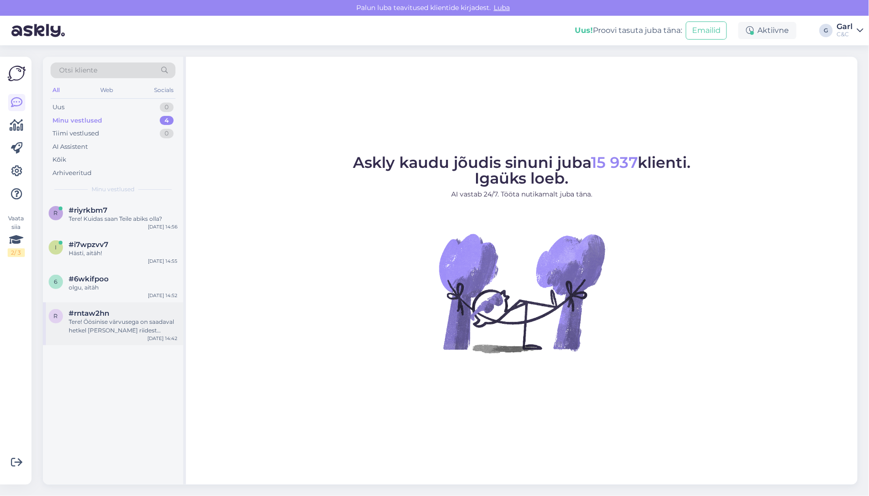
click at [119, 320] on div "Tere! Öösinise värvusega on saadaval hetkel [PERSON_NAME] riidest rihmaga varia…" at bounding box center [123, 326] width 109 height 17
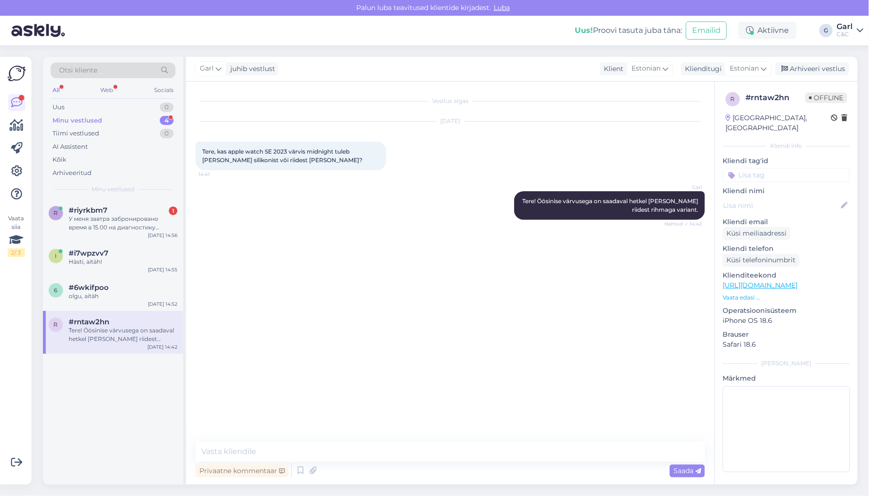
click at [127, 222] on div "У меня завтра забронировано время в 15.00 на диагностику телефона . Я бы хотела…" at bounding box center [123, 223] width 109 height 17
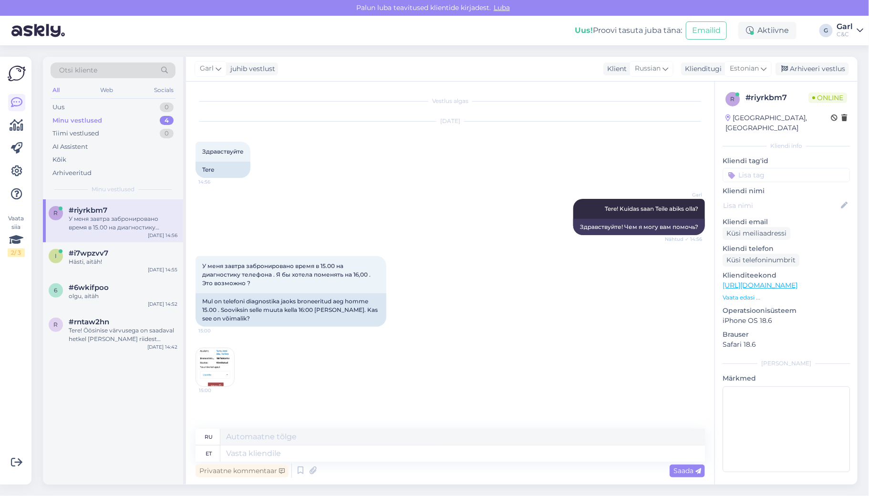
click at [224, 358] on img at bounding box center [215, 367] width 38 height 38
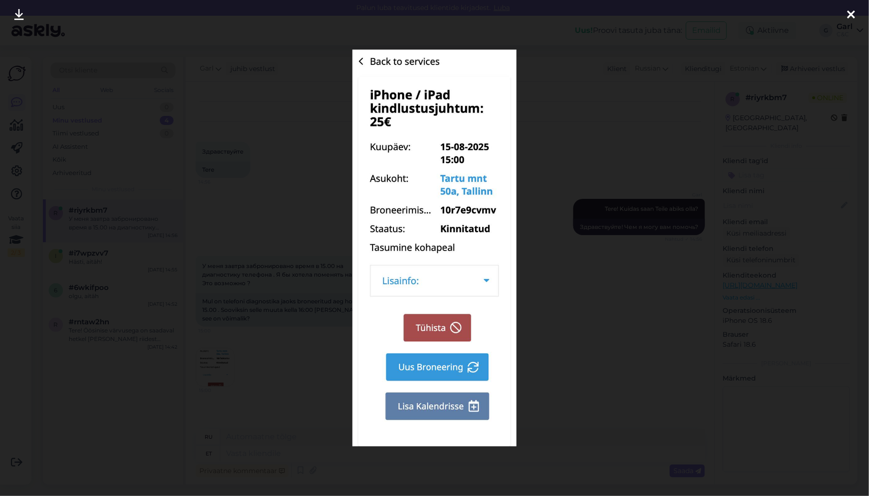
click at [277, 359] on div at bounding box center [434, 248] width 869 height 496
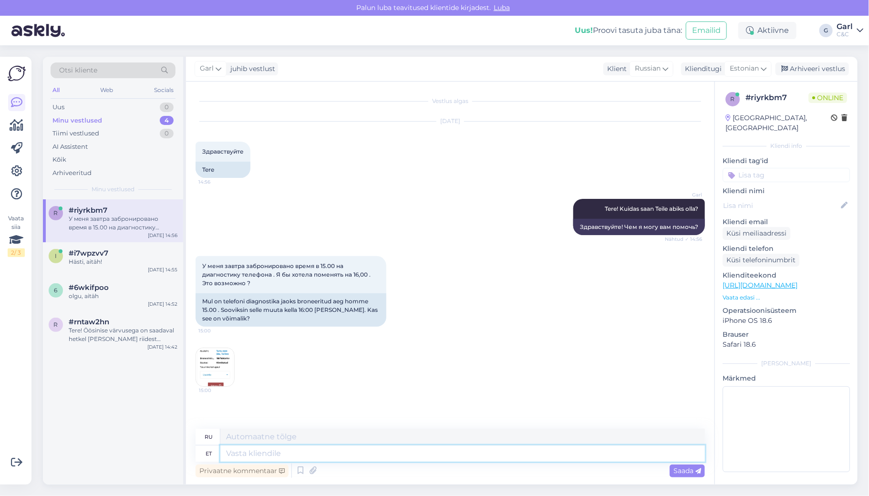
click at [328, 457] on textarea at bounding box center [462, 453] width 484 height 16
type textarea "Kui t"
type textarea "Если"
type textarea "Kui te le"
type textarea "Если ты"
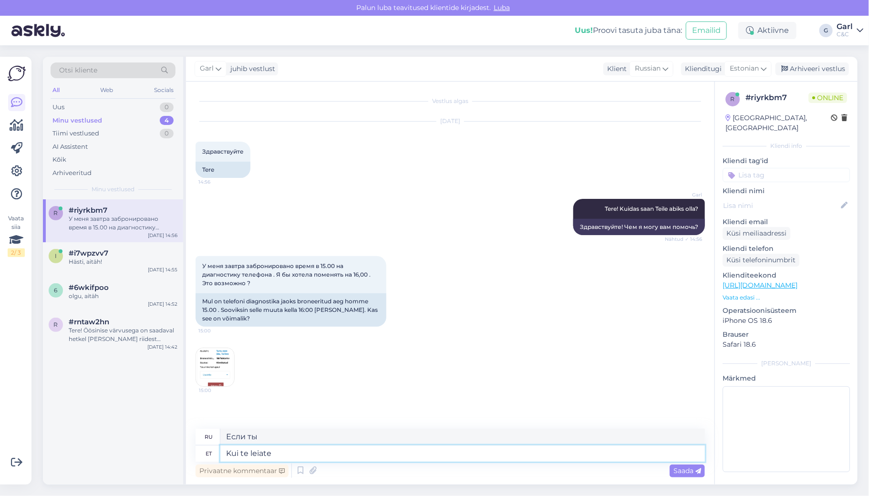
type textarea "Kui te leiate b"
type textarea "Если вы найдете"
type textarea "Kui te leiate broneeringusüsteemist"
type textarea "Если вы найдете в системе бронирования"
type textarea "Kui te leiate broneeringusüsteemist selleks"
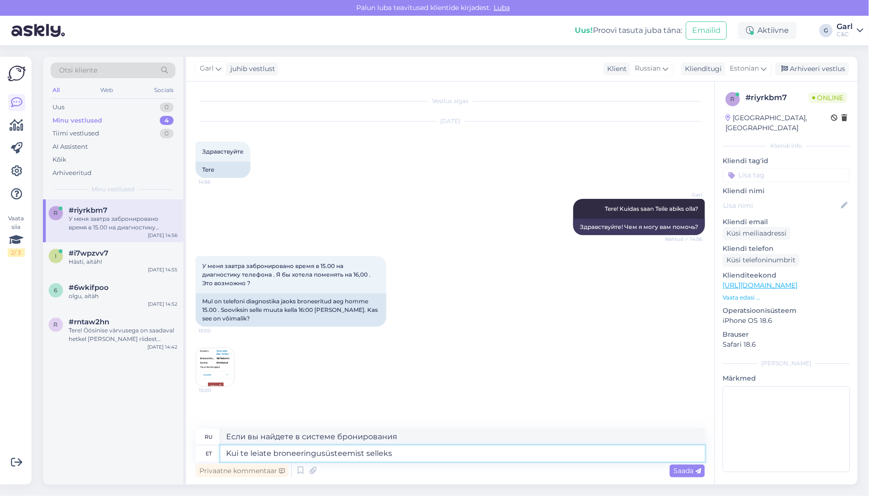
type textarea "Если вы найдете это в системе бронирования"
type textarea "Kui te leiate broneeringusüsteemist selleks ajaks"
type textarea "Если к тому времени вы его найдете в системе бронирования"
type textarea "Kui te leiate broneeringusüsteemist selleks ajaks aja, si"
type textarea "Если к этому времени вы сможете найти время в системе бронирования,"
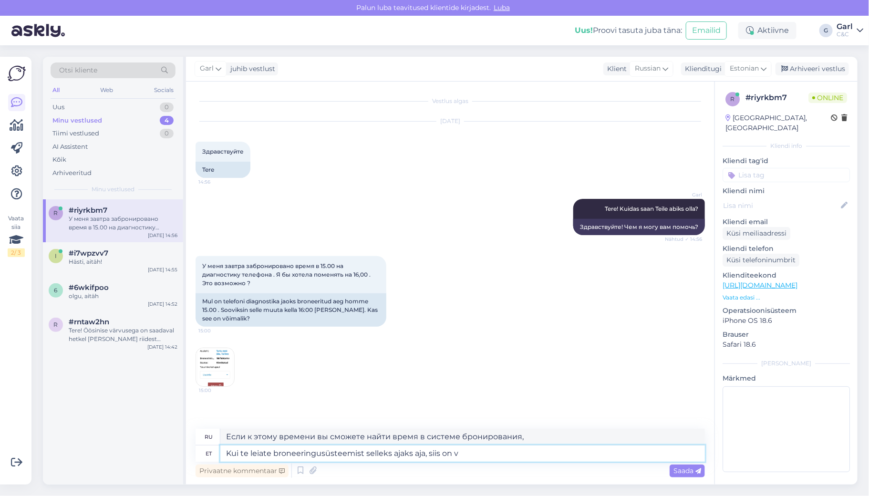
type textarea "Kui te leiate broneeringusüsteemist selleks ajaks aja, siis on võ"
type textarea "Если к этому времени вы сможете найти время в системе бронирования, то"
type textarea "Kui te leiate broneeringusüsteemist selleks ajaks aja, siis on võimalik"
type textarea "Если к этому времени вы сможете найти время в системе бронирования, это возможн…"
type textarea "Kui te leiate broneeringusüsteemist selleks ajaks aja, siis on võimalik Teil"
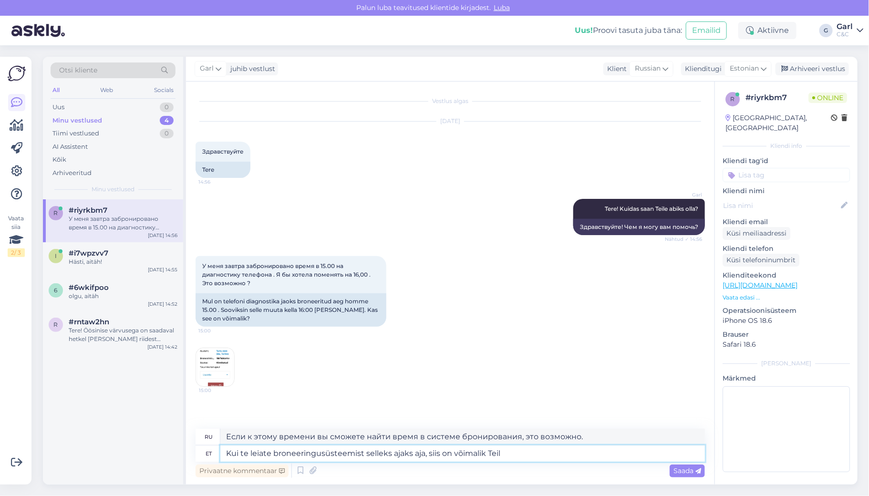
type textarea "Если к этому времени вы сможете найти время в системе бронирования, вы сможете"
type textarea "Kui te leiate broneeringusüsteemist selleks ajaks aja, siis on võimalik Teil uu…"
type textarea "Если к этому времени вы найдете свободное время в системе бронирования, вы смож…"
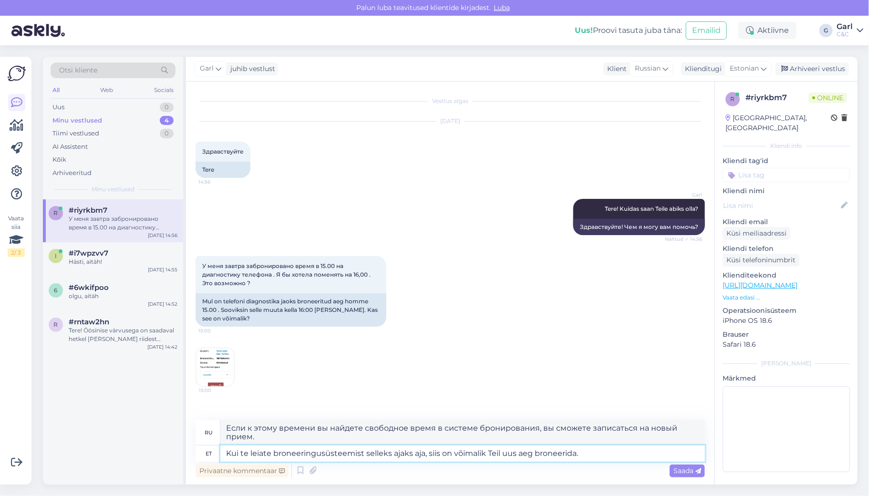
type textarea "Kui te leiate broneeringusüsteemist selleks ajaks aja, siis on võimalik Teil uu…"
type textarea "Если к этому времени вы найдете свободное время в системе бронирования, вы смож…"
click at [415, 454] on textarea "Kui te leiate broneeringusüsteemist selleks ajaks aja, siis on võimalik Teil uu…" at bounding box center [462, 453] width 484 height 16
click at [411, 453] on textarea "Kui te leiate broneeringusüsteemist selleks ajaks aja, siis on võimalik Teil uu…" at bounding box center [462, 453] width 484 height 16
type textarea "Kui te leiate broneeringusüsteemist selleks ajaks uue aja, siis on võimalik Tei…"
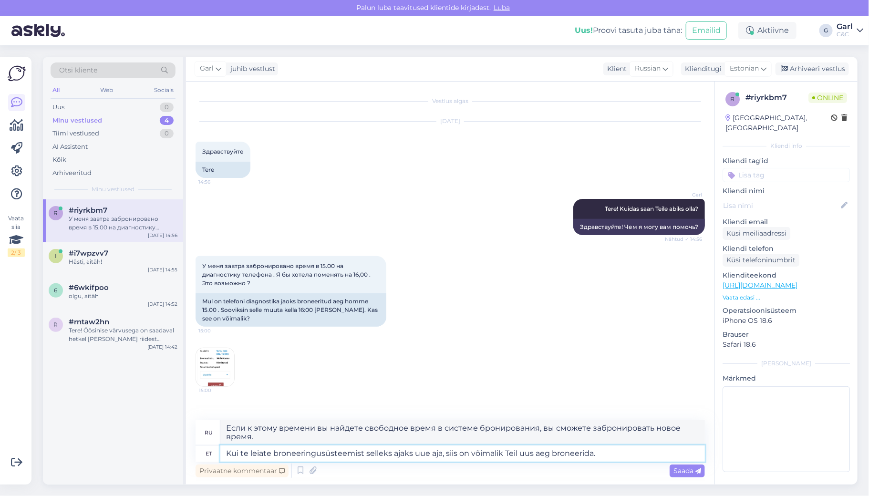
type textarea "Если к этому времени вы найдете в системе бронирования новое время, вы сможете …"
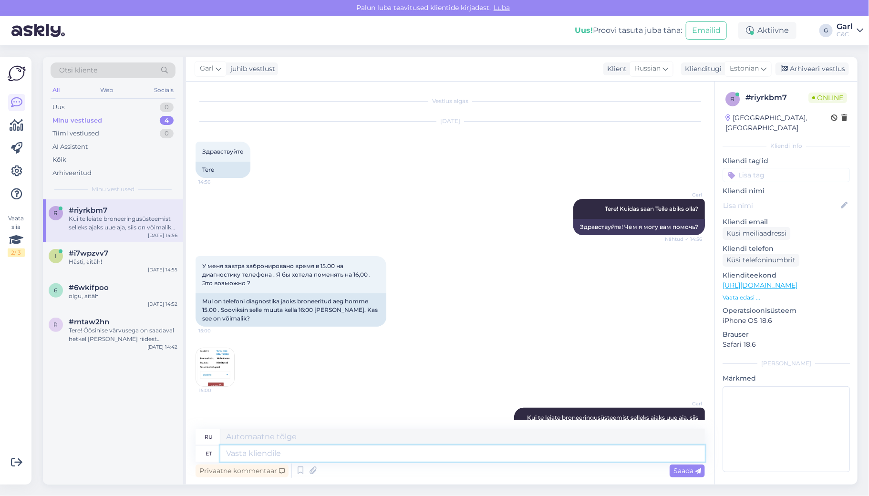
scroll to position [59, 0]
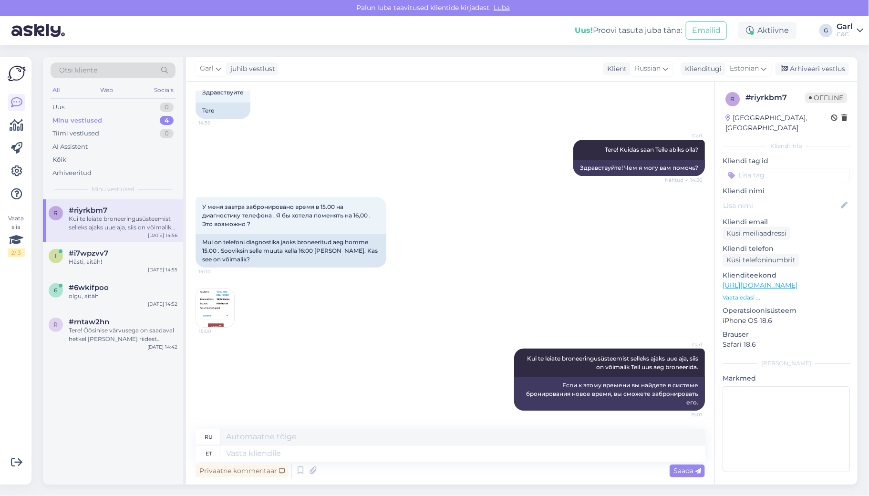
click at [220, 310] on img at bounding box center [215, 308] width 38 height 38
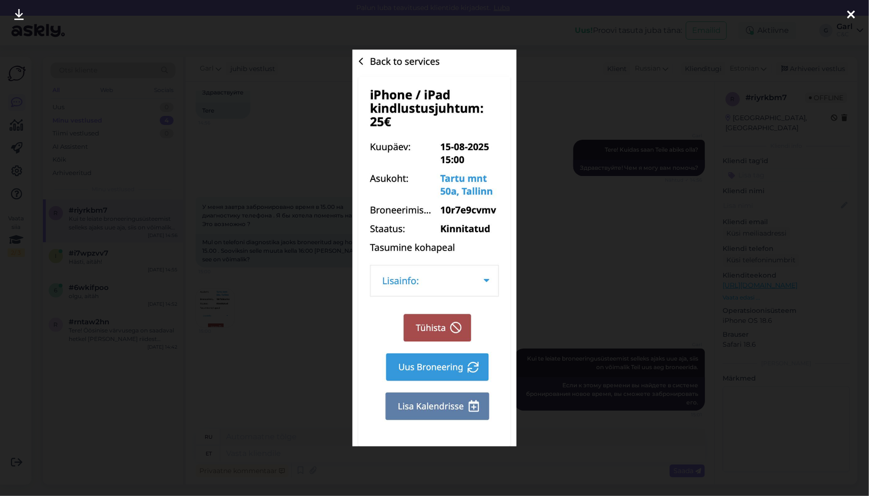
click at [271, 313] on div at bounding box center [434, 248] width 869 height 496
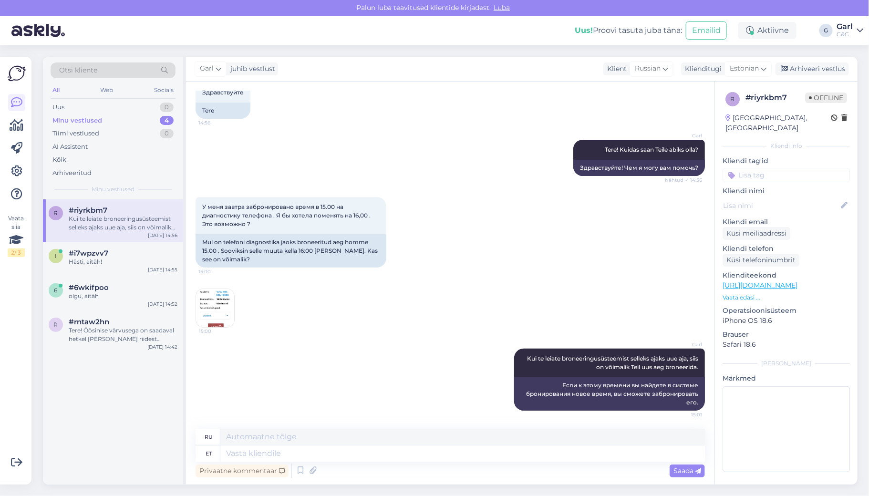
click at [206, 297] on img at bounding box center [215, 308] width 38 height 38
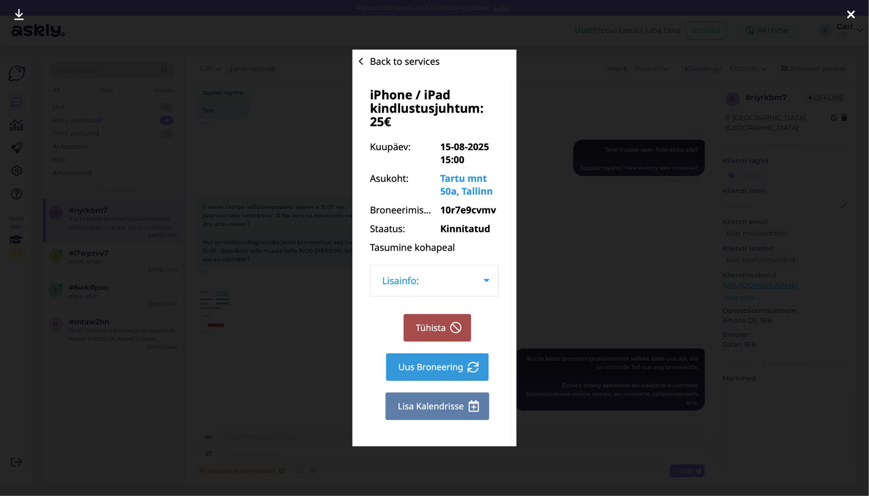
click at [253, 318] on div at bounding box center [434, 248] width 869 height 496
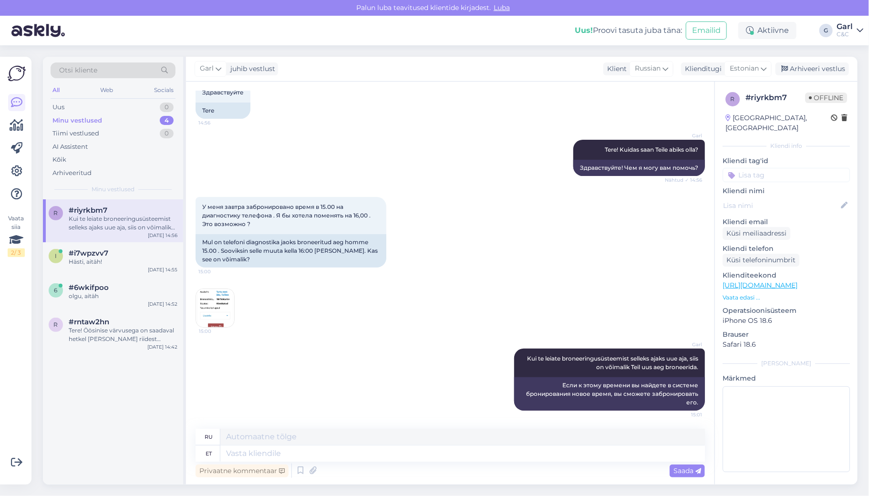
click at [223, 297] on img at bounding box center [215, 308] width 38 height 38
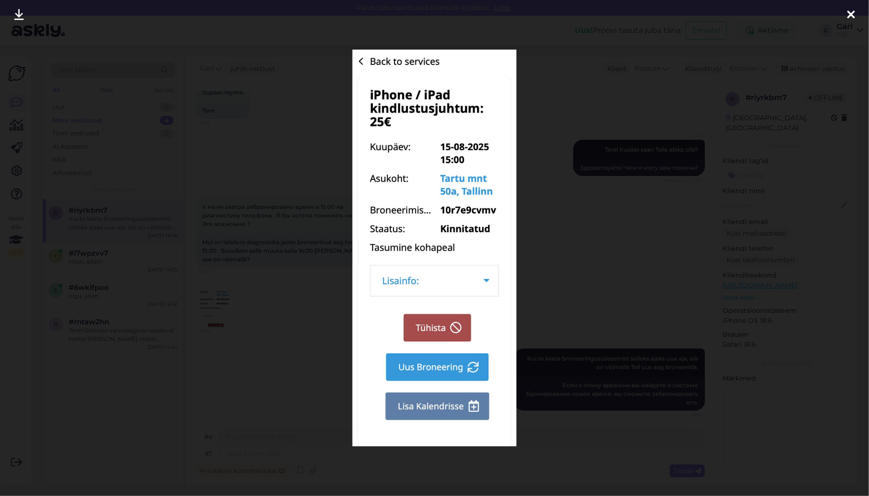
click at [222, 296] on div at bounding box center [434, 248] width 869 height 496
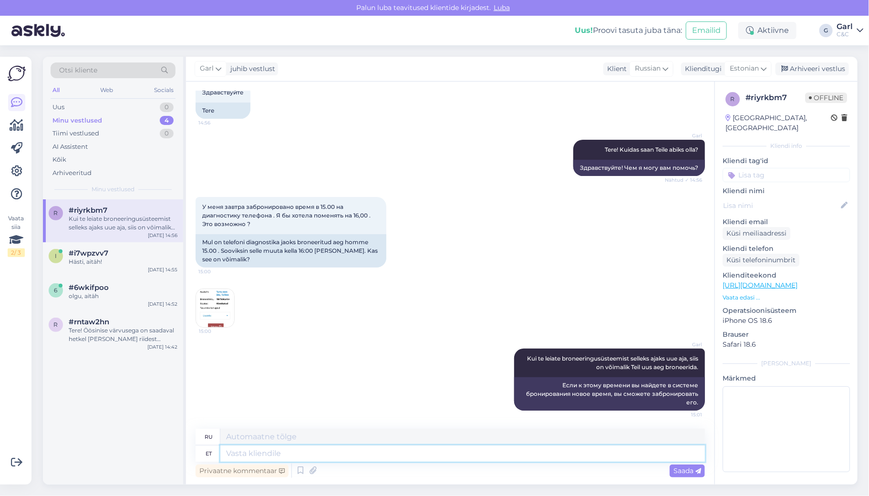
click at [324, 459] on textarea at bounding box center [462, 453] width 484 height 16
type textarea "Hetkel tundub, et on vaba aeg olemas"
type textarea "Похоже, сейчас есть немного свободного времени."
type textarea "Hetkel tundub, et on vaba aeg olemas kella 1"
type textarea "Кажется, сейчас есть свободное время."
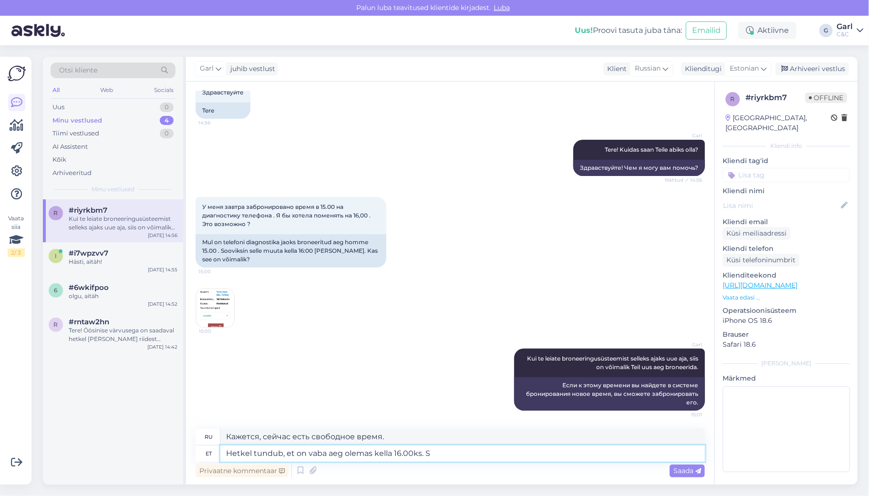
type textarea "Hetkel tundub, et on vaba aeg olemas kella 16.00ks. So"
type textarea "На данный момент, похоже, есть свободное время 16.00ks."
type textarea "Hetkel tundub, et on vaba aeg olemas kella 16.00ks. Soovitame T"
type textarea "На данный момент, кажется, есть свободное время 16.00ks. Мы рекомендуем"
type textarea "Hetkel tundub, et on vaba aeg olemas kella 16.00ks. Soovitame Teil pr"
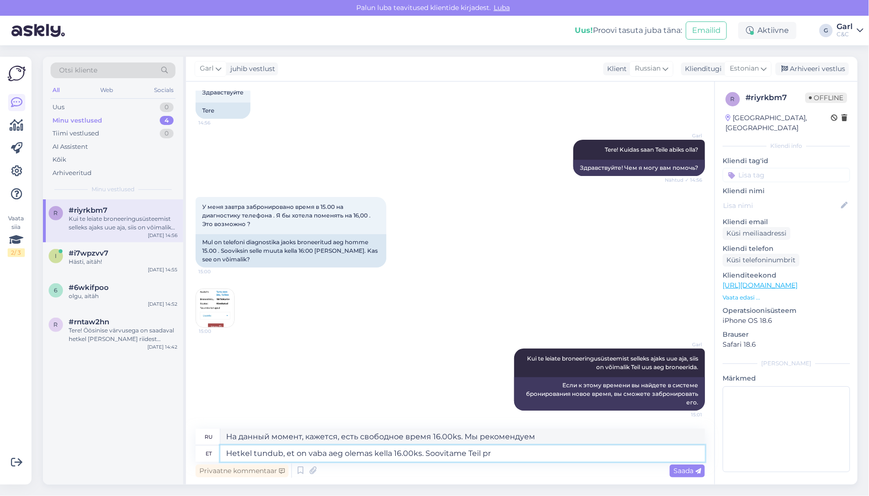
type textarea "На данный момент, кажется, есть свободное время до 16.00ks. Мы рекомендуем вам"
type textarea "Hetkel tundub, et on vaba aeg olemas kella 16.00ks. Soovitame Teil praeguse aja…"
type textarea "На данный момент, похоже, есть свободное время до 16.00ks. Рекомендуем использо…"
type textarea "Hetkel tundub, et on vaba aeg olemas kella 16.00ks. Soovitame Teil praeguse aja…"
type textarea "Похоже, что сейчас есть свободное время 16.00ks. Рекомендуем вам отменить текущ…"
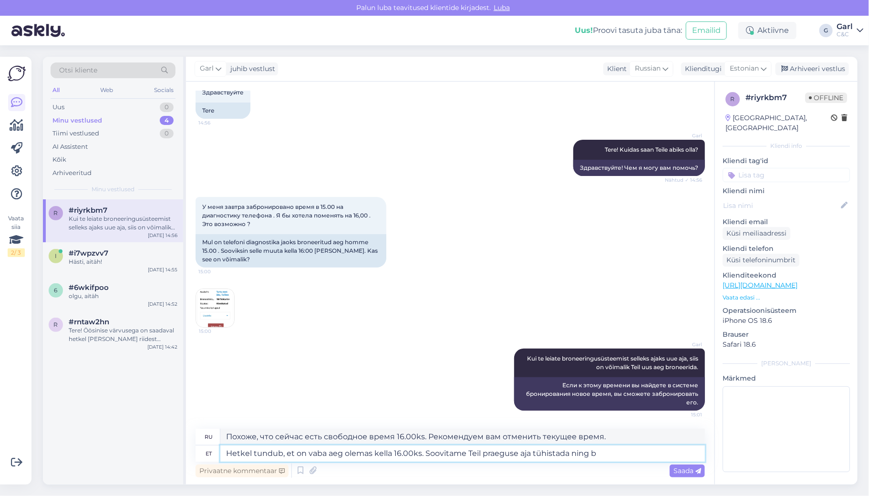
type textarea "Hetkel tundub, et on vaba aeg olemas kella 16.00ks. Soovitame Teil praeguse aja…"
type textarea "На данный момент, похоже, есть свободное время 16.00ks. Рекомендуем вам отменит…"
type textarea "Hetkel tundub, et on vaba aeg olemas kella 16.00ks. Soovitame Teil praeguse aja…"
type textarea "На данный момент, похоже, есть свободное время на 16.00ks. Рекомендуем вам отме…"
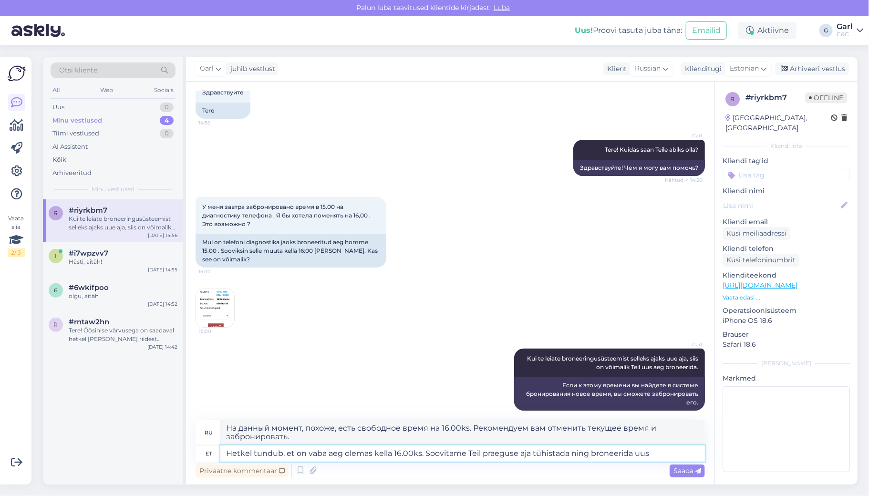
type textarea "Hetkel tundub, et on vaba aeg olemas kella 16.00ks. Soovitame Teil praeguse aja…"
type textarea "На данный момент, похоже, есть свободное время 16.00ks. Рекомендуем вам отменит…"
type textarea "Hetkel tundub, et on vaba aeg olemas kella 16.00ks. Soovitame Teil praeguse aja…"
type textarea "Похоже, на данный момент есть свободное время 16.00ks. Рекомендуем вам отменить…"
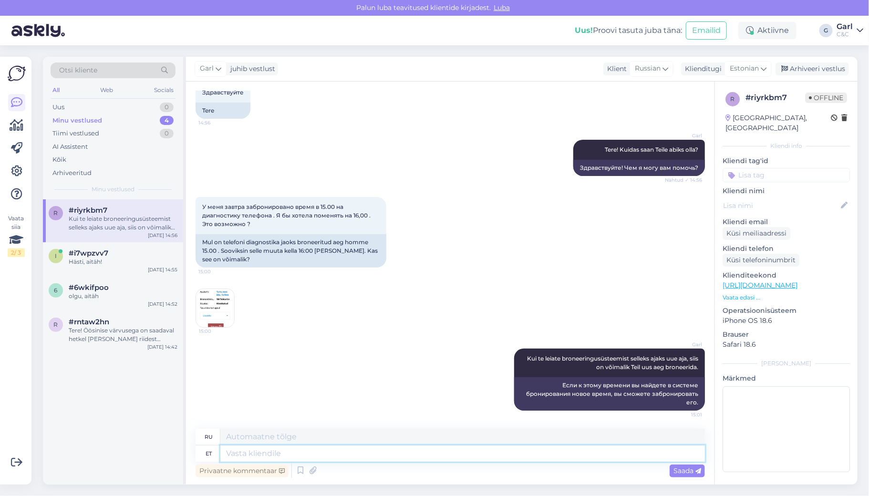
scroll to position [151, 0]
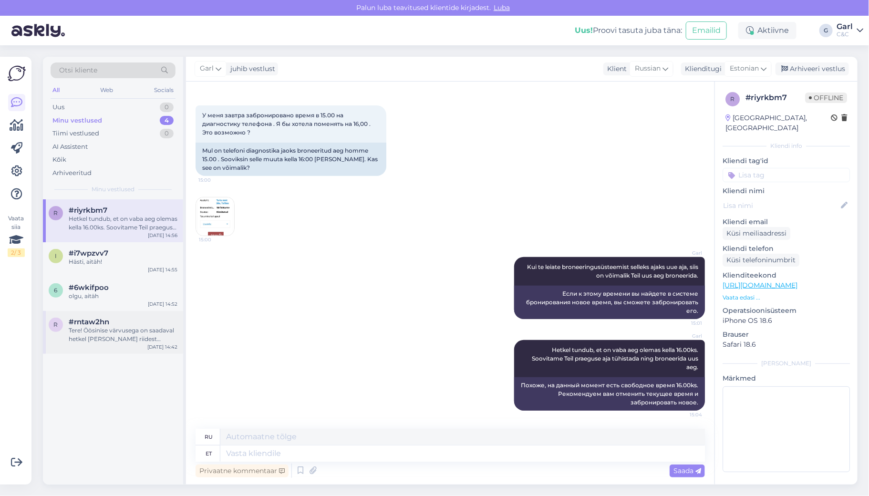
click at [166, 342] on div "Tere! Öösinise värvusega on saadaval hetkel [PERSON_NAME] riidest rihmaga varia…" at bounding box center [123, 334] width 109 height 17
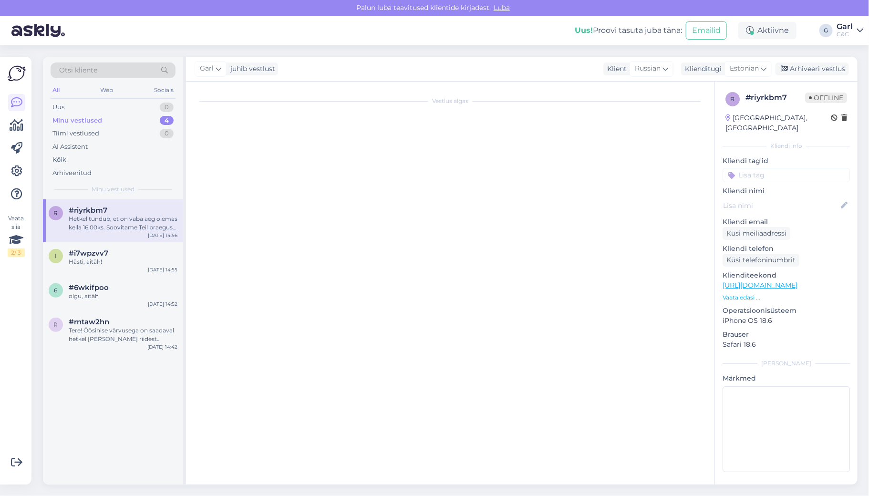
scroll to position [0, 0]
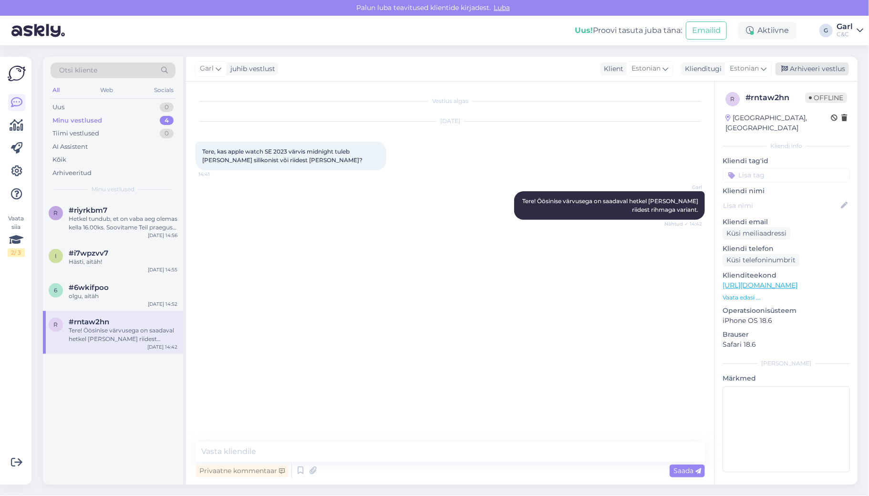
click at [822, 68] on div "Arhiveeri vestlus" at bounding box center [811, 68] width 73 height 13
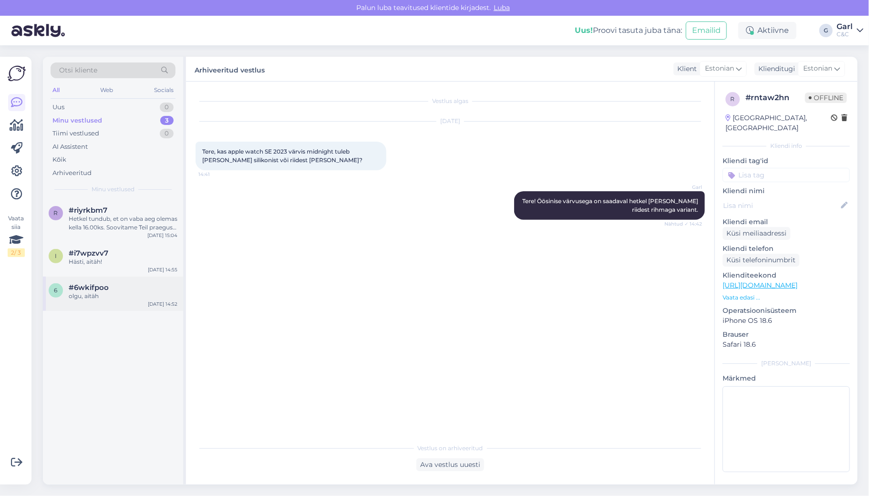
click at [153, 297] on div "olgu, aitäh" at bounding box center [123, 296] width 109 height 9
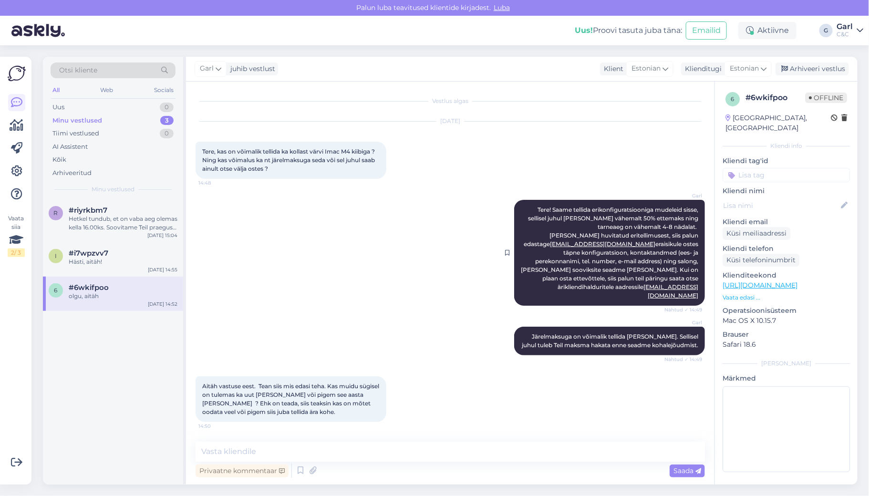
scroll to position [64, 0]
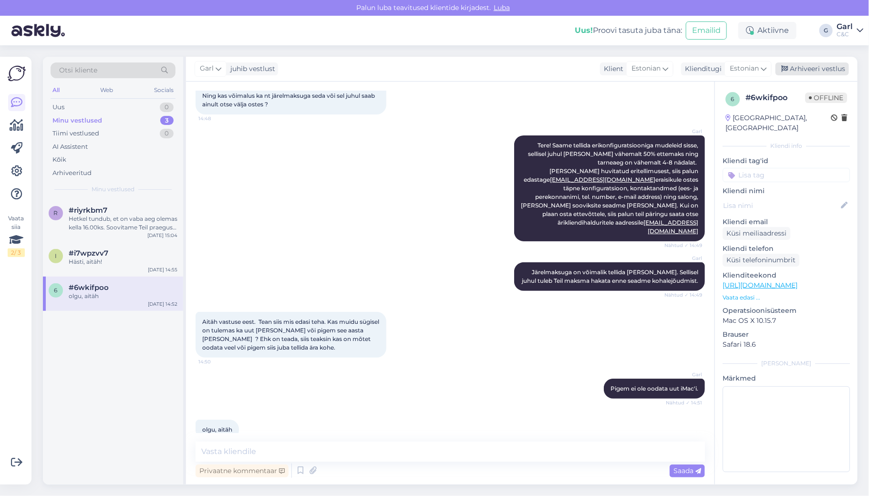
click at [806, 70] on div "Arhiveeri vestlus" at bounding box center [811, 68] width 73 height 13
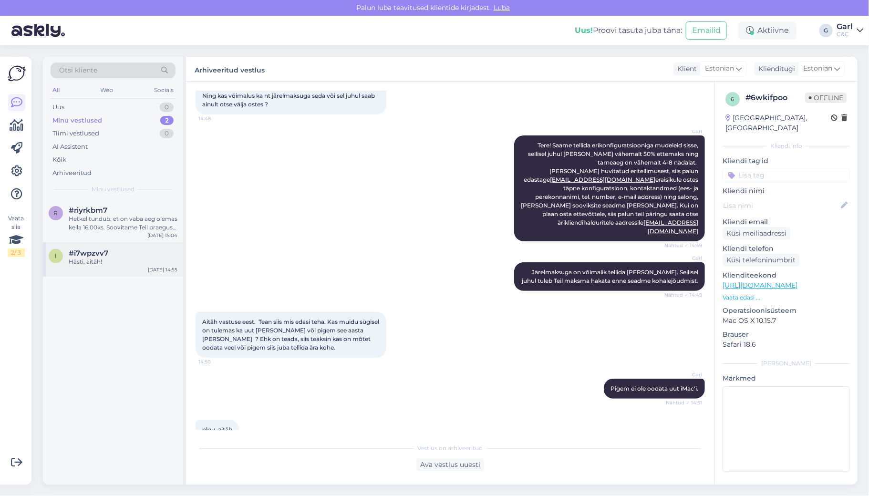
click at [135, 257] on div "Hästi, aitäh!" at bounding box center [123, 261] width 109 height 9
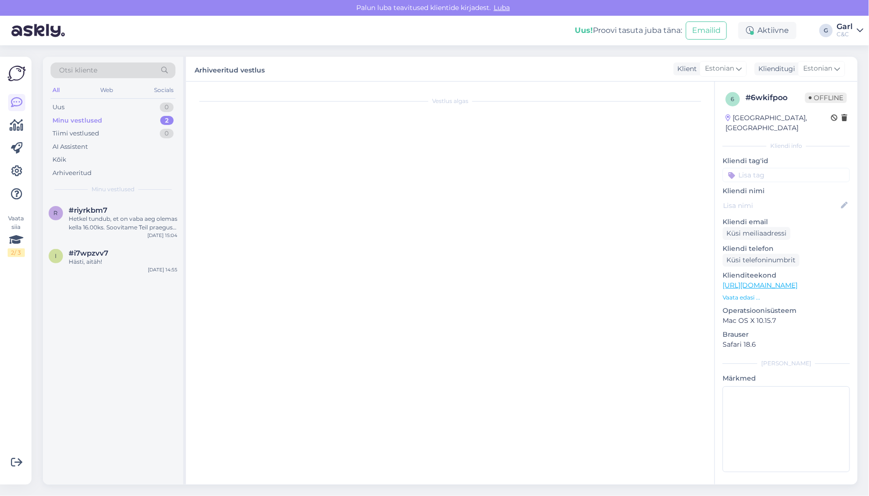
scroll to position [51, 0]
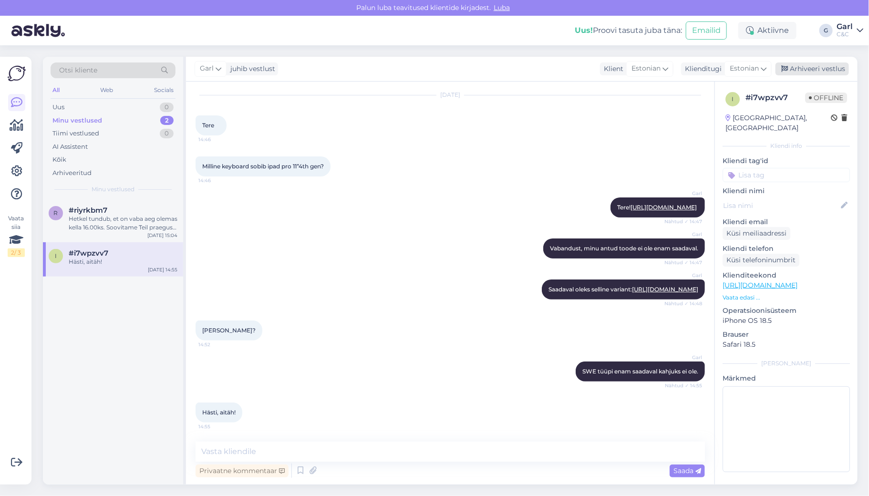
click at [836, 68] on div "Arhiveeri vestlus" at bounding box center [811, 68] width 73 height 13
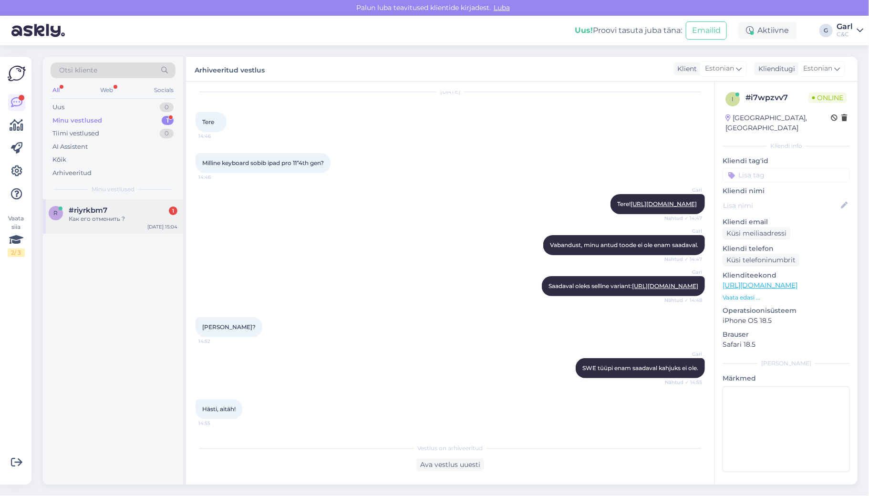
click at [121, 208] on div "#riyrkbm7 1" at bounding box center [123, 210] width 109 height 9
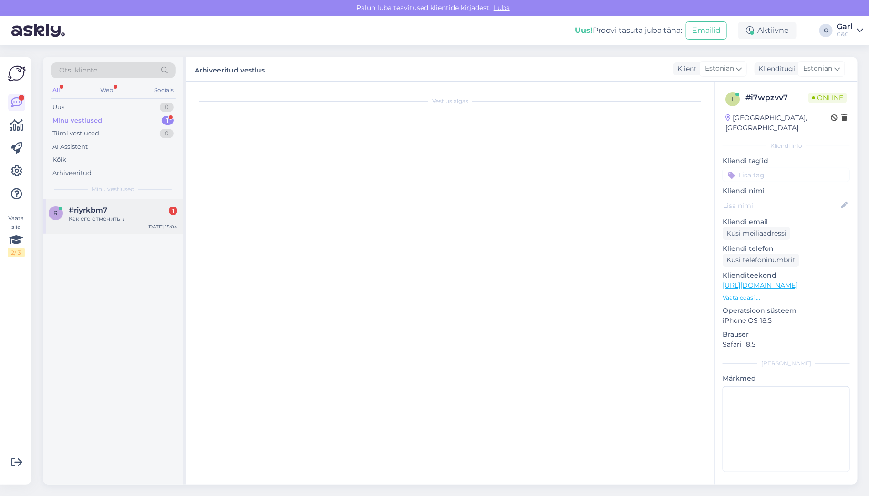
scroll to position [208, 0]
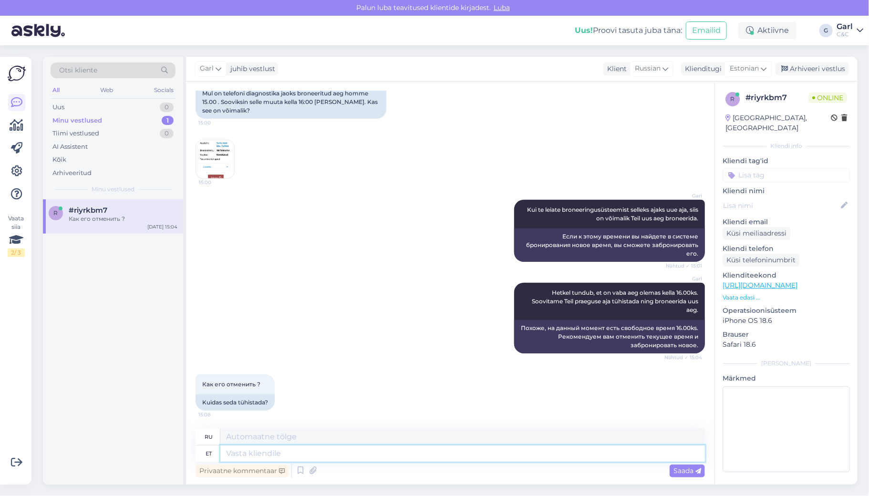
click at [315, 454] on textarea at bounding box center [462, 453] width 484 height 16
click at [226, 173] on img at bounding box center [215, 159] width 38 height 38
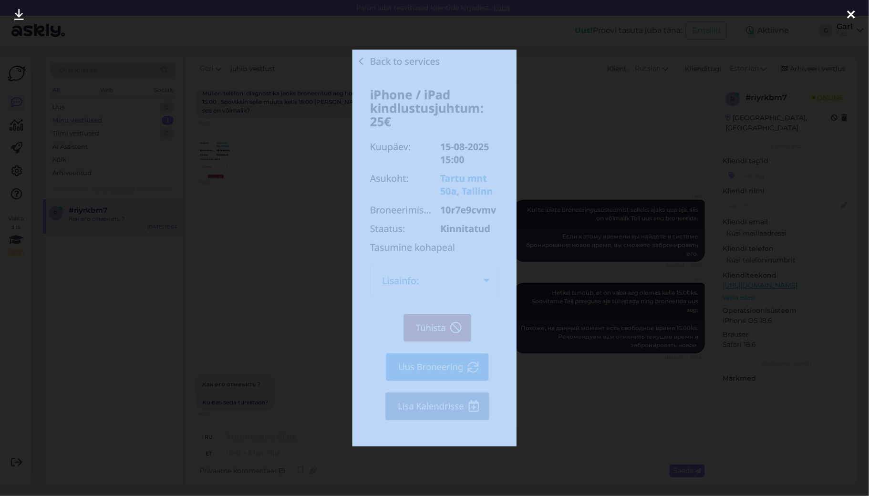
click at [302, 350] on div at bounding box center [434, 248] width 869 height 496
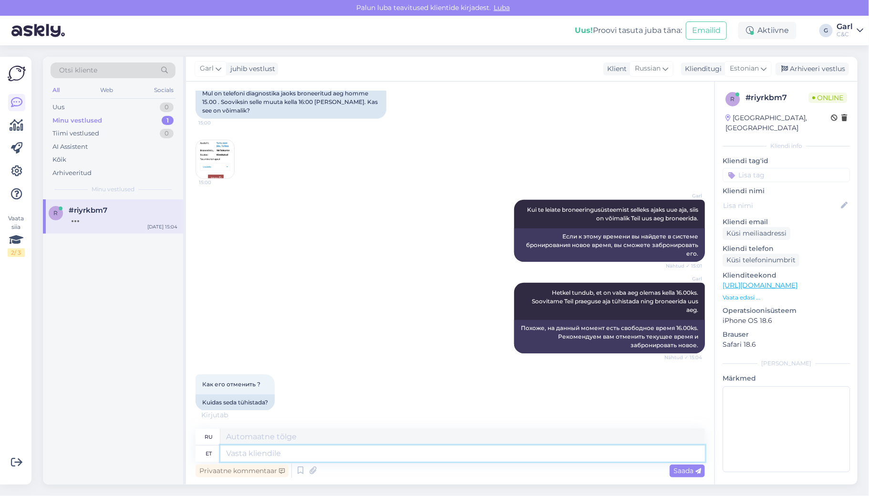
click at [287, 449] on textarea at bounding box center [462, 453] width 484 height 16
paste textarea """
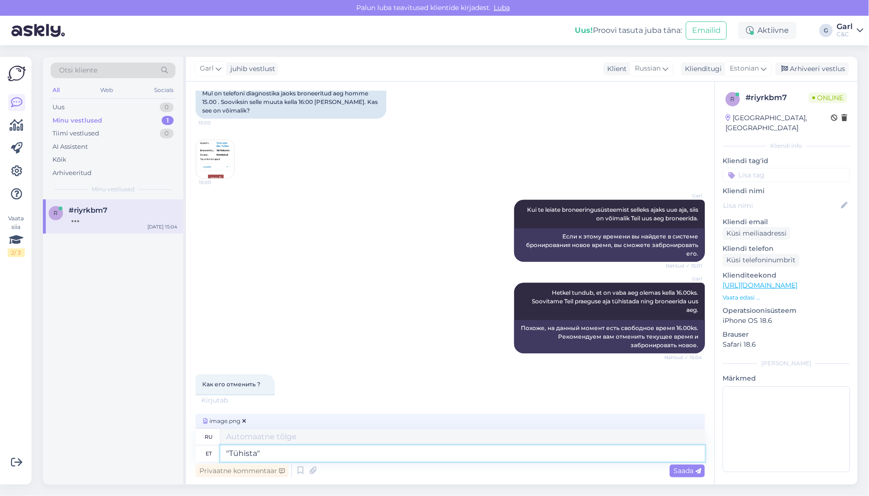
type textarea ""Tühista""
type textarea ""Отмена""
type textarea """
click at [663, 69] on icon at bounding box center [665, 68] width 6 height 10
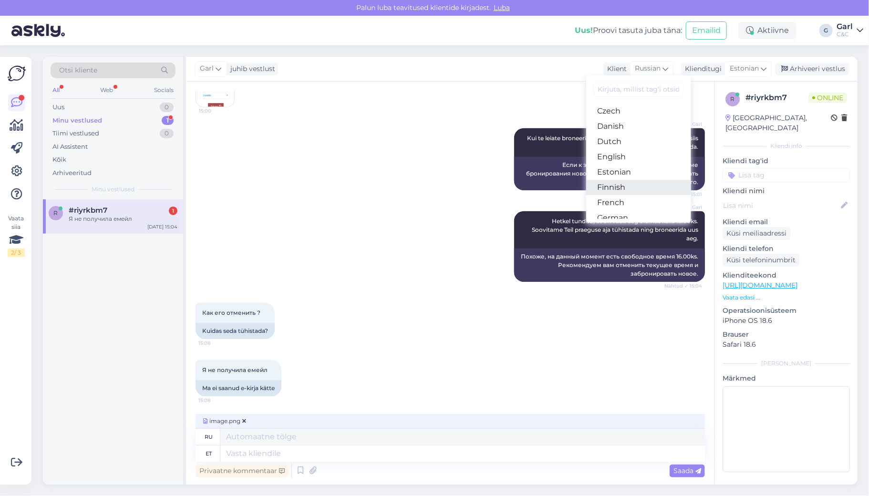
scroll to position [53, 0]
click at [619, 178] on link "Estonian" at bounding box center [638, 179] width 105 height 15
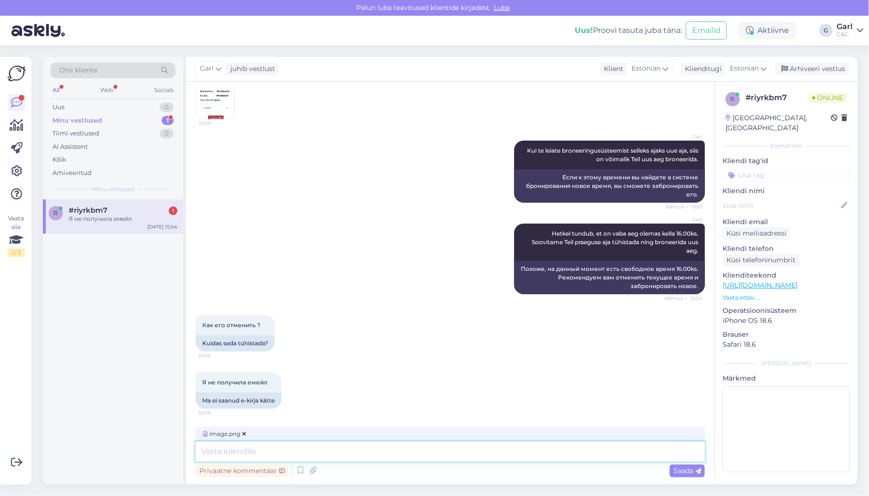
click at [262, 449] on textarea at bounding box center [449, 451] width 509 height 20
type textarea ""Tühista""
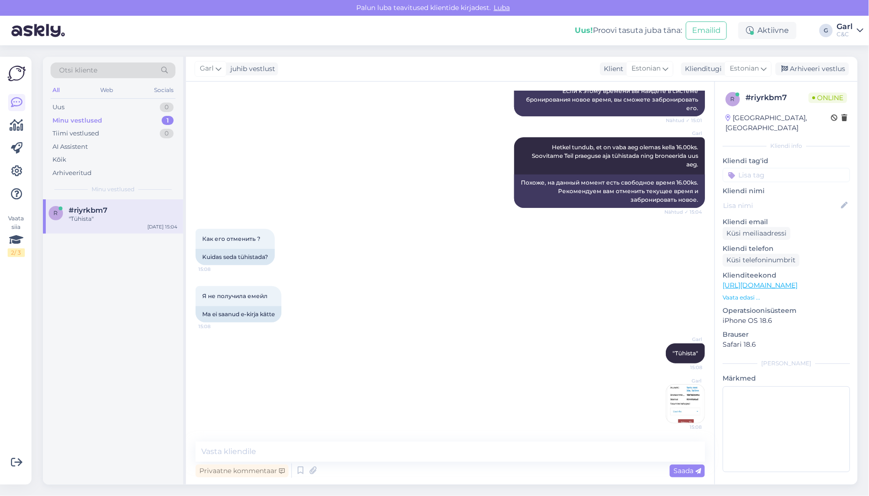
click at [679, 410] on img at bounding box center [685, 404] width 38 height 38
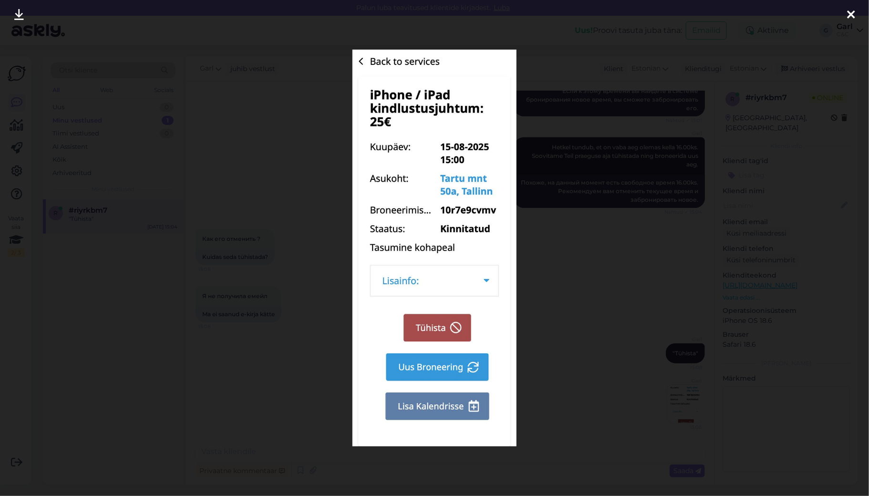
click at [240, 344] on div at bounding box center [434, 248] width 869 height 496
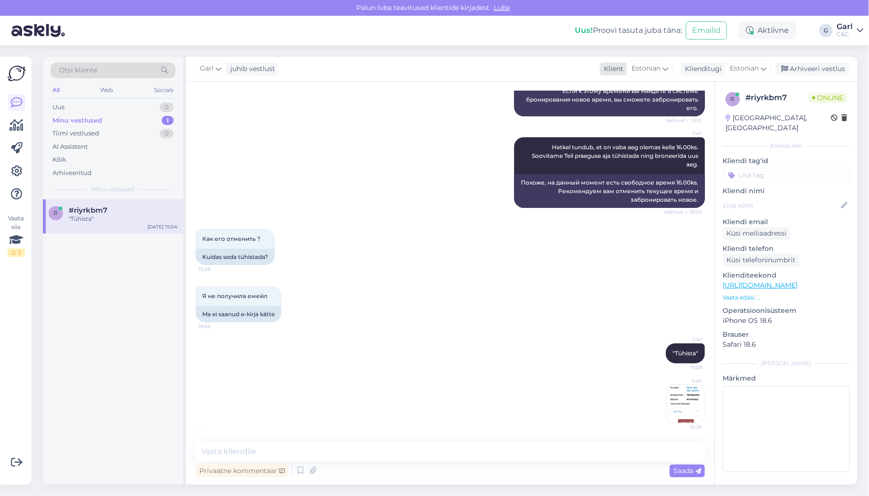
click at [668, 66] on icon at bounding box center [665, 68] width 6 height 10
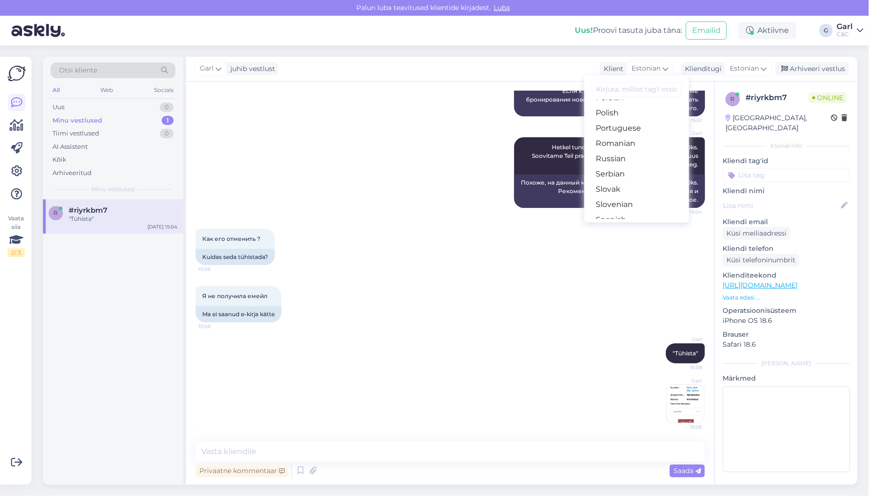
scroll to position [336, 0]
click at [634, 155] on link "Russian" at bounding box center [636, 156] width 105 height 15
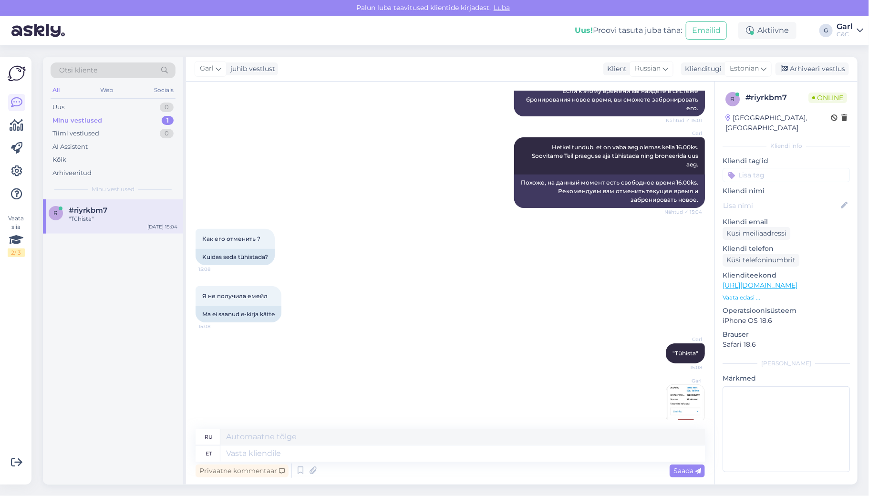
scroll to position [366, 0]
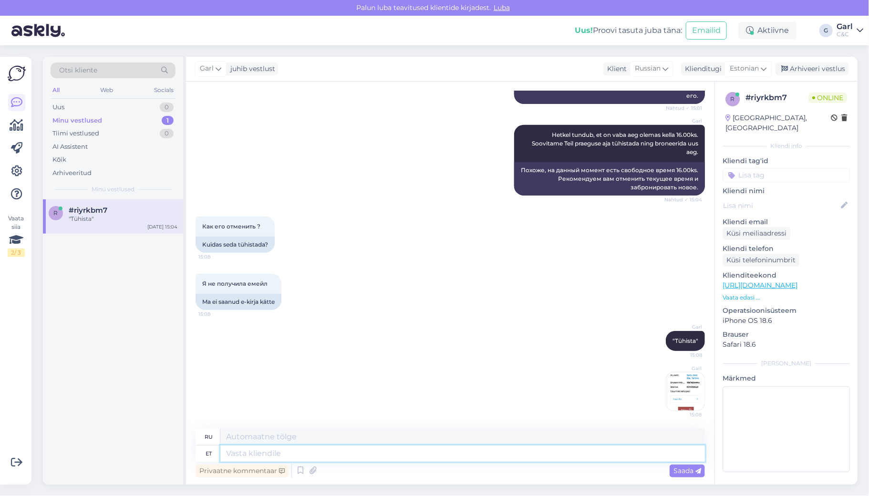
click at [259, 453] on textarea at bounding box center [462, 453] width 484 height 16
type textarea "Kuidas o"
type textarea "Как"
type textarea "Kuidas on Tei"
type textarea "Как вы?"
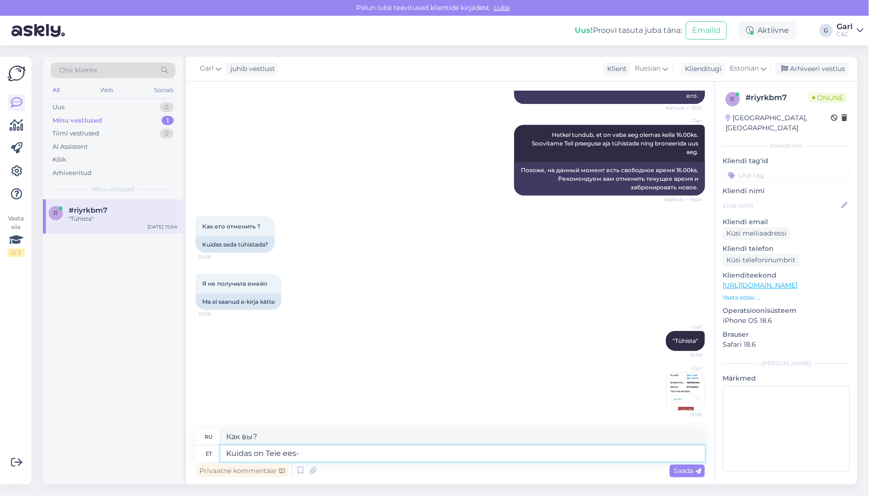
type textarea "Kuidas on Teie ees- j"
type textarea "Каково твое будущее?"
type textarea "Kuidas on Teie ees- ja"
type textarea "Как ваши передние и"
type textarea "[PERSON_NAME] on Teie ees- ja perekonnanimi?"
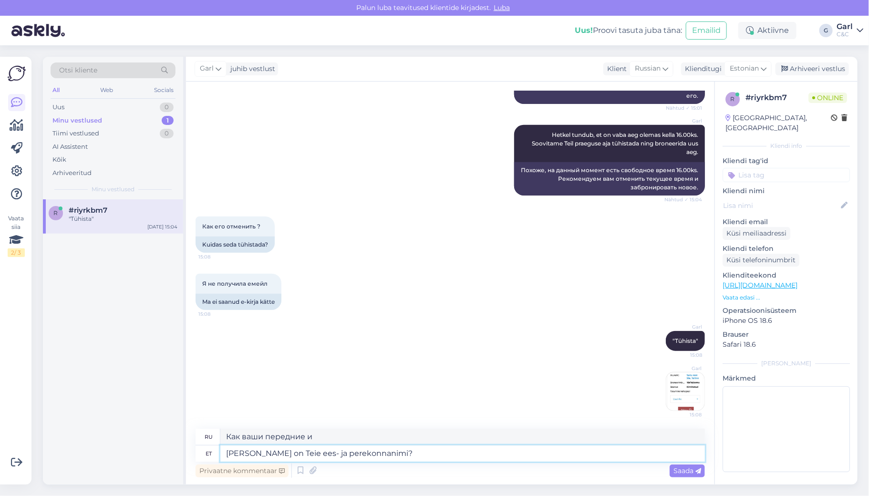
type textarea "Каково ваше имя и фамилия?"
type textarea "[PERSON_NAME] on Teie ees- ja perekonnanimi? [PERSON_NAME] in"
type textarea "Каково ваше имя и фамилия? Аннан"
type textarea "[PERSON_NAME] on Teie ees- ja perekonnanimi? [PERSON_NAME] info ho"
type textarea "Как вас зовут и зовут? Я предоставлю информацию."
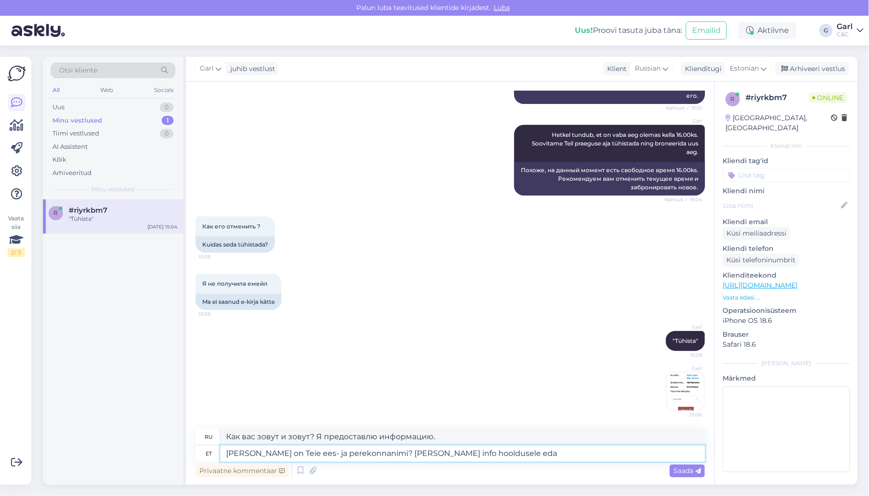
type textarea "[PERSON_NAME] on Teie ees- ja perekonnanimi? [PERSON_NAME] info hooldusele edas"
type textarea "Как вас зовут? Я предоставлю информацию в отдел технического обслуживания."
type textarea "[PERSON_NAME] on Teie ees- ja perekonnanimi? [PERSON_NAME] info hooldusele edas…"
type textarea "Как вас зовут? Я передам информацию в службу поддержки."
type textarea "[PERSON_NAME] on Teie ees- ja perekonnanimi? [PERSON_NAME] info hooldusele edas…"
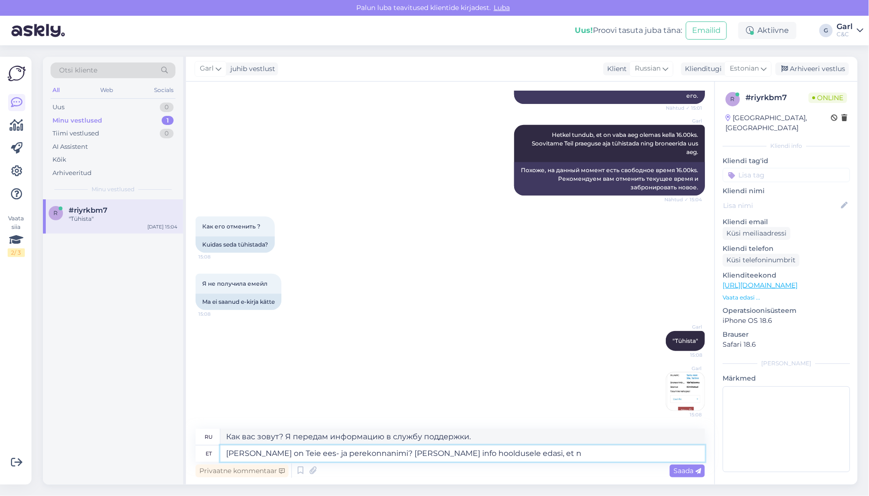
type textarea "Как ваше имя и фамилия? Я передам эту информацию в службу поддержки, чтобы..."
type textarea "[PERSON_NAME] on Teie ees- ja perekonnanimi? [PERSON_NAME] info hooldusele edas…"
type textarea "Как ваше имя и фамилия? Я передам эту информацию в службу поддержки, чтобы они …"
type textarea "[PERSON_NAME] on Teie ees- ja perekonnanimi? [PERSON_NAME] info hooldusele edas…"
type textarea "Как вас зовут? Я передам информацию в службу поддержки, чтобы они могли отменит…"
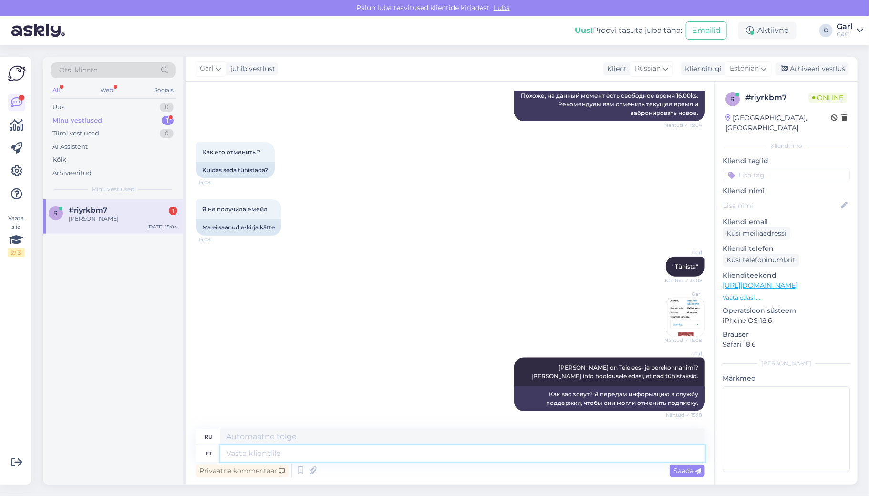
scroll to position [497, 0]
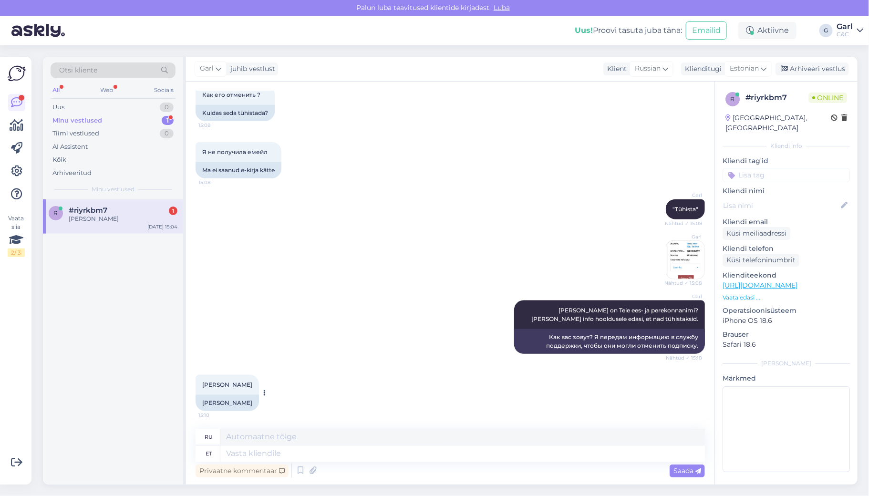
drag, startPoint x: 200, startPoint y: 383, endPoint x: 254, endPoint y: 382, distance: 53.4
click at [254, 382] on div "[PERSON_NAME] 15:10" at bounding box center [226, 385] width 63 height 20
copy span "[PERSON_NAME]"
click at [301, 461] on textarea at bounding box center [462, 453] width 484 height 16
type textarea "Annan i"
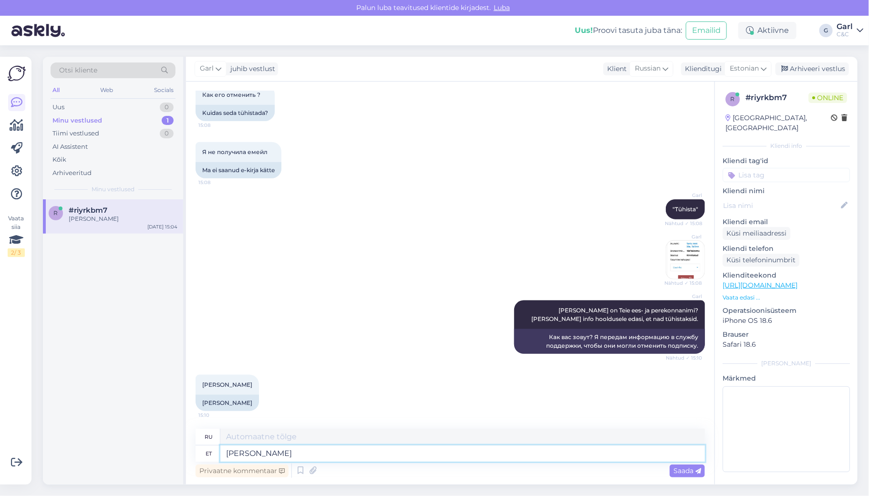
type textarea "Я даю"
type textarea "Annan info eda"
type textarea "Я предоставлю информацию."
type textarea "Annan info edasi."
type textarea "Я передам информацию."
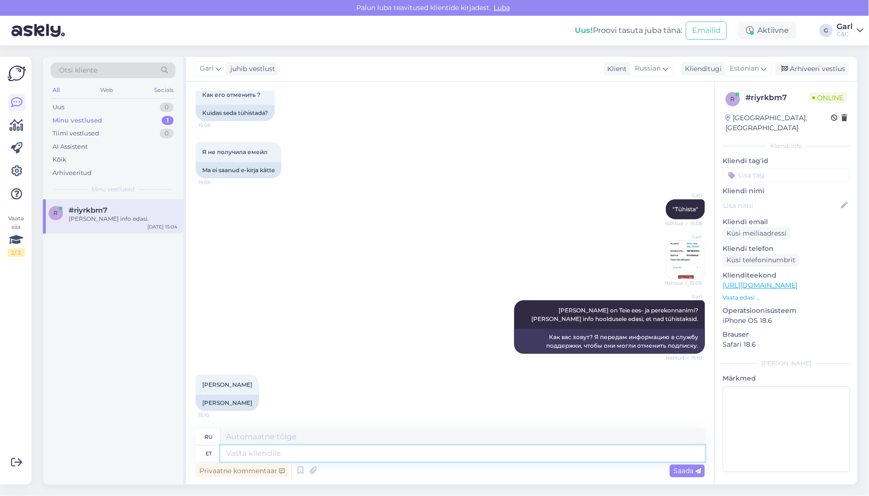
scroll to position [554, 0]
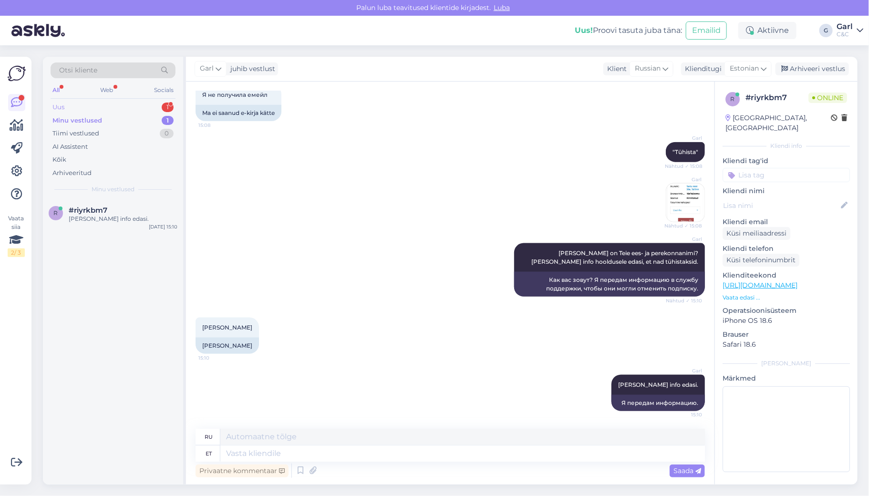
click at [146, 107] on div "Uus 1" at bounding box center [113, 107] width 125 height 13
click at [119, 217] on div "Millal jõuab Apple watch 11 Eestisse ja kui palju see maksab kui sooviks mitte …" at bounding box center [123, 223] width 109 height 17
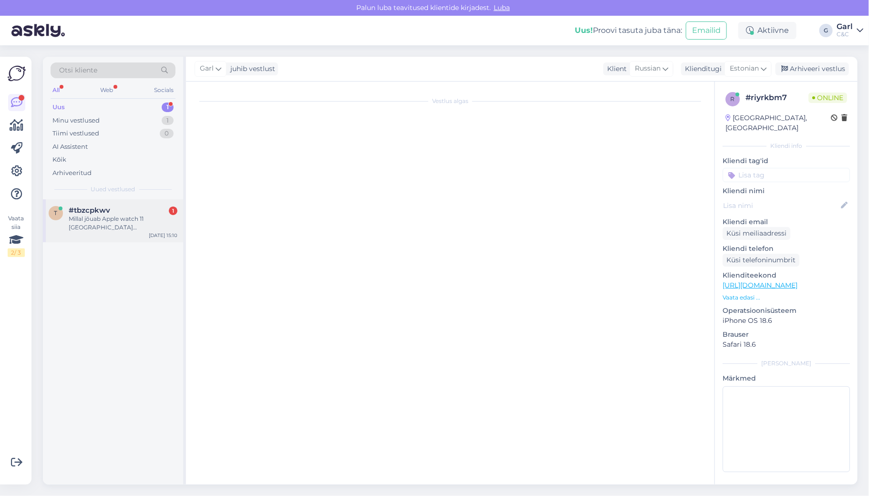
scroll to position [0, 0]
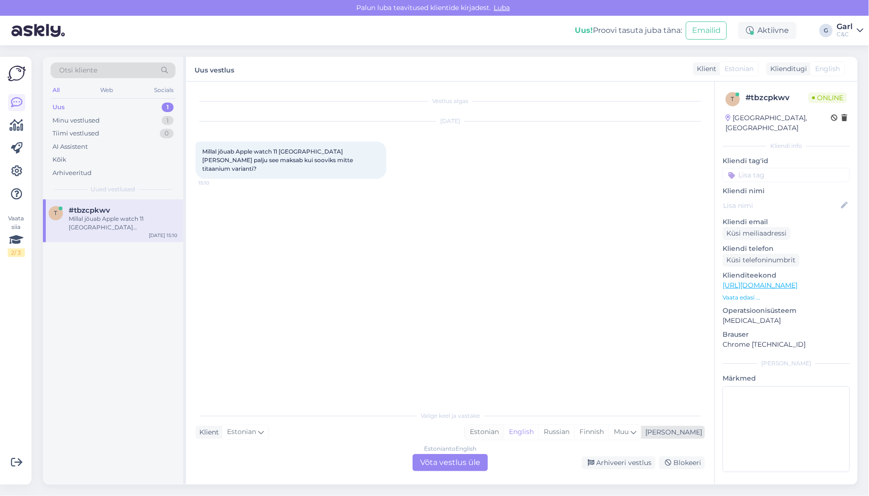
click at [503, 431] on div "Estonian" at bounding box center [484, 432] width 39 height 14
click at [460, 454] on div "Estonian to Estonian Võta vestlus üle" at bounding box center [449, 462] width 75 height 17
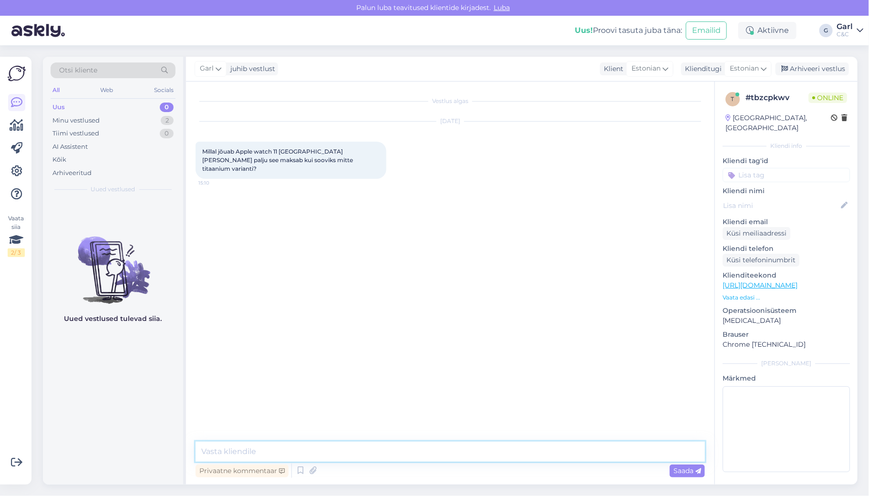
click at [460, 452] on textarea at bounding box center [449, 451] width 509 height 20
type textarea "Tere! Ei oska paraku öelda, kuna Apple ei ole ametlikku teadaannet selle toote …"
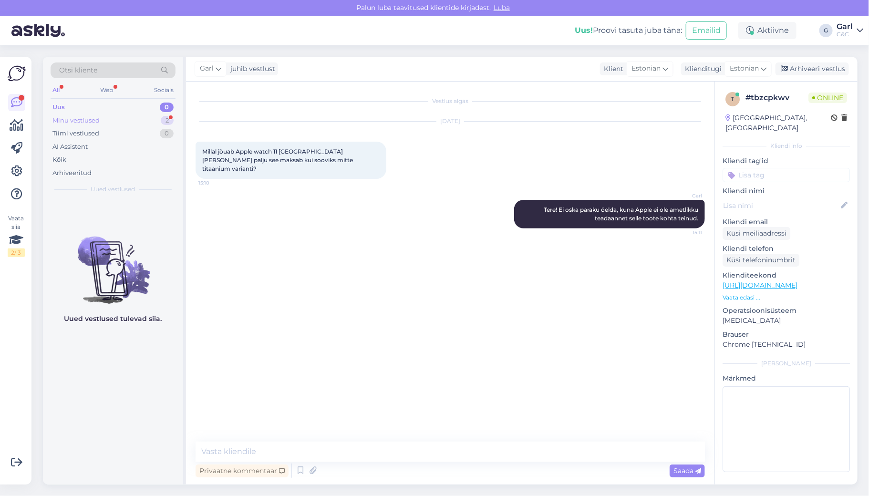
click at [148, 119] on div "Minu vestlused 2" at bounding box center [113, 120] width 125 height 13
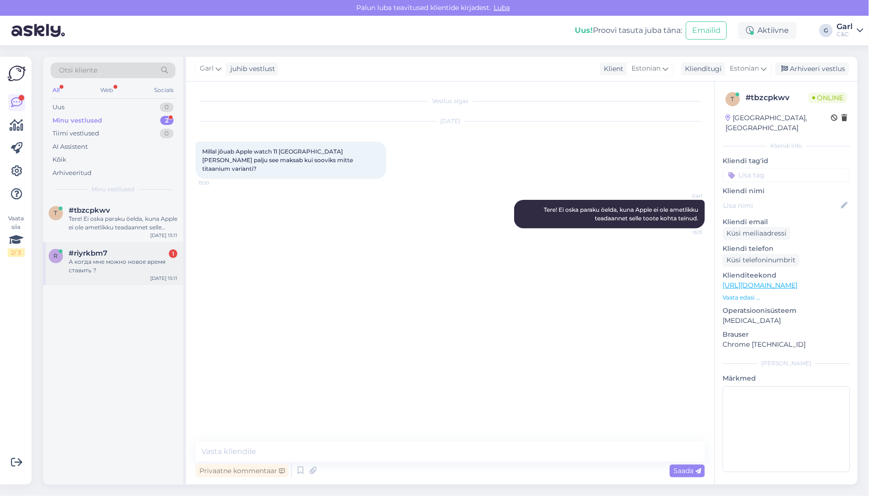
click at [136, 276] on div "r #riyrkbm7 1 А когда мне можно новое время ставить ? Aug 14 15:11" at bounding box center [113, 263] width 140 height 43
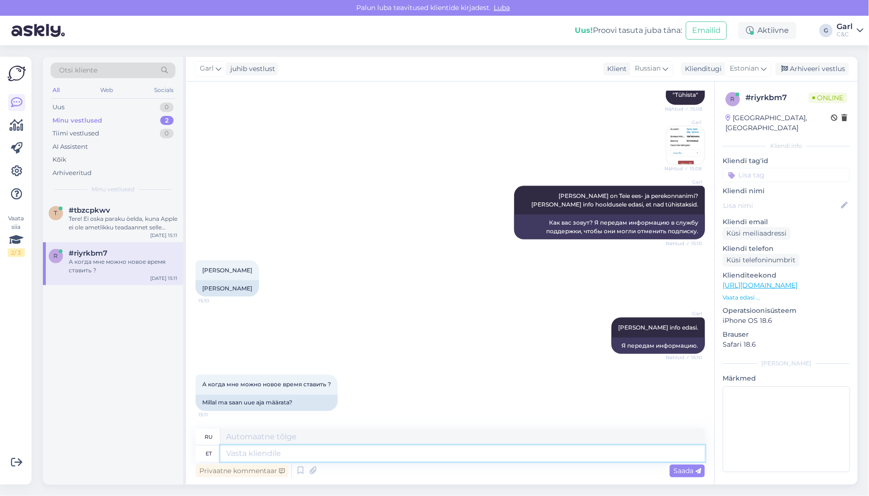
click at [299, 454] on textarea at bounding box center [462, 453] width 484 height 16
paste textarea "[URL][DOMAIN_NAME]"
type textarea "[URL][DOMAIN_NAME]"
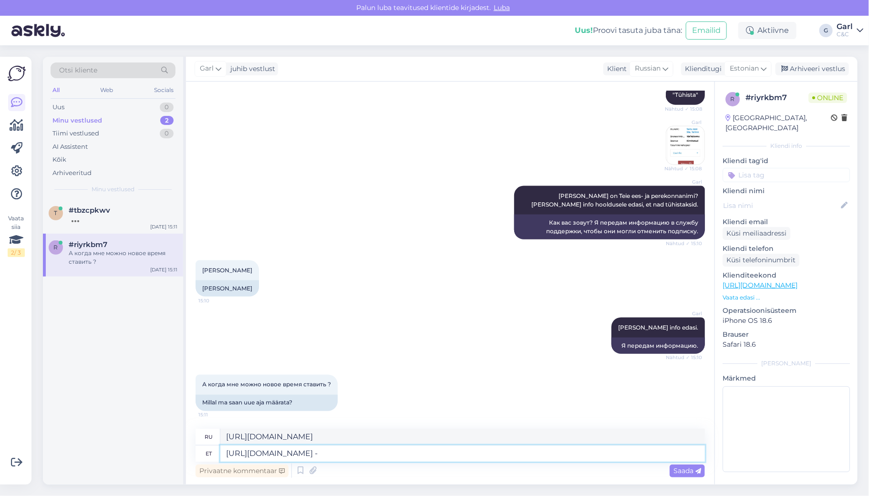
type textarea "https://cec.ee/hooldus -"
type textarea "https://cec.ee/hooldus - broneerige p"
type textarea "https://cec.ee/hooldus - книга"
type textarea "https://cec.ee/hooldus - broneerige palun si"
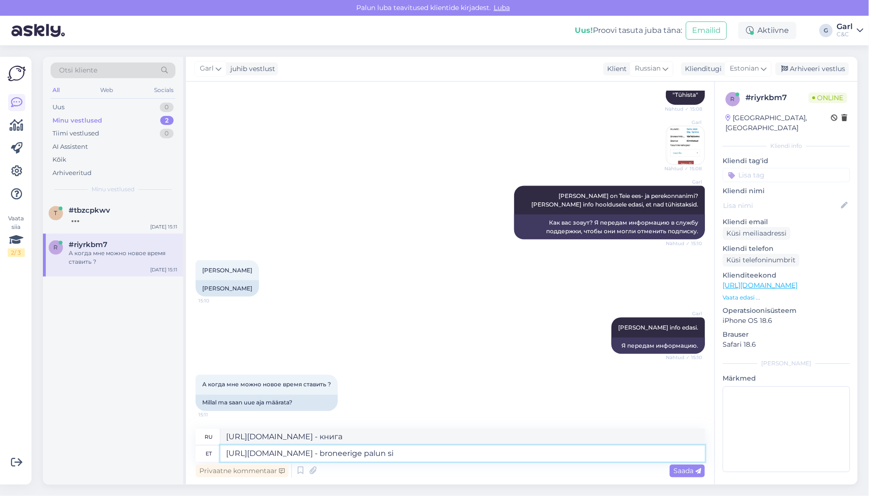
type textarea "https://cec.ee/hooldus - пожалуйста, бронируйте"
type textarea "https://cec.ee/hooldus - broneerige palun siin en"
type textarea "https://cec.ee/hooldus - пожалуйста, бронируйте здесь"
type textarea "https://cec.ee/hooldus - broneerige palun siin endale uus aeg"
type textarea "https://cec.ee/hooldus - пожалуйста, забронируйте новый здесь"
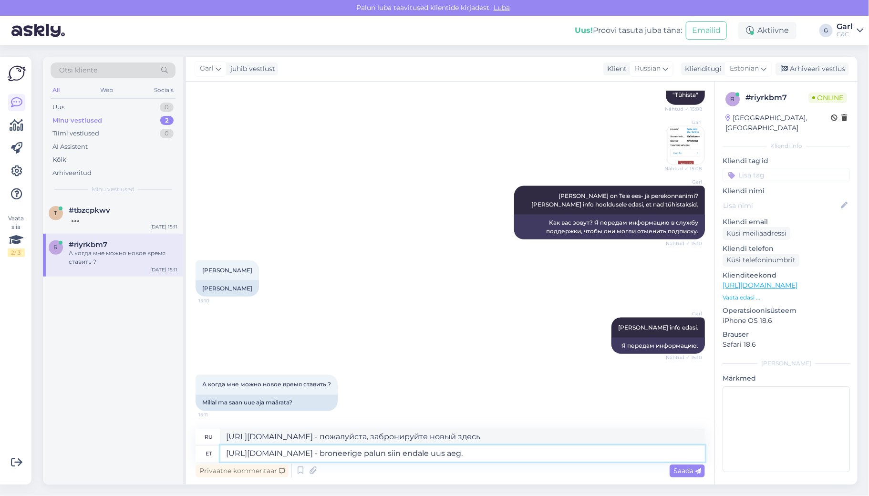
type textarea "https://cec.ee/hooldus - broneerige palun siin endale uus aeg."
type textarea "https://cec.ee/hooldus - запишитесь на новый прием здесь."
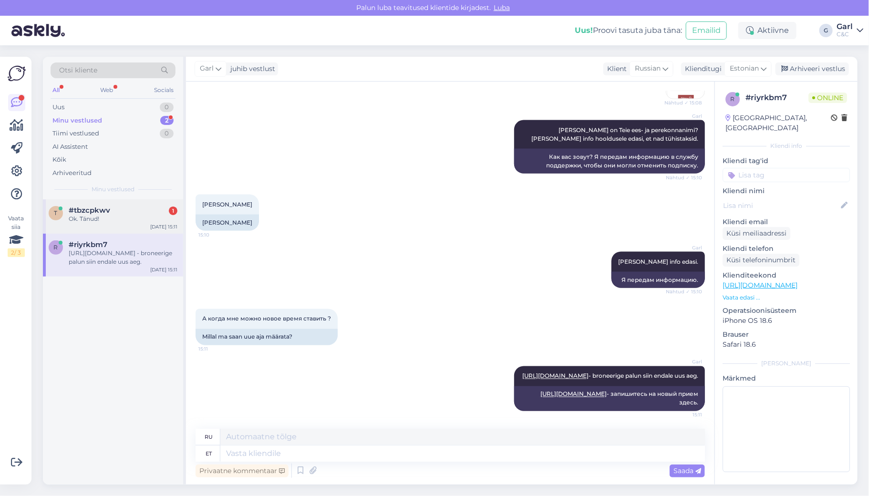
click at [118, 212] on div "#tbzcpkwv 1" at bounding box center [123, 210] width 109 height 9
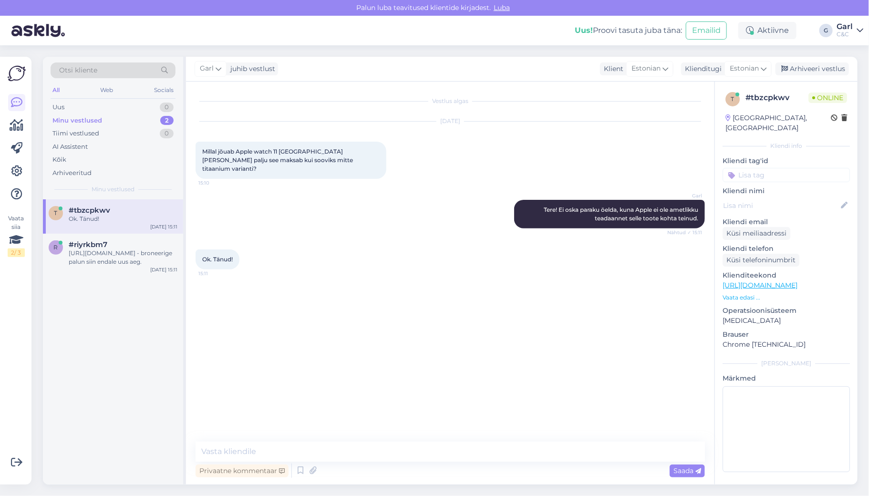
click at [267, 441] on div "Vestlus algas Aug 14 2025 Millal jõuab Apple watch 11 Eestisse ja kui palju see…" at bounding box center [450, 283] width 528 height 403
click at [267, 442] on textarea at bounding box center [449, 451] width 509 height 20
type textarea "[PERSON_NAME], võtke heaks!"
click at [119, 257] on div "https://cec.ee/hooldus - broneerige palun siin endale uus aeg." at bounding box center [123, 257] width 109 height 17
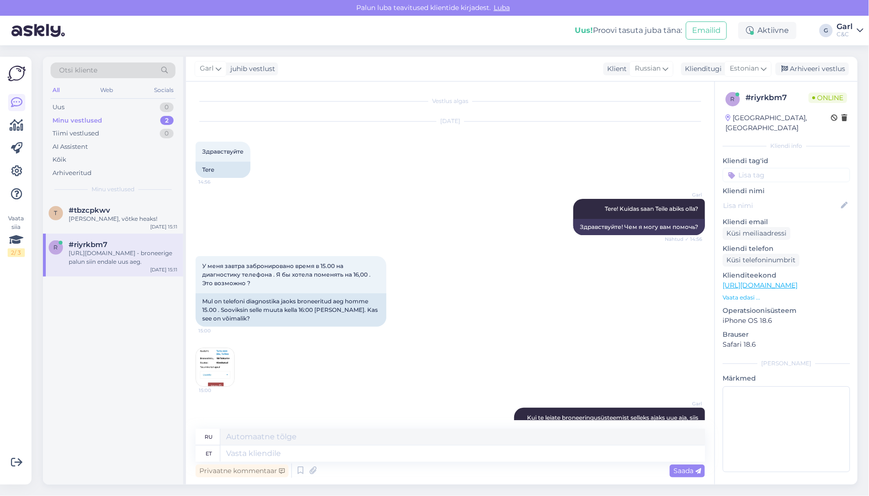
scroll to position [677, 0]
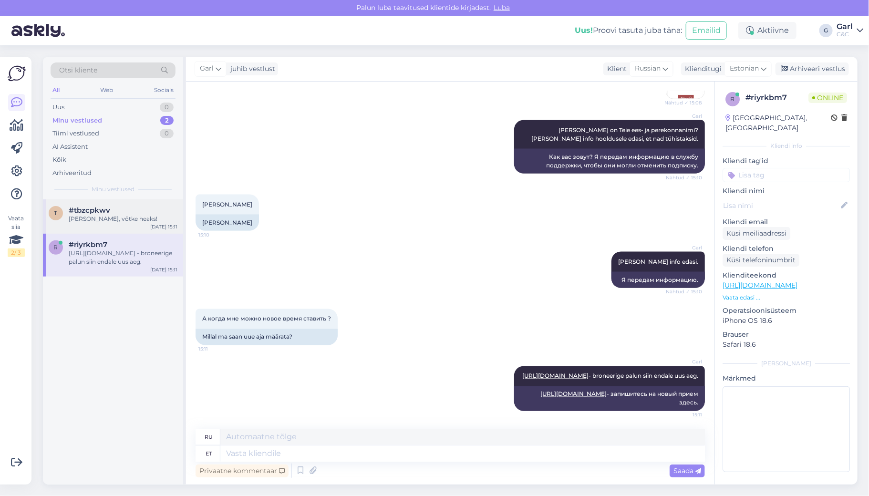
click at [123, 214] on div "#tbzcpkwv Ikka, võtke heaks!" at bounding box center [123, 214] width 109 height 17
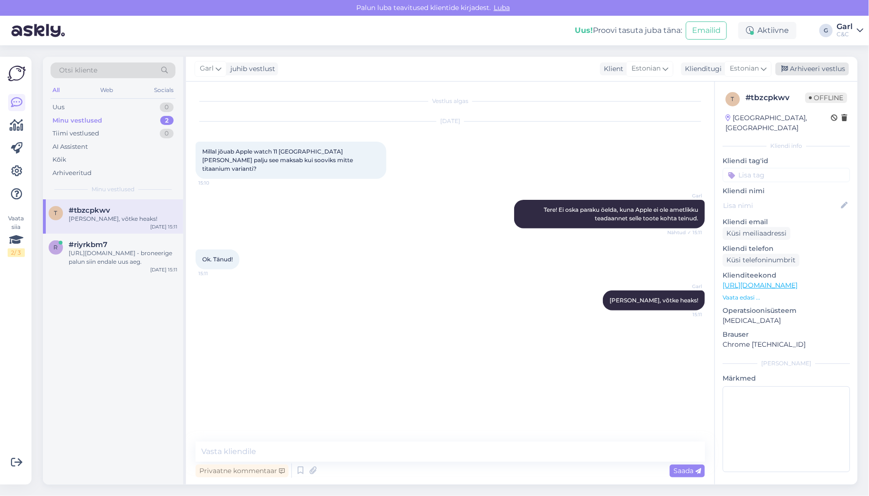
click at [800, 66] on div "Arhiveeri vestlus" at bounding box center [811, 68] width 73 height 13
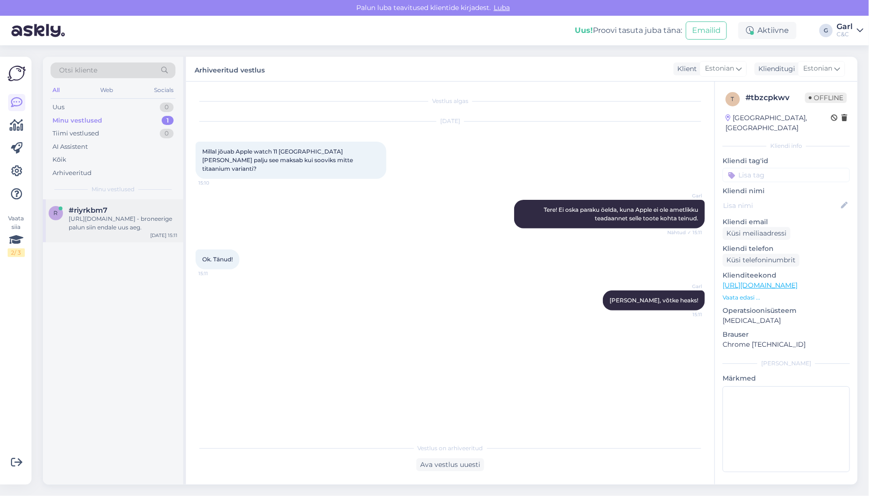
click at [150, 204] on div "r #riyrkbm7 https://cec.ee/hooldus - broneerige palun siin endale uus aeg. Aug …" at bounding box center [113, 220] width 140 height 43
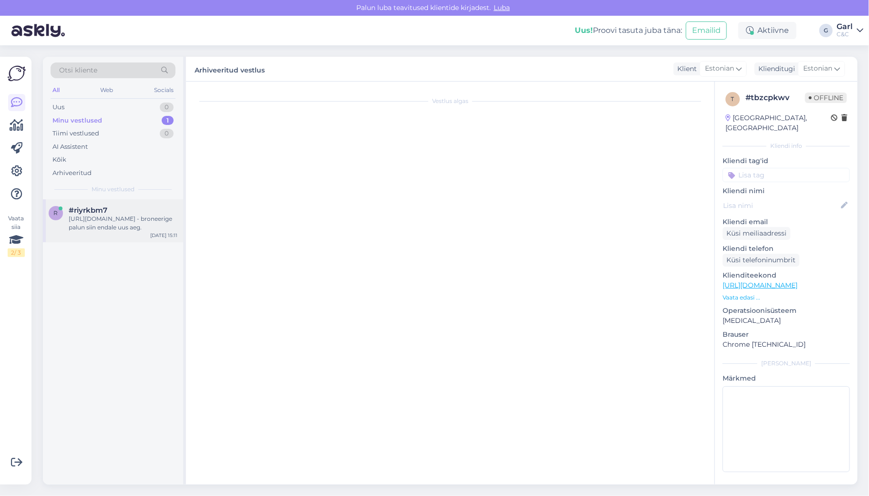
scroll to position [677, 0]
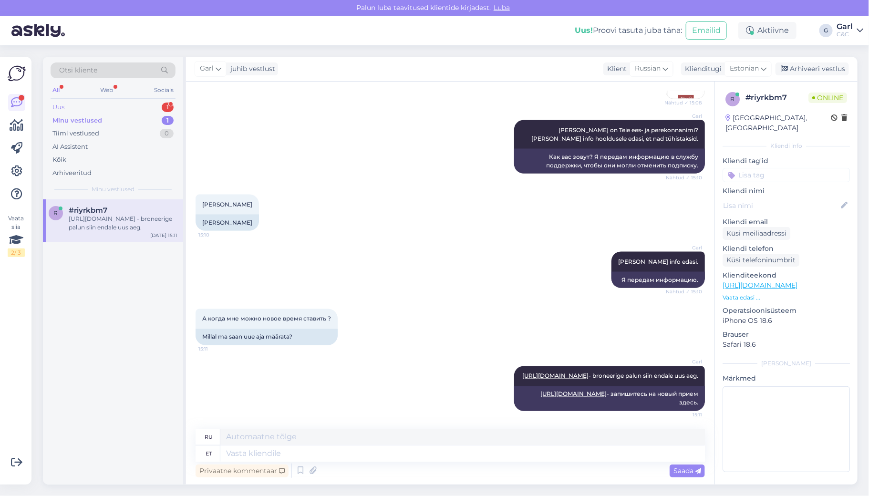
click at [159, 107] on div "Uus 1" at bounding box center [113, 107] width 125 height 13
click at [146, 209] on div "#oofzpnoz 1" at bounding box center [123, 210] width 109 height 9
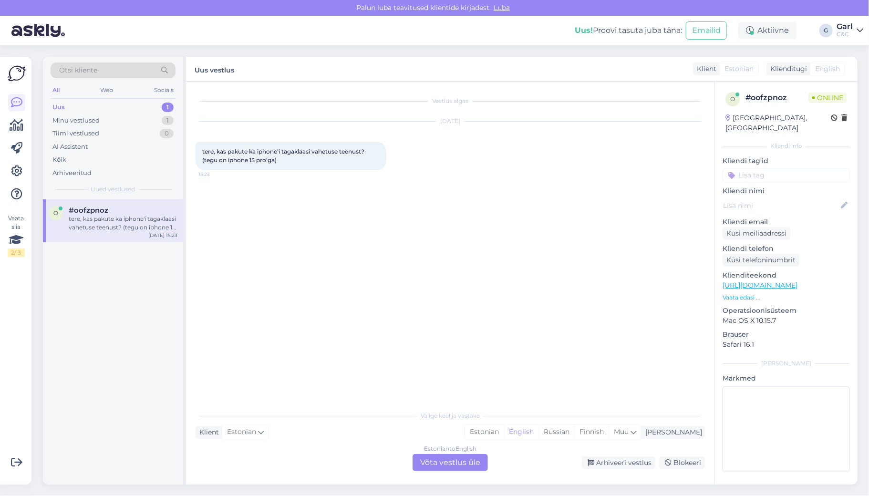
scroll to position [0, 0]
click at [503, 436] on div "Estonian" at bounding box center [484, 432] width 39 height 14
click at [465, 460] on div "Estonian to Estonian Võta vestlus üle" at bounding box center [449, 462] width 75 height 17
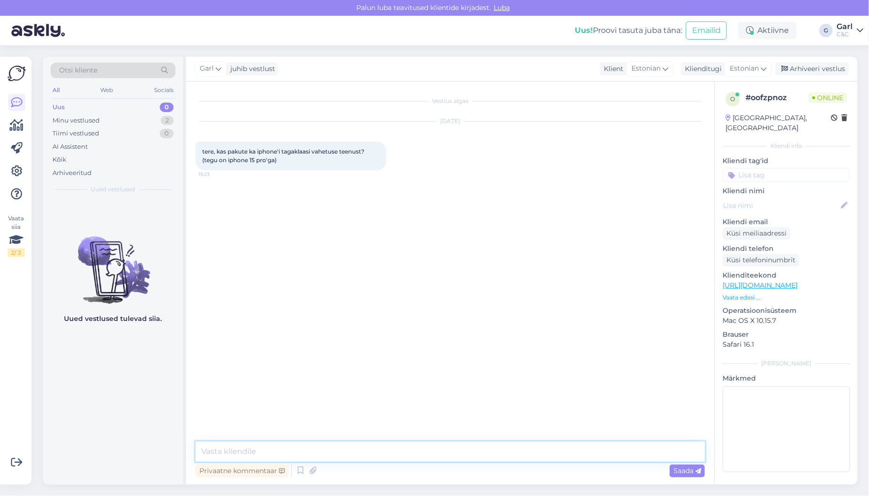
click at [247, 447] on textarea at bounding box center [449, 451] width 509 height 20
type textarea "Tere! Selle mudeli tagaklaasi vahetus maksab 290€."
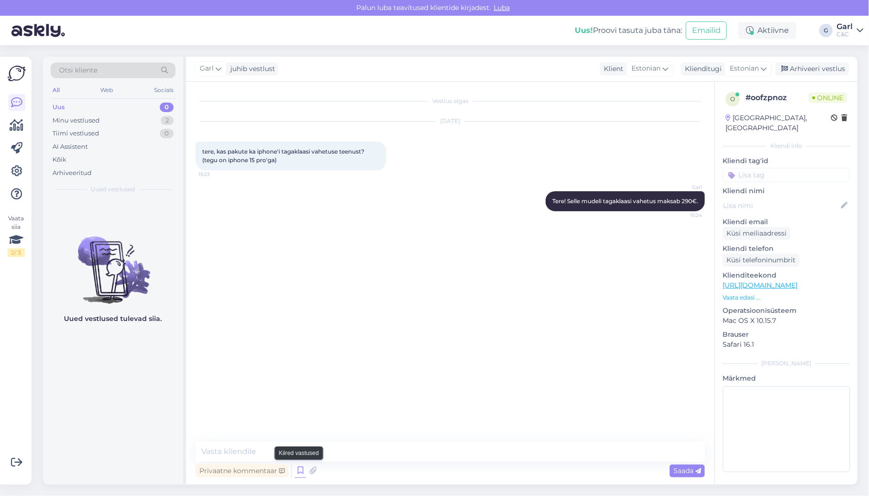
click at [301, 468] on icon at bounding box center [300, 470] width 11 height 14
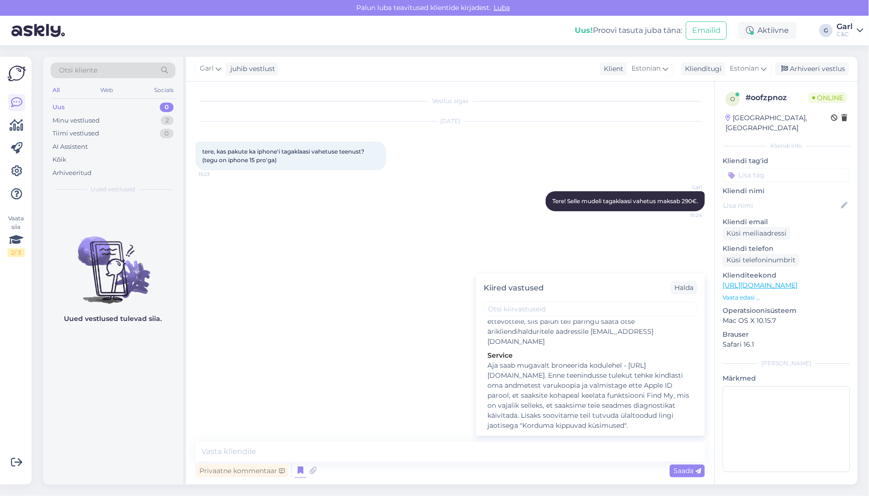
scroll to position [1428, 0]
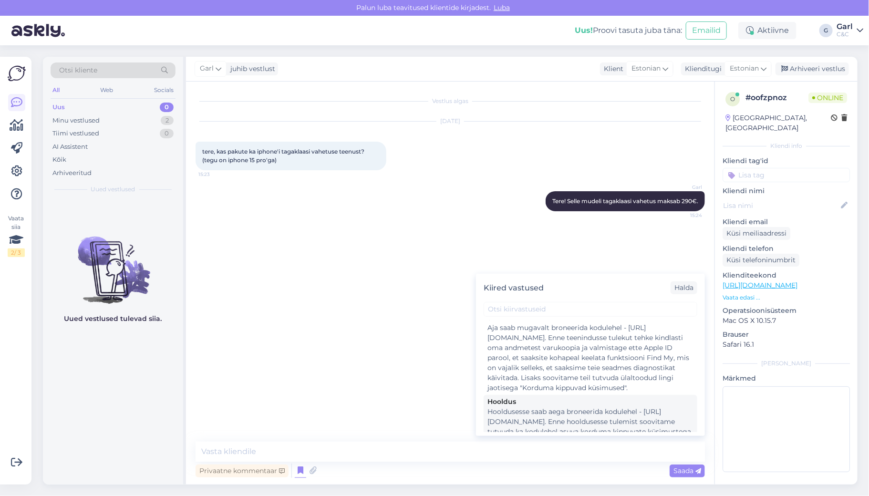
click at [621, 407] on div "Hooldusesse saab aega broneerida kodulehel - https://cec.ee/hooldus. Enne hoold…" at bounding box center [590, 437] width 206 height 60
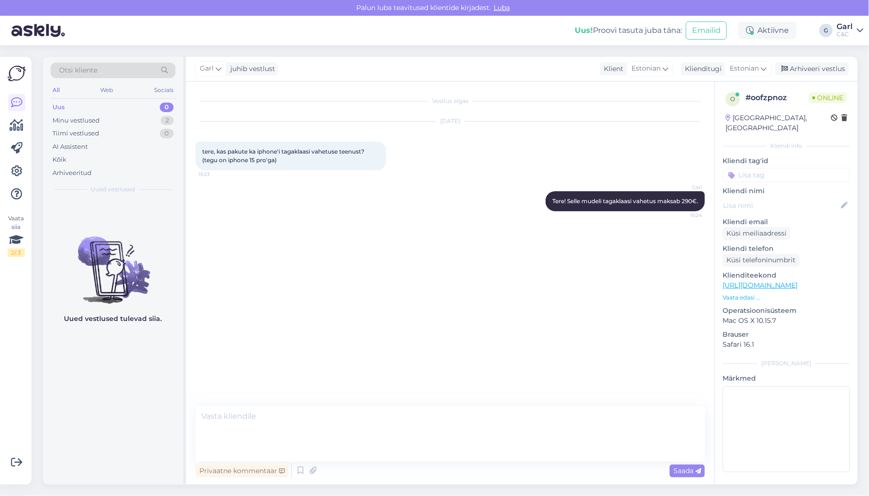
type textarea "Hooldusesse saab aega broneerida kodulehel - https://cec.ee/hooldus. Enne hoold…"
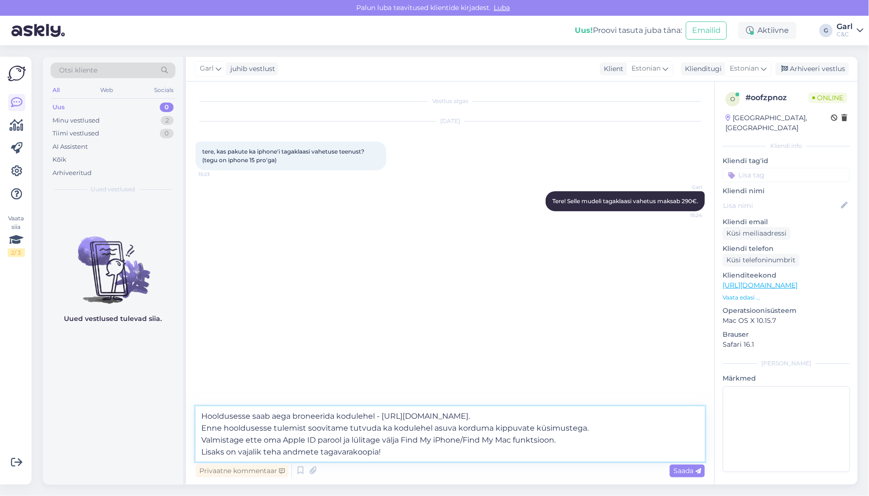
click at [501, 452] on textarea "Hooldusesse saab aega broneerida kodulehel - https://cec.ee/hooldus. Enne hoold…" at bounding box center [449, 433] width 509 height 55
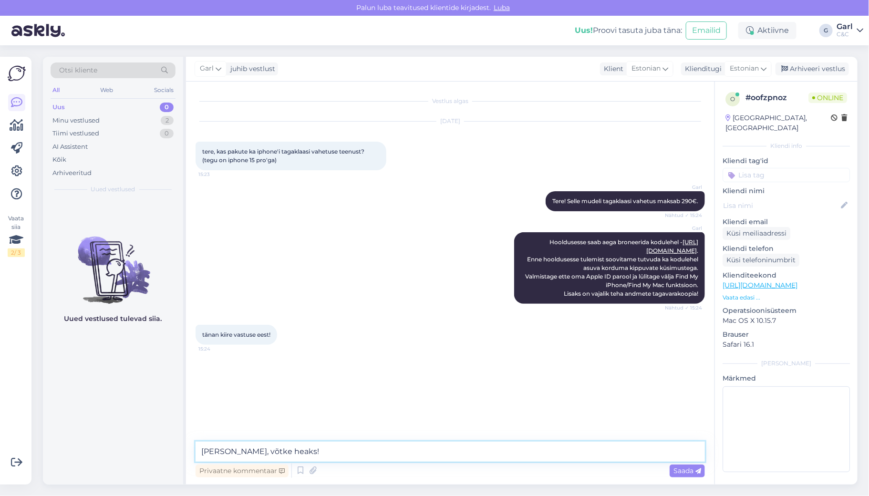
type textarea "[PERSON_NAME], võtke heaks!"
click at [818, 64] on div "Arhiveeri vestlus" at bounding box center [811, 68] width 73 height 13
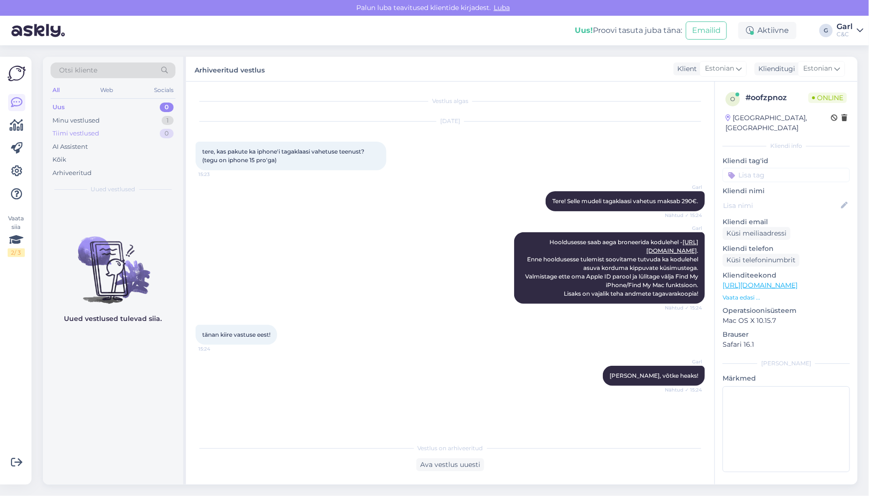
click at [166, 127] on div "Tiimi vestlused 0" at bounding box center [113, 133] width 125 height 13
click at [165, 122] on div "1" at bounding box center [168, 121] width 12 height 10
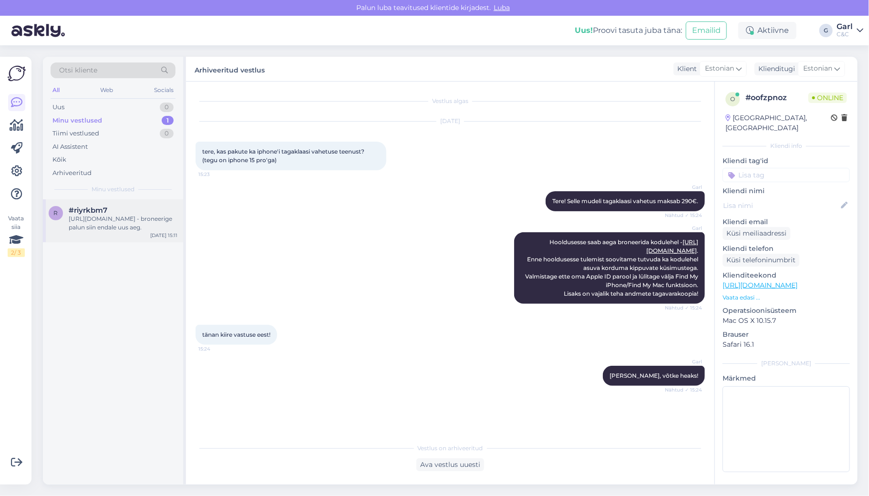
click at [152, 218] on div "https://cec.ee/hooldus - broneerige palun siin endale uus aeg." at bounding box center [123, 223] width 109 height 17
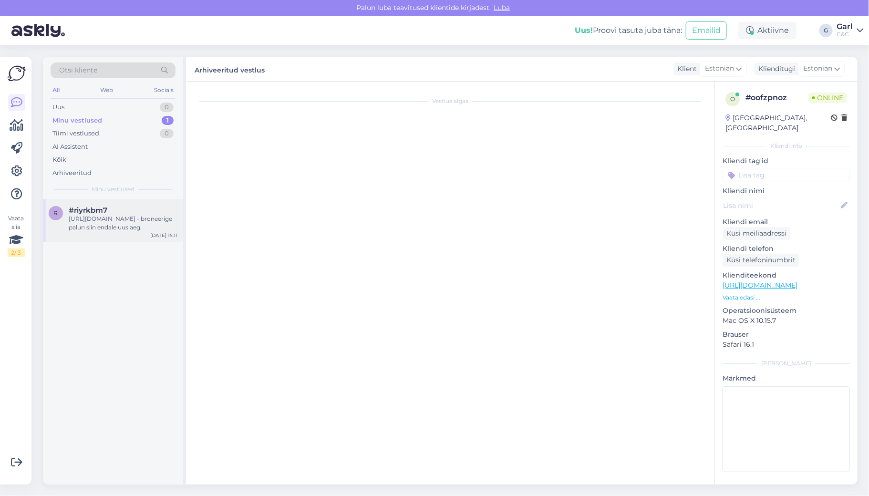
scroll to position [677, 0]
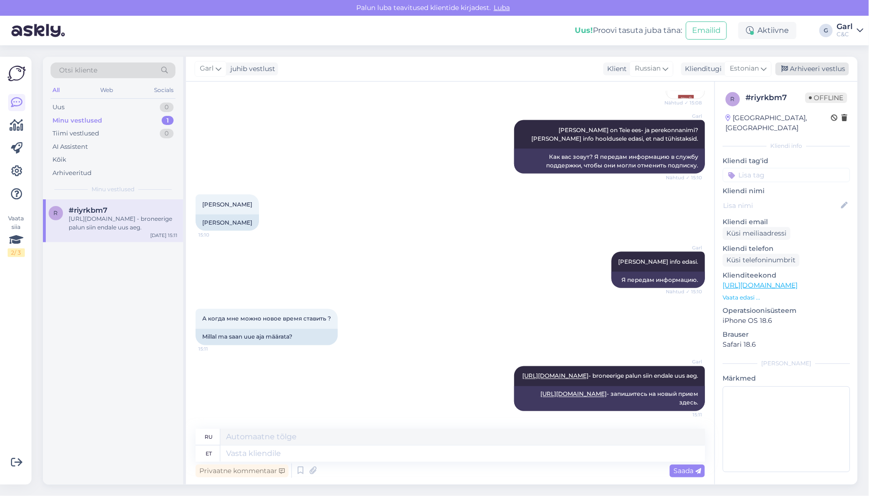
click at [806, 71] on div "Arhiveeri vestlus" at bounding box center [811, 68] width 73 height 13
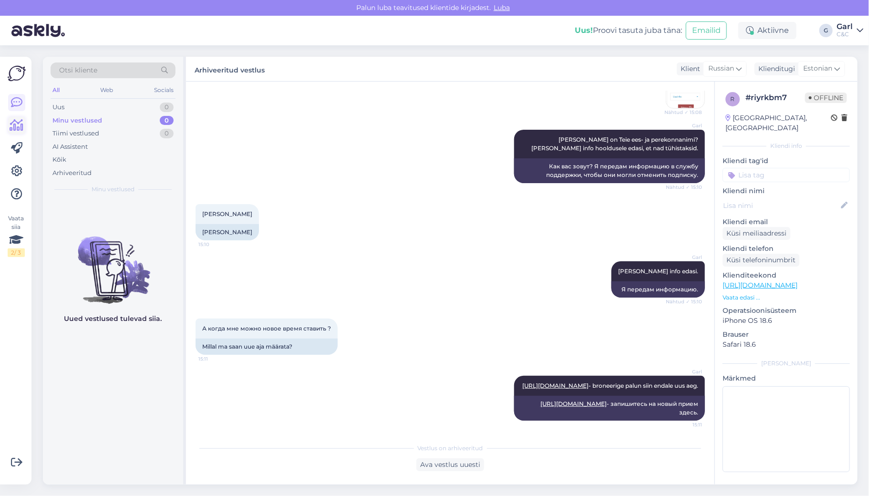
click at [18, 123] on icon at bounding box center [17, 125] width 14 height 11
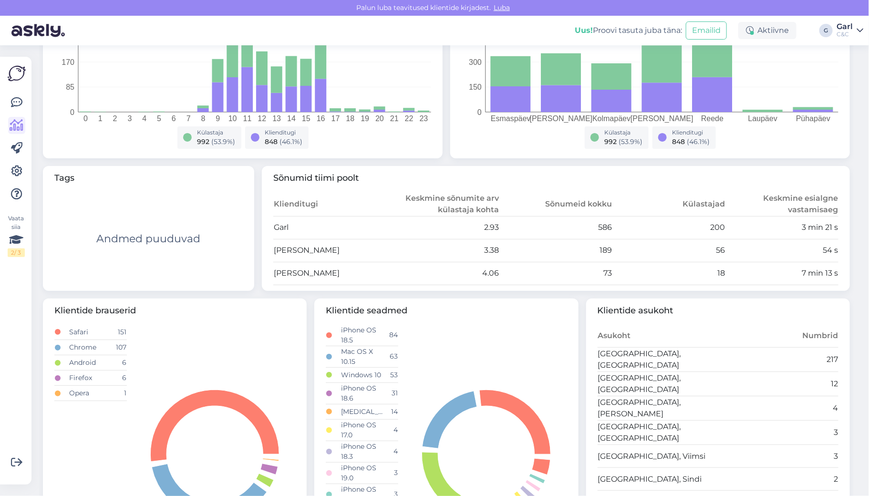
scroll to position [226, 0]
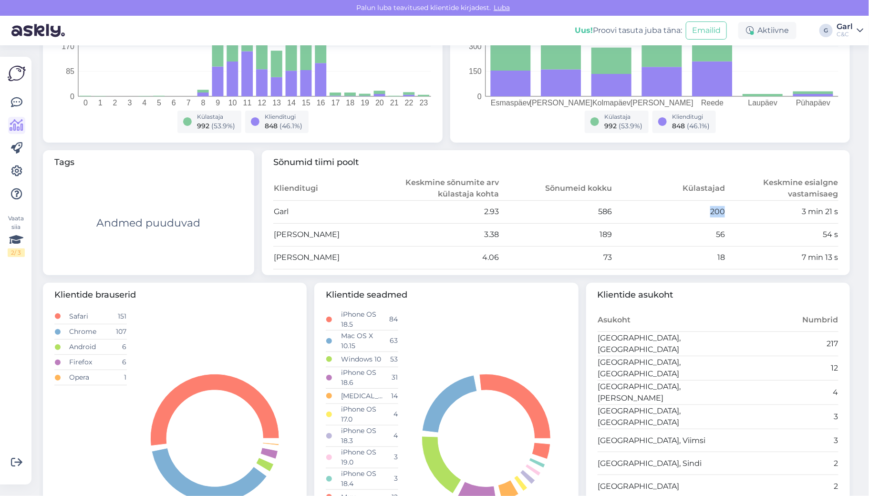
drag, startPoint x: 705, startPoint y: 214, endPoint x: 762, endPoint y: 214, distance: 56.7
click at [762, 214] on tr "Garl 2.93 586 200 3 min 21 s" at bounding box center [555, 211] width 565 height 23
click at [762, 214] on td "3 min 21 s" at bounding box center [781, 211] width 113 height 23
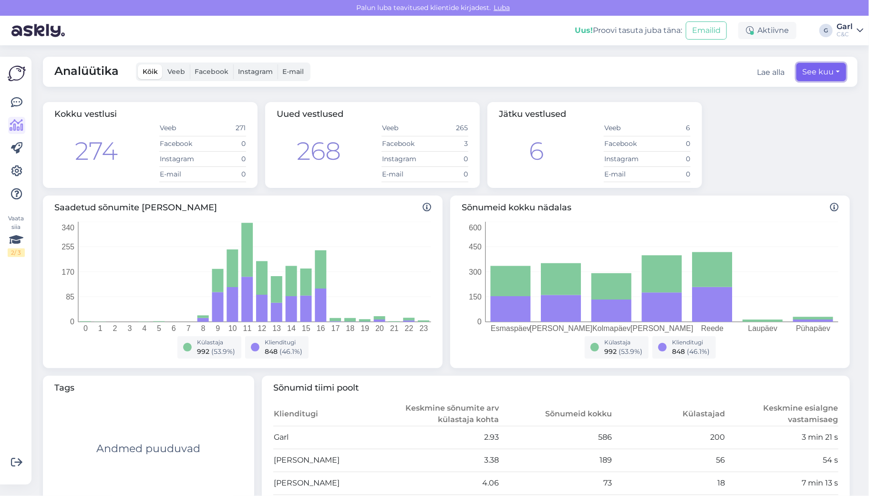
click at [821, 79] on button "See kuu" at bounding box center [821, 72] width 50 height 18
select select "7"
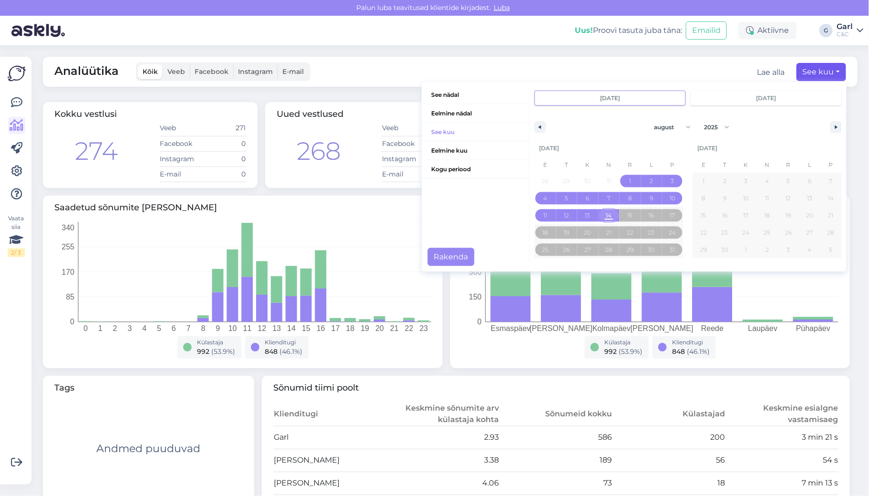
click at [612, 218] on span "14" at bounding box center [609, 215] width 6 height 17
type input "aug 14 2025"
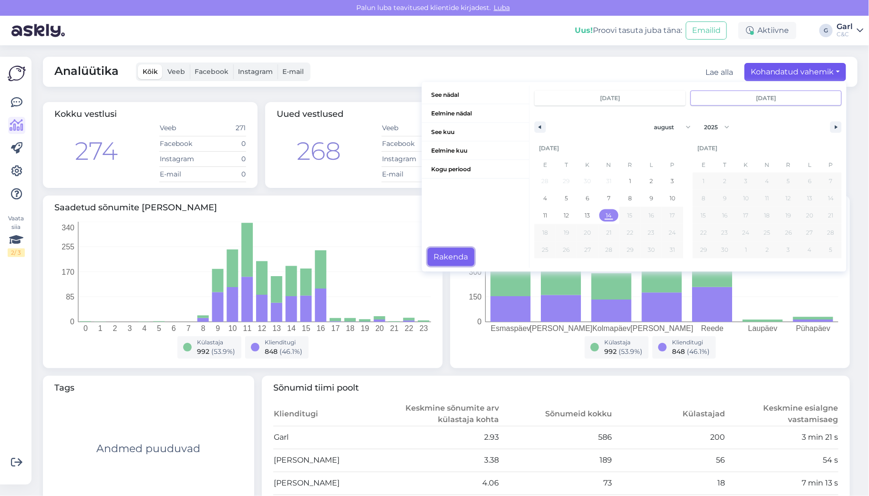
click at [467, 256] on button "Rakenda" at bounding box center [451, 257] width 47 height 18
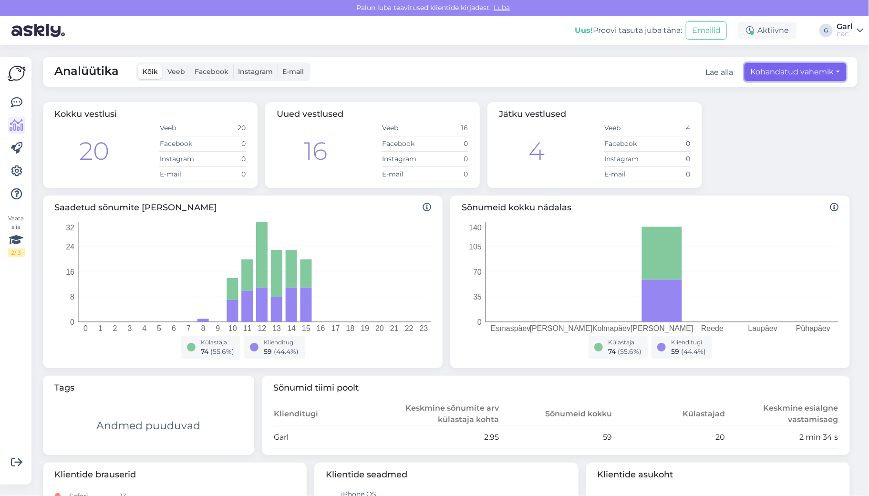
click at [755, 70] on button "Kohandatud vahemik" at bounding box center [795, 72] width 102 height 18
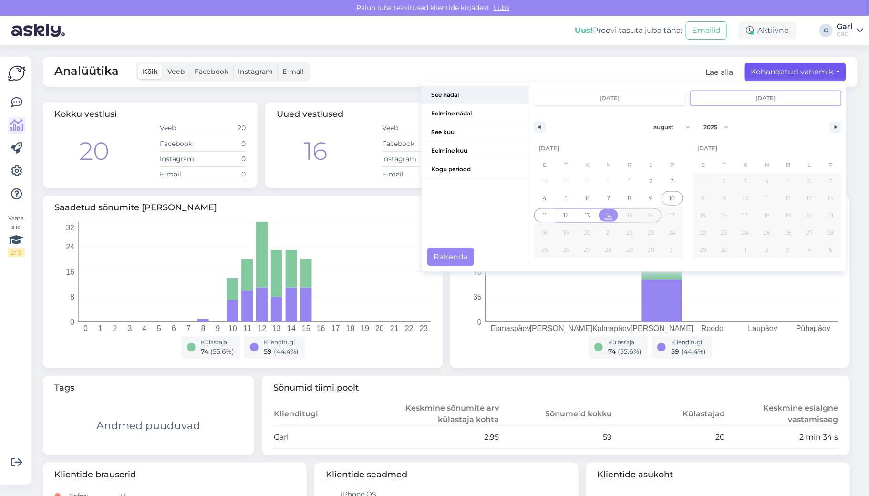
click at [466, 95] on span "See nädal" at bounding box center [474, 95] width 107 height 18
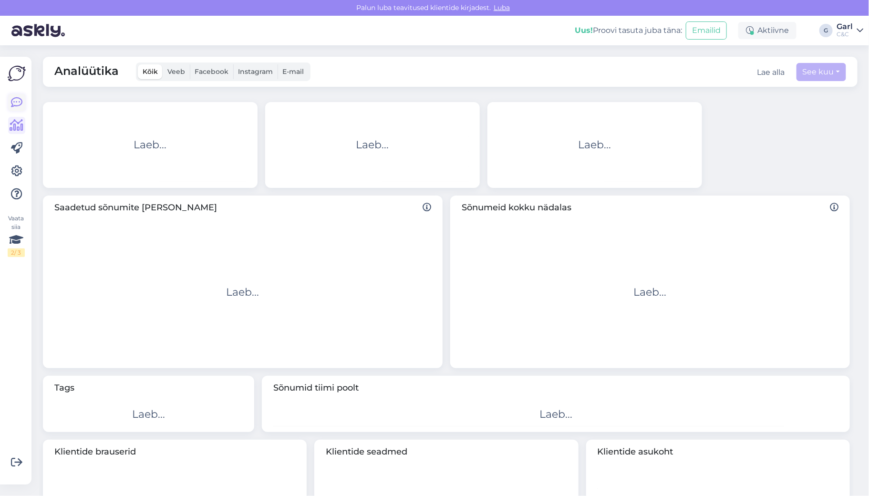
click at [17, 105] on icon at bounding box center [16, 102] width 11 height 11
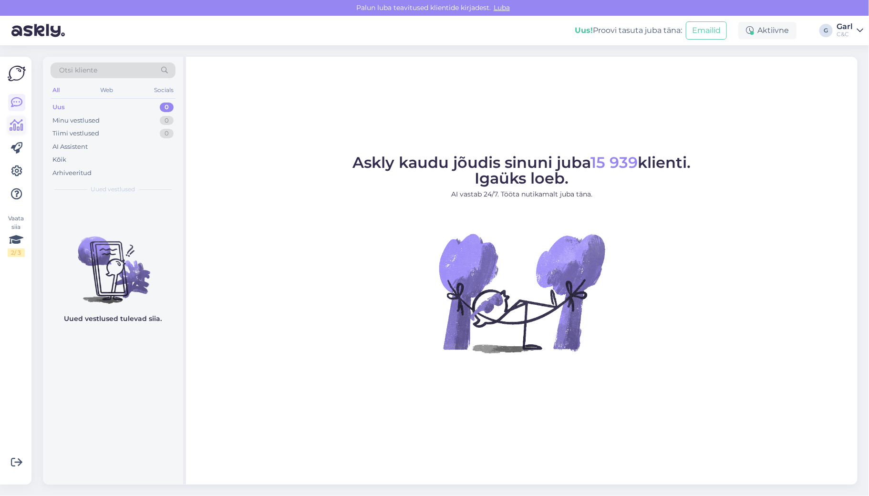
click at [20, 127] on icon at bounding box center [17, 125] width 14 height 11
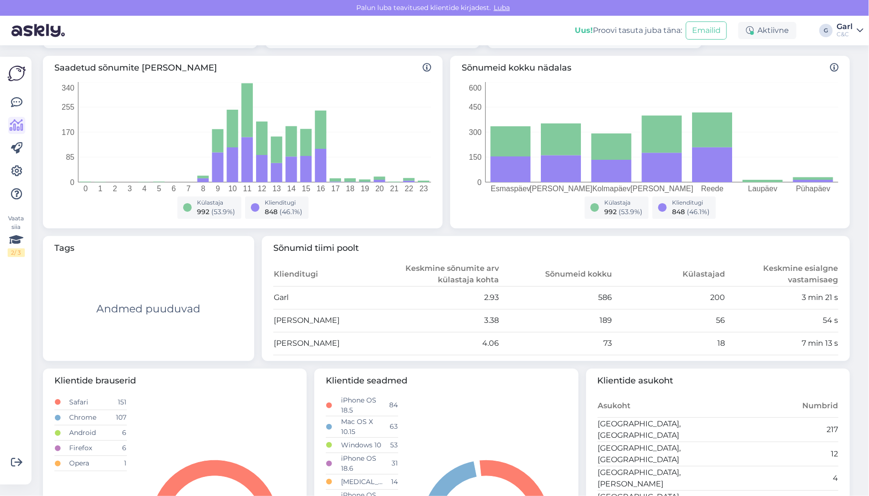
scroll to position [223, 0]
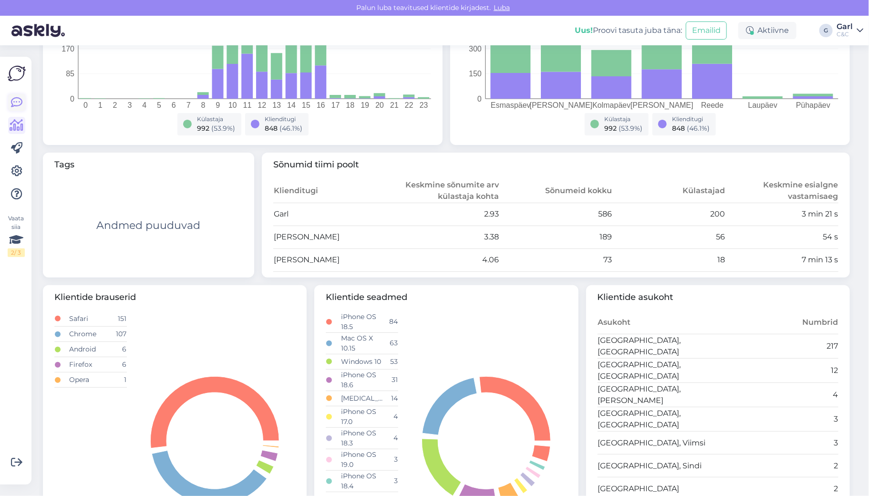
click at [21, 106] on icon at bounding box center [16, 102] width 11 height 11
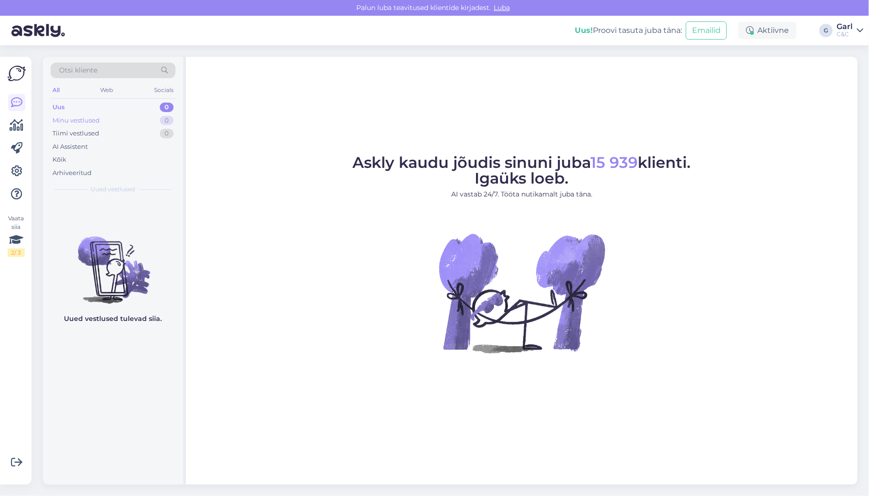
click at [132, 123] on div "Minu vestlused 0" at bounding box center [113, 120] width 125 height 13
click at [130, 106] on div "Uus 1" at bounding box center [113, 107] width 125 height 13
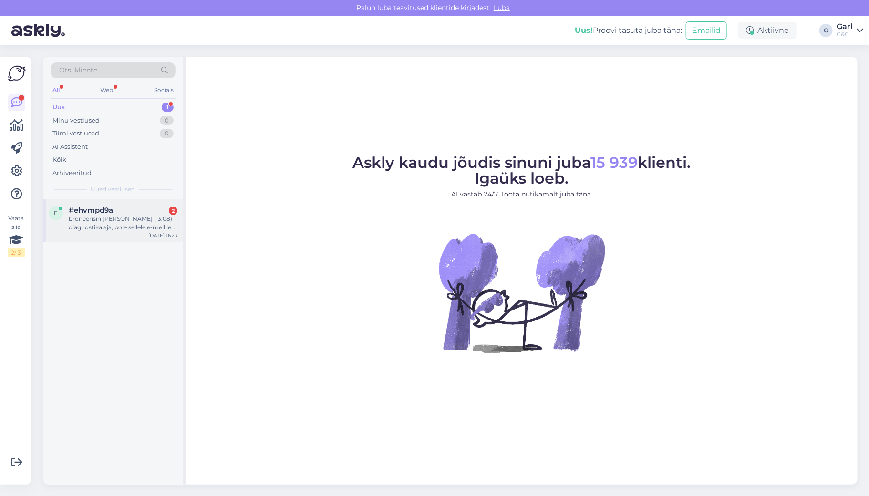
click at [130, 215] on div "broneerisin [PERSON_NAME] (13.08) diagnostika aja, pole sellele e-meilile kinni…" at bounding box center [123, 223] width 109 height 17
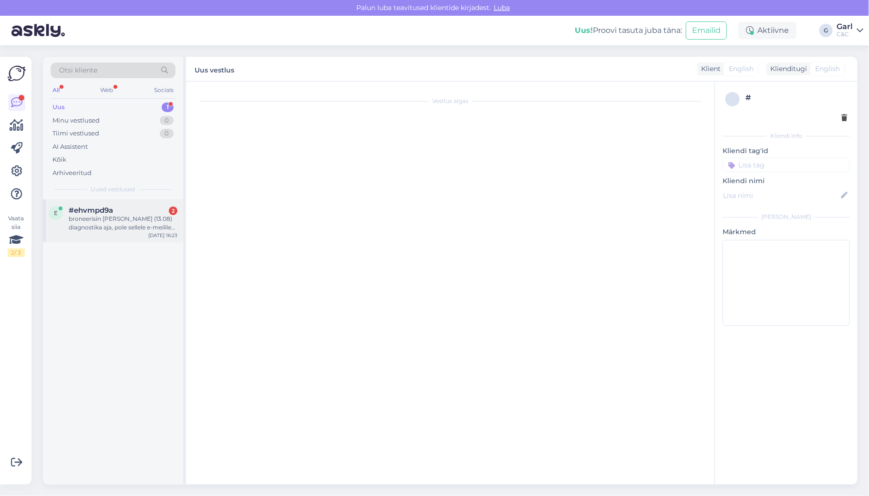
scroll to position [310, 0]
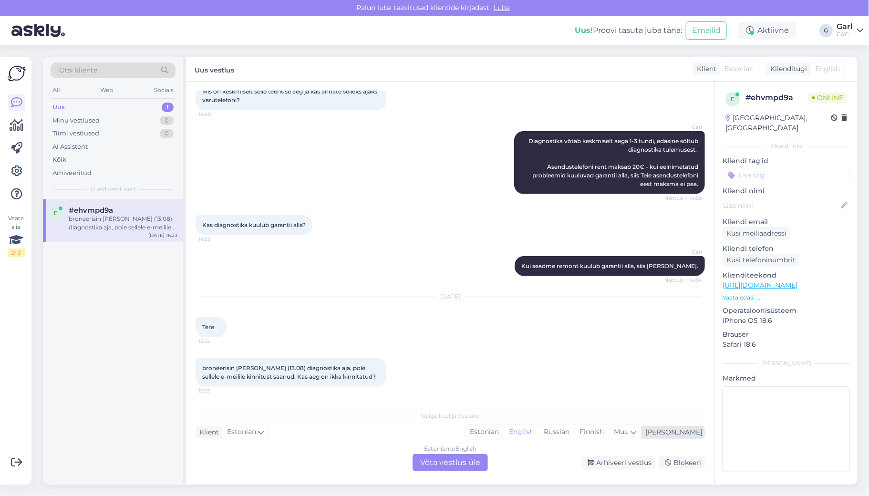
click at [503, 433] on div "Estonian" at bounding box center [484, 432] width 39 height 14
click at [456, 458] on div "Estonian to Estonian Võta vestlus üle" at bounding box center [449, 462] width 75 height 17
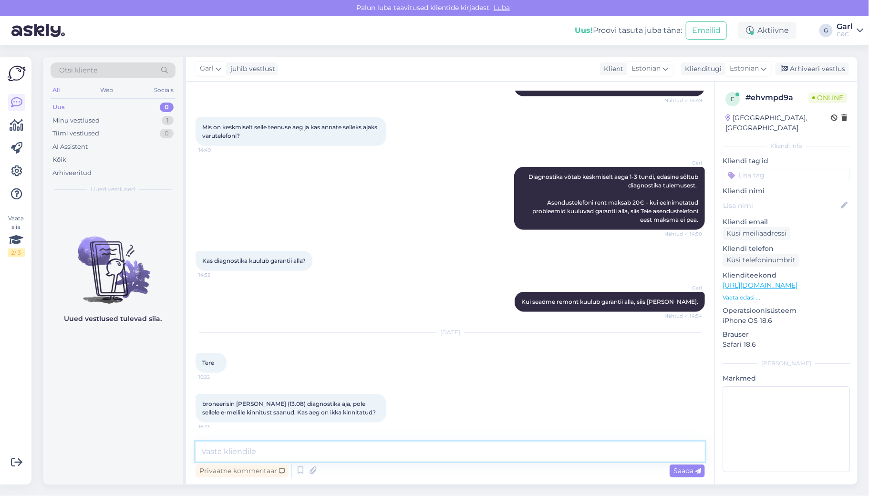
click at [456, 456] on textarea at bounding box center [449, 451] width 509 height 20
type textarea "Tere! Vaatame üle. [PERSON_NAME] nimele broneering sai tehtud?"
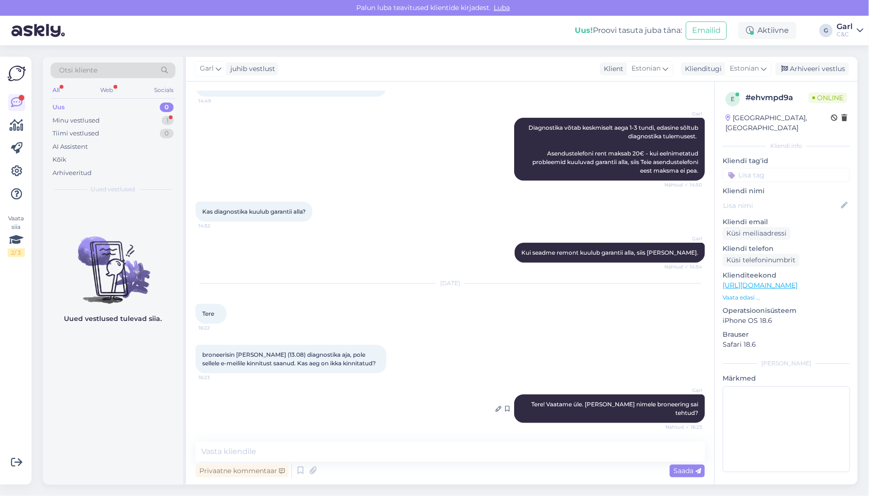
scroll to position [356, 0]
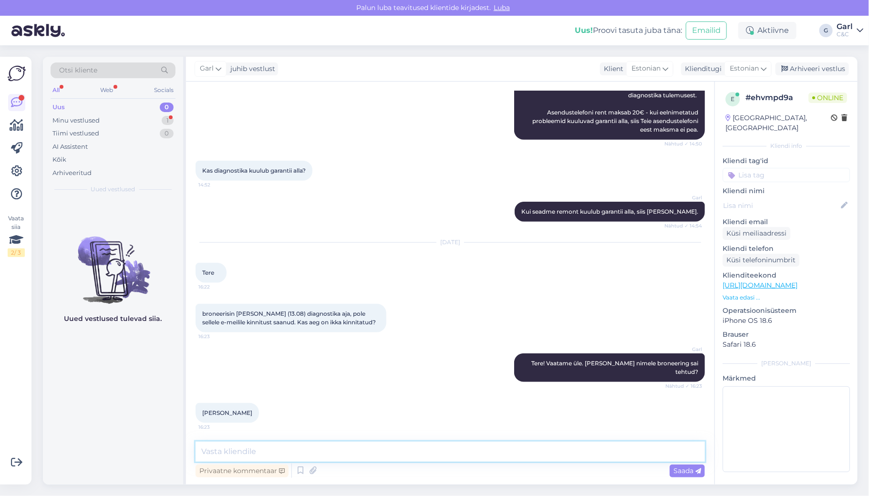
click at [392, 459] on textarea at bounding box center [449, 451] width 509 height 20
type textarea "Ja millisesse hooldusesse?"
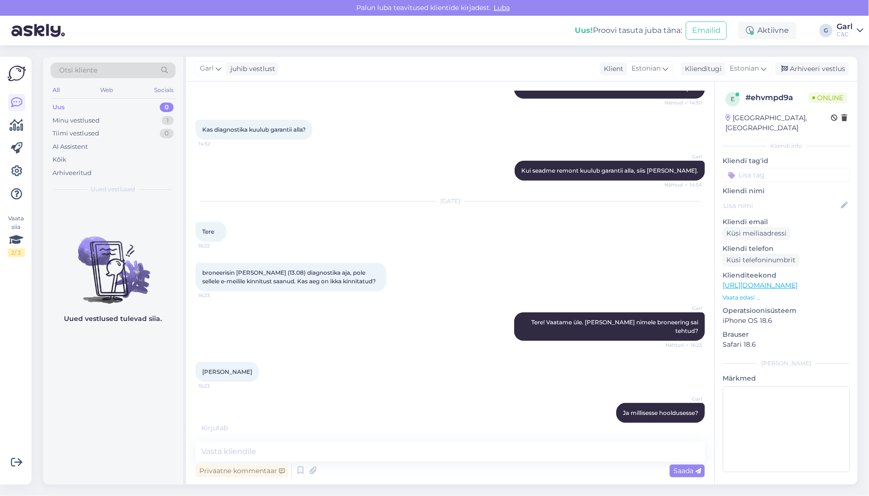
scroll to position [438, 0]
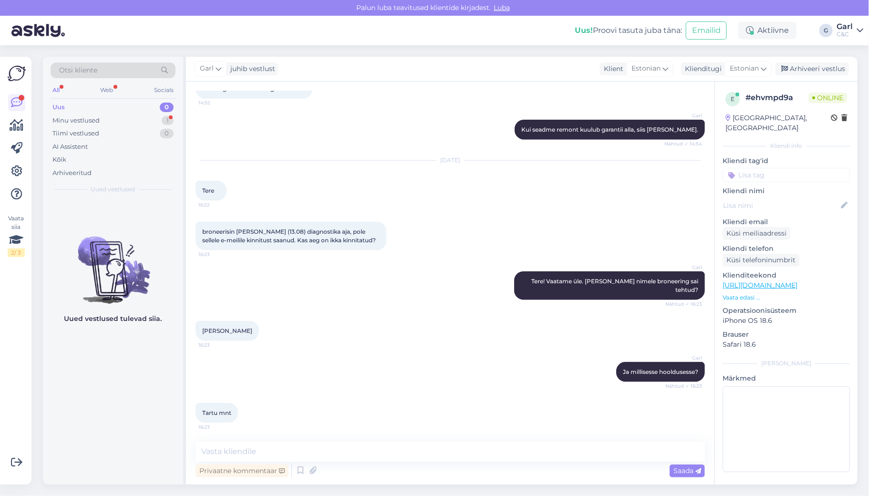
drag, startPoint x: 196, startPoint y: 329, endPoint x: 249, endPoint y: 330, distance: 52.9
click at [249, 330] on div "[PERSON_NAME] 16:23" at bounding box center [226, 331] width 63 height 20
copy span "[PERSON_NAME]"
click at [408, 456] on textarea at bounding box center [449, 451] width 509 height 20
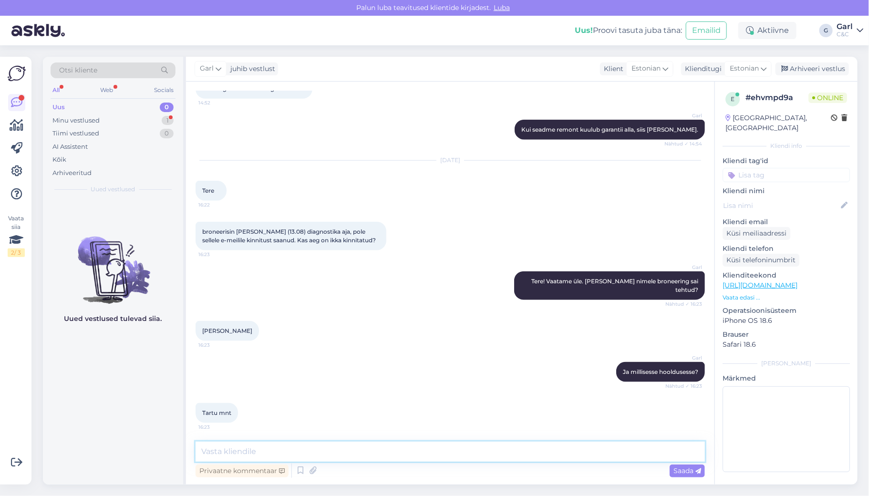
click at [408, 456] on textarea at bounding box center [449, 451] width 509 height 20
click at [454, 457] on textarea at bounding box center [449, 451] width 509 height 20
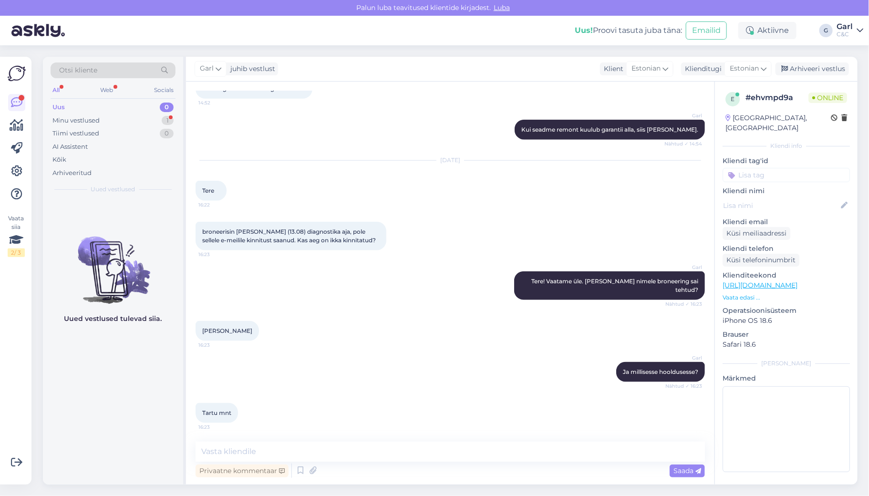
drag, startPoint x: 200, startPoint y: 329, endPoint x: 247, endPoint y: 333, distance: 47.4
click at [247, 333] on div "Anna-Liisa Jõgi 16:23" at bounding box center [226, 331] width 63 height 20
copy span "Anna-Liisa Jõgi"
click at [273, 447] on textarea at bounding box center [449, 451] width 509 height 20
type textarea "Nagu ma aru saan, siis tõite seadme juba"
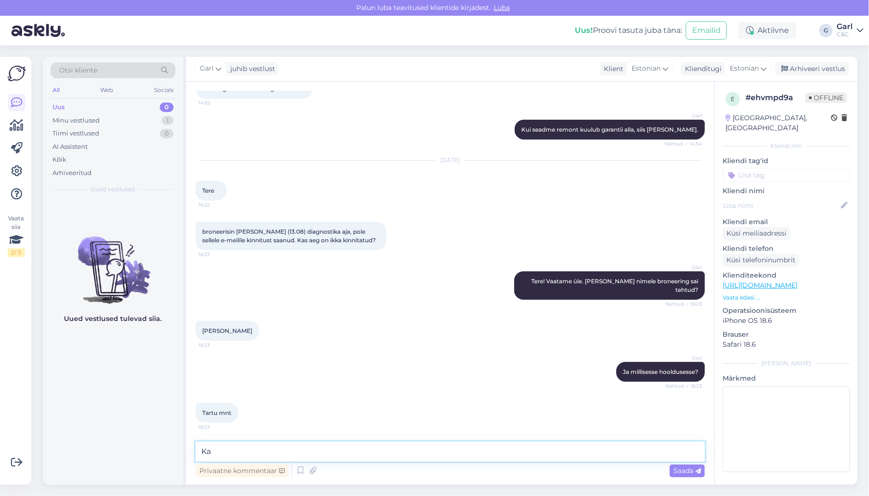
type textarea "K"
type textarea "Mis kuupäevaks te aja broneerisite?"
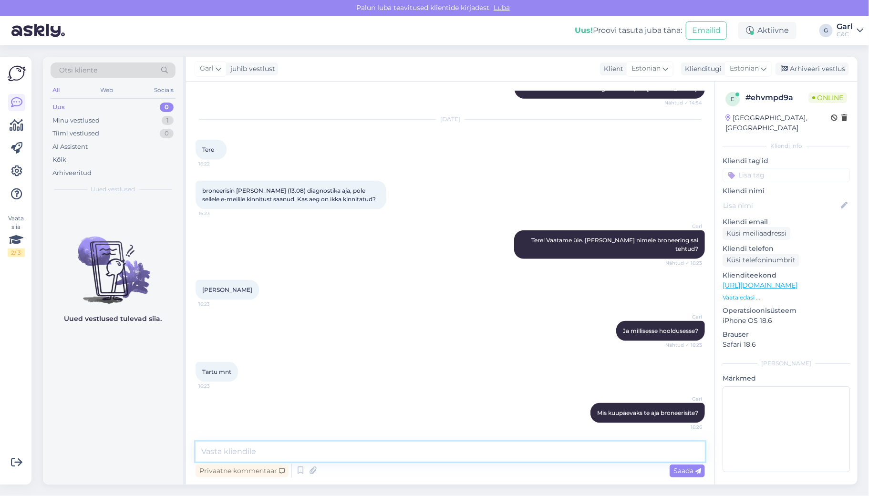
click at [424, 447] on textarea at bounding box center [449, 451] width 509 height 20
click at [424, 450] on textarea at bounding box center [449, 451] width 509 height 20
click at [490, 451] on textarea at bounding box center [449, 451] width 509 height 20
click at [489, 450] on textarea at bounding box center [449, 451] width 509 height 20
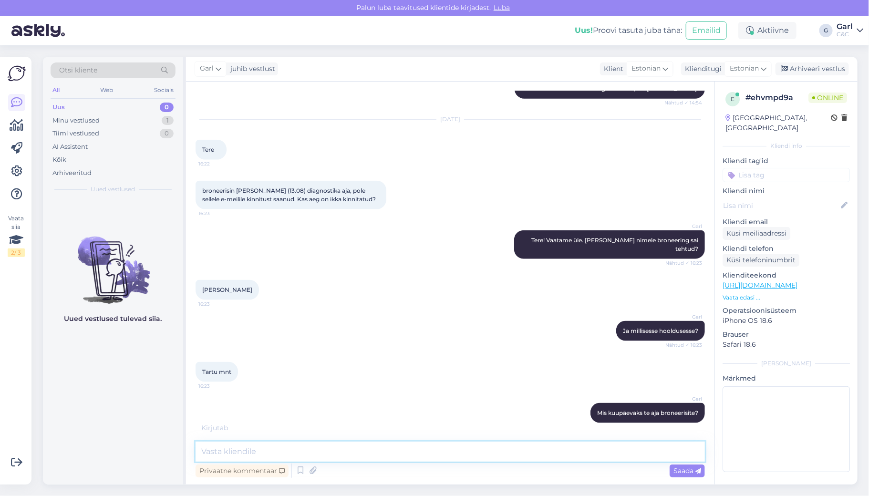
click at [489, 450] on textarea at bounding box center [449, 451] width 509 height 20
click at [489, 449] on textarea at bounding box center [449, 451] width 509 height 20
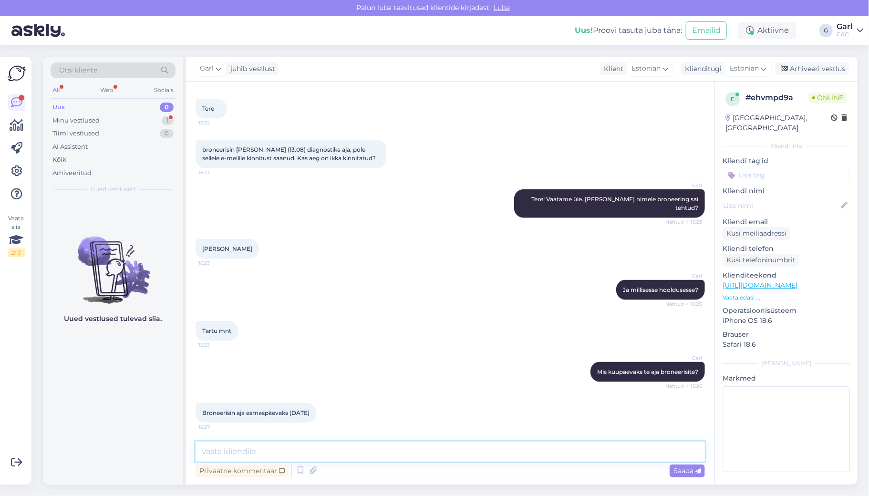
click at [413, 449] on textarea at bounding box center [449, 451] width 509 height 20
type textarea "O"
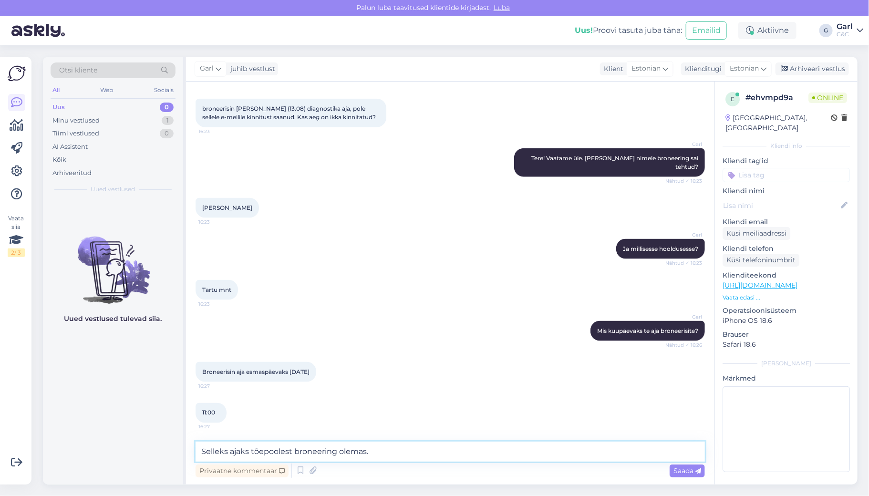
type textarea "Selleks ajaks tõepoolest broneering olemas."
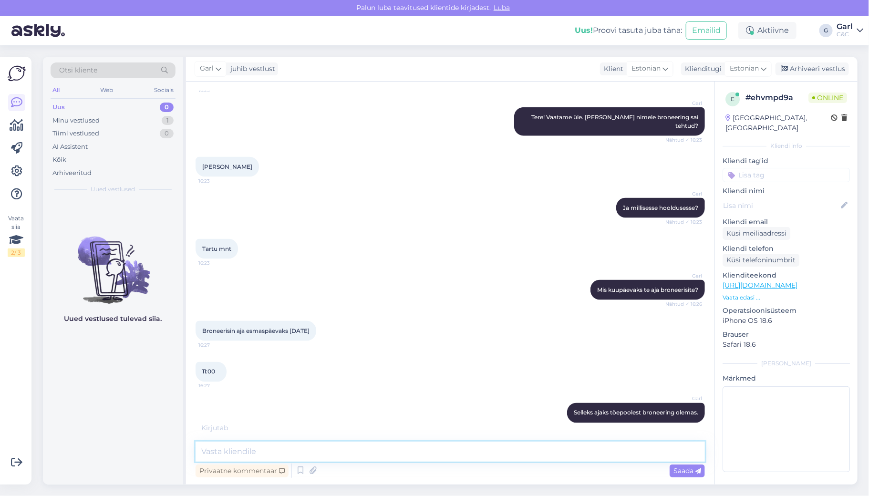
click at [445, 453] on textarea at bounding box center [449, 451] width 509 height 20
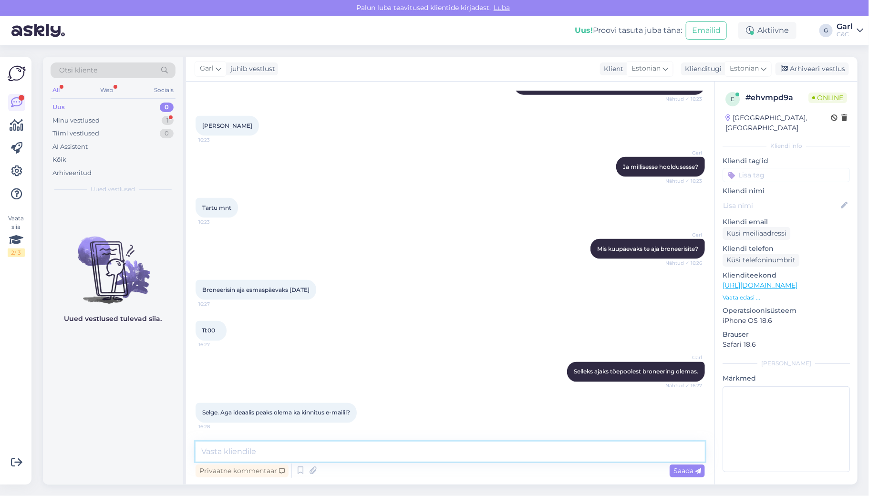
click at [471, 454] on textarea at bounding box center [449, 451] width 509 height 20
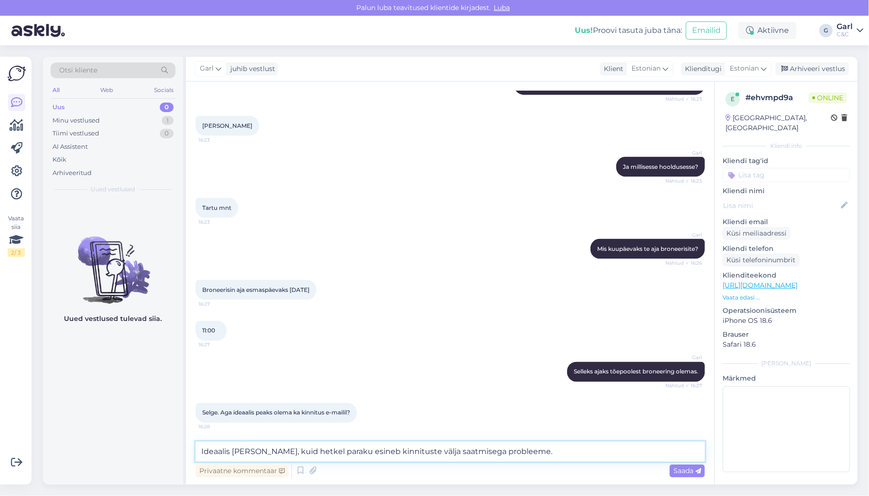
type textarea "Ideaalis küll, kuid hetkel paraku esineb kinnituste välja saatmisega probleeme."
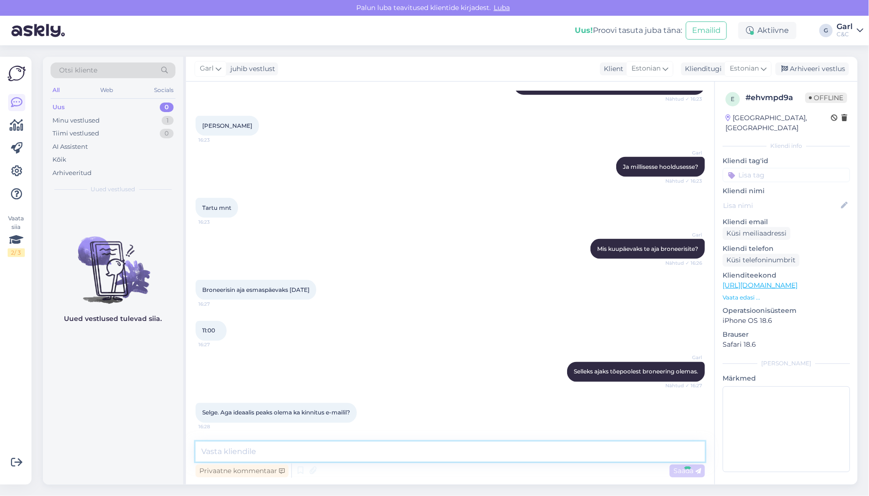
scroll to position [692, 0]
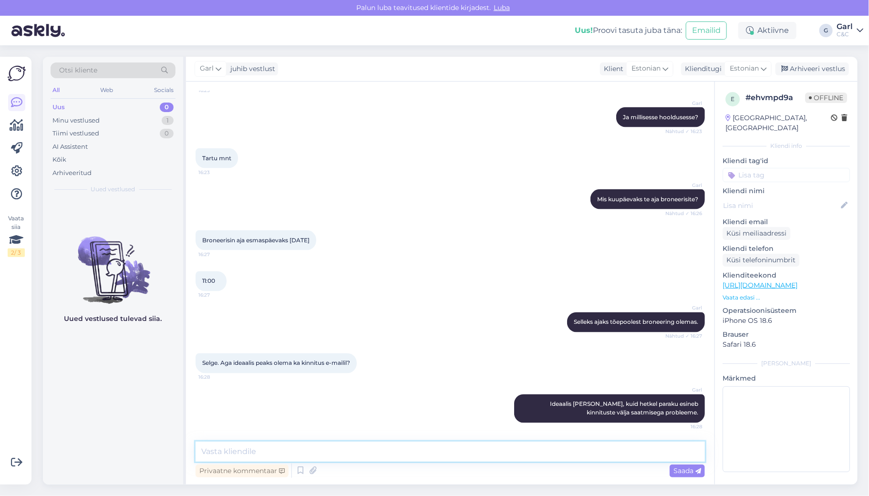
click at [469, 452] on textarea at bounding box center [449, 451] width 509 height 20
click at [468, 452] on textarea at bounding box center [449, 451] width 509 height 20
click at [536, 457] on textarea at bounding box center [449, 451] width 509 height 20
click at [485, 456] on textarea at bounding box center [449, 451] width 509 height 20
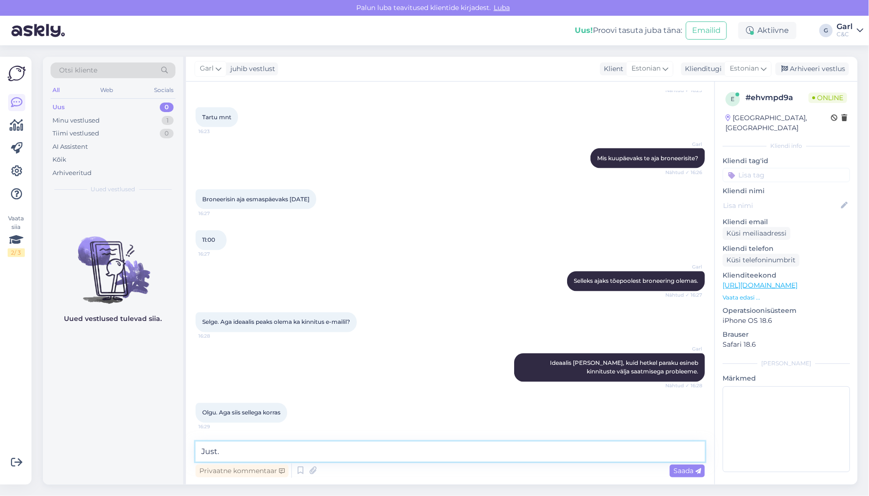
type textarea "Just."
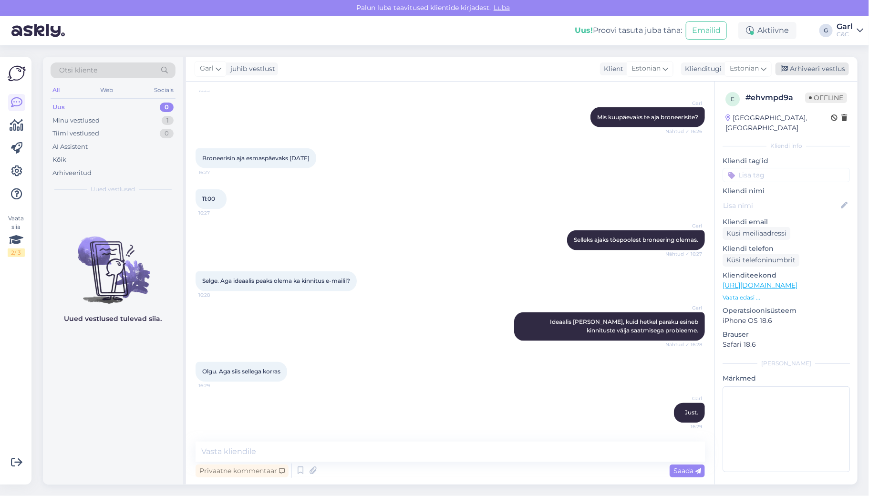
click at [823, 66] on div "Arhiveeri vestlus" at bounding box center [811, 68] width 73 height 13
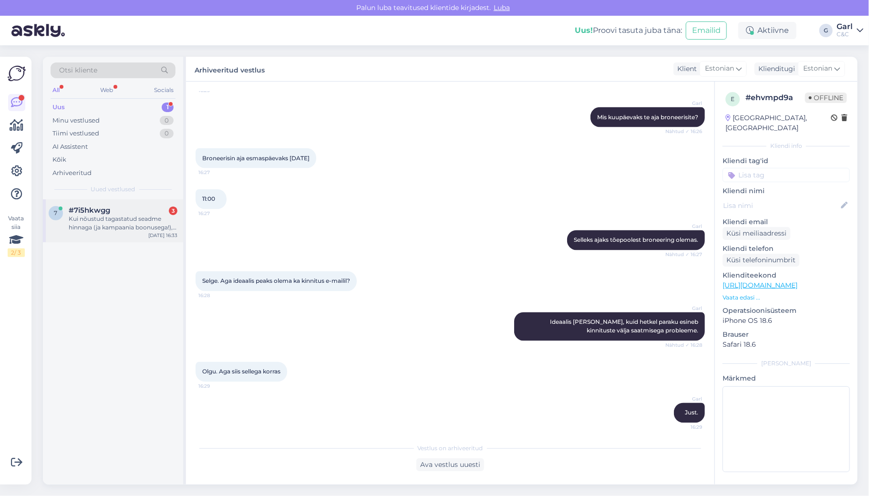
click at [133, 223] on div "Kui nõustud tagastatud seadme hinnaga (ja kampaania boonusega!), saad raha 2 tö…" at bounding box center [123, 223] width 109 height 17
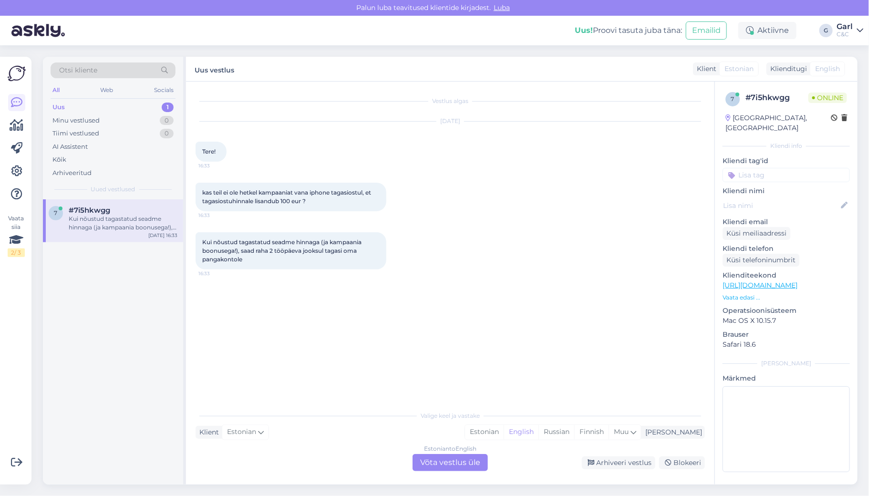
scroll to position [0, 0]
click at [503, 432] on div "Estonian" at bounding box center [484, 432] width 39 height 14
click at [466, 455] on div "Estonian to Estonian Võta vestlus üle" at bounding box center [449, 462] width 75 height 17
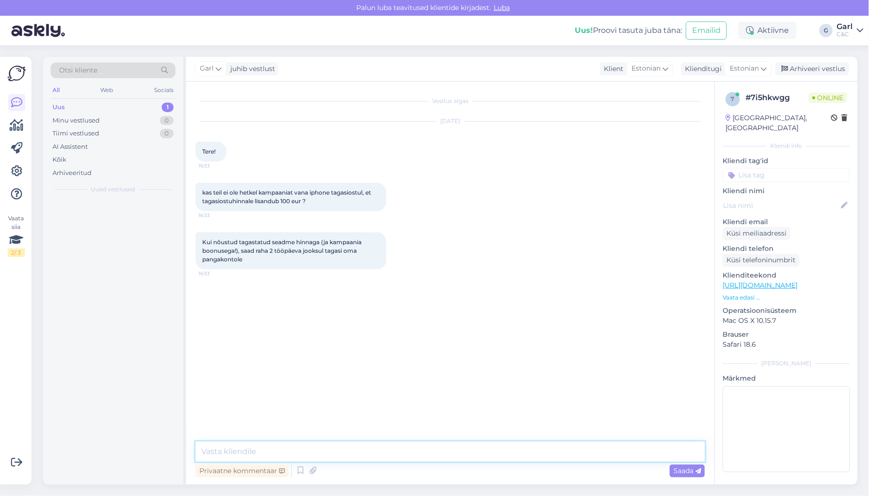
click at [467, 449] on textarea at bounding box center [449, 451] width 509 height 20
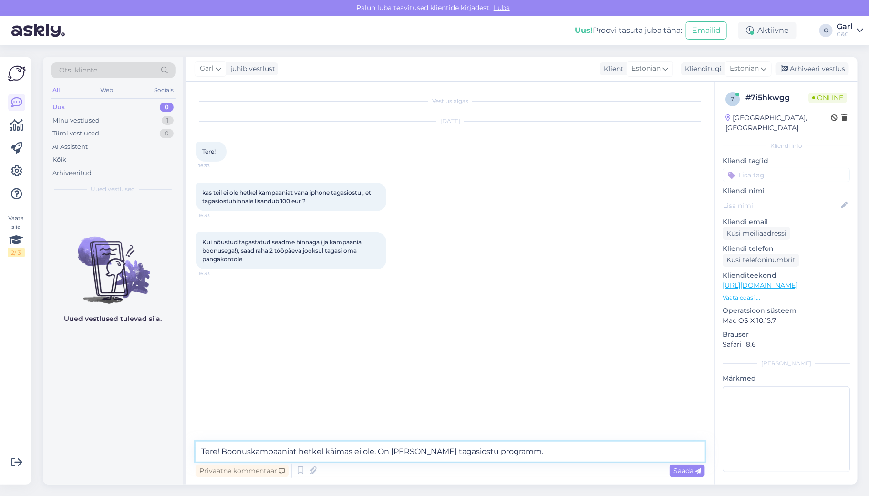
type textarea "Tere! Boonuskampaaniat hetkel käimas ei ole. On vaid tagasiostu programm."
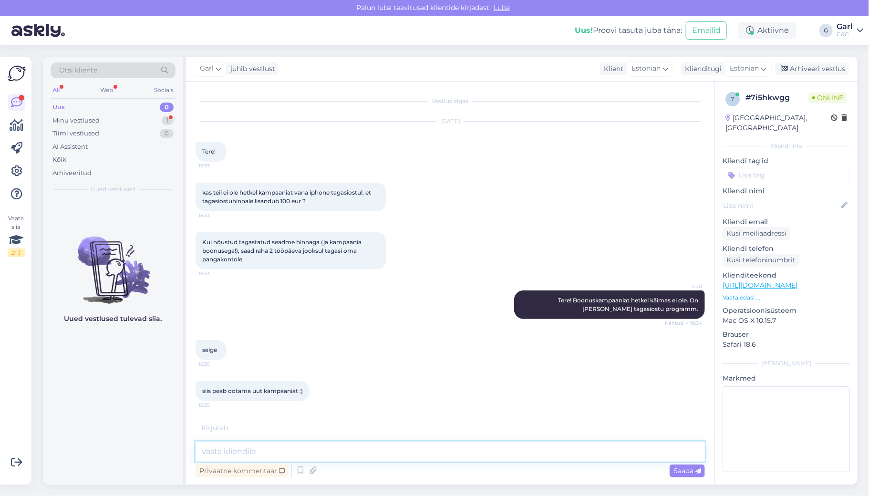
click at [309, 452] on textarea at bounding box center [449, 451] width 509 height 20
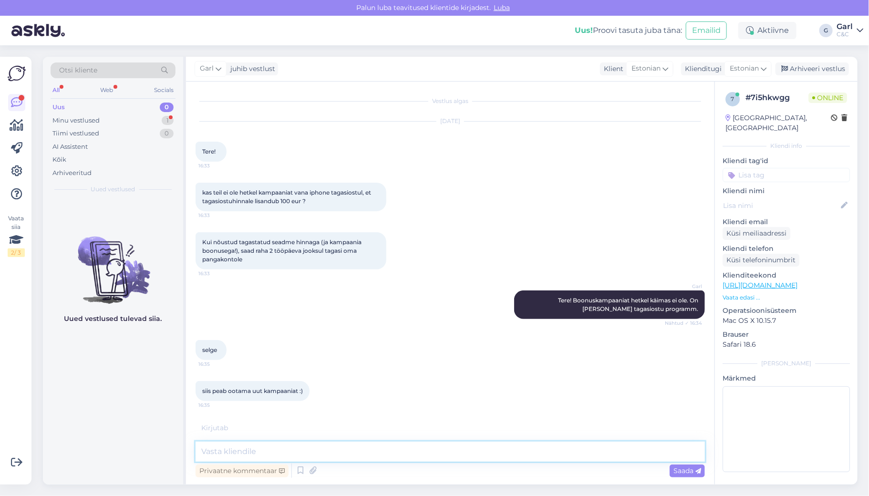
click at [309, 452] on textarea at bounding box center [449, 451] width 509 height 20
type textarea "Mõistan. Paraku jään vastuse võlgu, millal uuesti taoline kampaania on tulemas.…"
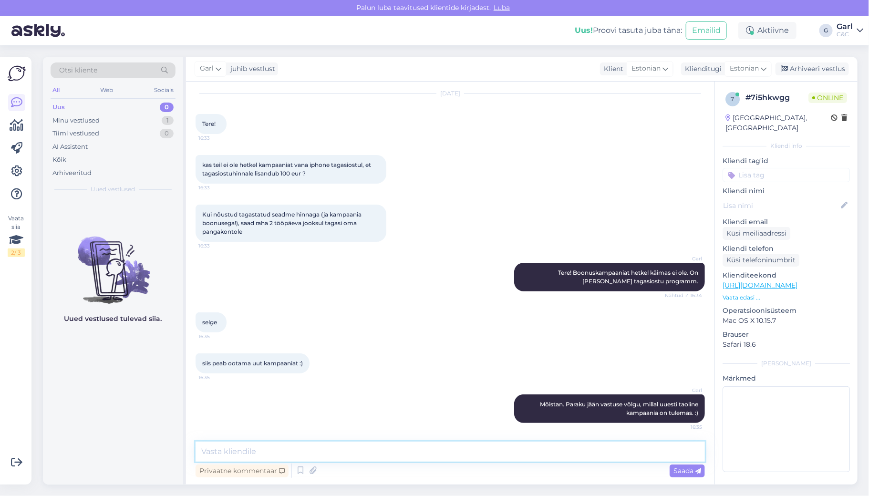
click at [365, 461] on textarea at bounding box center [449, 451] width 509 height 20
click at [107, 122] on div "Minu vestlused 1" at bounding box center [113, 120] width 125 height 13
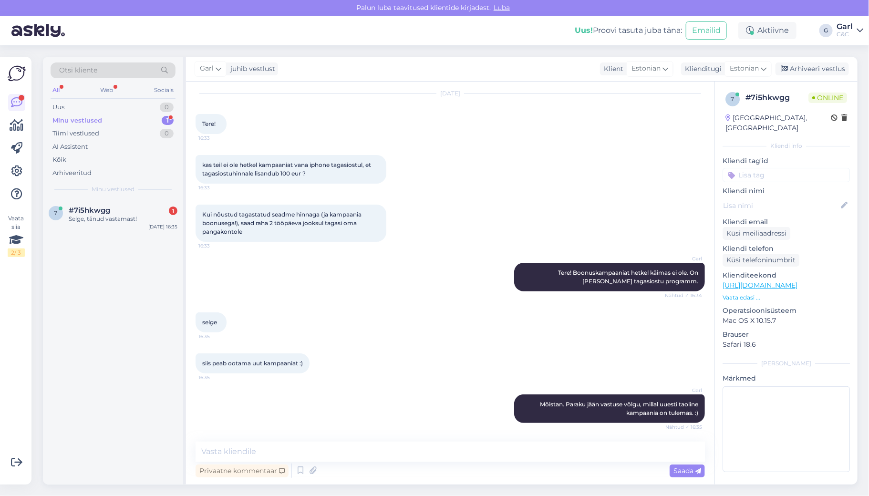
scroll to position [69, 0]
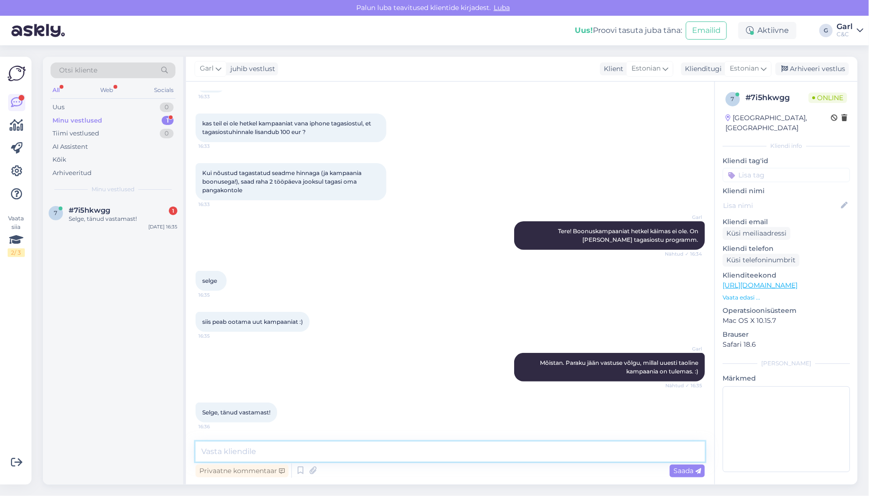
click at [285, 452] on textarea at bounding box center [449, 451] width 509 height 20
type textarea "[PERSON_NAME], võtke heaks!"
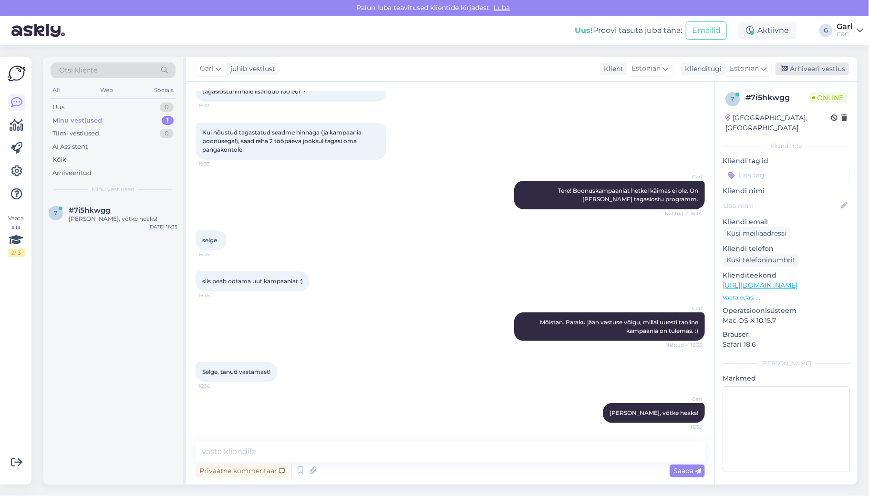
click at [801, 72] on div "Arhiveeri vestlus" at bounding box center [811, 68] width 73 height 13
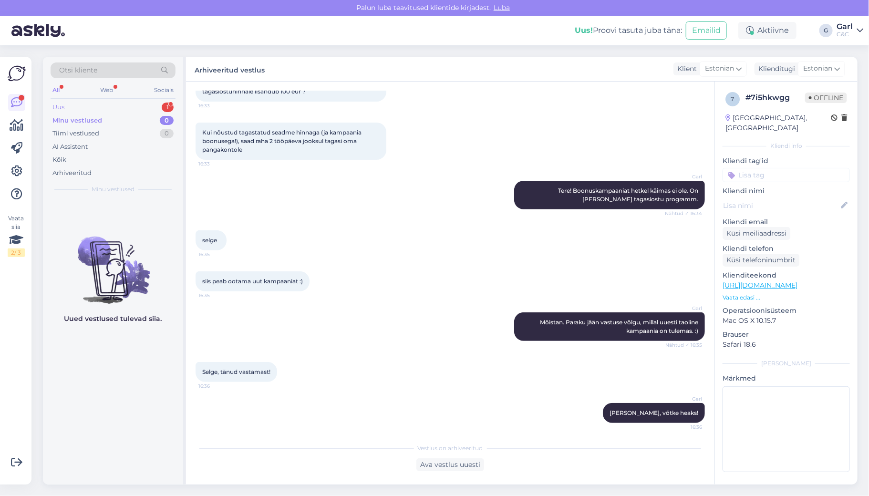
click at [128, 107] on div "Uus 1" at bounding box center [113, 107] width 125 height 13
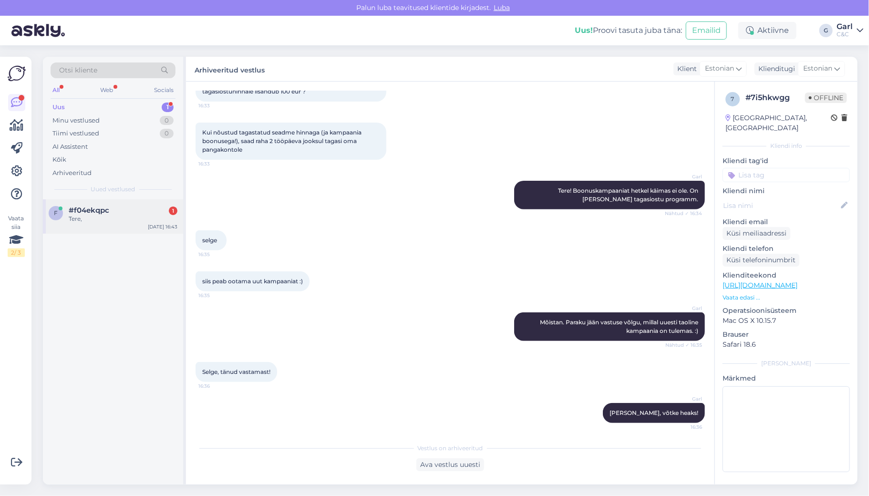
click at [106, 202] on div "f #f04ekqpc 1 Tere, Aug 14 16:43" at bounding box center [113, 216] width 140 height 34
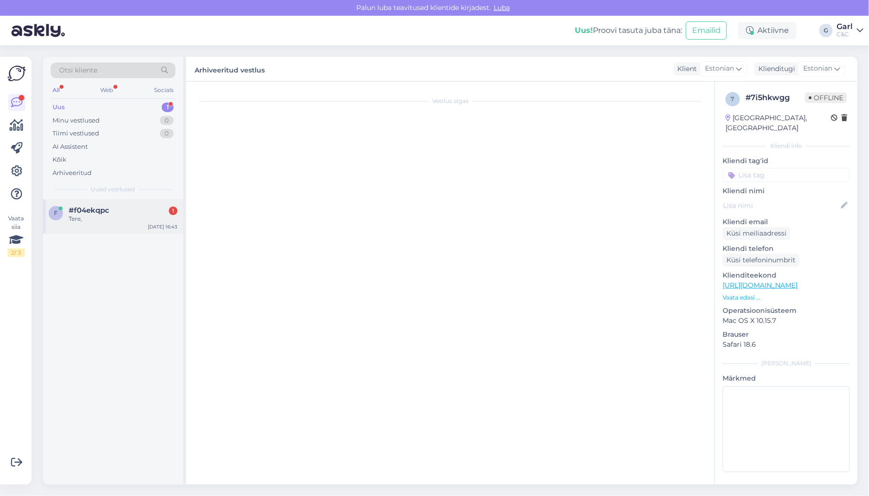
click at [130, 209] on div "#f04ekqpc 1" at bounding box center [123, 210] width 109 height 9
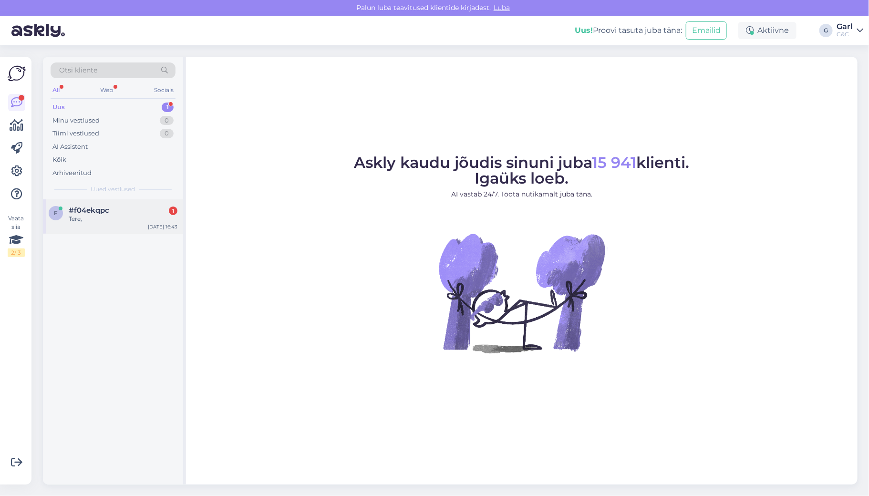
click at [142, 210] on div "#f04ekqpc 1" at bounding box center [123, 210] width 109 height 9
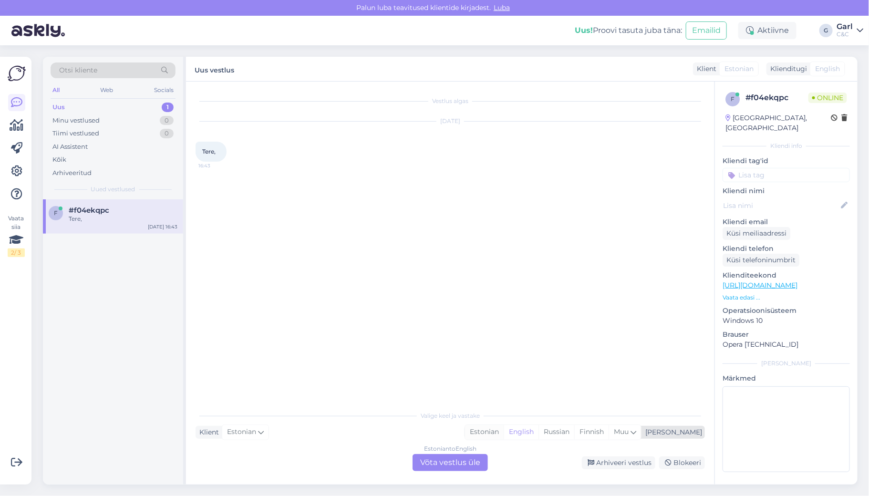
click at [503, 432] on div "Estonian" at bounding box center [484, 432] width 39 height 14
click at [441, 468] on div "Estonian to Estonian Võta vestlus üle" at bounding box center [449, 462] width 75 height 17
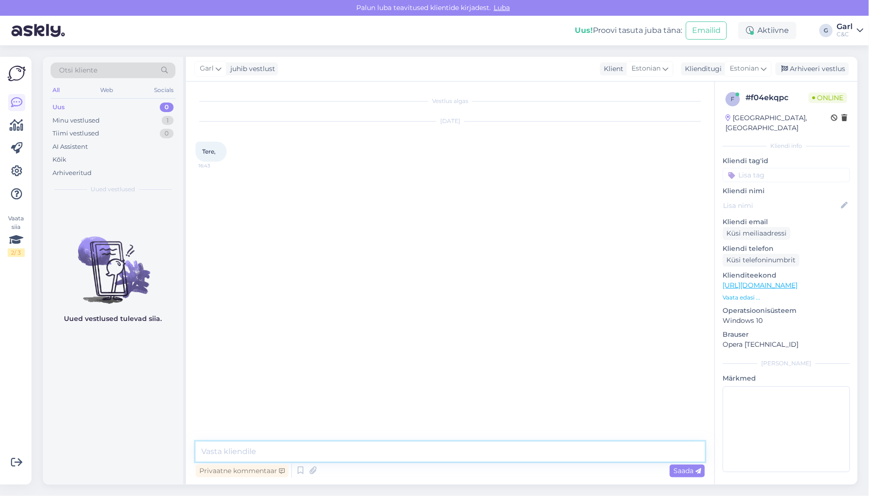
click at [456, 455] on textarea at bounding box center [449, 451] width 509 height 20
type textarea "Tere! Kuidas saan Teile abiks olla?"
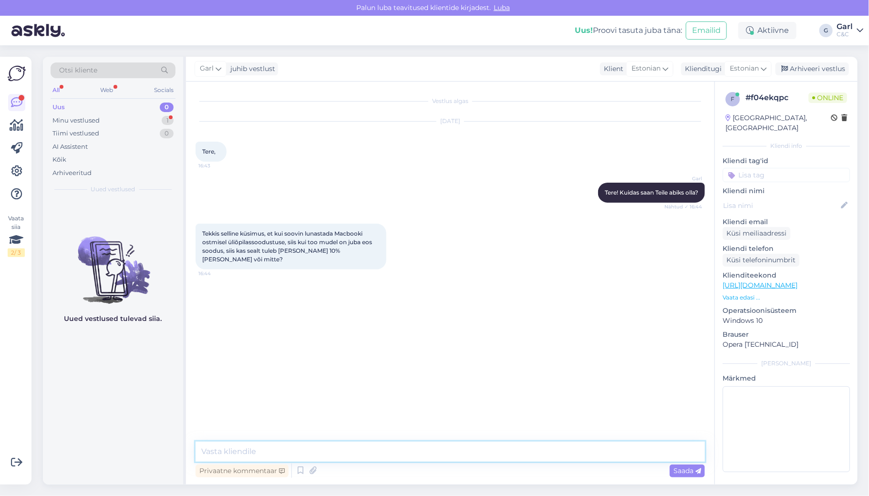
click at [376, 457] on textarea at bounding box center [449, 451] width 509 height 20
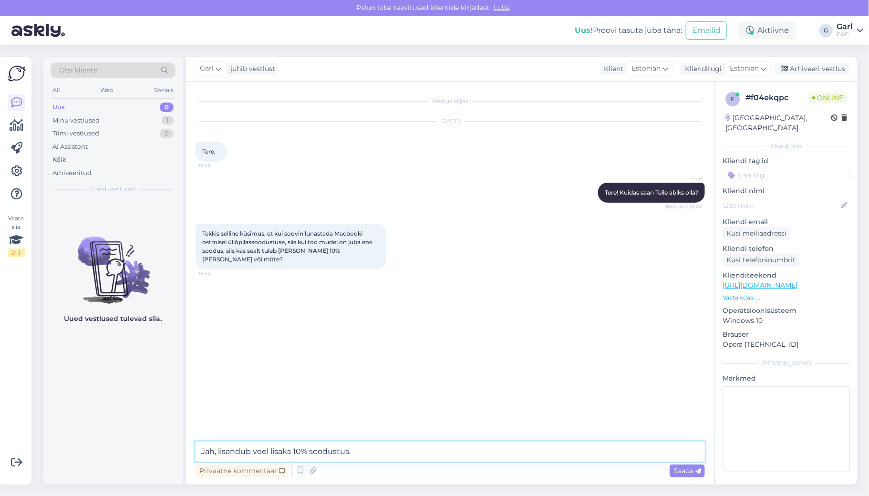
type textarea "Jah, lisandub veel lisaks 10% soodustus."
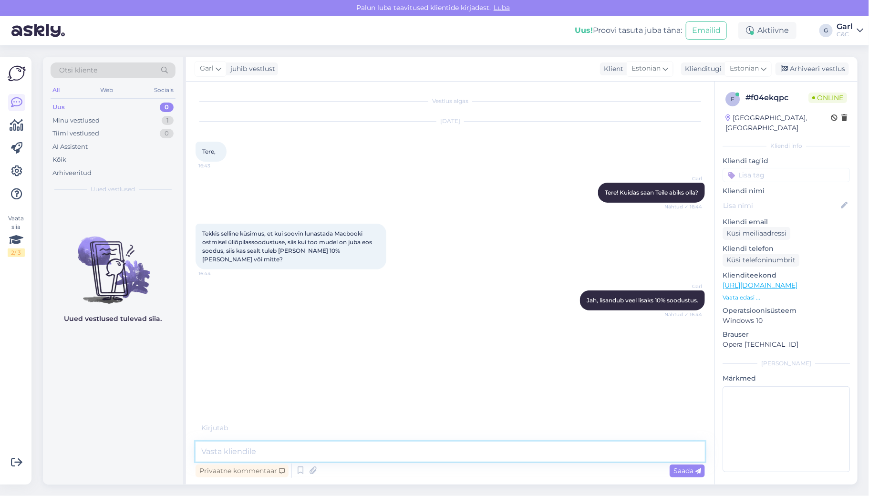
click at [373, 446] on textarea at bounding box center [449, 451] width 509 height 20
click at [372, 446] on textarea at bounding box center [449, 451] width 509 height 20
click at [409, 457] on textarea at bounding box center [449, 451] width 509 height 20
click at [378, 441] on textarea at bounding box center [449, 451] width 509 height 20
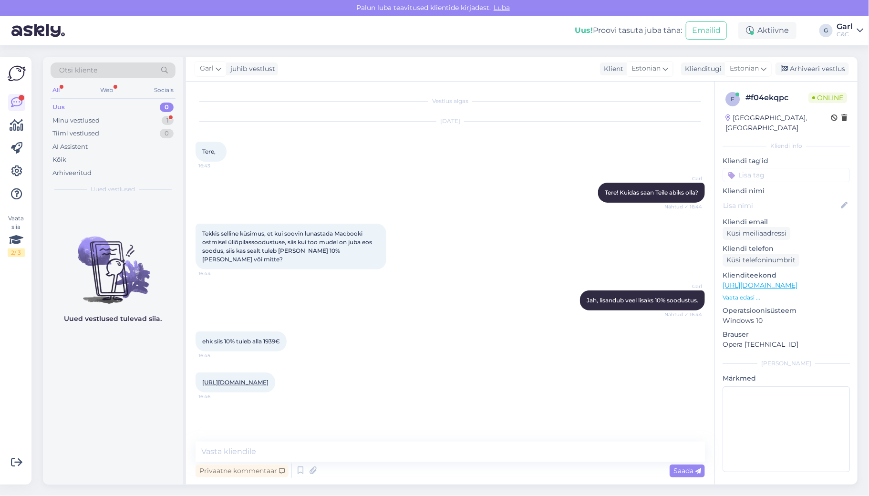
click at [275, 378] on div "https://www.shop.cec.ee/macbook-pro-14-2024-apple-m4?color=251&erply_storage=53…" at bounding box center [235, 382] width 80 height 20
click at [268, 379] on link "[URL][DOMAIN_NAME]" at bounding box center [235, 382] width 66 height 7
click at [247, 444] on textarea at bounding box center [449, 451] width 509 height 20
type textarea "Just nii."
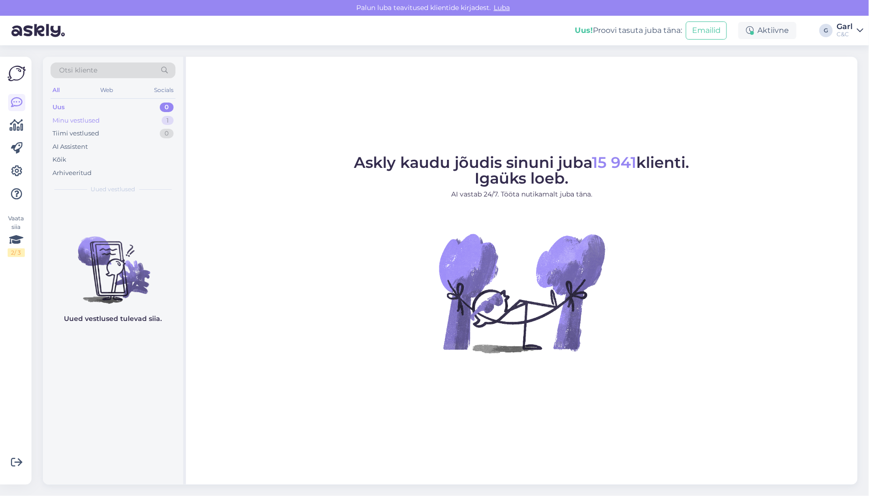
click at [157, 117] on div "Minu vestlused 1" at bounding box center [113, 120] width 125 height 13
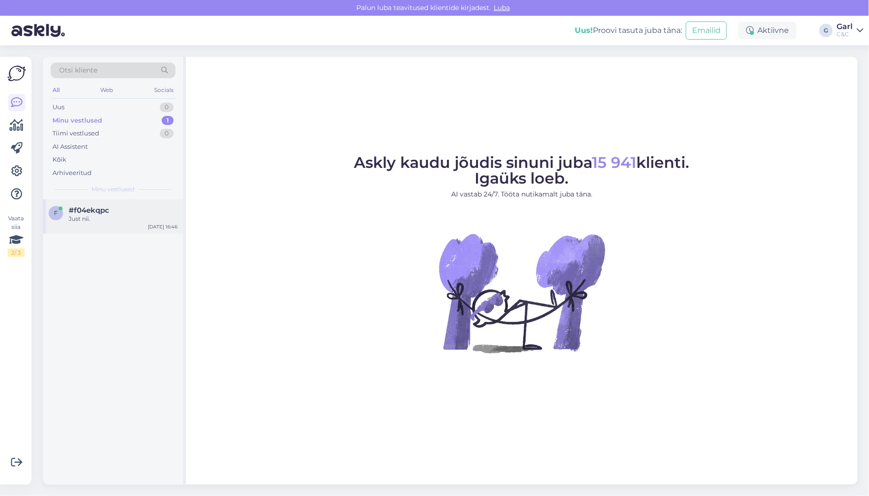
click at [141, 207] on div "#f04ekqpc" at bounding box center [123, 210] width 109 height 9
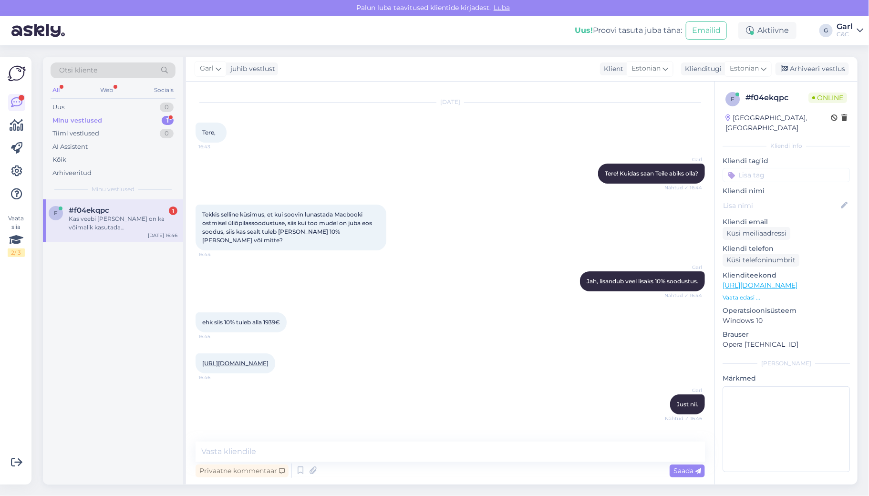
scroll to position [69, 0]
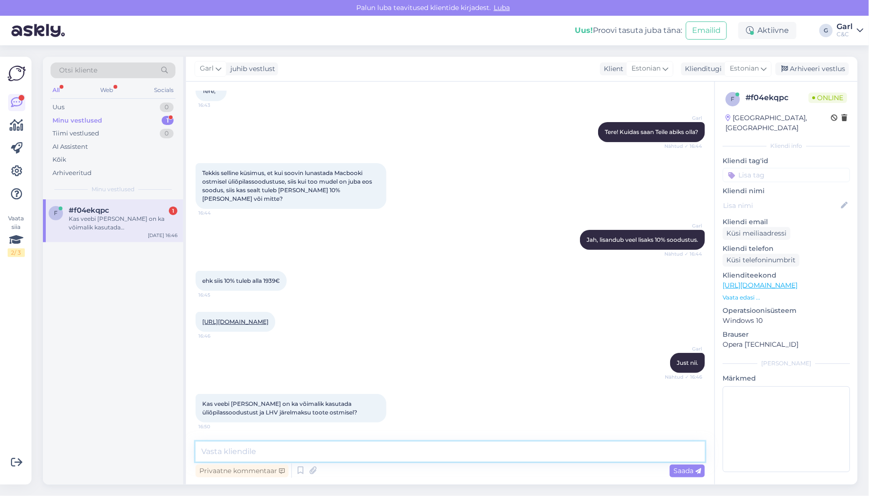
click at [331, 443] on textarea at bounding box center [449, 451] width 509 height 20
type textarea "Veebiteel see paraku võimalik ei ole. Tuleb kohapeale minna,"
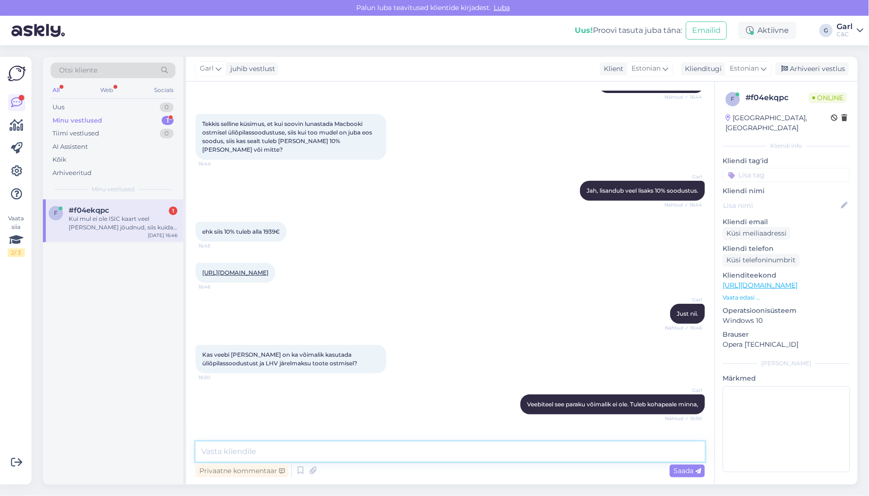
scroll to position [168, 0]
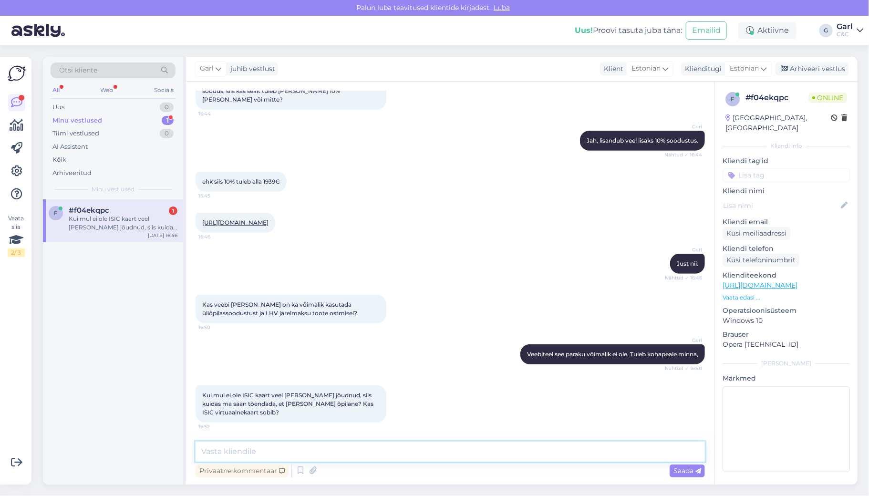
click at [320, 442] on textarea at bounding box center [449, 451] width 509 height 20
click at [315, 446] on textarea at bounding box center [449, 451] width 509 height 20
click at [458, 455] on textarea at bounding box center [449, 451] width 509 height 20
paste textarea "[URL][DOMAIN_NAME]"
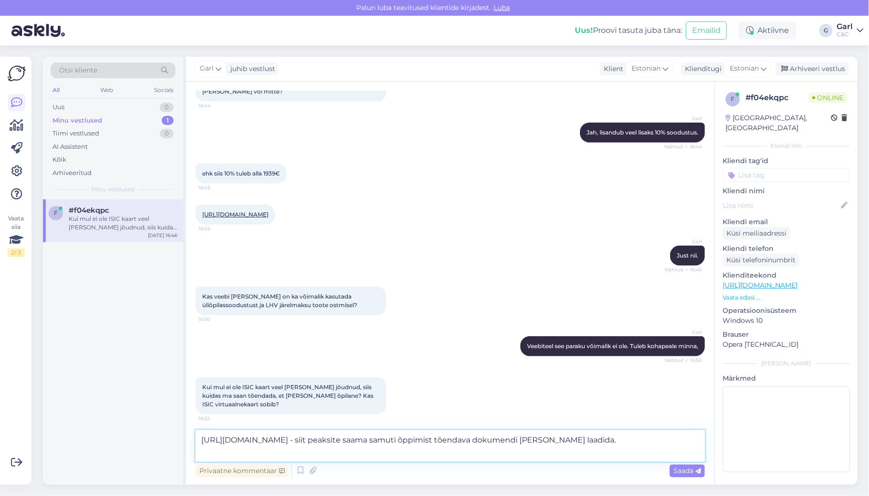
type textarea "[URL][DOMAIN_NAME] - siit peaksite saama samuti õppimist tõendava dokumendi [PE…"
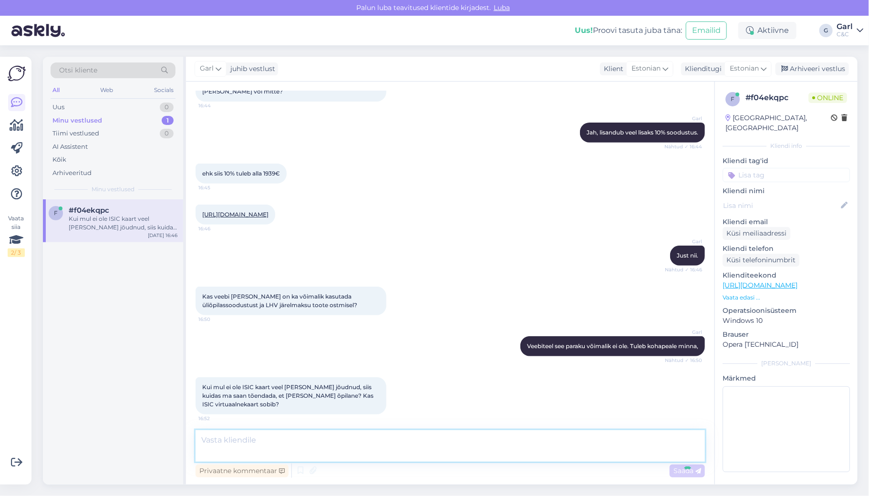
scroll to position [226, 0]
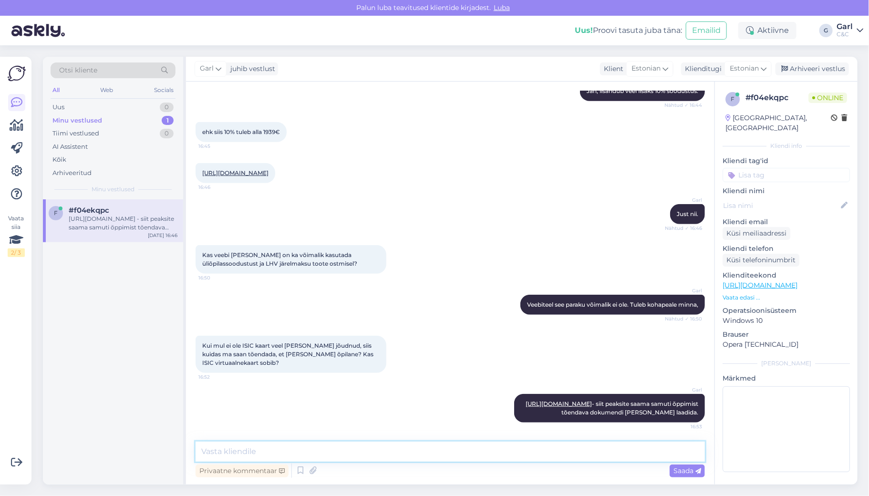
click at [484, 443] on textarea at bounding box center [449, 451] width 509 height 20
click at [484, 444] on textarea at bounding box center [449, 451] width 509 height 20
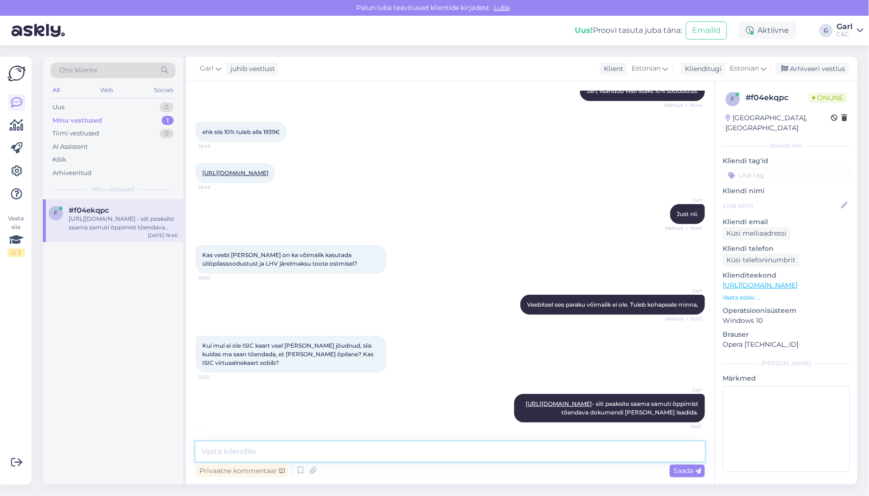
click at [484, 444] on textarea at bounding box center [449, 451] width 509 height 20
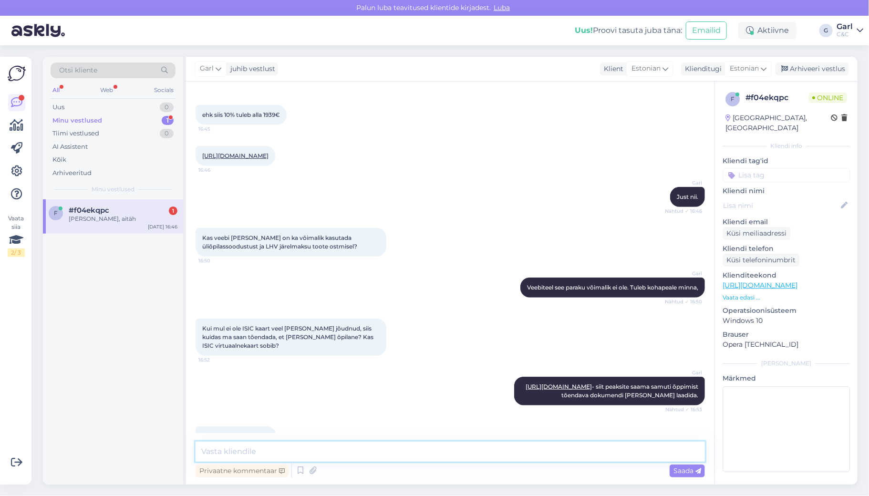
scroll to position [267, 0]
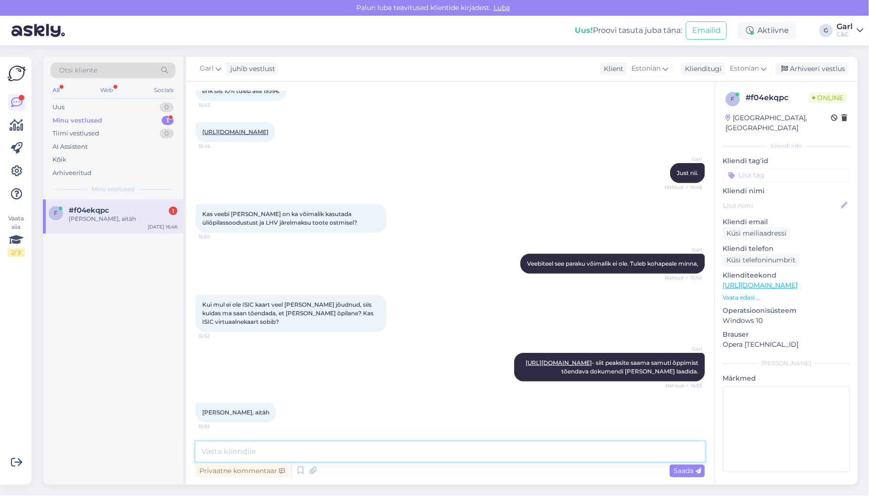
click at [484, 448] on textarea at bounding box center [449, 451] width 509 height 20
type textarea "[PERSON_NAME], võtke heaks! Edu õpingutel!"
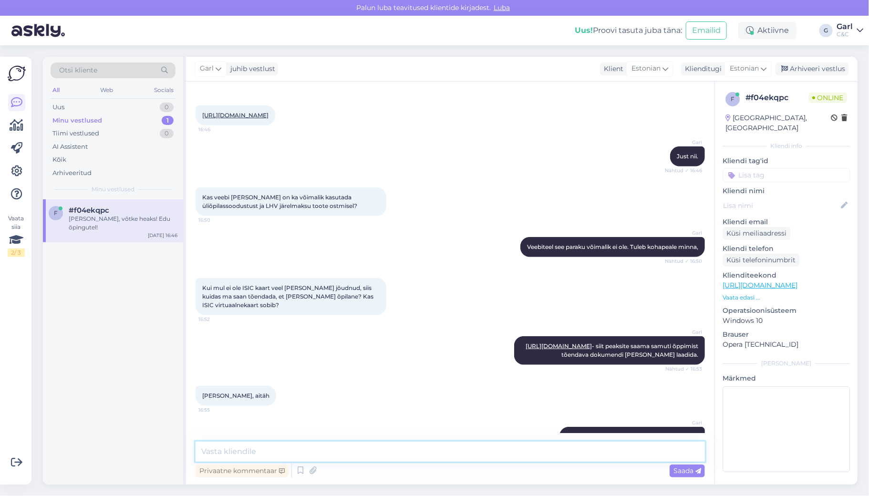
scroll to position [308, 0]
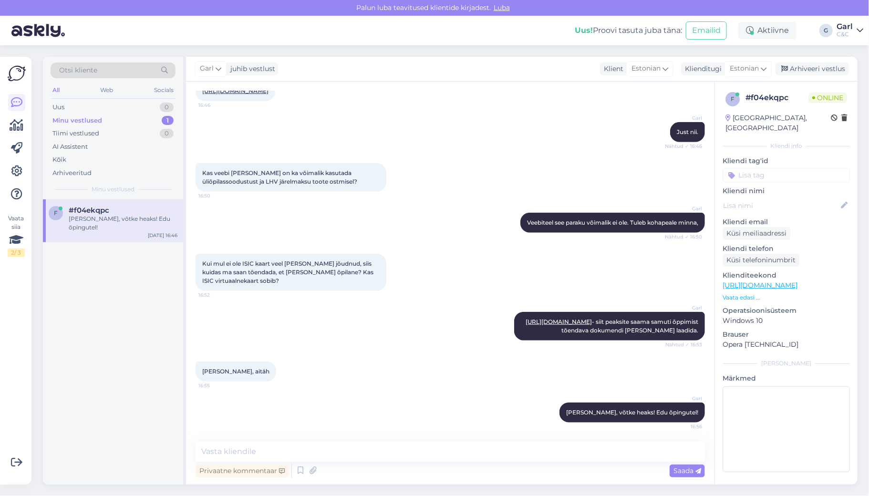
click at [59, 364] on div "f #f04ekqpc [PERSON_NAME], võtke heaks! Edu õpingutel! [DATE] 16:46" at bounding box center [113, 341] width 140 height 285
click at [98, 319] on div "f #f04ekqpc [PERSON_NAME], võtke heaks! Edu õpingutel! [DATE] 16:46" at bounding box center [113, 341] width 140 height 285
click at [87, 338] on div "f #f04ekqpc [PERSON_NAME], võtke heaks! Edu õpingutel! [DATE] 16:46" at bounding box center [113, 341] width 140 height 285
click at [123, 129] on div "Tiimi vestlused 0" at bounding box center [113, 133] width 125 height 13
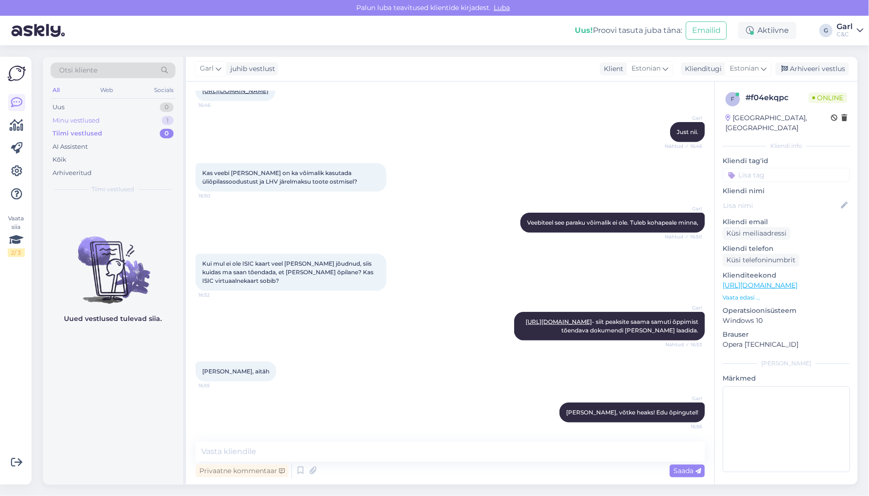
click at [123, 123] on div "Minu vestlused 1" at bounding box center [113, 120] width 125 height 13
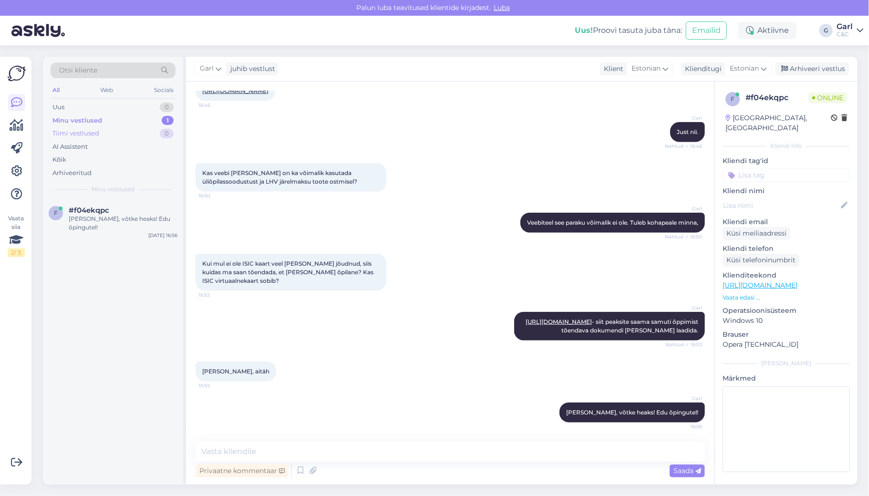
click at [123, 129] on div "Tiimi vestlused 0" at bounding box center [113, 133] width 125 height 13
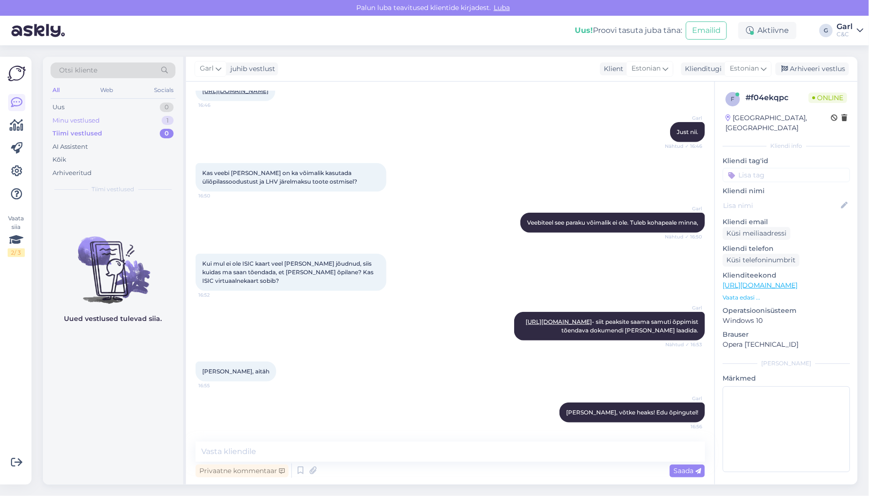
click at [125, 121] on div "Minu vestlused 1" at bounding box center [113, 120] width 125 height 13
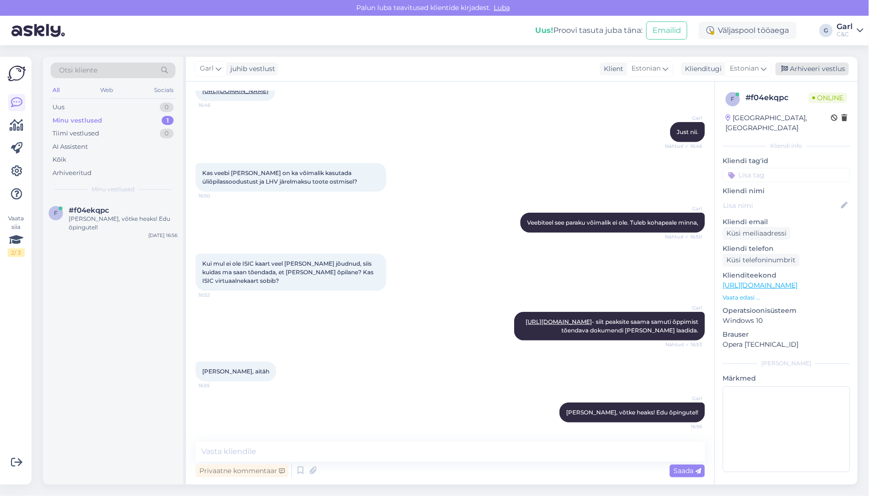
click at [793, 74] on div "Arhiveeri vestlus" at bounding box center [811, 68] width 73 height 13
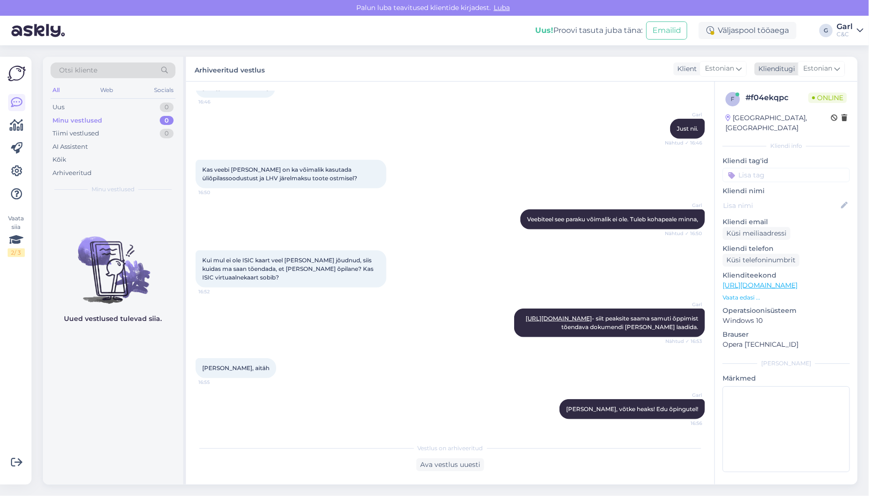
click at [793, 66] on div "Klienditugi" at bounding box center [774, 69] width 41 height 10
click at [779, 63] on div "Klienditugi [DEMOGRAPHIC_DATA]" at bounding box center [799, 68] width 91 height 13
